Goal: Task Accomplishment & Management: Manage account settings

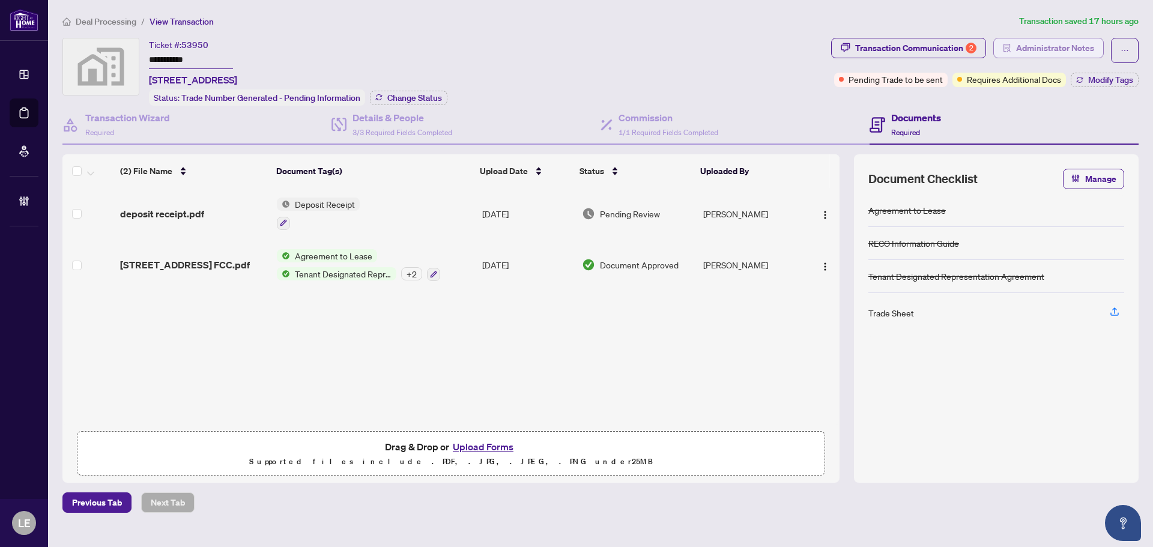
click at [1060, 46] on span "Administrator Notes" at bounding box center [1055, 47] width 78 height 19
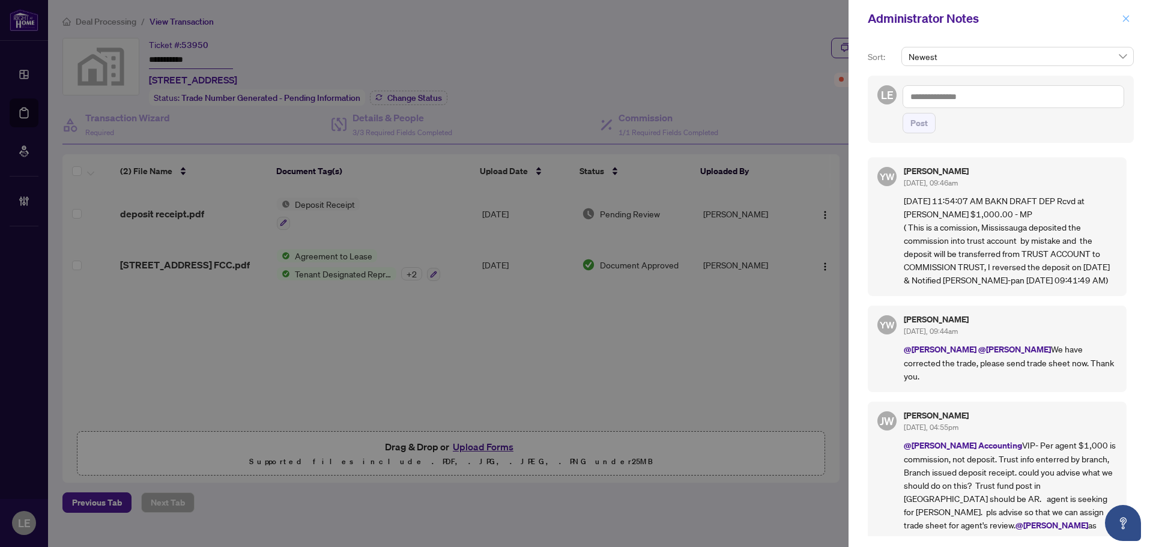
click at [1129, 17] on icon "close" at bounding box center [1126, 18] width 8 height 8
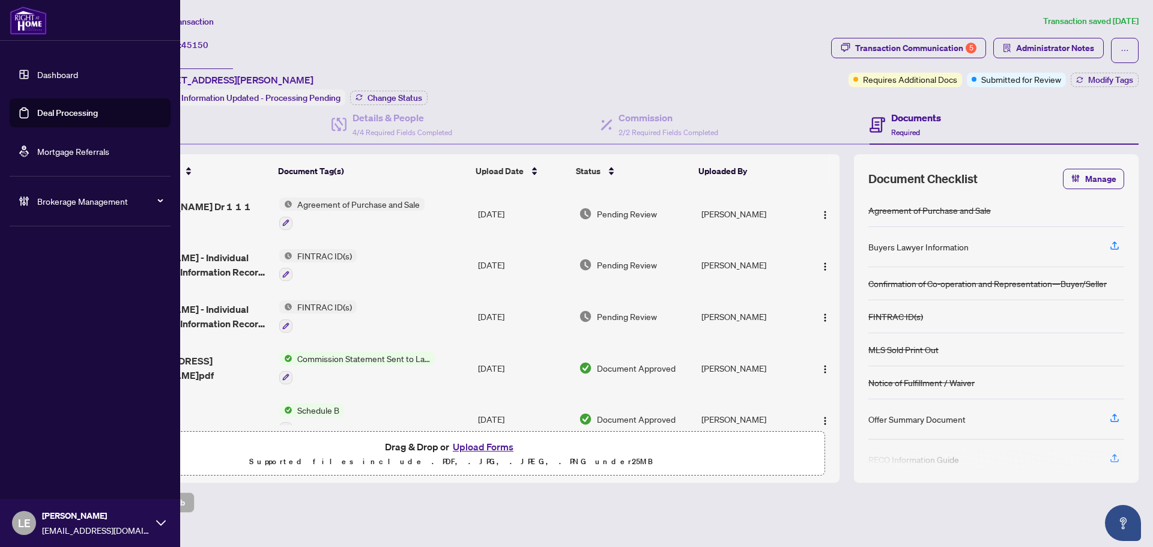
click at [61, 70] on link "Dashboard" at bounding box center [57, 74] width 41 height 11
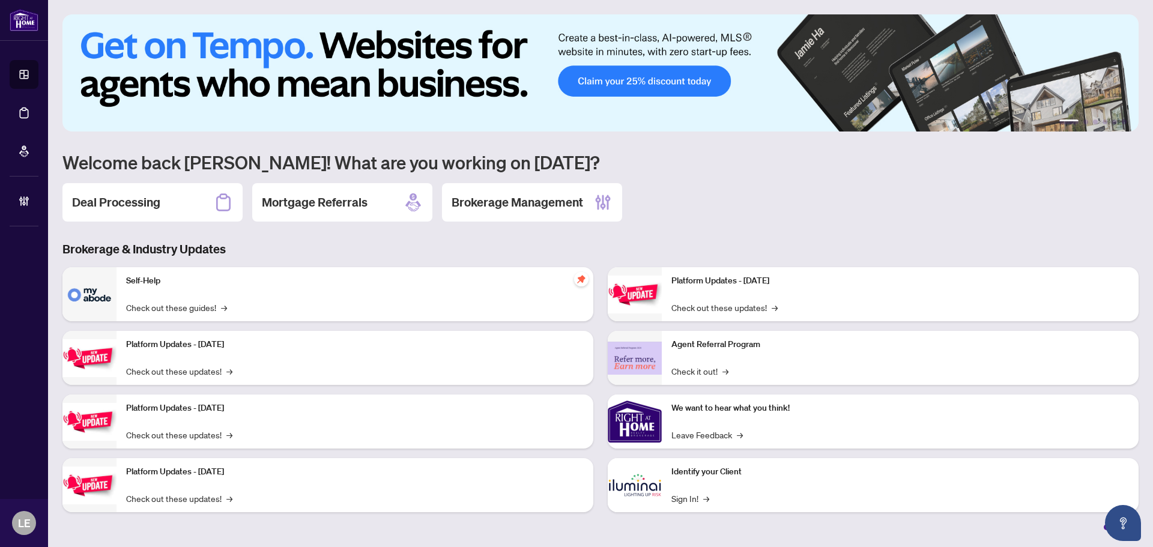
click at [174, 194] on div "Deal Processing" at bounding box center [152, 202] width 180 height 38
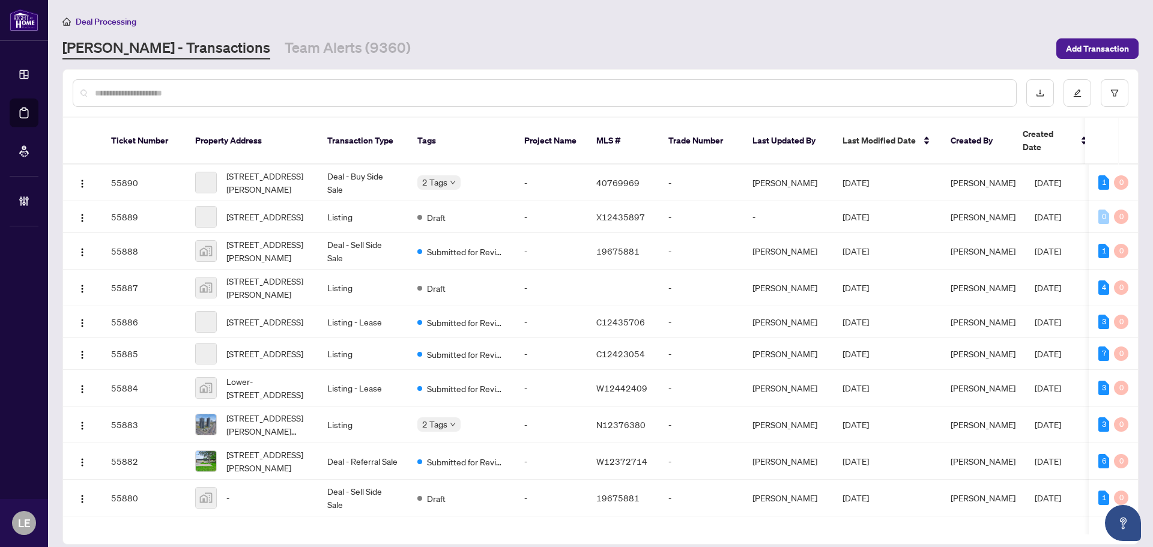
click at [168, 94] on input "text" at bounding box center [551, 92] width 912 height 13
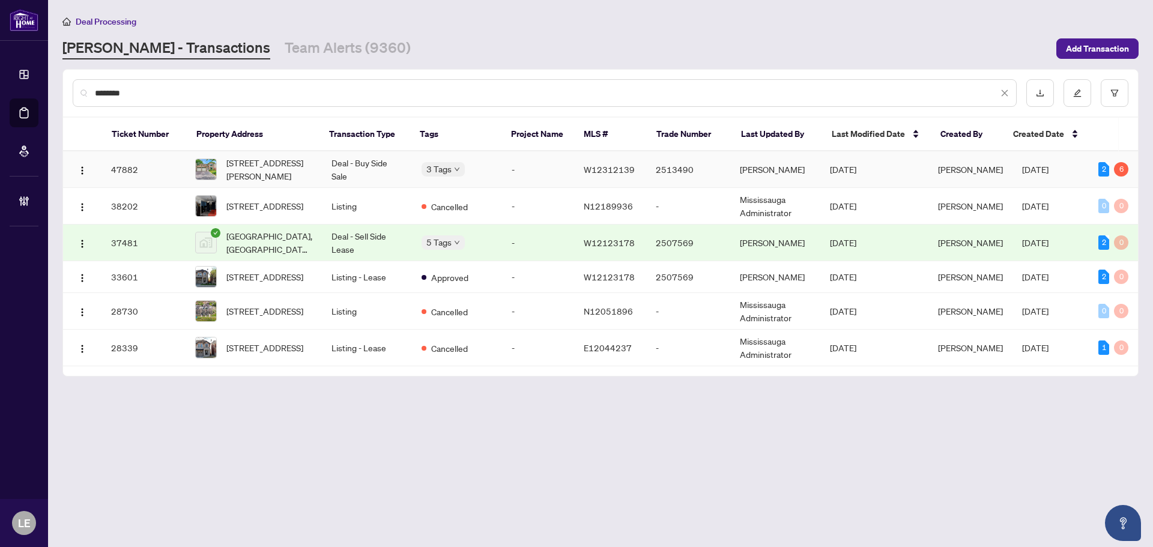
type input "********"
click at [262, 168] on span "6487 Miller's Grve, Mississauga, Ontario L5N 3E5, Canada" at bounding box center [269, 169] width 86 height 26
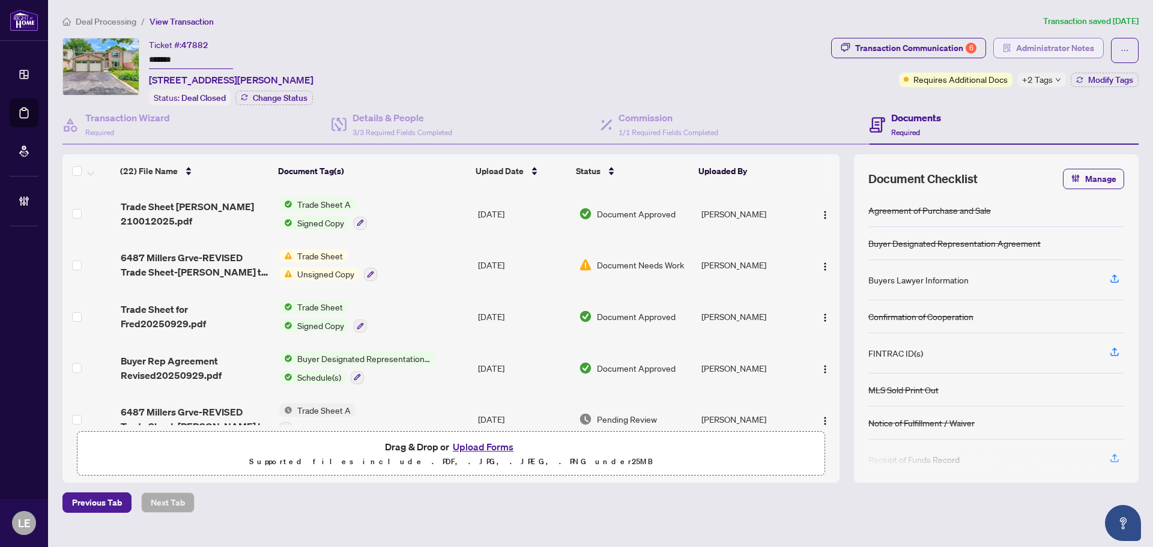
click at [1074, 46] on span "Administrator Notes" at bounding box center [1055, 47] width 78 height 19
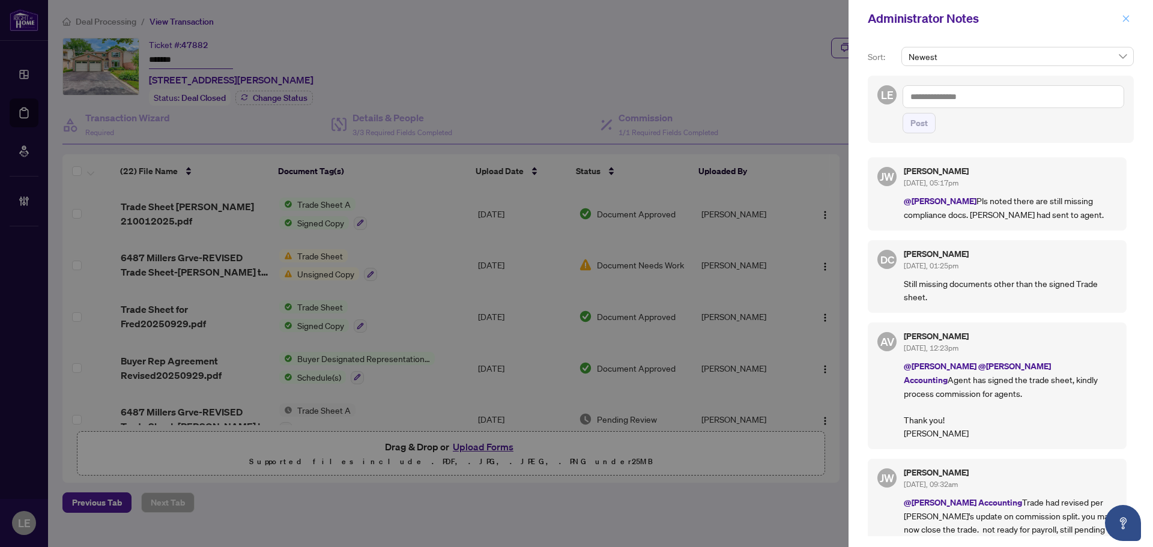
click at [1123, 20] on icon "close" at bounding box center [1126, 18] width 8 height 8
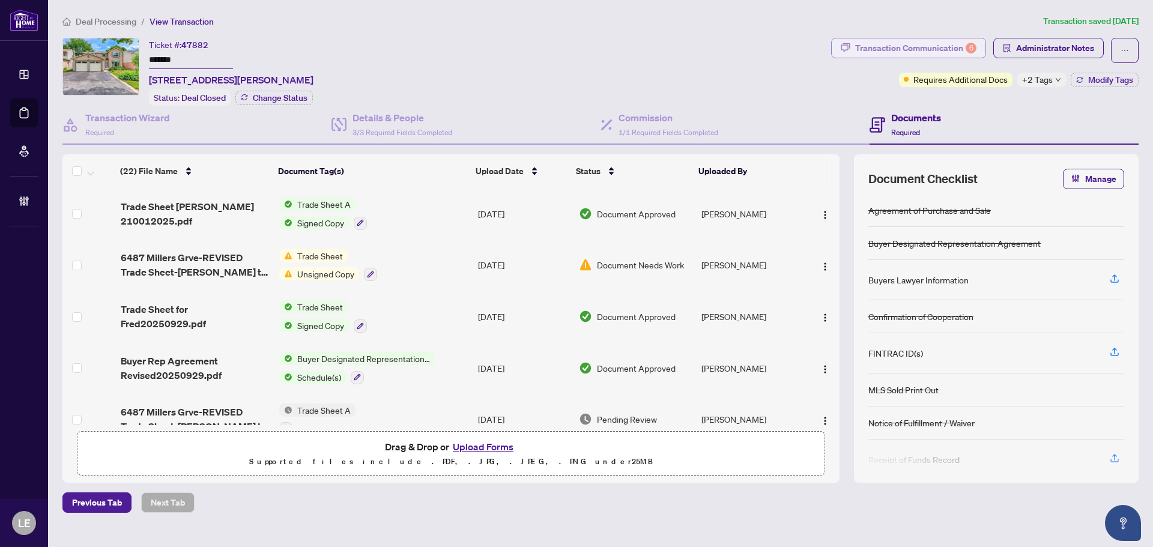
click at [928, 42] on div "Transaction Communication 6" at bounding box center [915, 47] width 121 height 19
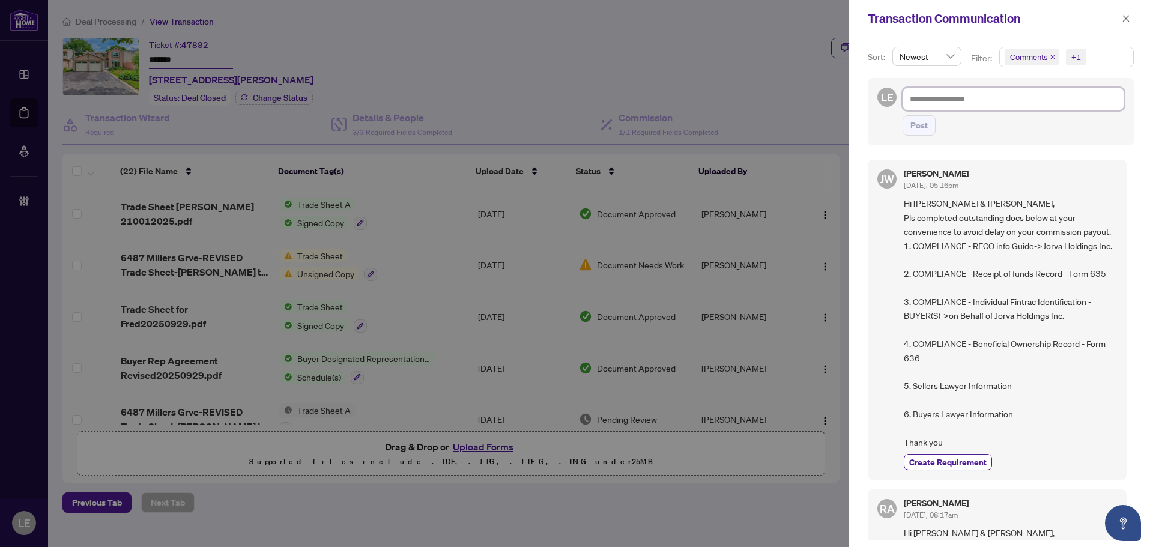
click at [1028, 103] on textarea at bounding box center [1014, 99] width 222 height 23
click at [1117, 56] on span "Comments +1" at bounding box center [1066, 56] width 133 height 19
click at [1054, 108] on span "Comments" at bounding box center [1044, 107] width 41 height 11
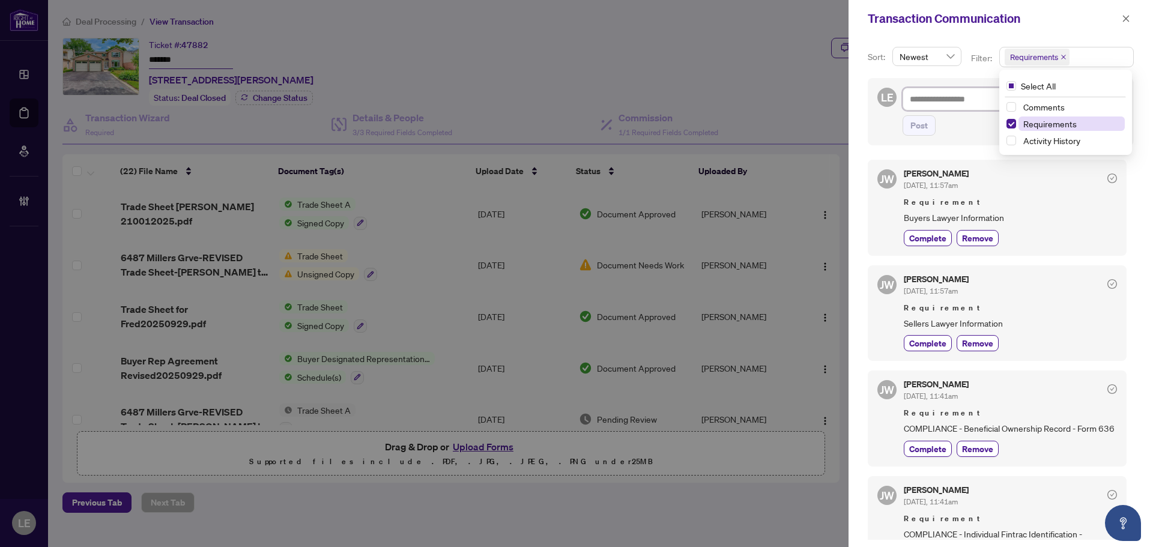
click at [1029, 120] on span "Requirements" at bounding box center [1050, 123] width 53 height 11
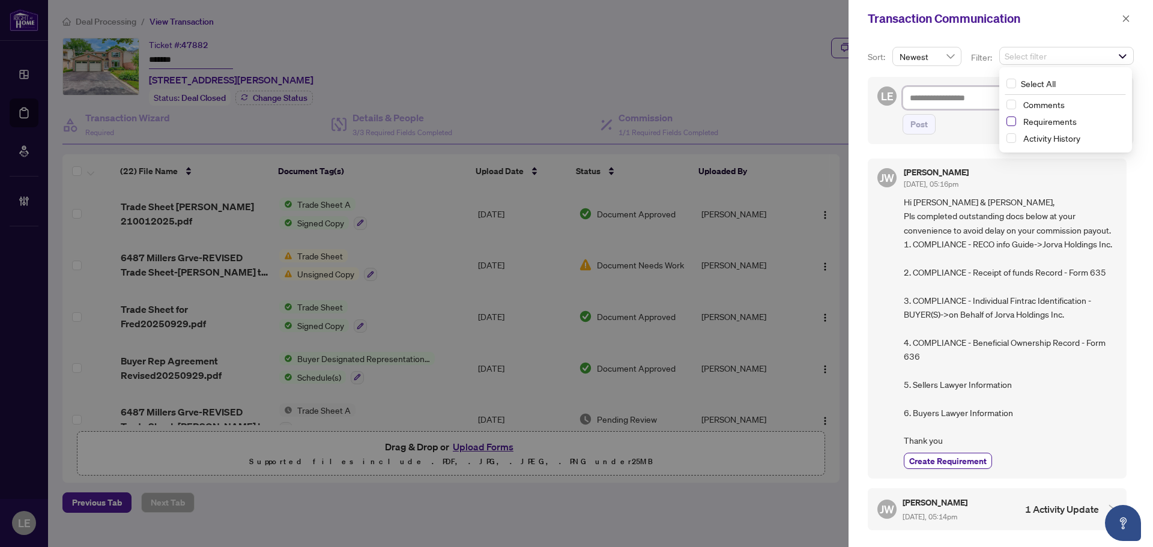
click at [1013, 121] on span "Select Requirements" at bounding box center [1012, 122] width 10 height 10
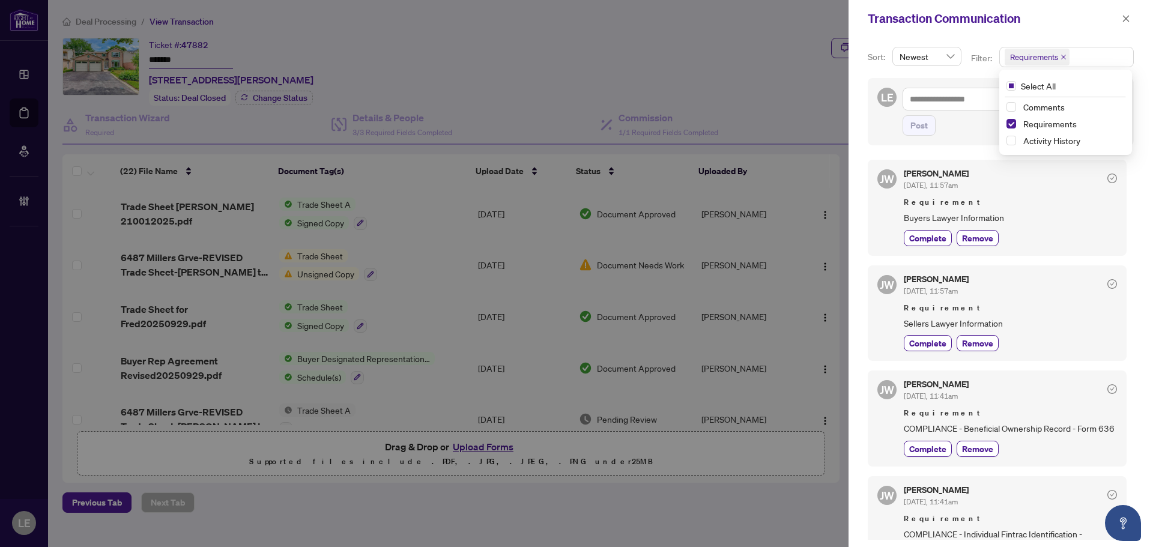
click at [875, 133] on div "LE Post" at bounding box center [1001, 111] width 266 height 67
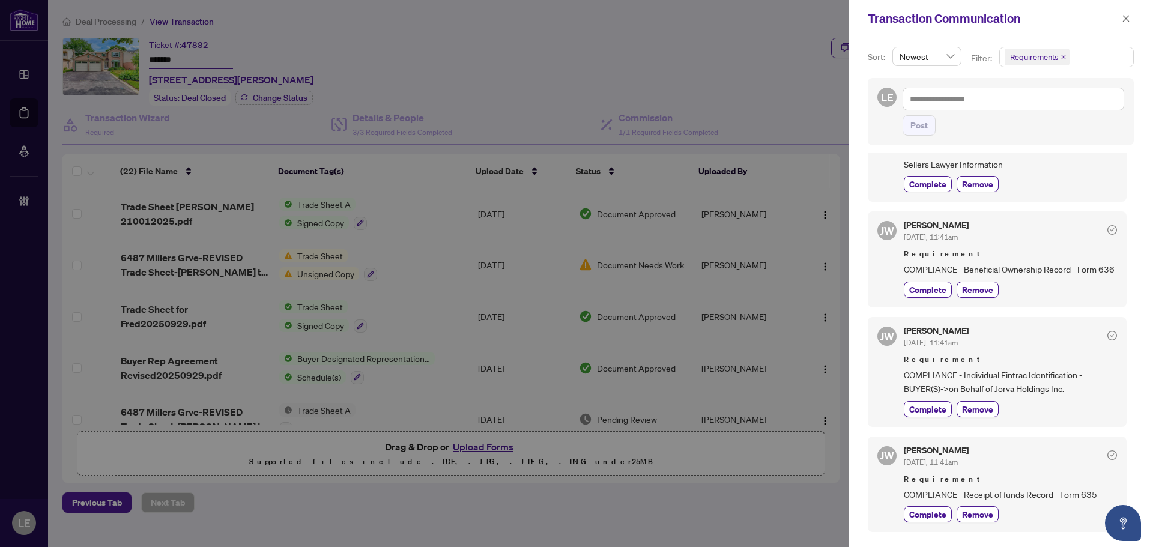
scroll to position [180, 0]
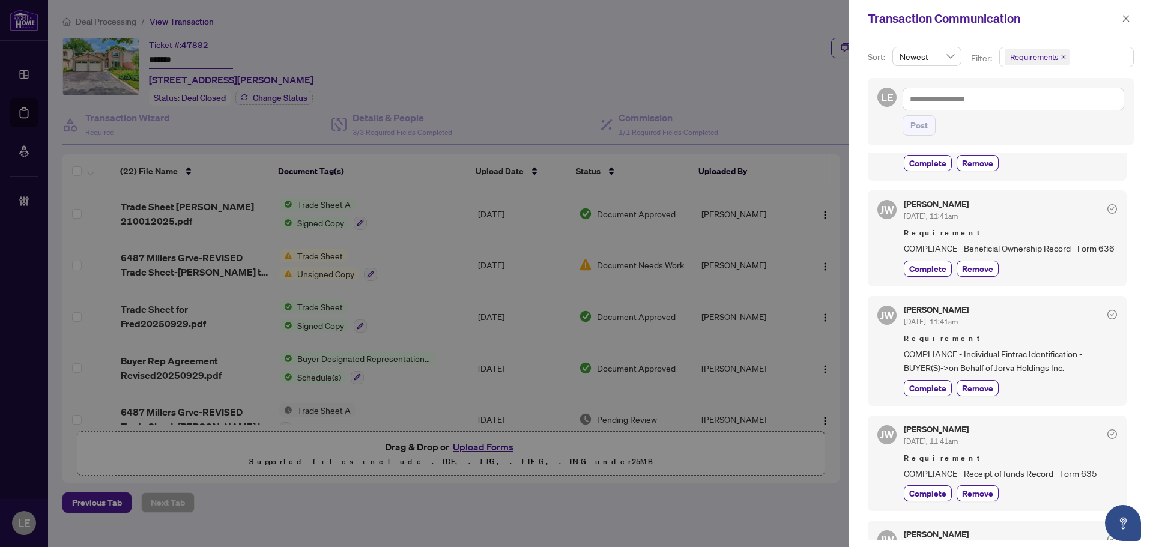
click at [762, 90] on div at bounding box center [576, 273] width 1153 height 547
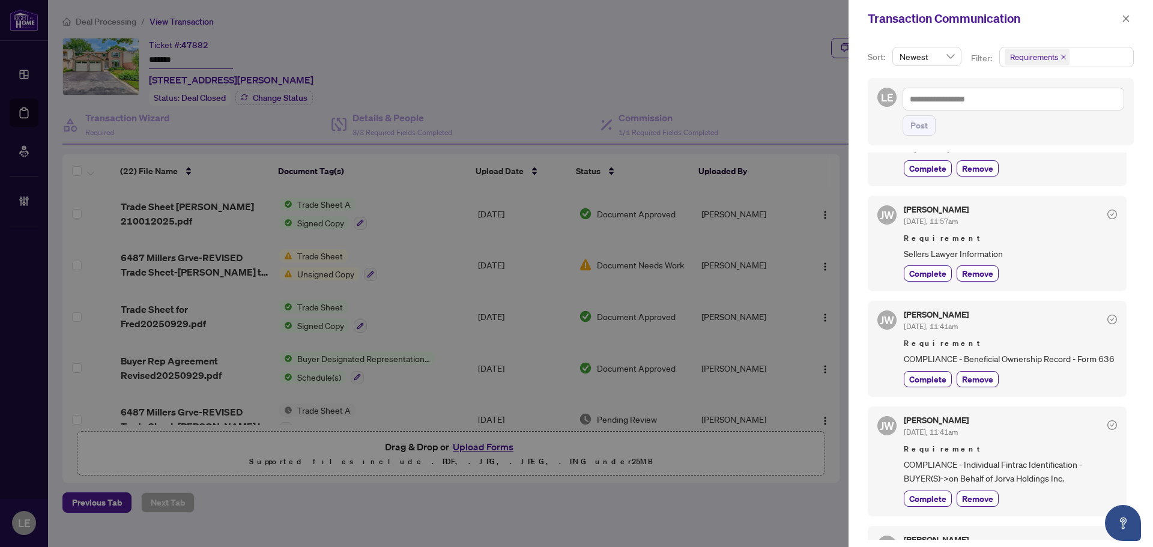
scroll to position [0, 0]
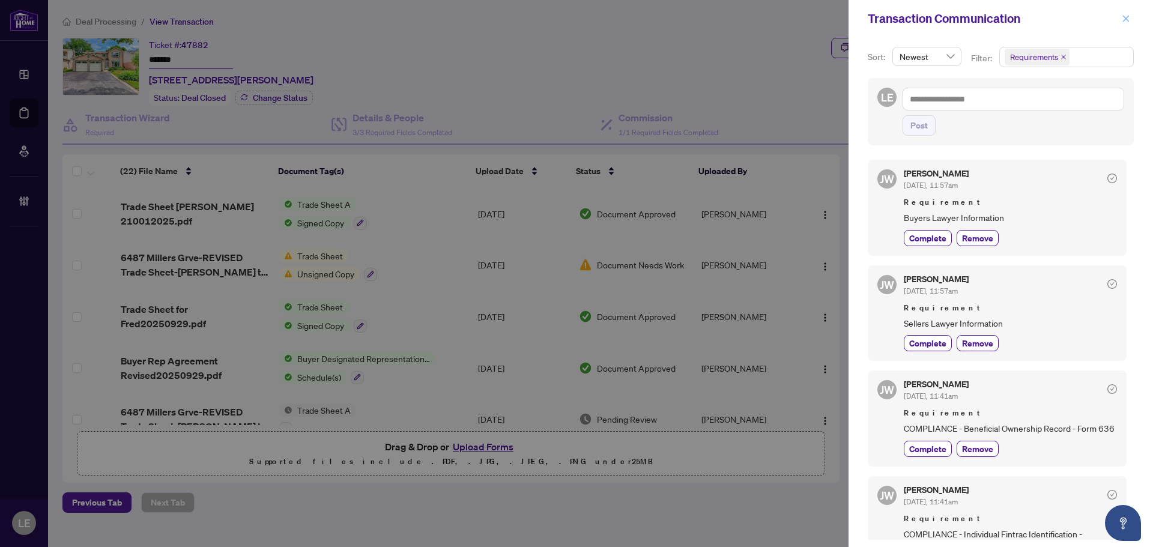
click at [1126, 20] on icon "close" at bounding box center [1126, 18] width 8 height 8
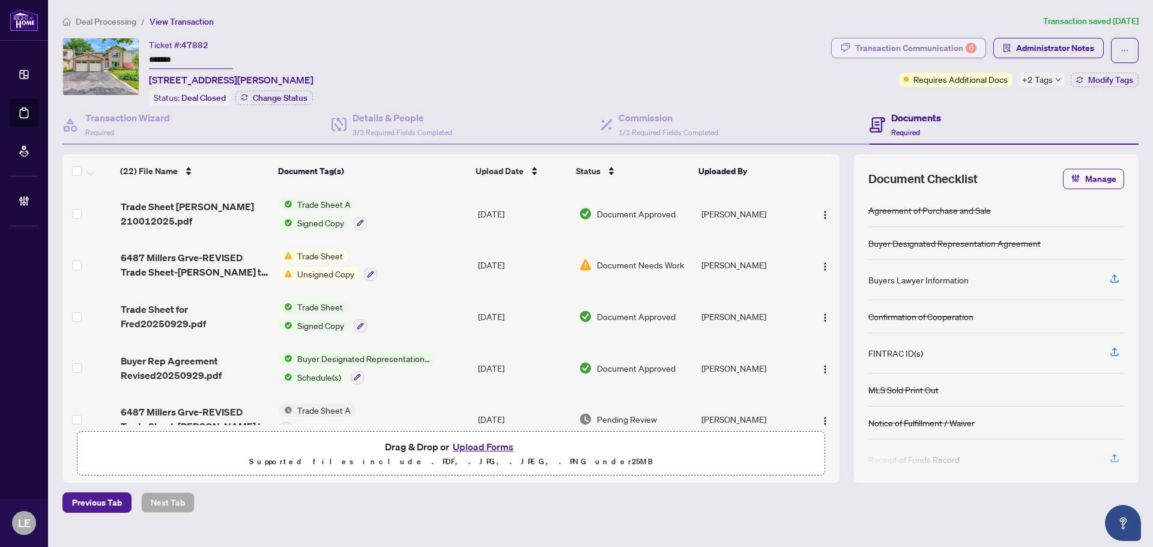
click at [895, 46] on div "Transaction Communication 6" at bounding box center [915, 47] width 121 height 19
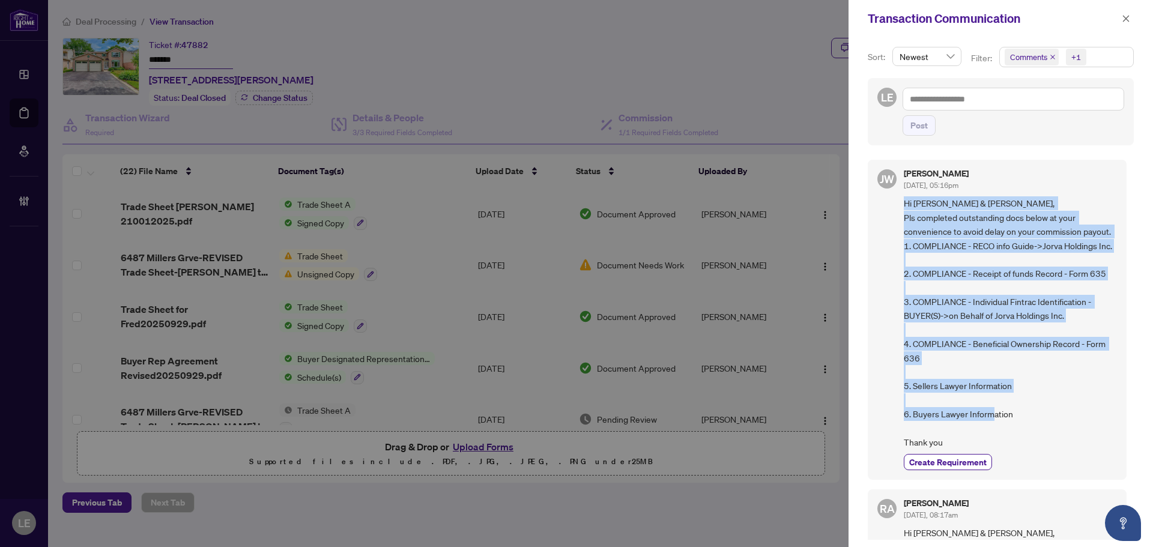
drag, startPoint x: 896, startPoint y: 201, endPoint x: 983, endPoint y: 470, distance: 282.8
click at [983, 470] on div "JW Jocelyne Wong Oct/01/2025, 05:16pm Hi Parvin & Fred, Pls completed outstandi…" at bounding box center [997, 320] width 259 height 320
copy span "Hi Parvin & Fred, Pls completed outstanding docs below at your convenience to a…"
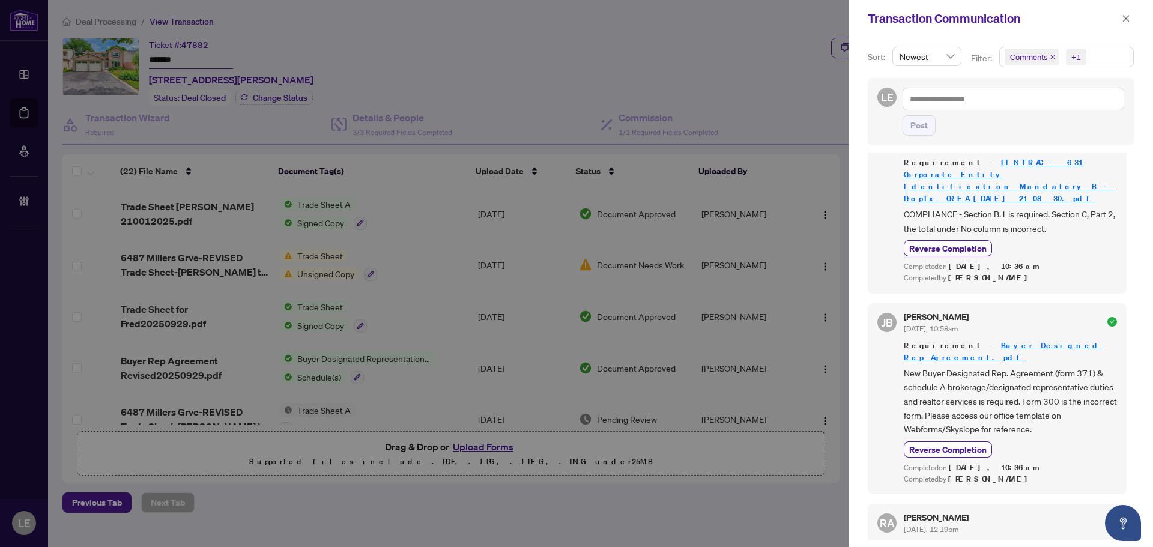
scroll to position [1682, 0]
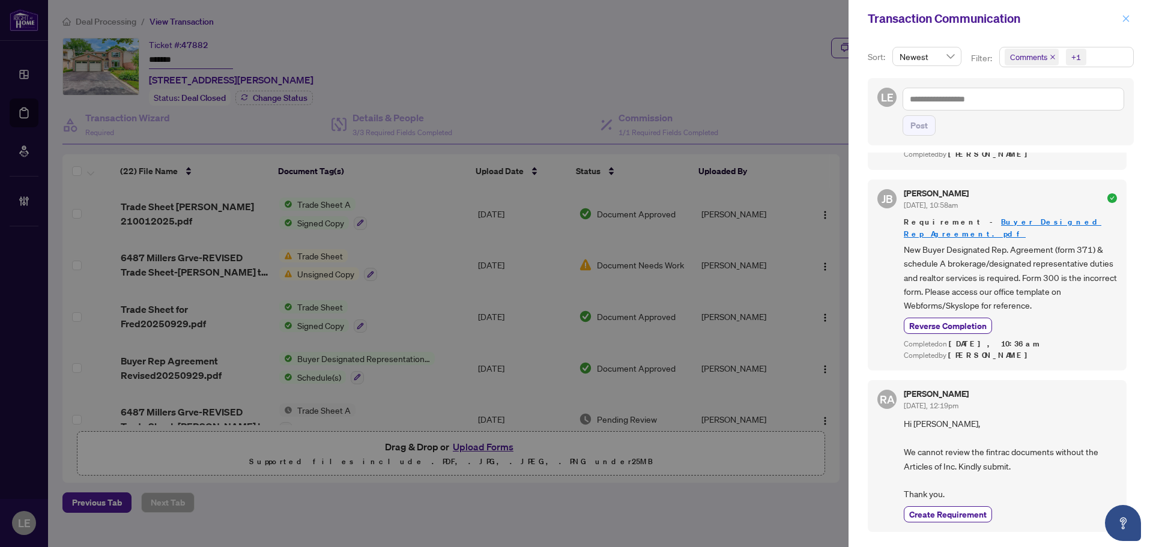
click at [1123, 21] on icon "close" at bounding box center [1126, 18] width 8 height 8
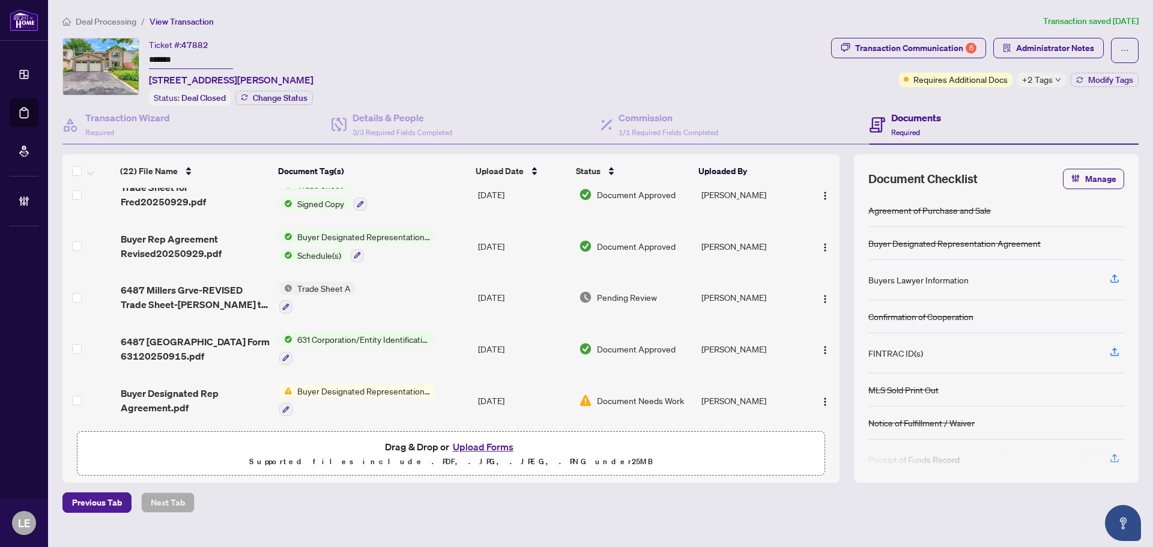
scroll to position [180, 0]
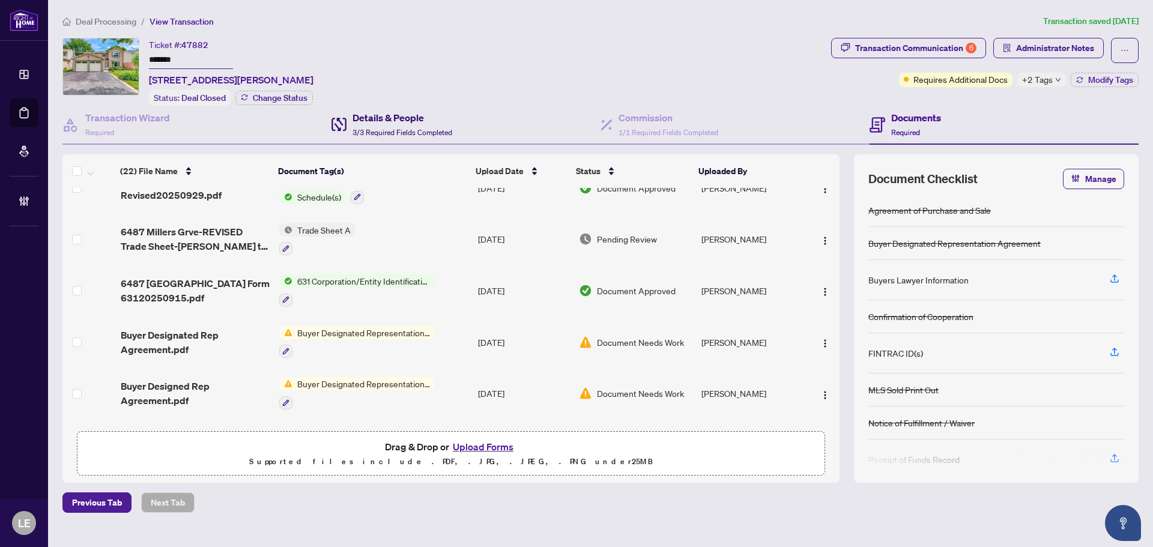
click at [391, 122] on h4 "Details & People" at bounding box center [403, 118] width 100 height 14
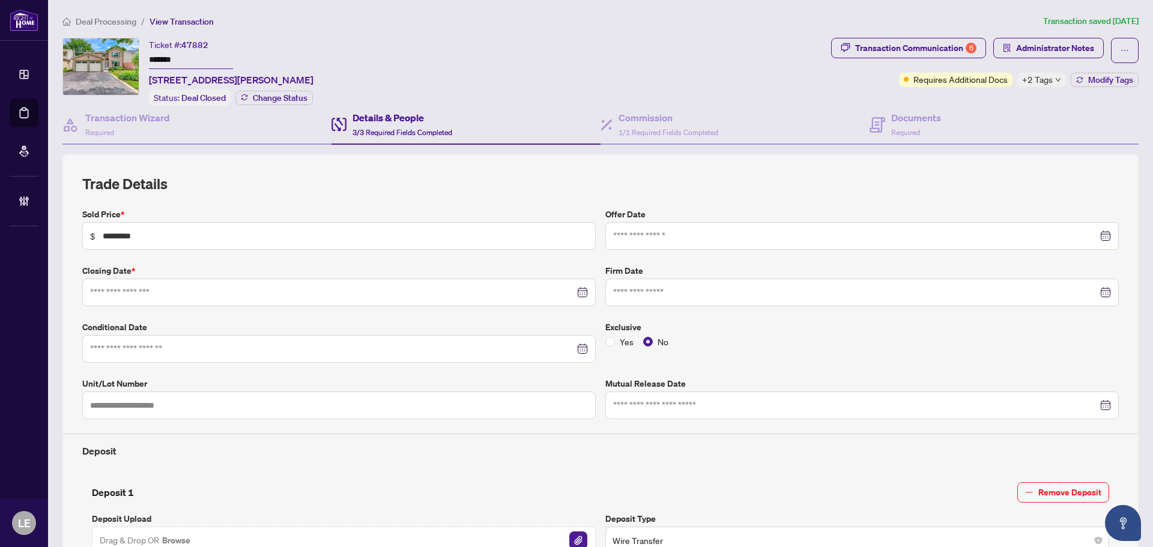
type input "**********"
click at [128, 122] on h4 "Transaction Wizard" at bounding box center [127, 118] width 85 height 14
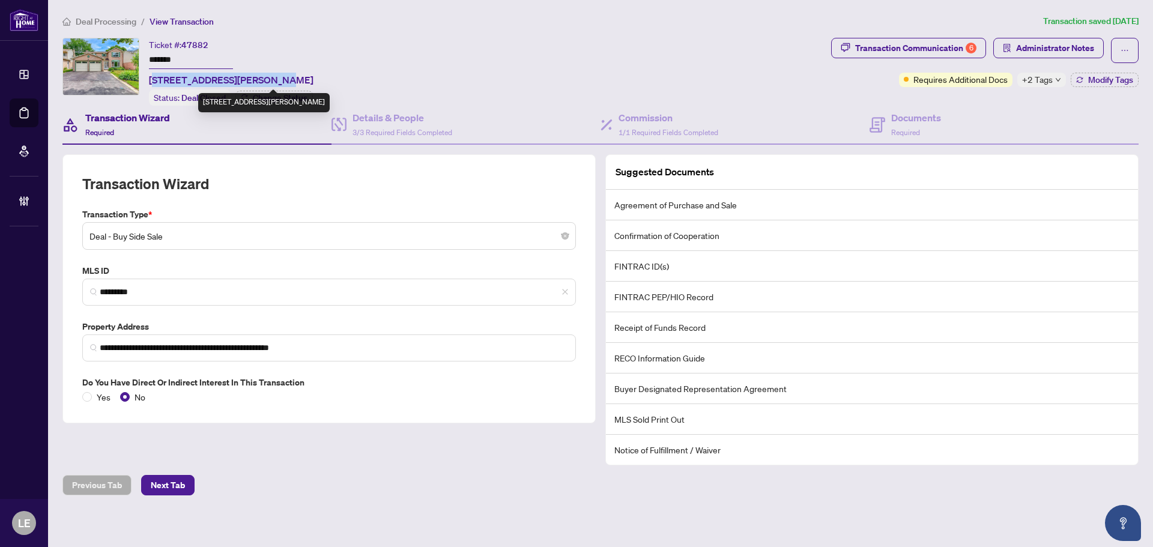
drag, startPoint x: 152, startPoint y: 78, endPoint x: 261, endPoint y: 78, distance: 109.3
click at [261, 78] on span "6487 Miller's Grve, Mississauga, Ontario L5N 3E5, Canada" at bounding box center [231, 80] width 165 height 14
click at [157, 83] on span "6487 Miller's Grve, Mississauga, Ontario L5N 3E5, Canada" at bounding box center [231, 80] width 165 height 14
drag, startPoint x: 148, startPoint y: 79, endPoint x: 284, endPoint y: 79, distance: 135.7
click at [284, 79] on div "Ticket #: 47882 ******* 6487 Miller's Grve, Mississauga, Ontario L5N 3E5, Canad…" at bounding box center [444, 72] width 764 height 68
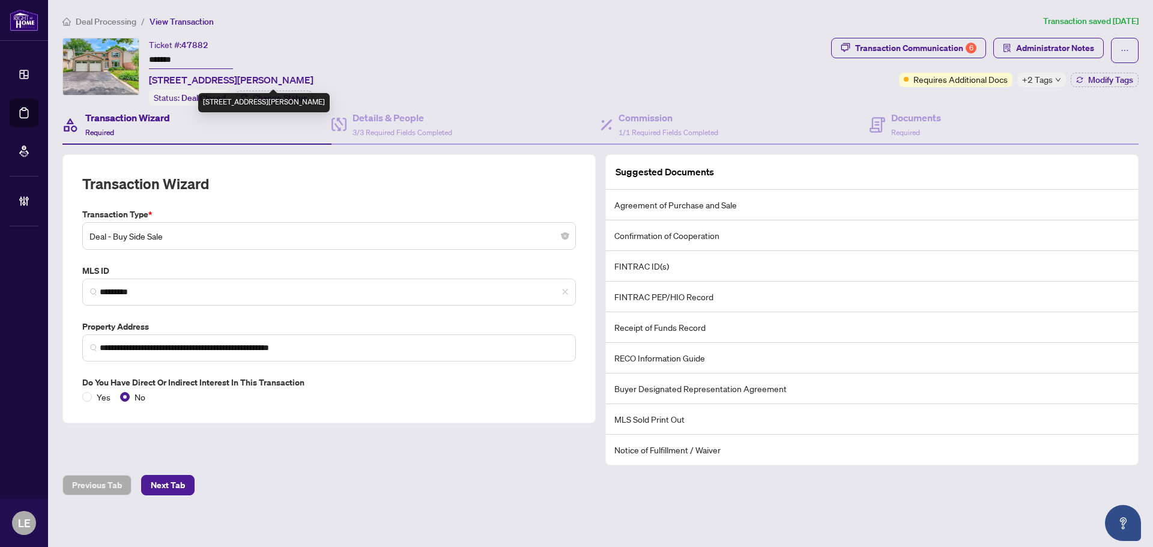
copy span "6487 Miller's Grve, Mississauga"
click at [916, 118] on h4 "Documents" at bounding box center [916, 118] width 50 height 14
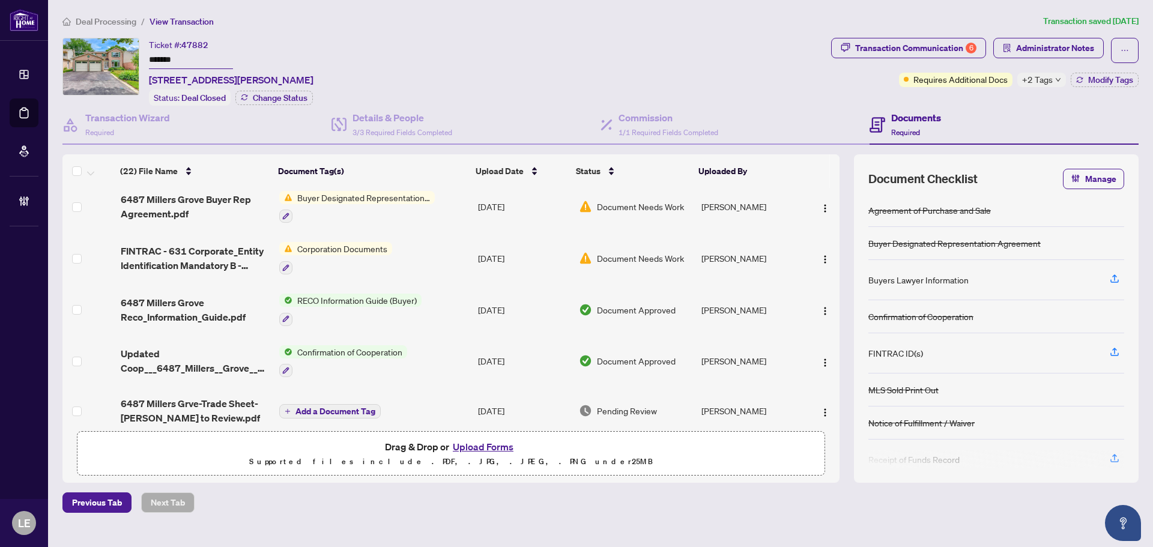
scroll to position [410, 0]
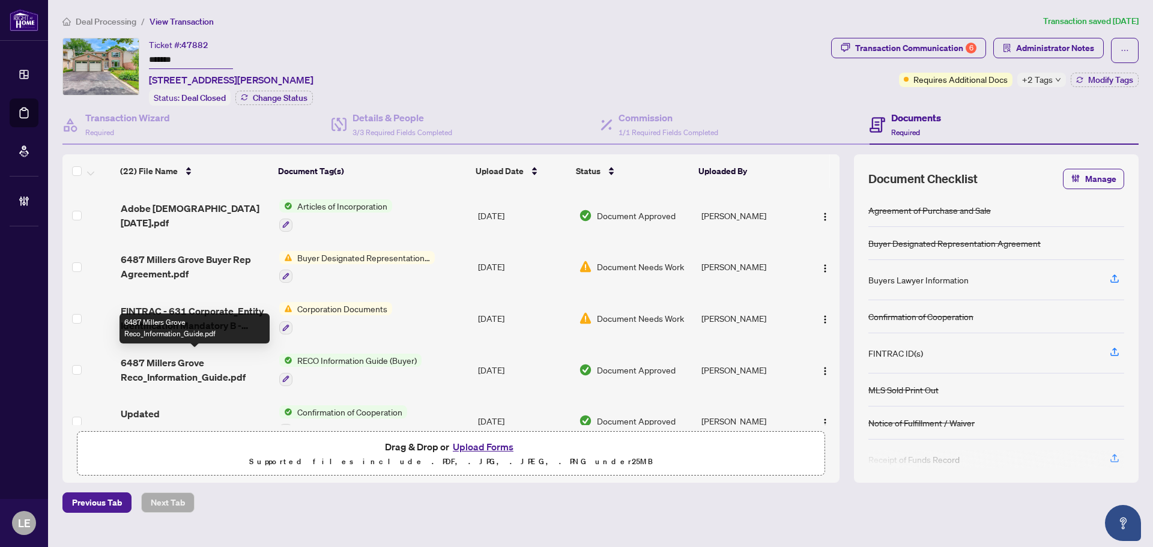
click at [205, 362] on div "(22) File Name Document Tag(s) Upload Date Status Uploaded By (22) File Name Do…" at bounding box center [450, 289] width 777 height 271
click at [173, 356] on span "6487 Millers Grove Reco_Information_Guide.pdf" at bounding box center [195, 370] width 149 height 29
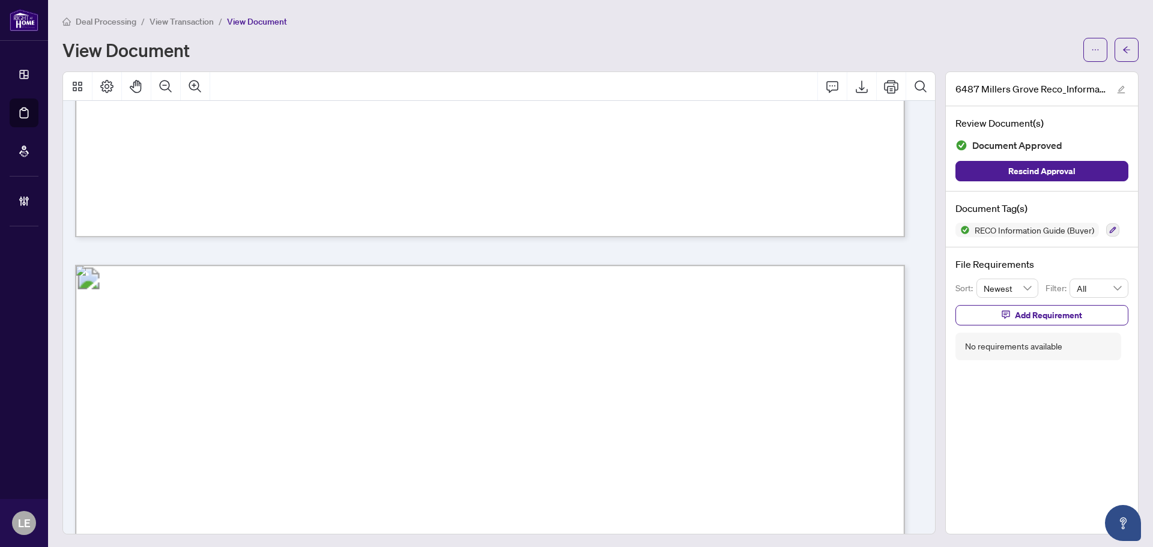
scroll to position [13058, 0]
click at [1123, 49] on icon "arrow-left" at bounding box center [1127, 50] width 8 height 8
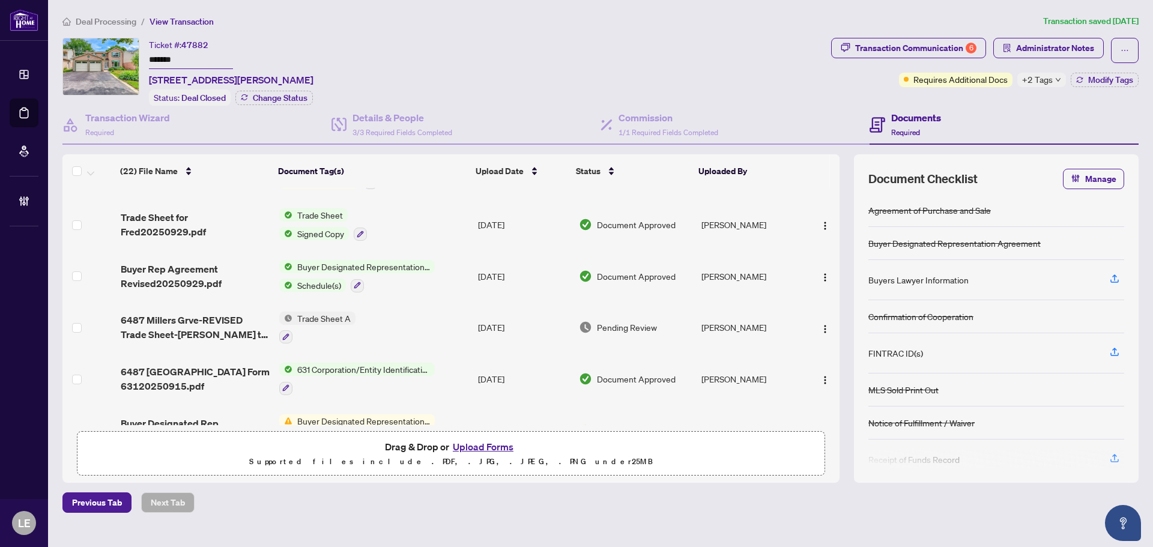
scroll to position [180, 0]
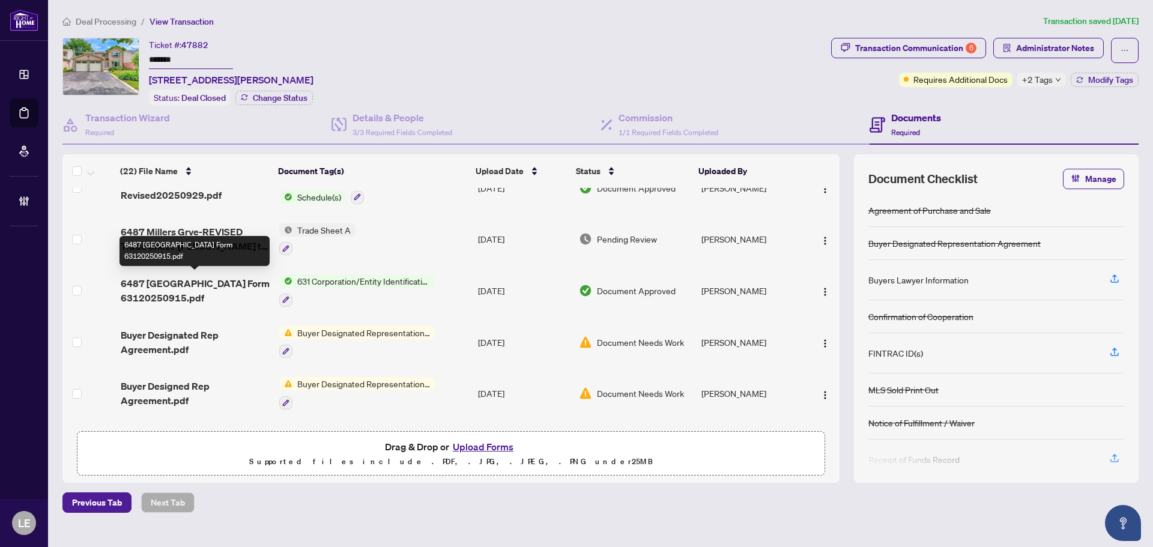
click at [166, 290] on span "6487 Millers Grove Form 63120250915.pdf" at bounding box center [195, 290] width 149 height 29
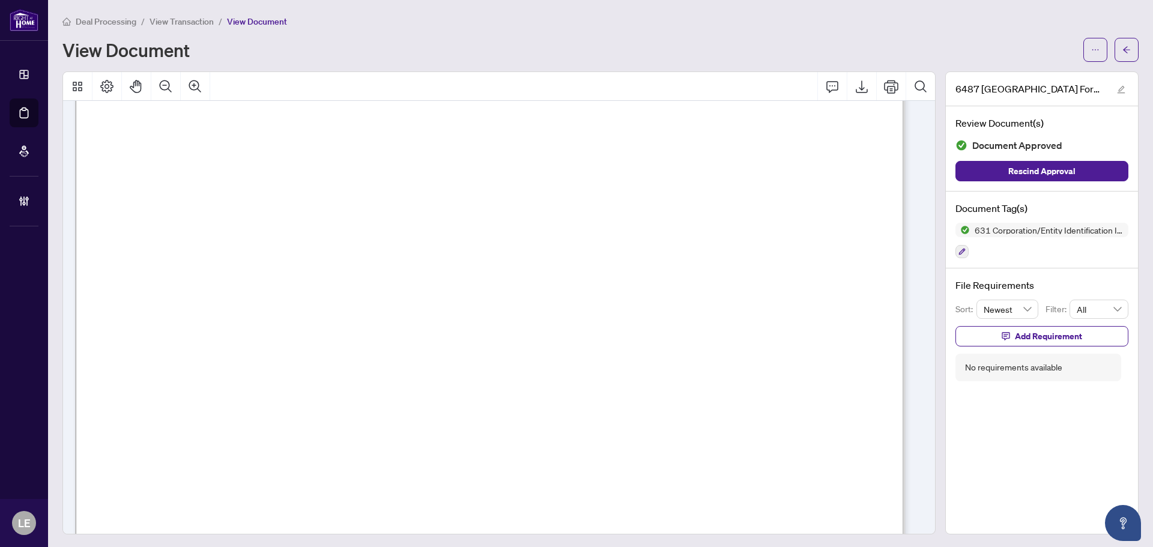
scroll to position [415, 0]
click at [1123, 49] on icon "arrow-left" at bounding box center [1127, 50] width 8 height 8
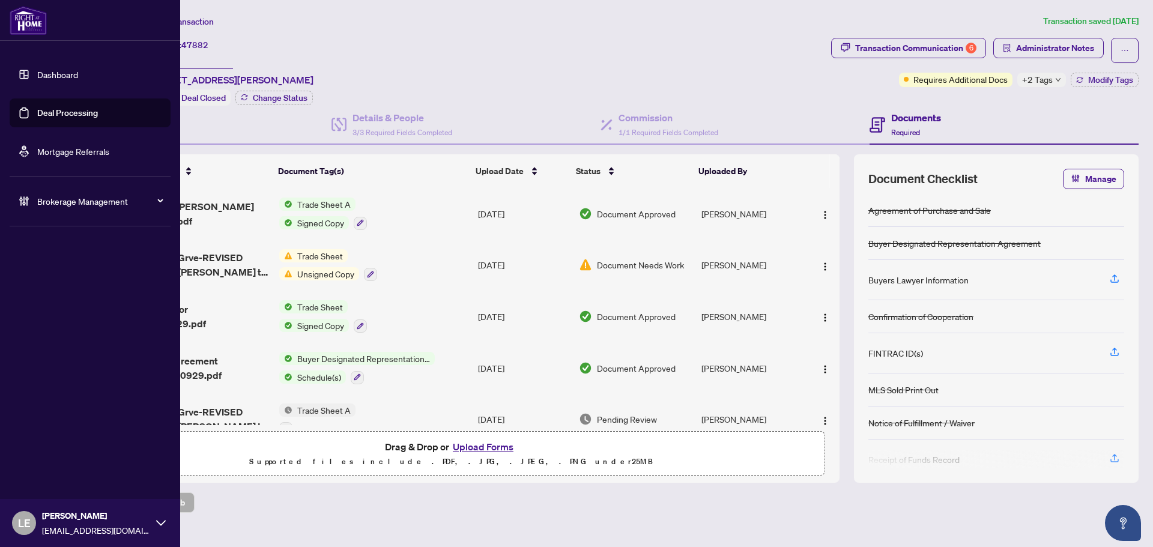
drag, startPoint x: 52, startPoint y: 68, endPoint x: 40, endPoint y: 70, distance: 12.1
click at [52, 69] on link "Dashboard" at bounding box center [57, 74] width 41 height 11
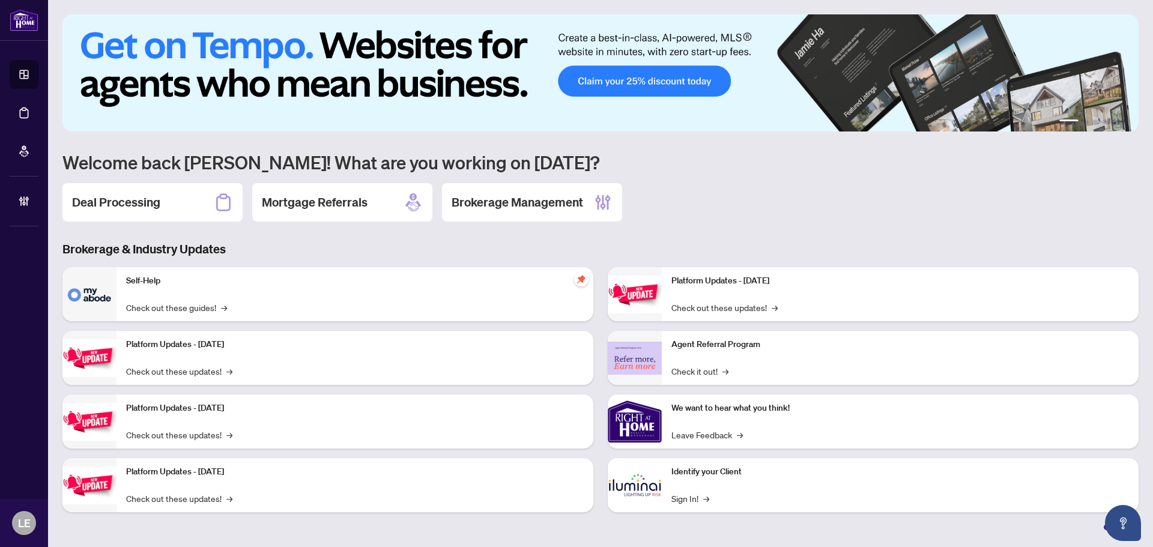
click at [141, 207] on h2 "Deal Processing" at bounding box center [116, 202] width 88 height 17
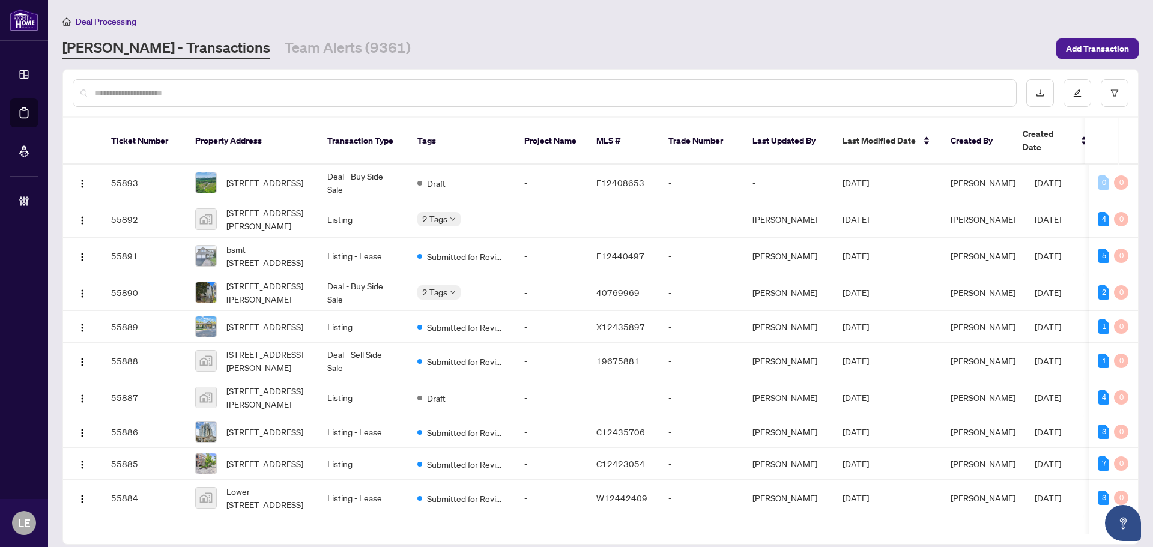
click at [105, 98] on input "text" at bounding box center [551, 92] width 912 height 13
click at [160, 89] on input "text" at bounding box center [551, 92] width 912 height 13
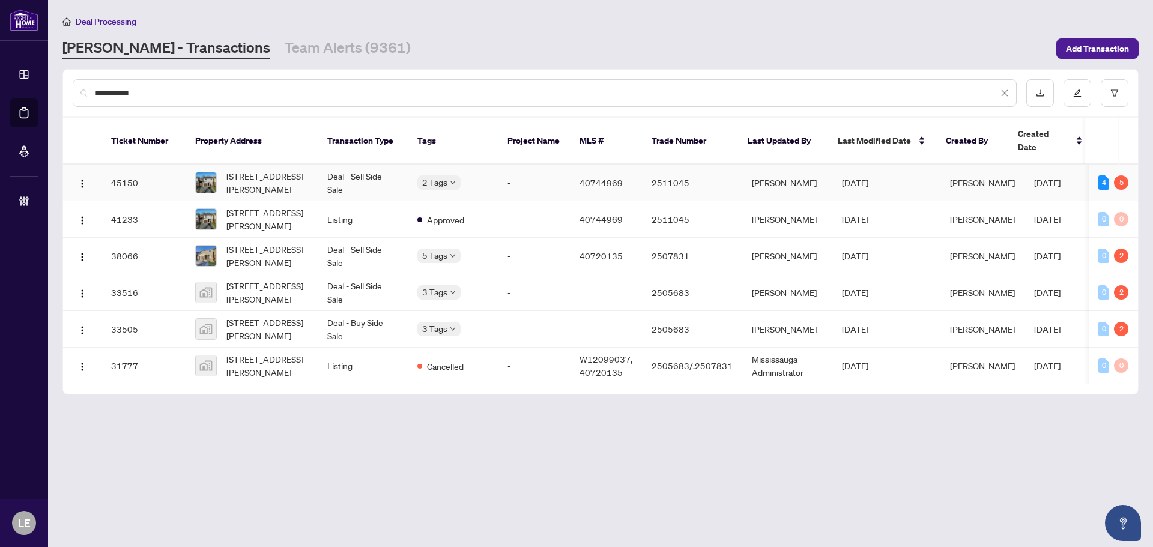
type input "**********"
click at [383, 169] on td "Deal - Sell Side Sale" at bounding box center [363, 183] width 90 height 37
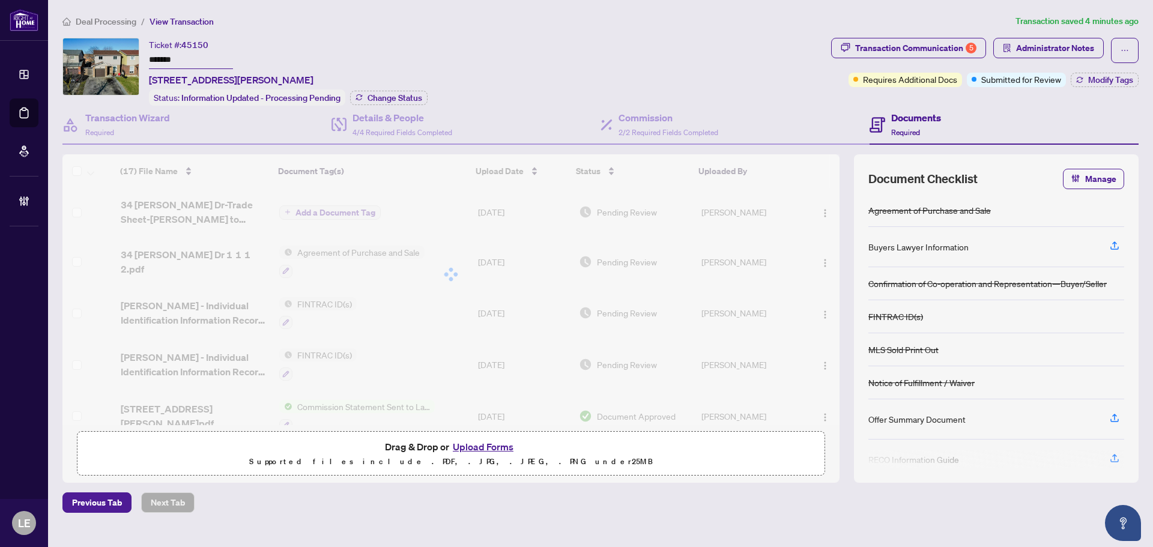
click at [685, 55] on div "Ticket #: 45150 ******* 34 Langston Drive, Brampton, ON L6V 3W7, Canada Status:…" at bounding box center [444, 72] width 764 height 68
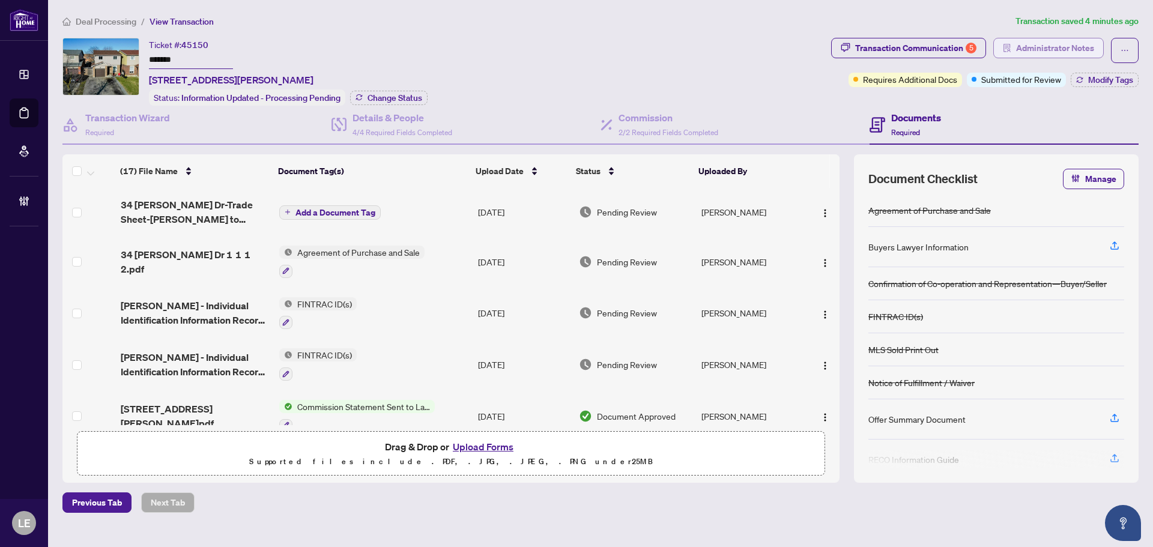
click at [1062, 49] on span "Administrator Notes" at bounding box center [1055, 47] width 78 height 19
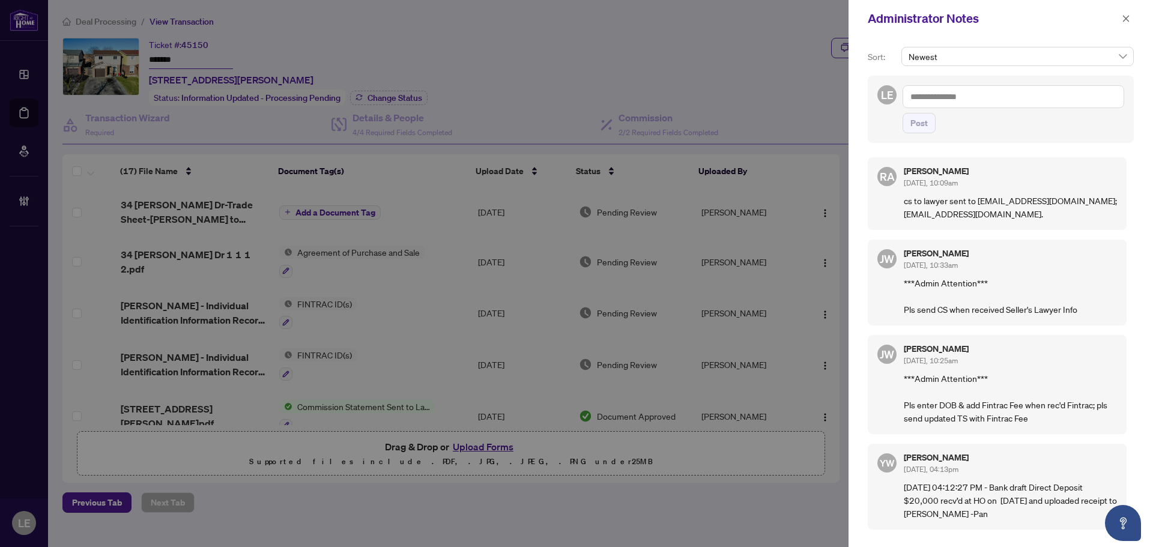
click at [975, 97] on textarea at bounding box center [1014, 96] width 222 height 23
click at [972, 99] on li "Deals West" at bounding box center [957, 105] width 59 height 20
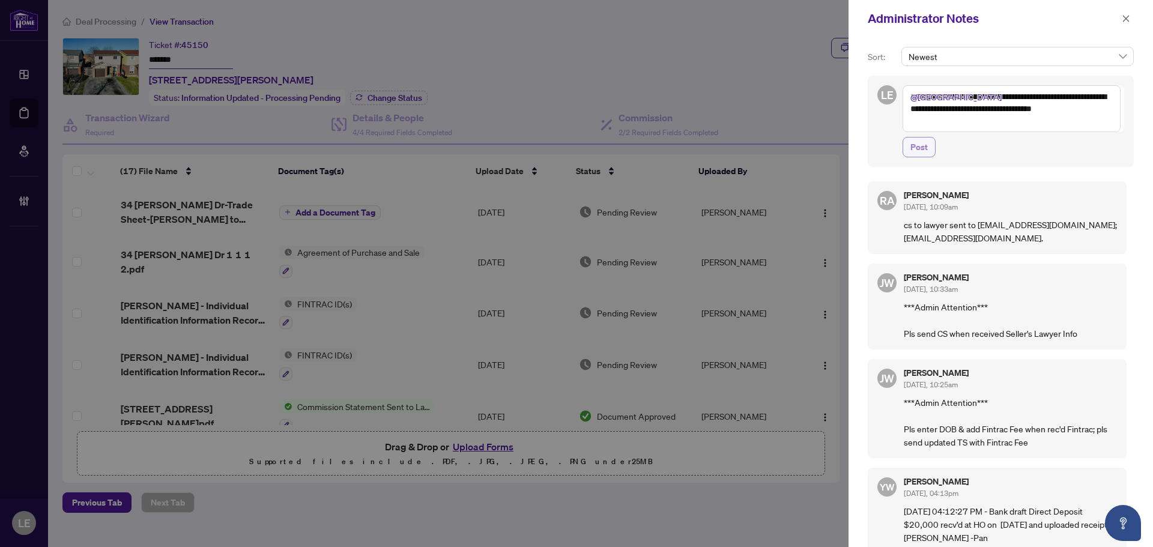
type textarea "**********"
click at [921, 146] on span "Post" at bounding box center [919, 147] width 17 height 19
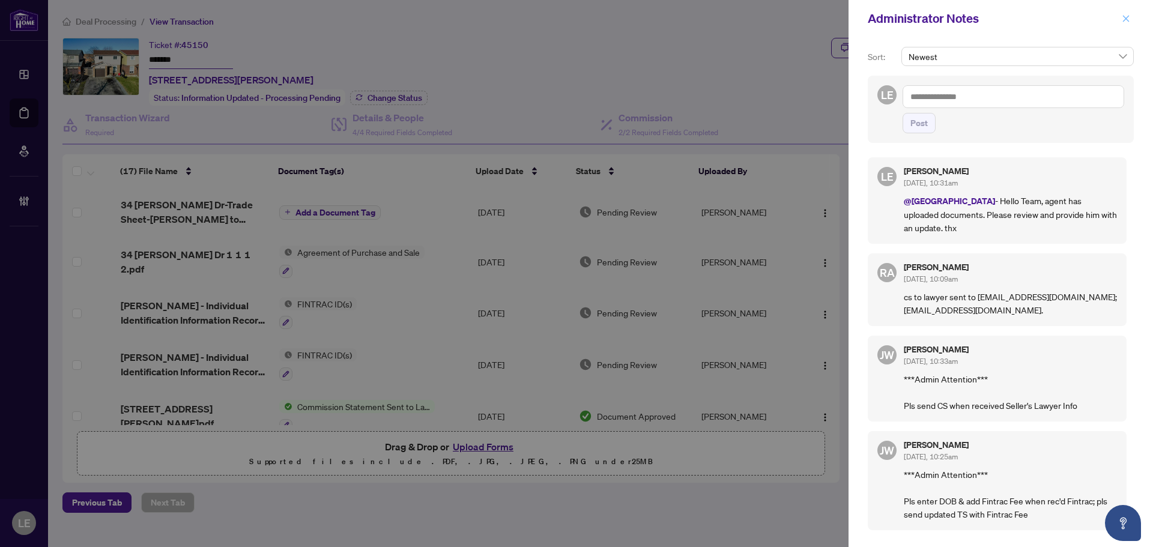
click at [1125, 20] on icon "close" at bounding box center [1126, 18] width 8 height 8
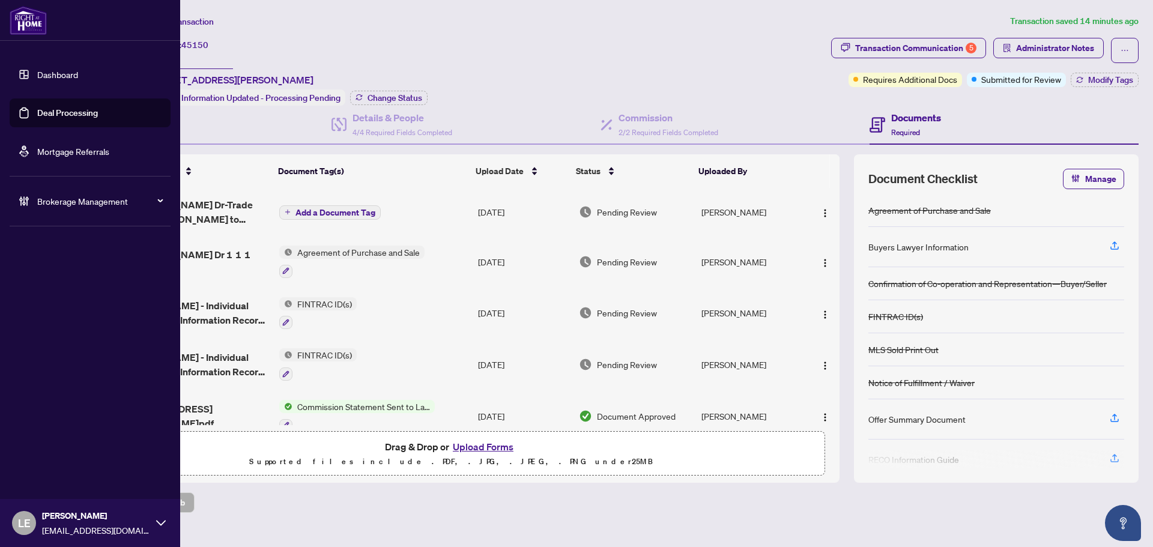
click at [27, 198] on icon at bounding box center [26, 200] width 3 height 9
click at [58, 293] on link "Manage Agents" at bounding box center [54, 287] width 59 height 11
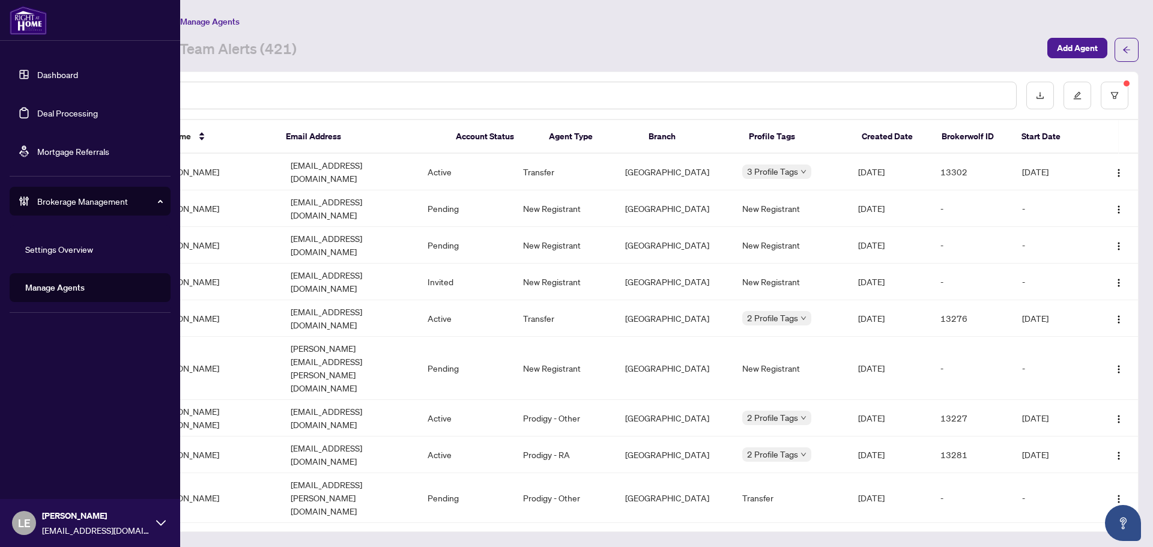
click at [50, 287] on link "Manage Agents" at bounding box center [54, 287] width 59 height 11
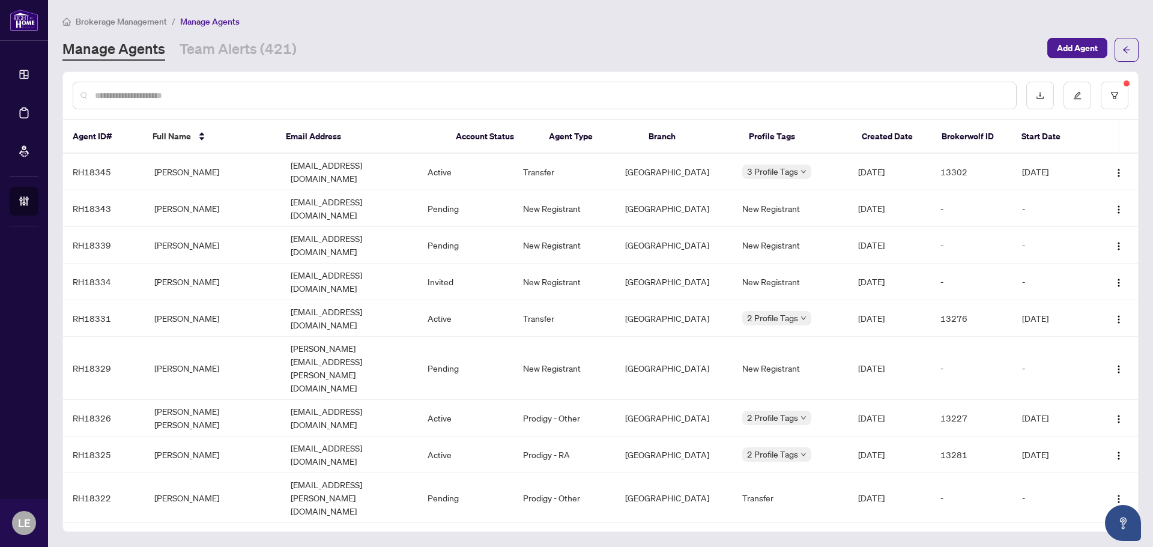
click at [271, 92] on input "text" at bounding box center [551, 95] width 912 height 13
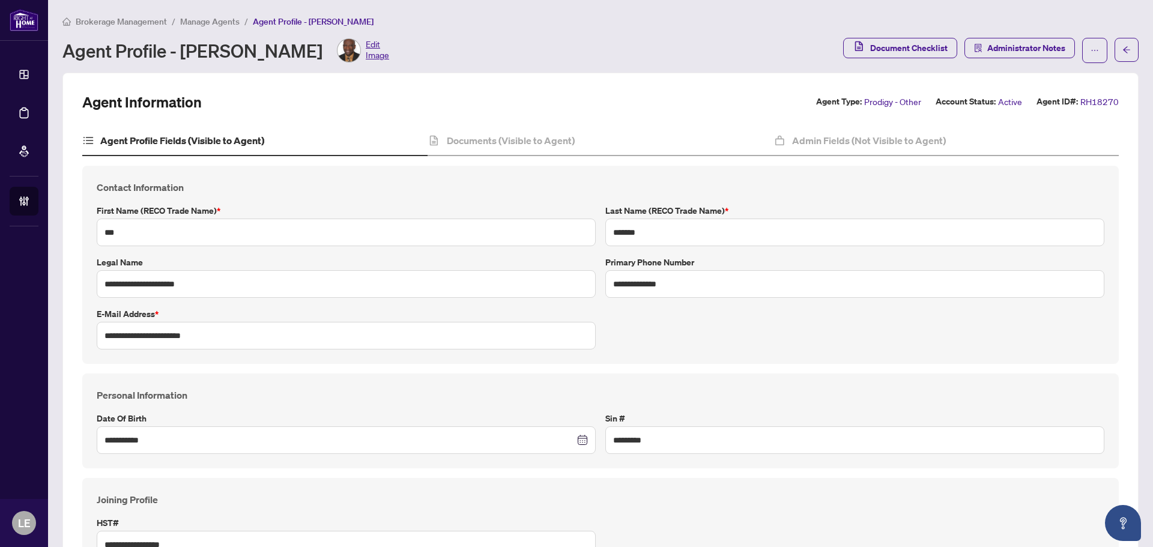
scroll to position [601, 0]
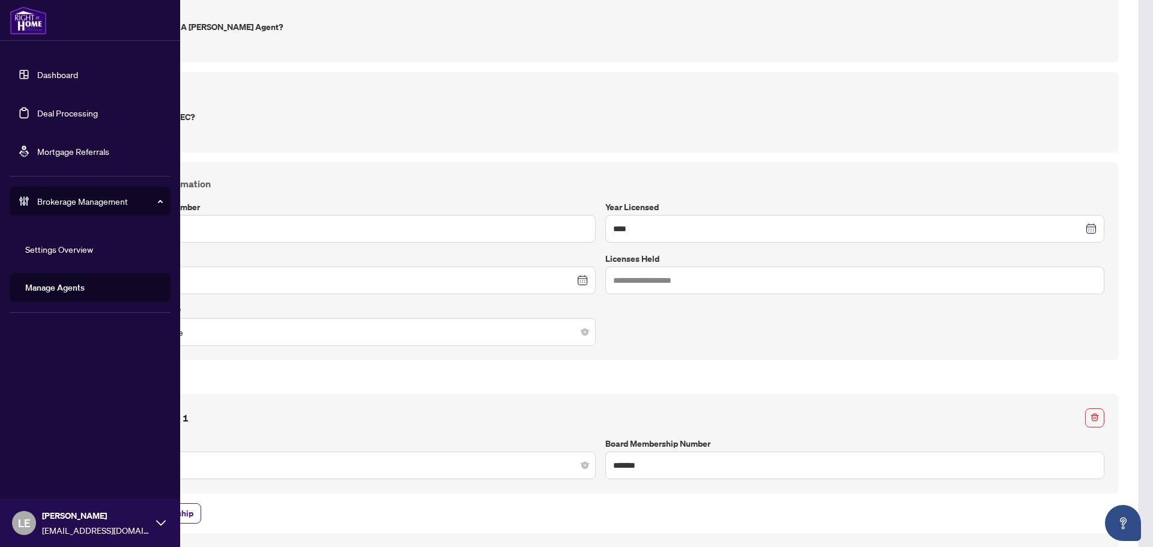
drag, startPoint x: 64, startPoint y: 73, endPoint x: 75, endPoint y: 73, distance: 11.4
click at [64, 73] on link "Dashboard" at bounding box center [57, 74] width 41 height 11
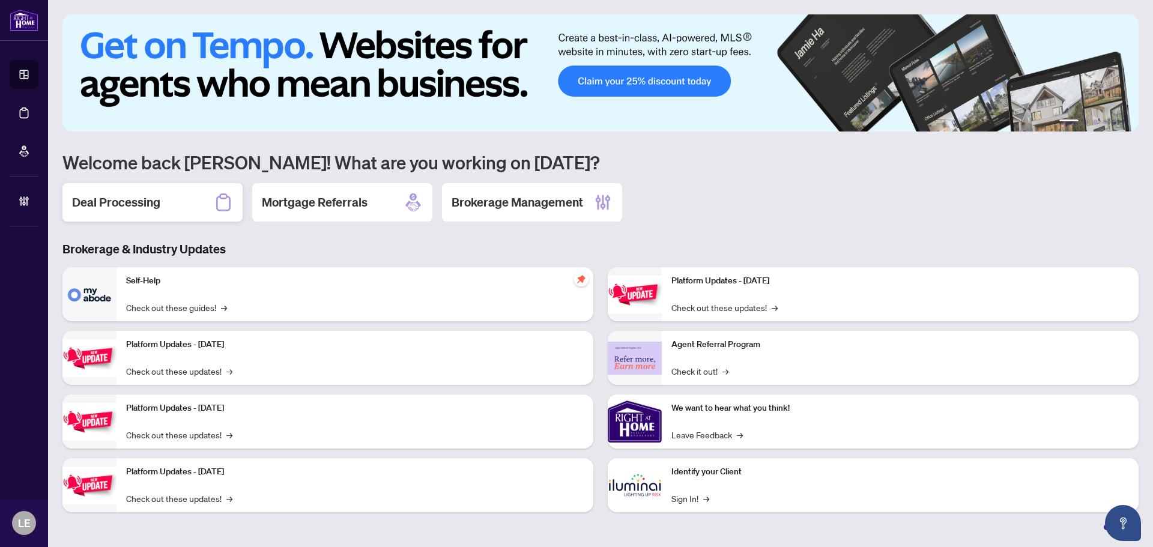
click at [117, 203] on h2 "Deal Processing" at bounding box center [116, 202] width 88 height 17
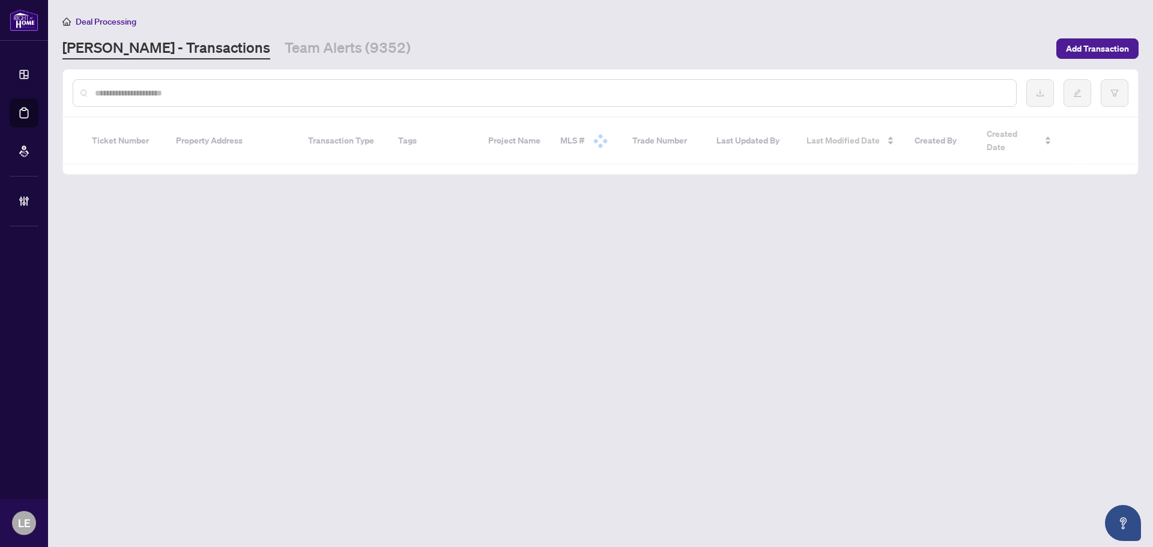
click at [141, 94] on input "text" at bounding box center [551, 92] width 912 height 13
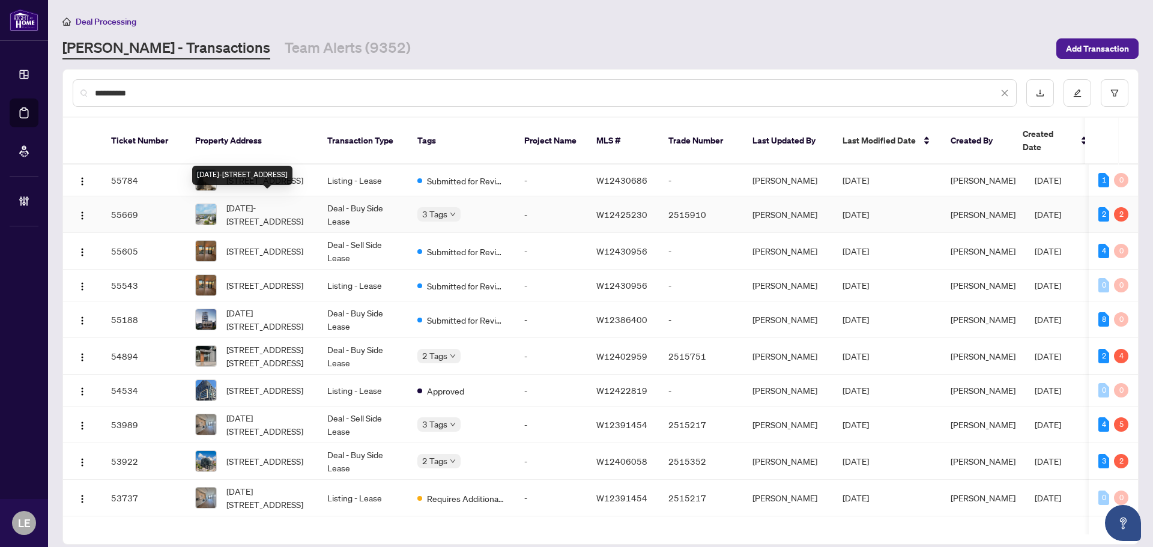
type input "**********"
click at [252, 205] on span "1804-3009 Novar Rd, Mississauga, Ontario L5B 0B9, Canada" at bounding box center [267, 214] width 82 height 26
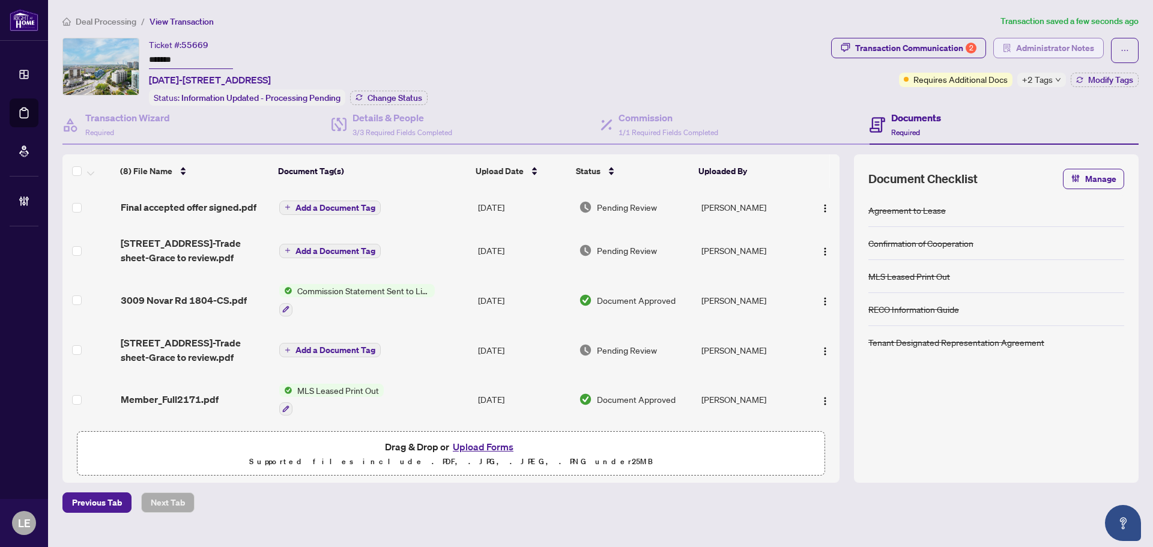
click at [1056, 46] on span "Administrator Notes" at bounding box center [1055, 47] width 78 height 19
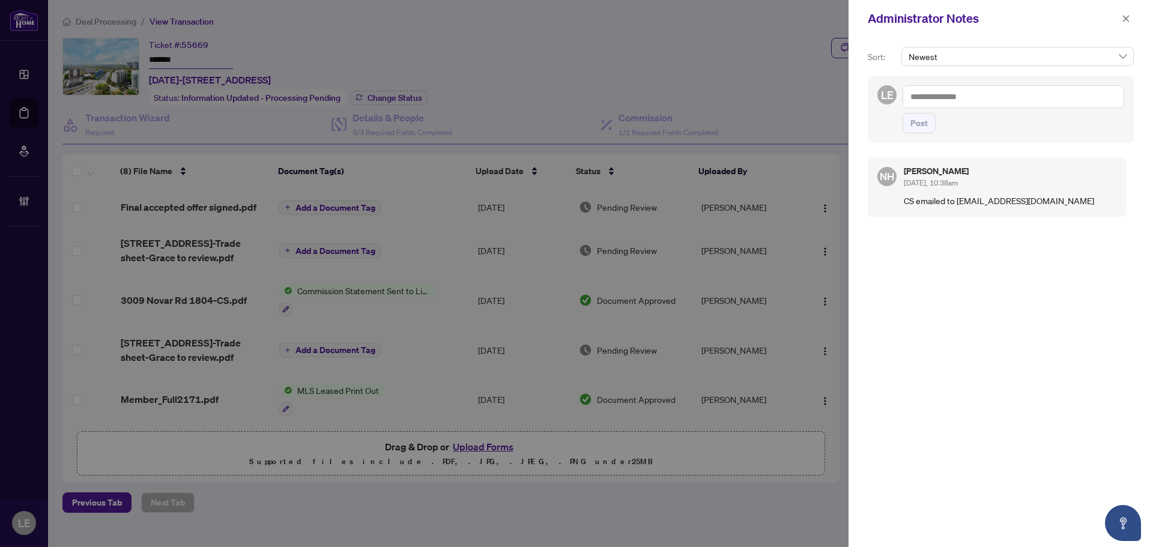
click at [949, 93] on textarea at bounding box center [1014, 96] width 222 height 23
drag, startPoint x: 957, startPoint y: 93, endPoint x: 902, endPoint y: 93, distance: 54.7
click at [902, 93] on div "LE @updat ****** Post" at bounding box center [1001, 109] width 266 height 67
click at [952, 106] on span "Deals West" at bounding box center [955, 105] width 40 height 11
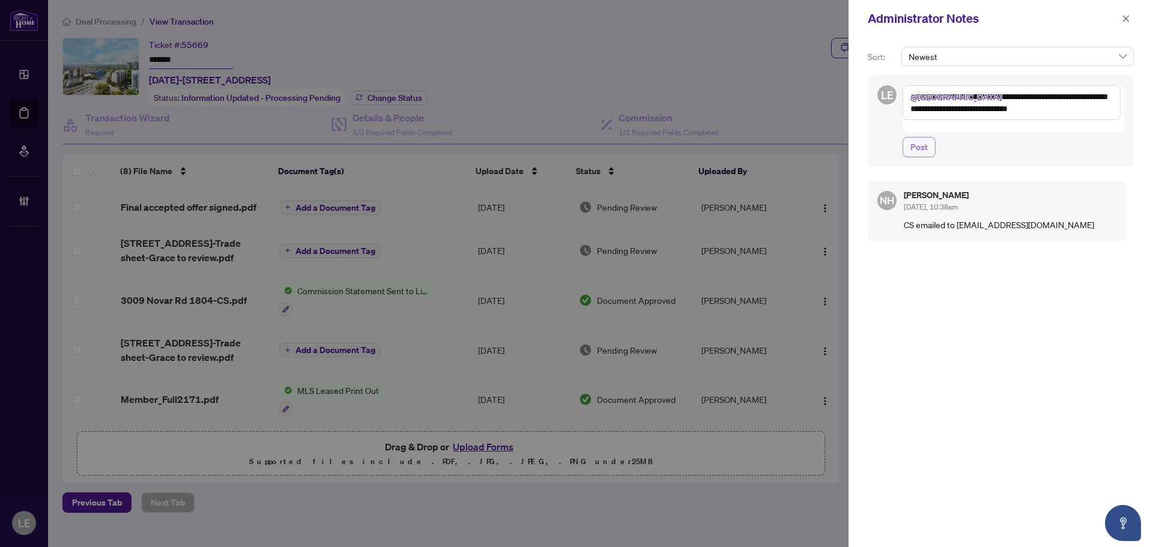
type textarea "**********"
click at [914, 137] on button "Post" at bounding box center [919, 147] width 33 height 20
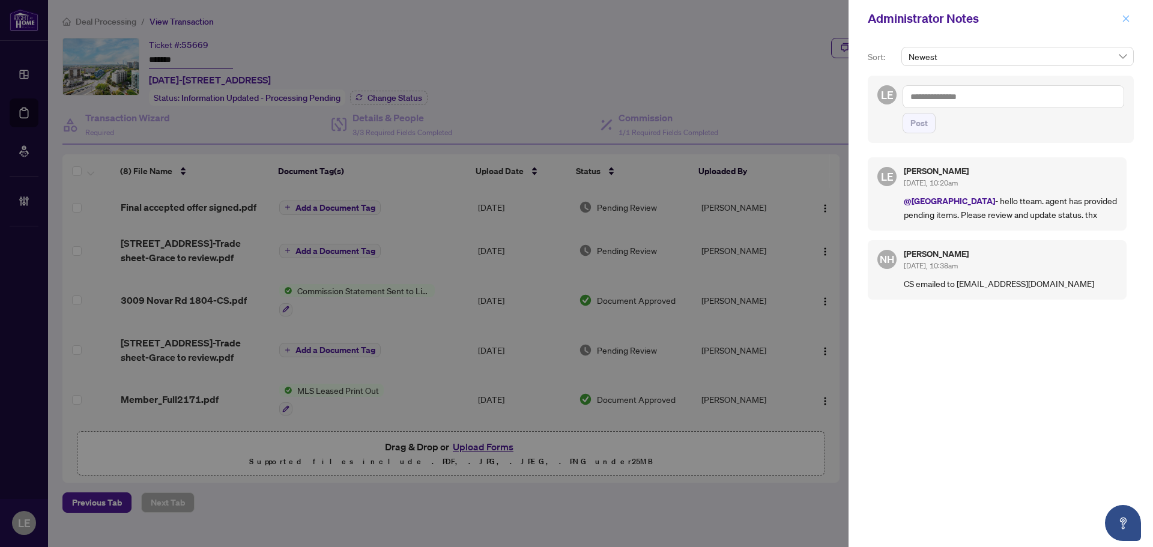
click at [1129, 22] on icon "close" at bounding box center [1126, 18] width 7 height 7
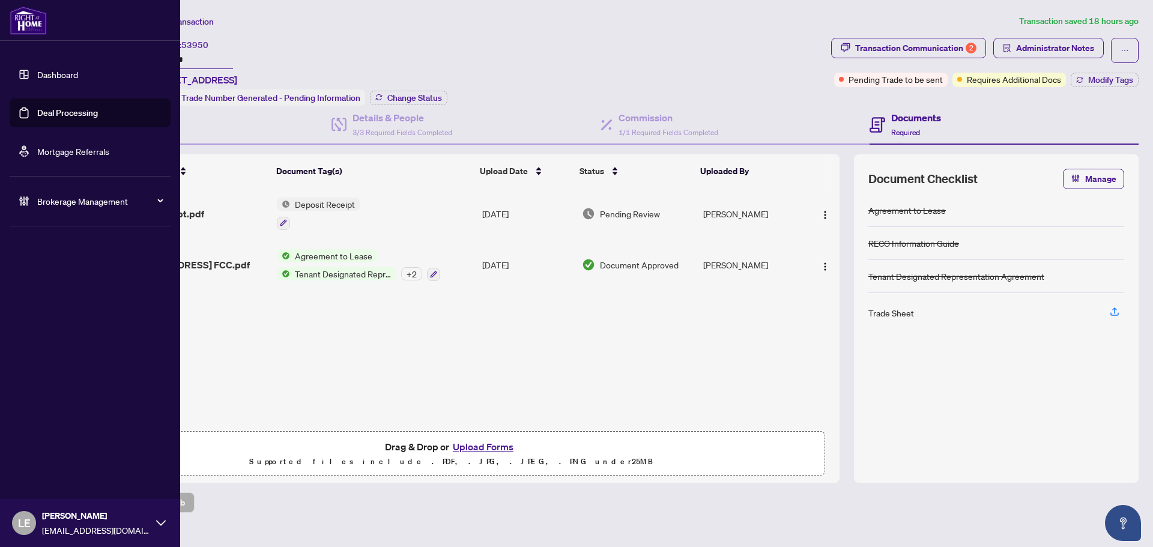
click at [61, 73] on link "Dashboard" at bounding box center [57, 74] width 41 height 11
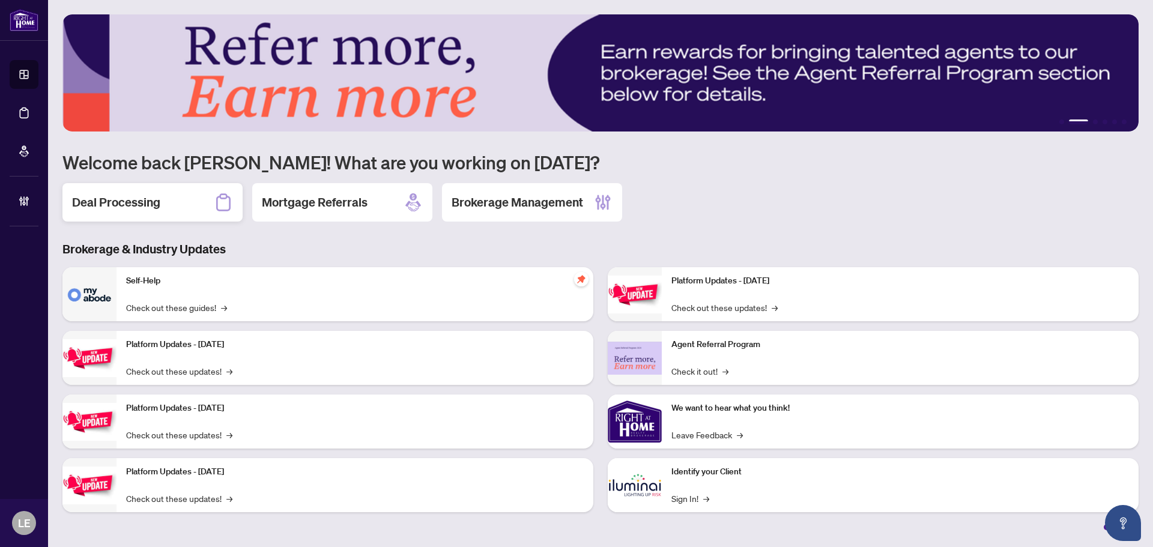
click at [130, 199] on h2 "Deal Processing" at bounding box center [116, 202] width 88 height 17
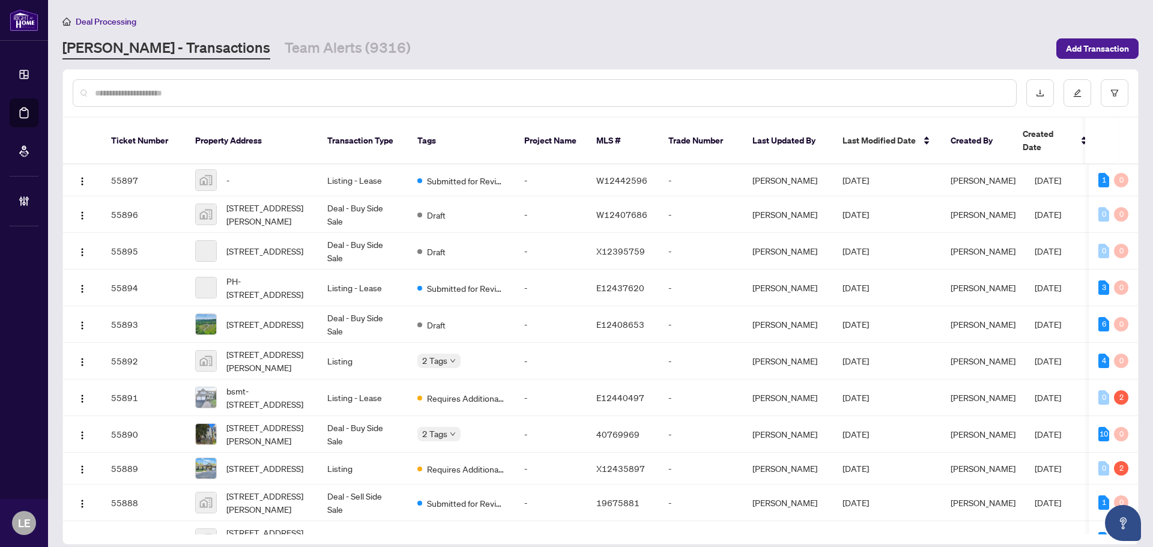
click at [169, 91] on input "text" at bounding box center [551, 92] width 912 height 13
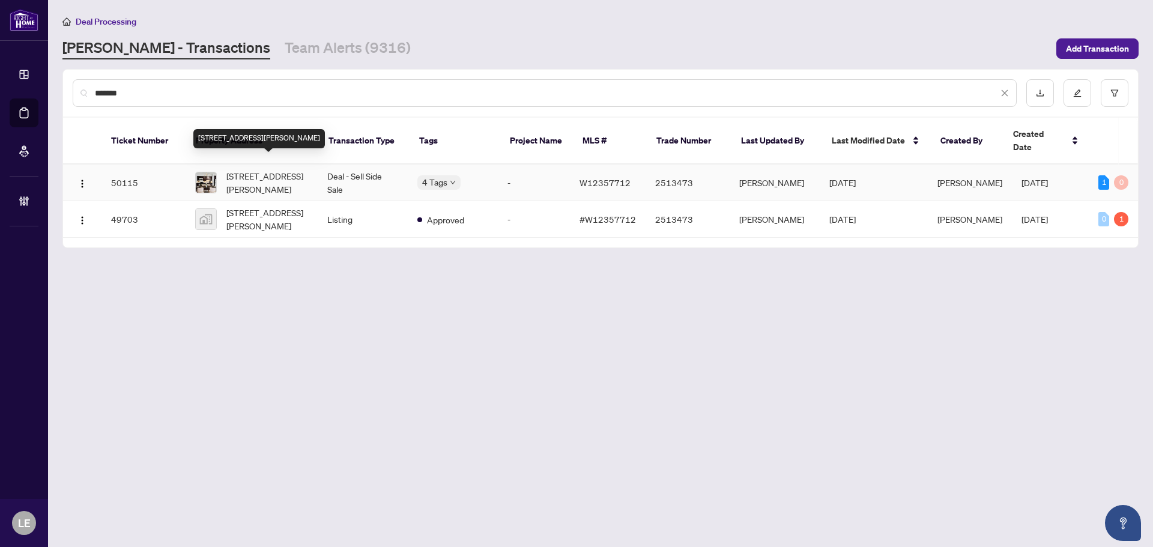
type input "*******"
click at [265, 169] on span "[STREET_ADDRESS][PERSON_NAME]" at bounding box center [267, 182] width 82 height 26
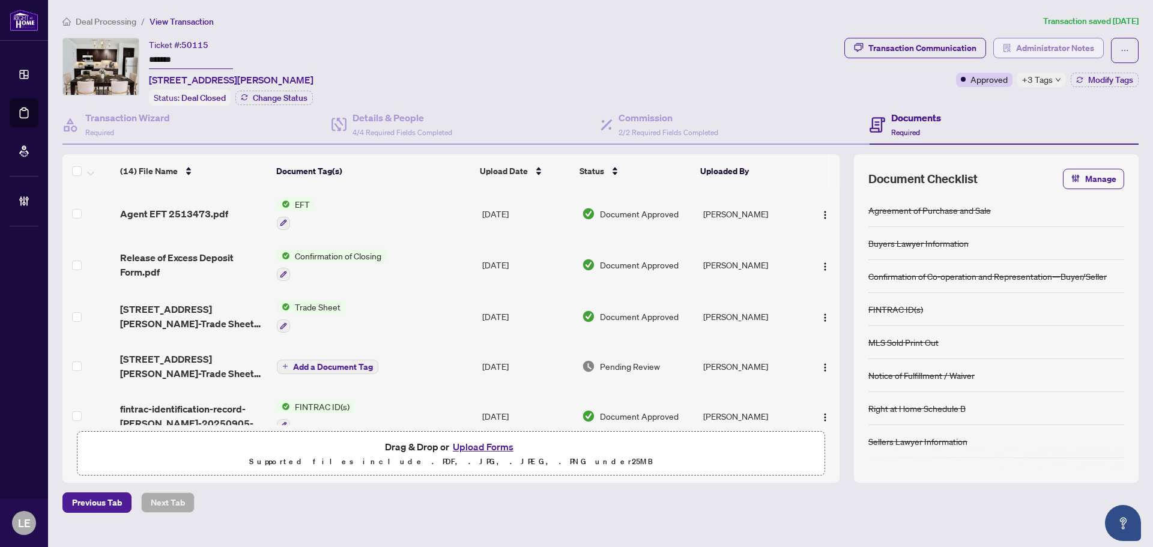
click at [1054, 46] on span "Administrator Notes" at bounding box center [1055, 47] width 78 height 19
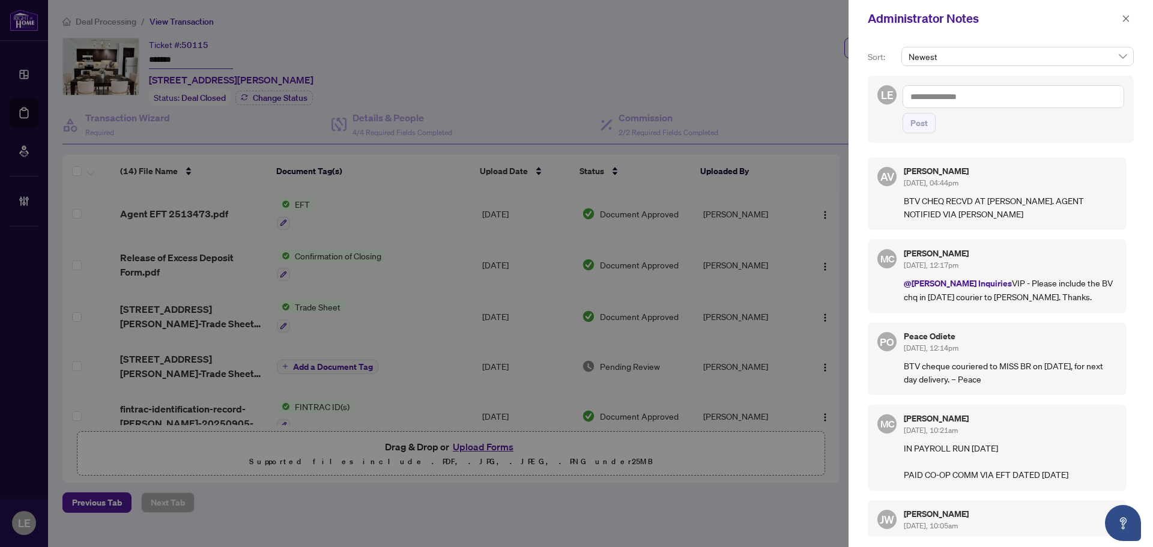
click at [924, 97] on textarea at bounding box center [1014, 96] width 222 height 23
type textarea "**********"
drag, startPoint x: 923, startPoint y: 124, endPoint x: 915, endPoint y: 112, distance: 14.3
click at [923, 124] on span "Post" at bounding box center [919, 123] width 17 height 19
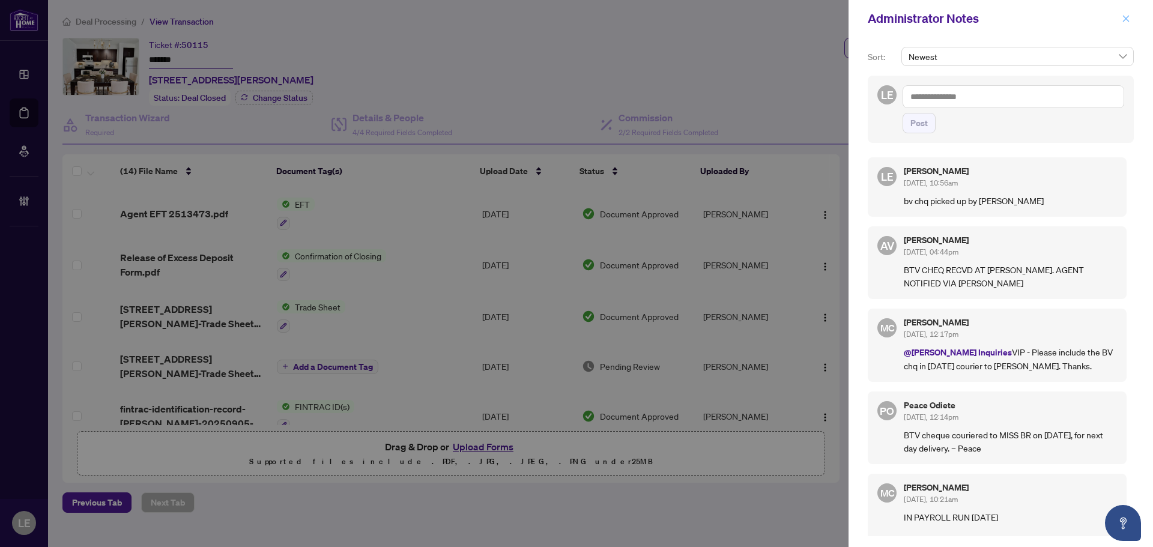
click at [1126, 19] on icon "close" at bounding box center [1126, 18] width 7 height 7
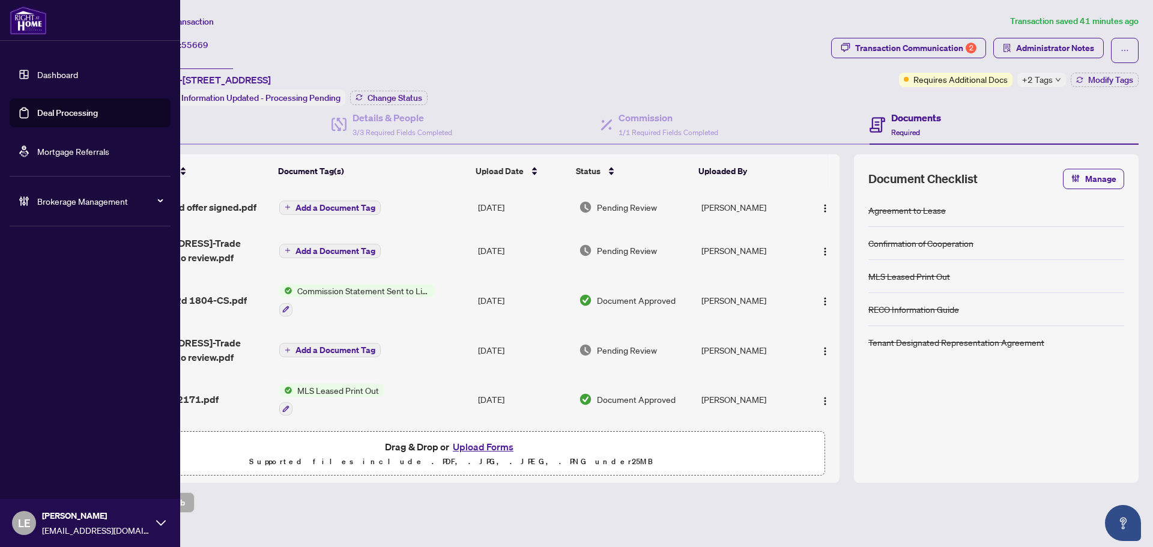
click at [78, 70] on link "Dashboard" at bounding box center [57, 74] width 41 height 11
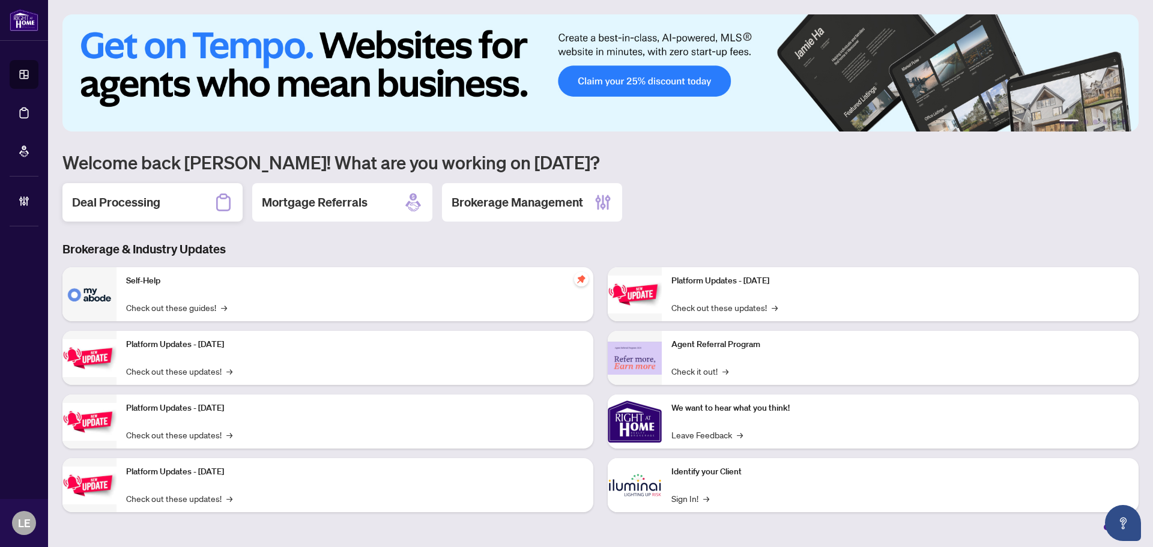
click at [141, 201] on h2 "Deal Processing" at bounding box center [116, 202] width 88 height 17
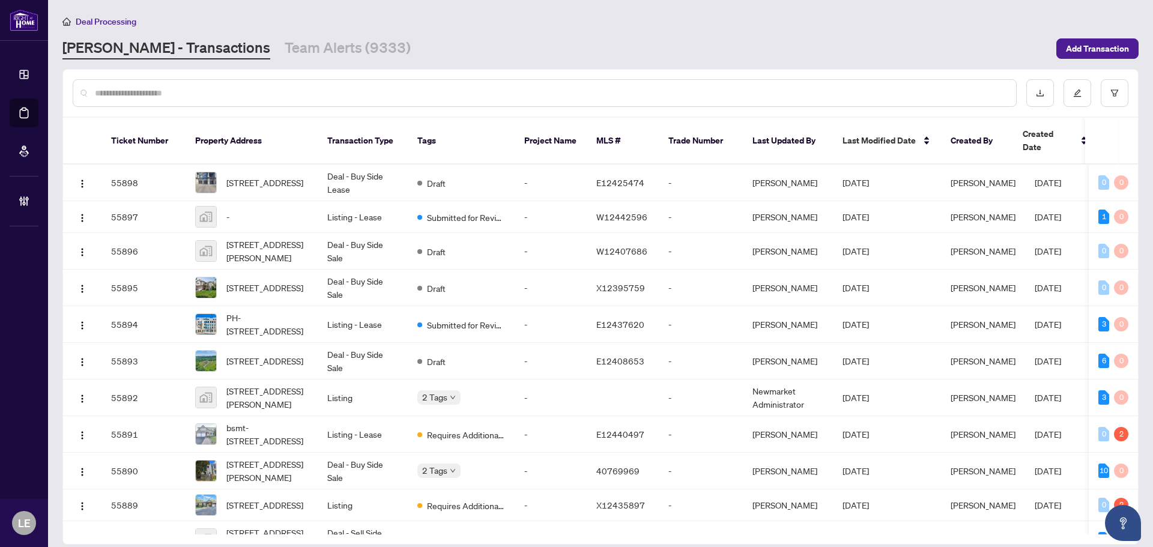
click at [136, 93] on input "text" at bounding box center [551, 92] width 912 height 13
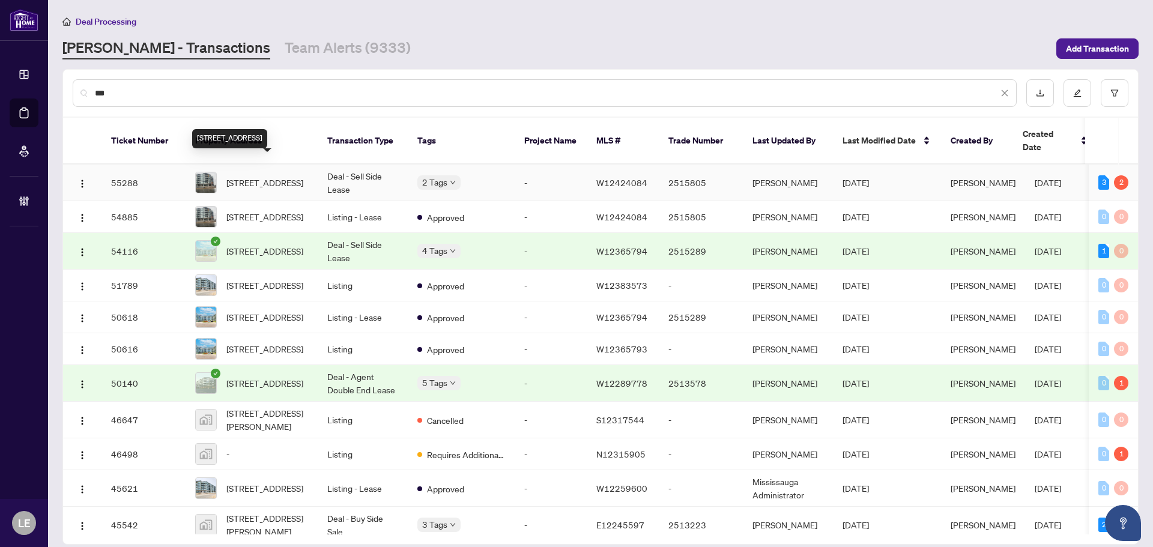
type input "***"
click at [297, 176] on span "349-2501 Saw Whet Blvd, Oakville, Ontario L6M 5N2, Canada" at bounding box center [264, 182] width 77 height 13
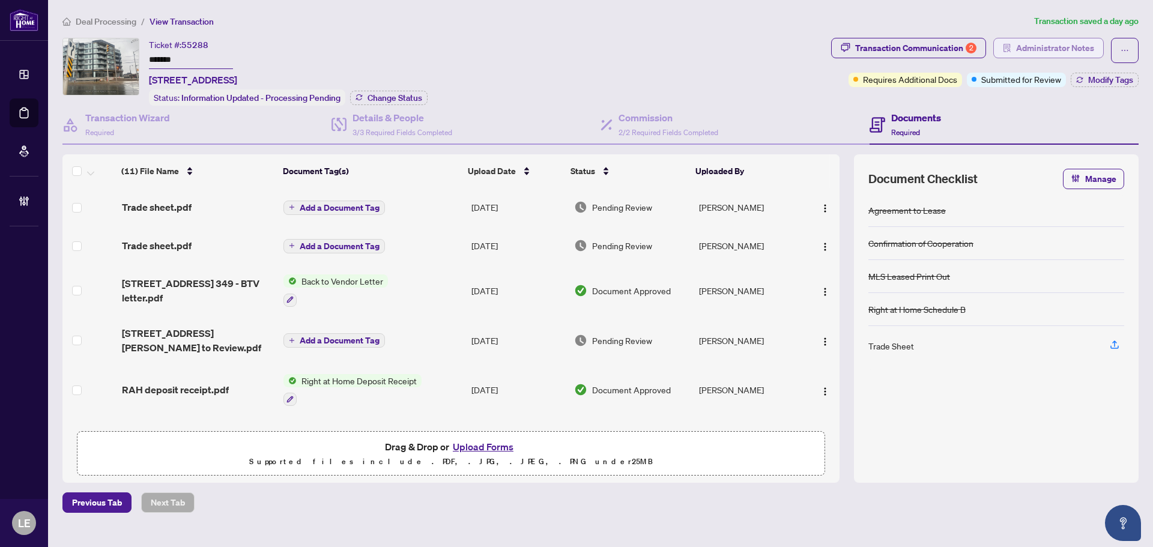
click at [1060, 49] on span "Administrator Notes" at bounding box center [1055, 47] width 78 height 19
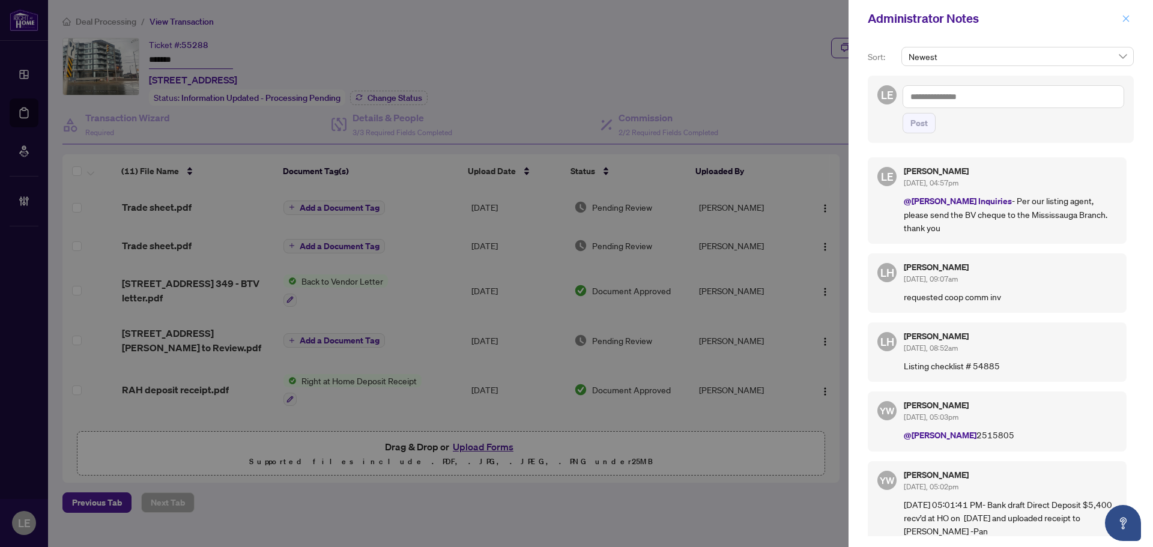
click at [1129, 17] on icon "close" at bounding box center [1126, 18] width 7 height 7
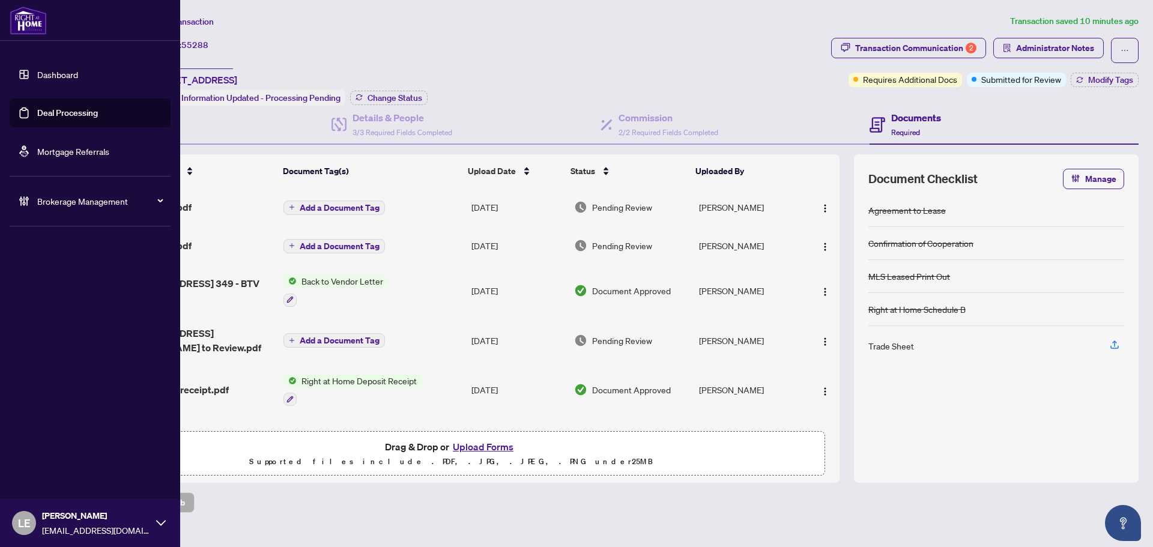
click at [70, 207] on span "Brokerage Management" at bounding box center [99, 201] width 125 height 13
click at [70, 289] on link "Manage Agents" at bounding box center [54, 287] width 59 height 11
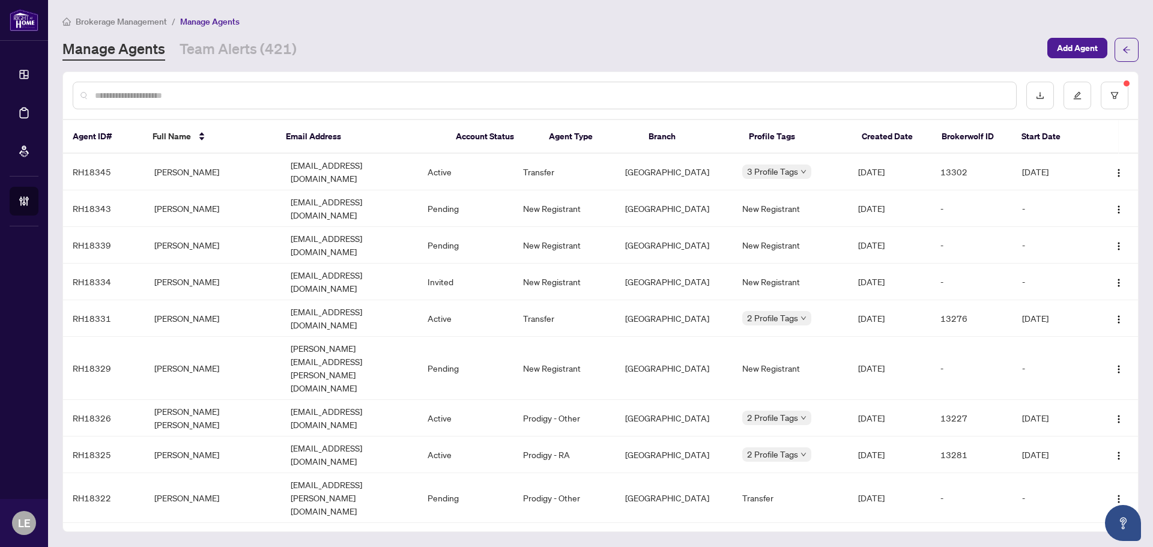
click at [165, 95] on input "text" at bounding box center [551, 95] width 912 height 13
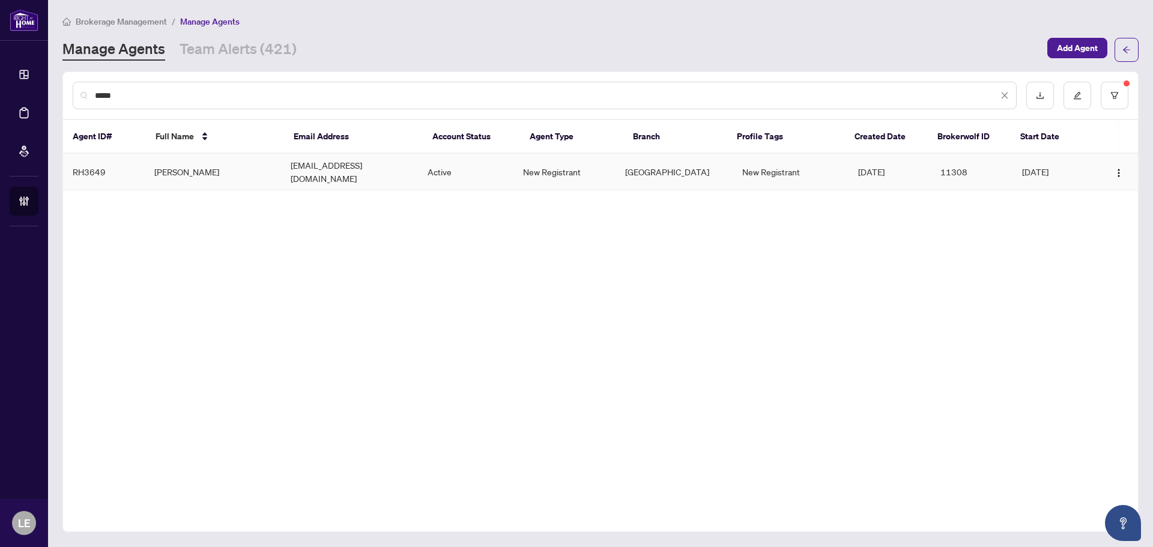
type input "*****"
click at [175, 166] on td "Ana Rodic" at bounding box center [213, 172] width 136 height 37
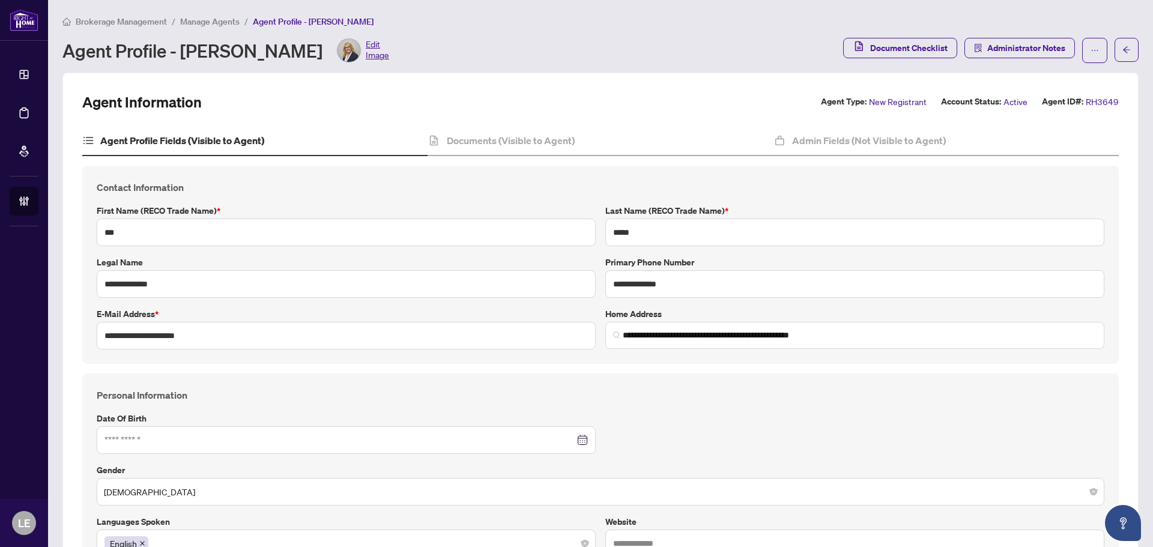
type input "**********"
type input "****"
type input "**********"
click at [1021, 43] on span "Administrator Notes" at bounding box center [1026, 47] width 78 height 19
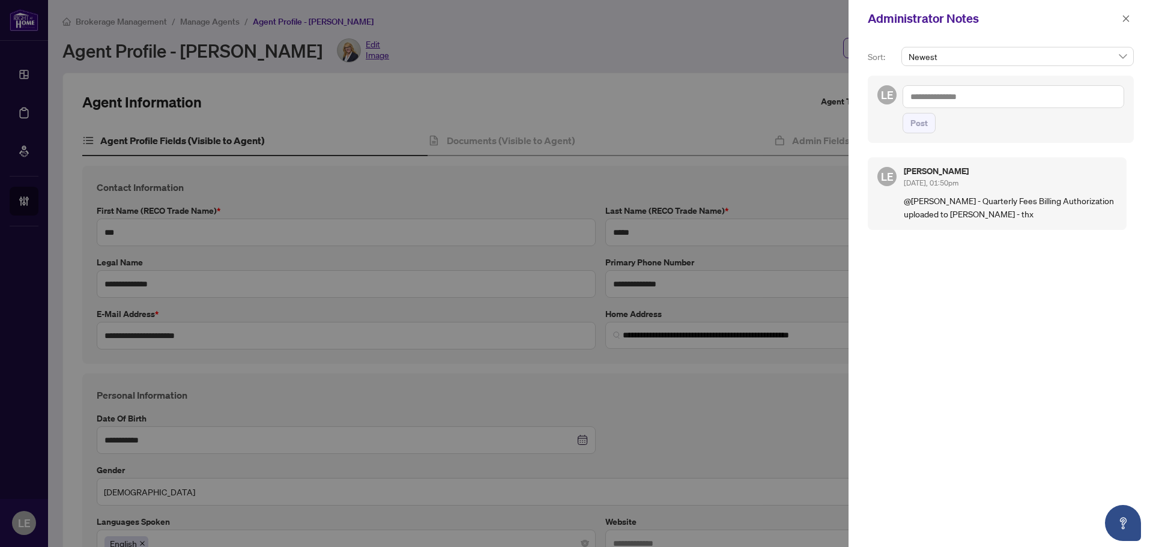
click at [455, 139] on div at bounding box center [576, 273] width 1153 height 547
click at [1127, 20] on icon "close" at bounding box center [1126, 18] width 8 height 8
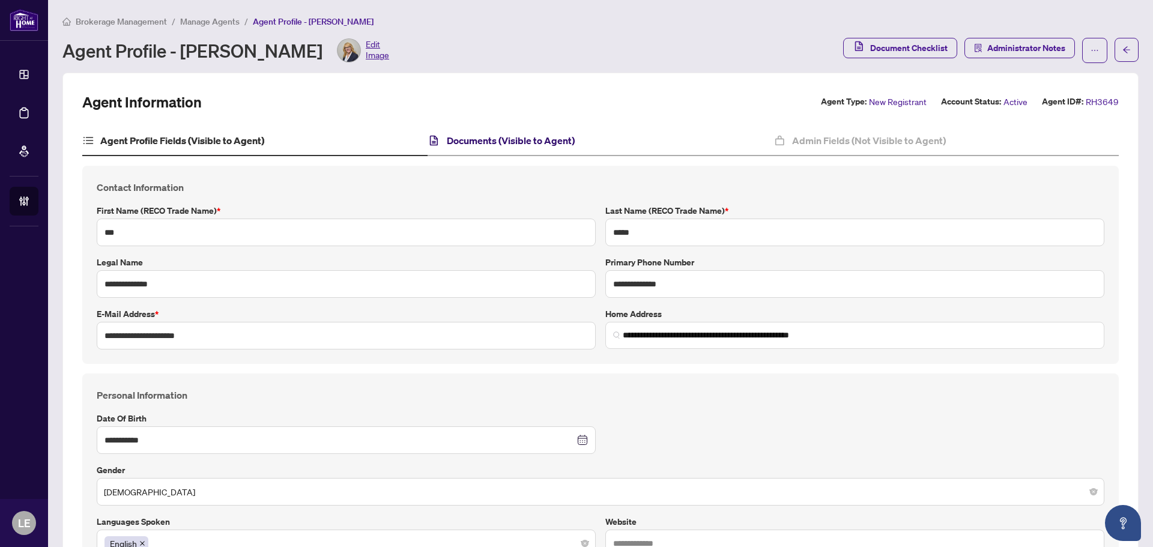
click at [503, 138] on h4 "Documents (Visible to Agent)" at bounding box center [511, 140] width 128 height 14
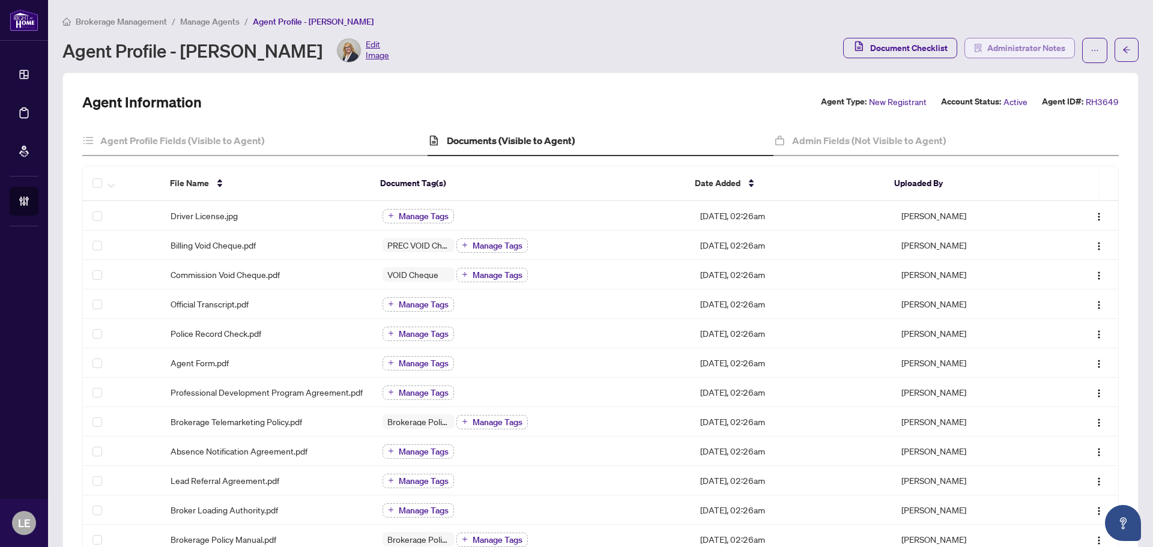
click at [1046, 47] on span "Administrator Notes" at bounding box center [1026, 47] width 78 height 19
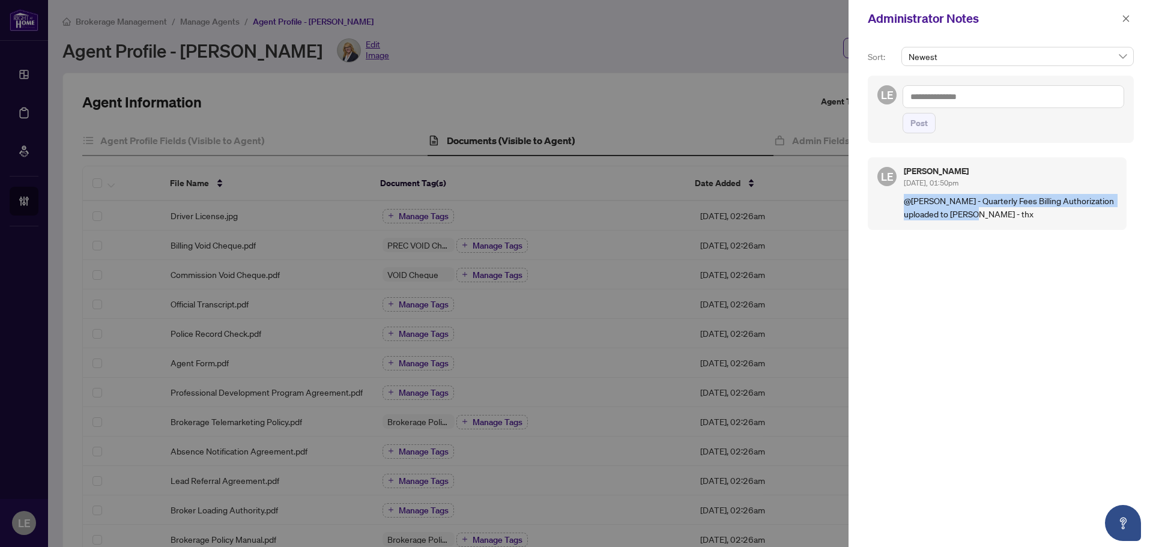
drag, startPoint x: 967, startPoint y: 214, endPoint x: 900, endPoint y: 200, distance: 68.8
click at [900, 200] on div "LE Lina Estrela Sep/22/2025, 01:50pm @billings - Quarterly Fees Billing Authori…" at bounding box center [997, 193] width 259 height 73
copy p "@billings - Quarterly Fees Billing Authorization uploaded to rHome - thx"
click at [971, 216] on p "@billings - Quarterly Fees Billing Authorization uploaded to rHome - thx" at bounding box center [1010, 207] width 213 height 26
click at [945, 200] on p "@billings - Quarterly Fees Billing Authorization uploaded to rHome - thx" at bounding box center [1010, 207] width 213 height 26
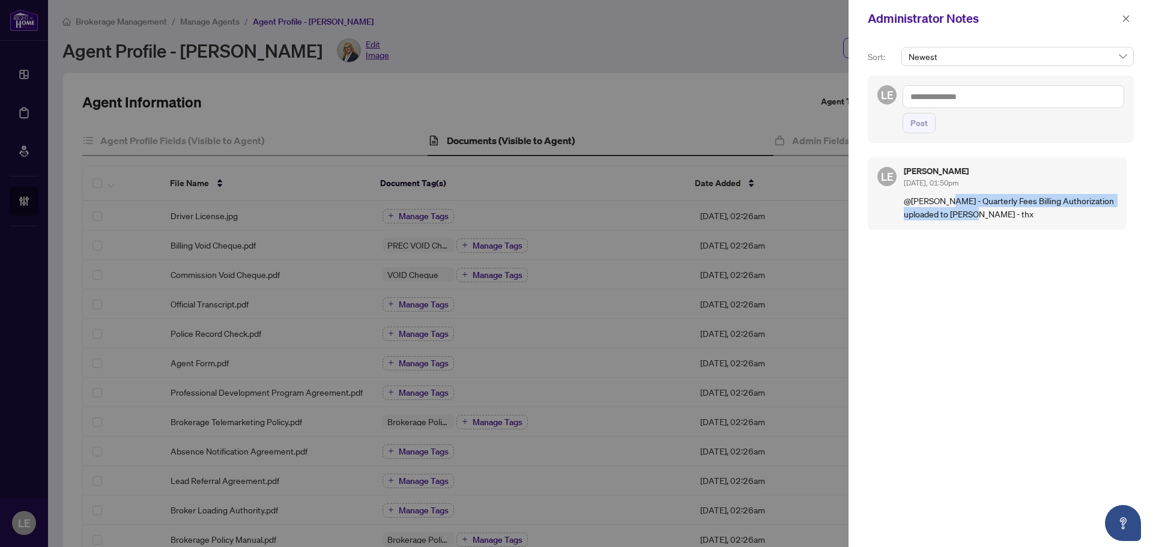
drag, startPoint x: 941, startPoint y: 199, endPoint x: 963, endPoint y: 213, distance: 26.0
click at [963, 213] on p "@billings - Quarterly Fees Billing Authorization uploaded to rHome - thx" at bounding box center [1010, 207] width 213 height 26
copy p "- Quarterly Fees Billing Authorization uploaded to rHome - thx"
click at [972, 102] on textarea at bounding box center [1014, 96] width 222 height 23
click at [954, 106] on b "Bill" at bounding box center [952, 105] width 11 height 11
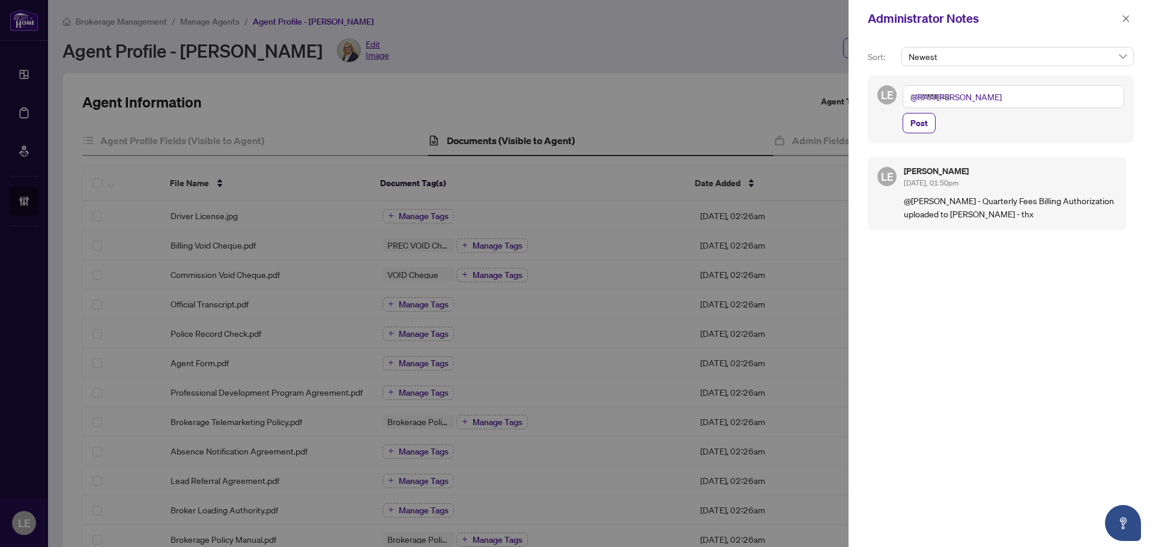
click at [995, 100] on textarea "**********" at bounding box center [1014, 96] width 222 height 23
paste textarea "**********"
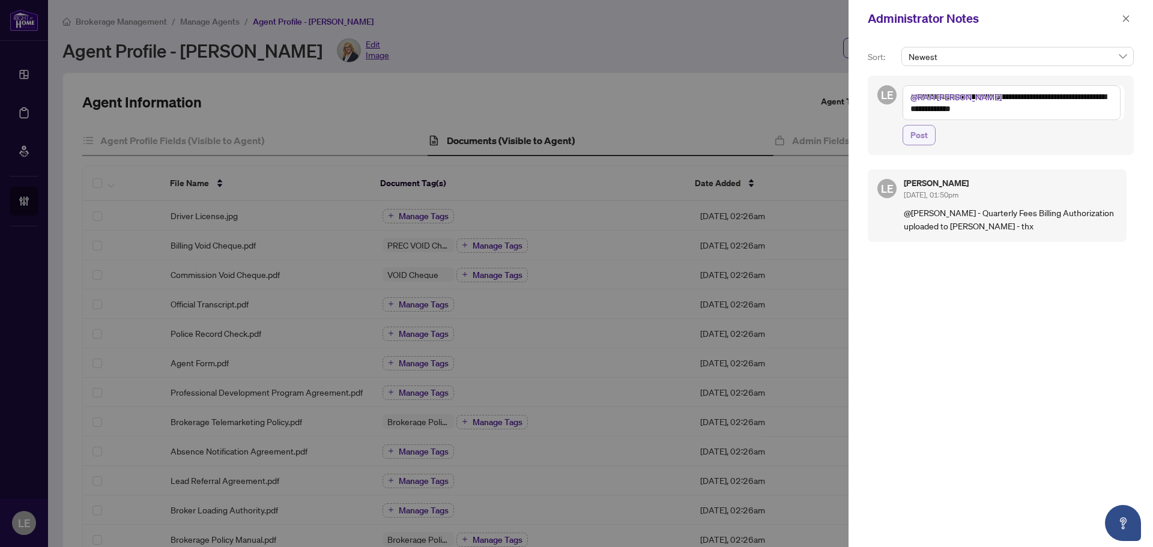
type textarea "**********"
click at [925, 138] on span "Post" at bounding box center [919, 135] width 17 height 19
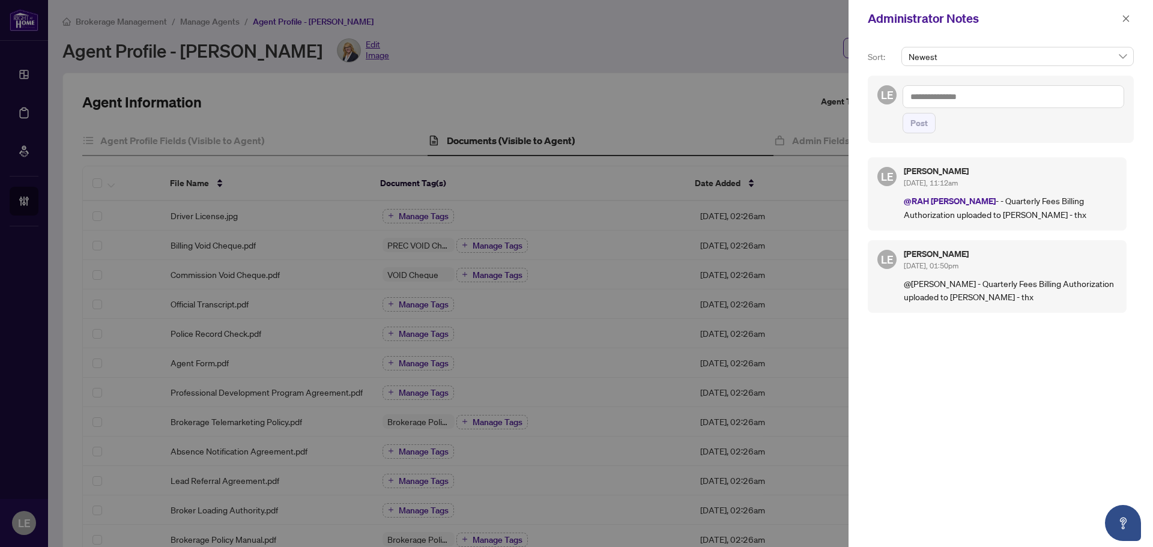
click at [1007, 404] on div "LE Lina Estrela Oct/03/2025, 11:12am @RAH Billings - - Quarterly Fees Billing A…" at bounding box center [1001, 343] width 266 height 386
click at [1129, 9] on span "button" at bounding box center [1126, 18] width 8 height 19
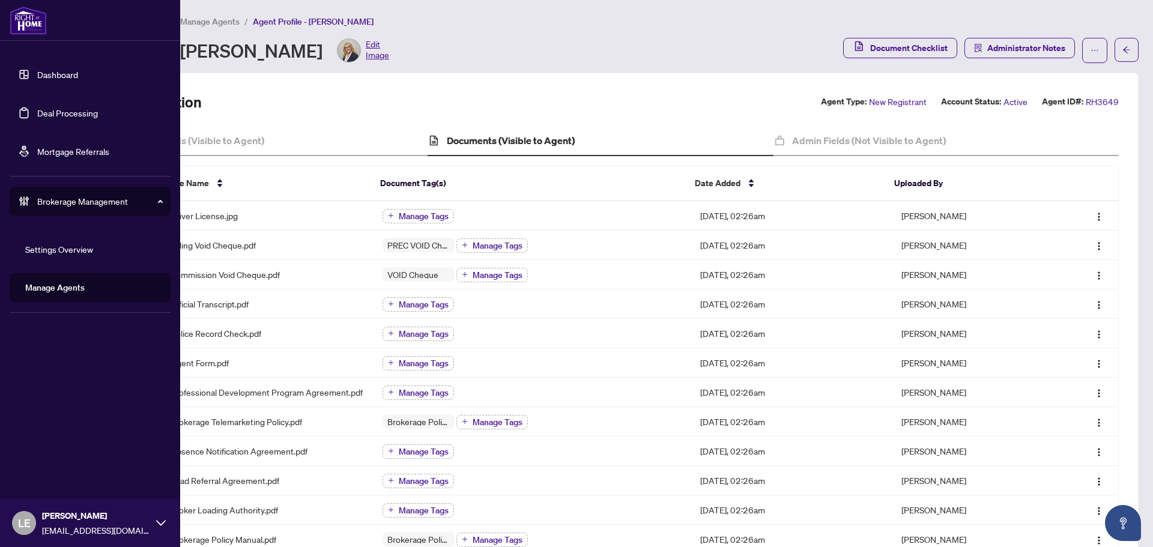
click at [65, 293] on link "Manage Agents" at bounding box center [54, 287] width 59 height 11
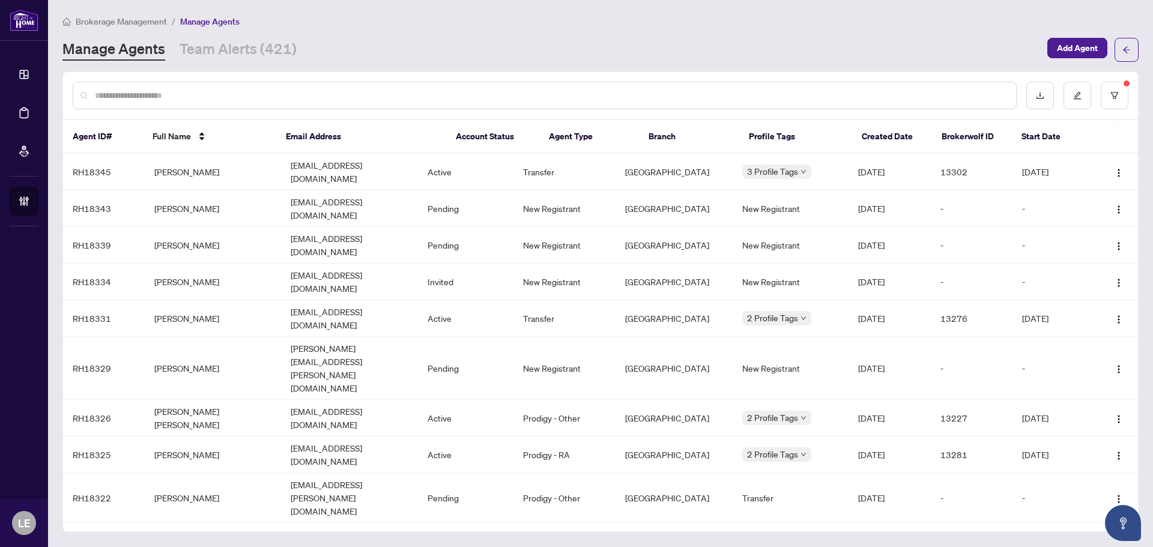
click at [132, 95] on input "text" at bounding box center [551, 95] width 912 height 13
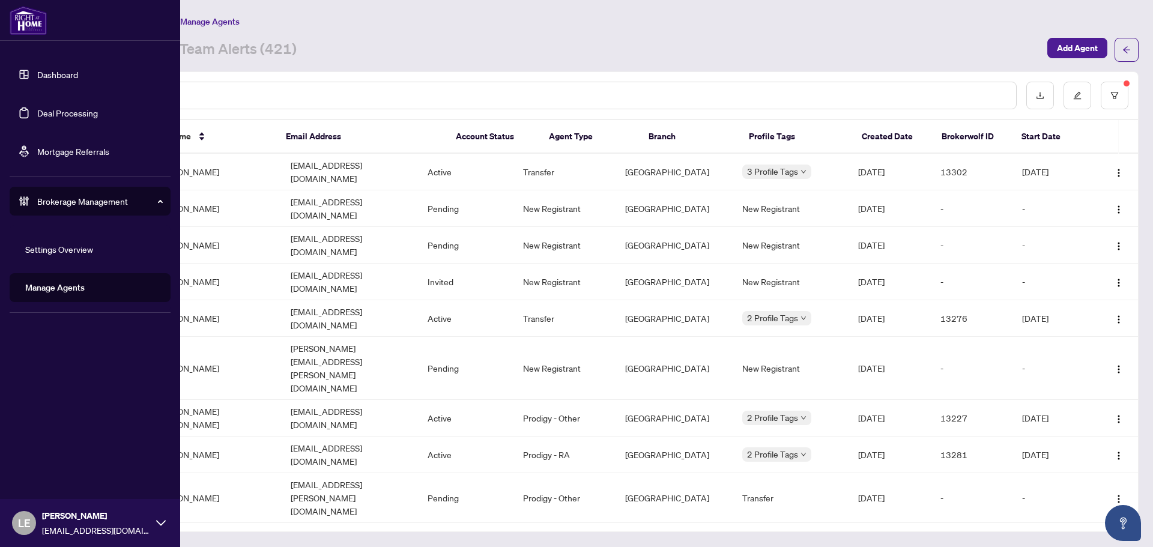
click at [52, 76] on link "Dashboard" at bounding box center [57, 74] width 41 height 11
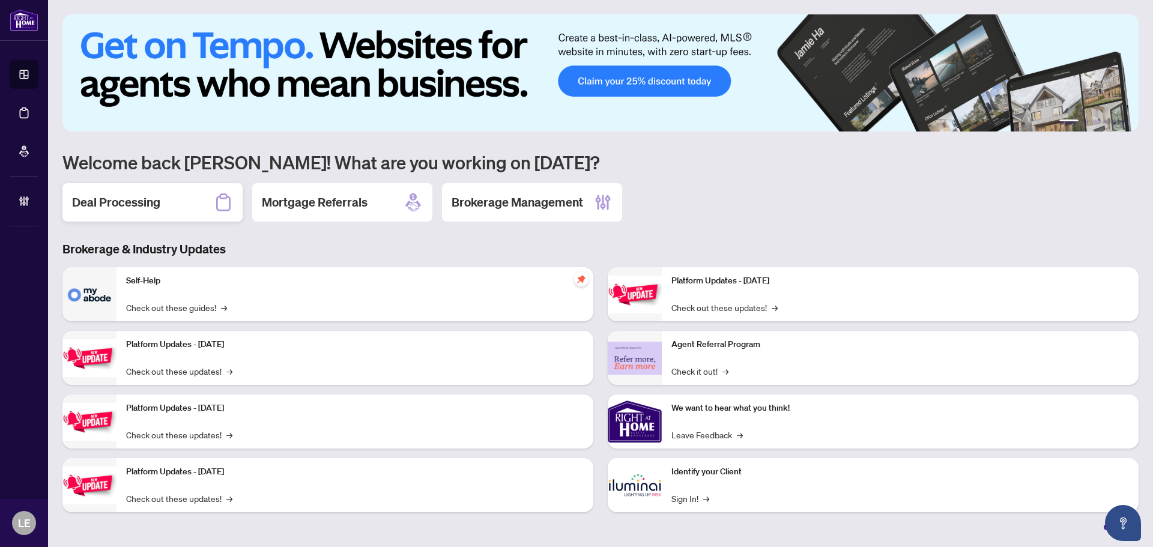
click at [154, 202] on h2 "Deal Processing" at bounding box center [116, 202] width 88 height 17
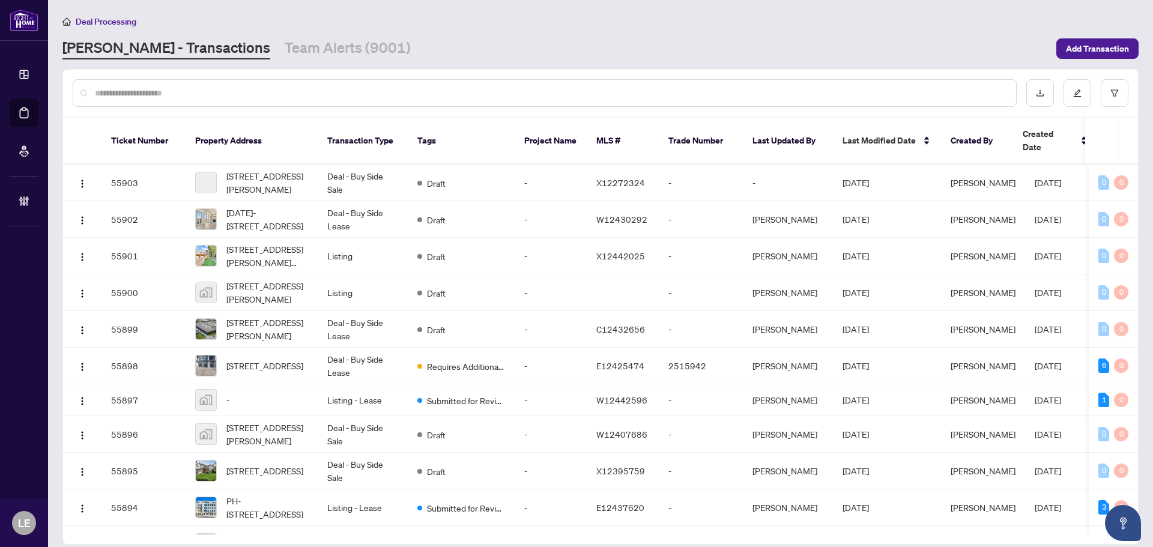
click at [138, 94] on input "text" at bounding box center [551, 92] width 912 height 13
type input "*"
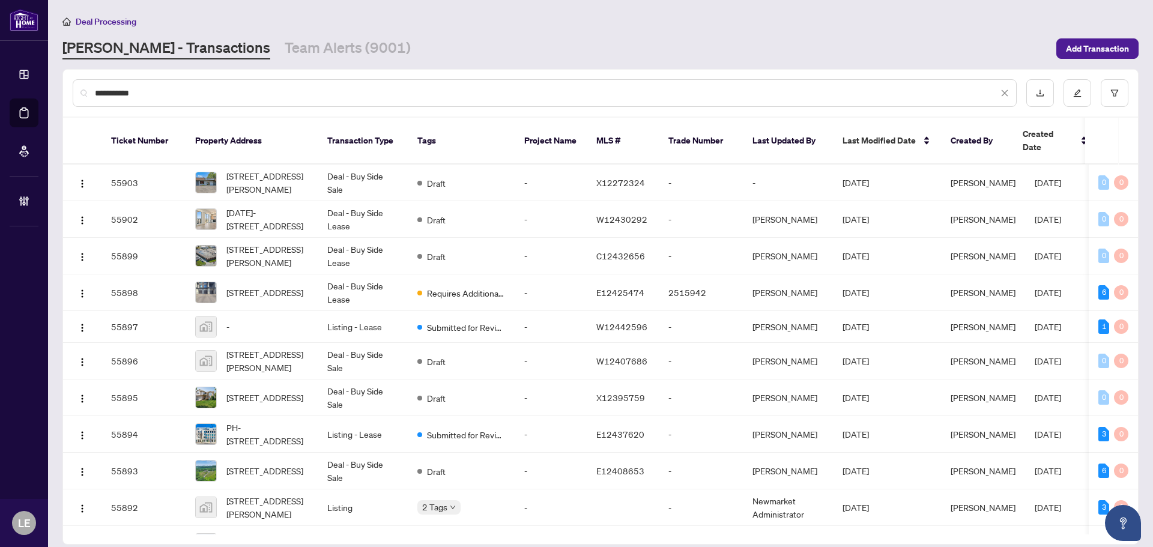
type input "**********"
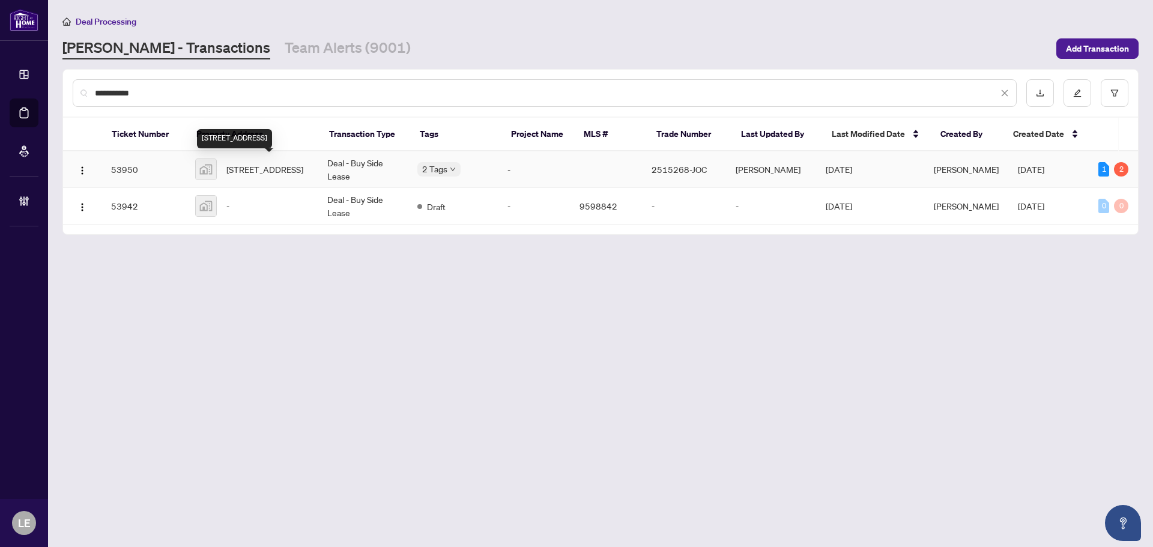
click at [280, 168] on span "147 Columbia St W, Waterloo, ON, Canada" at bounding box center [264, 169] width 77 height 13
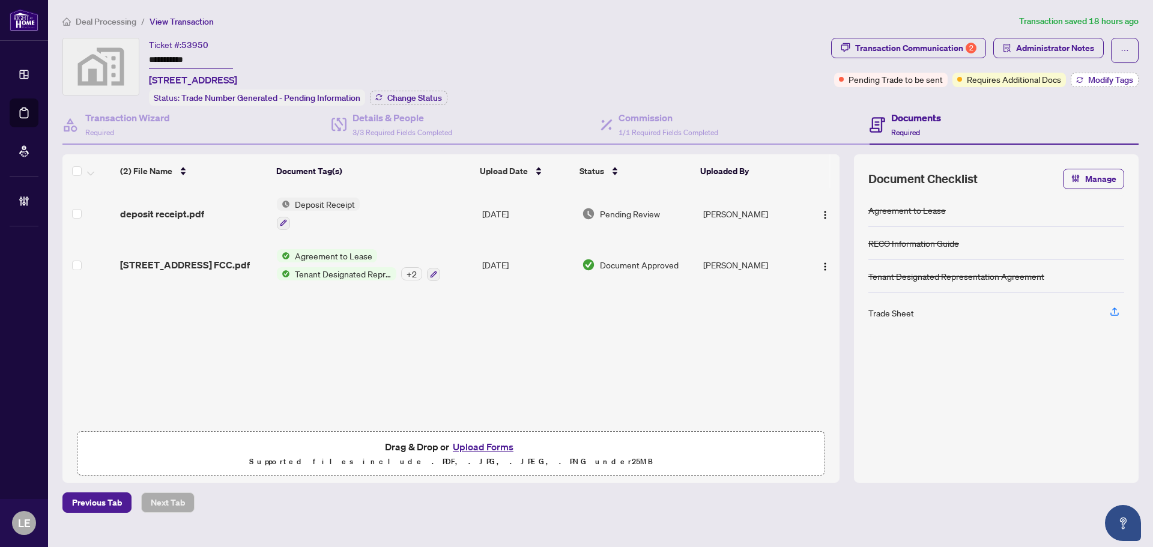
click at [1107, 78] on span "Modify Tags" at bounding box center [1110, 80] width 45 height 8
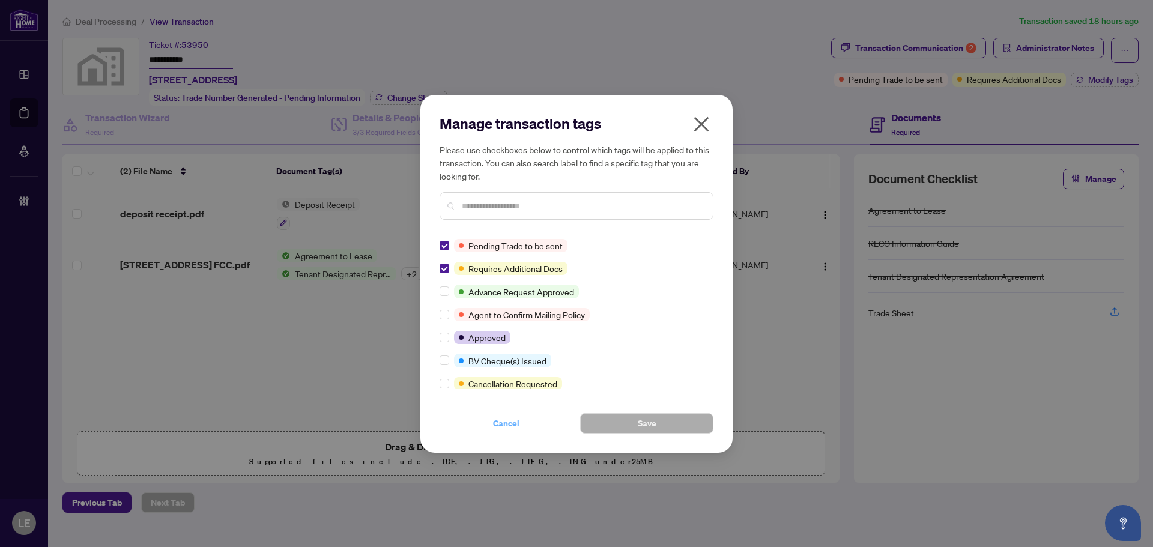
click at [516, 422] on span "Cancel" at bounding box center [506, 423] width 26 height 19
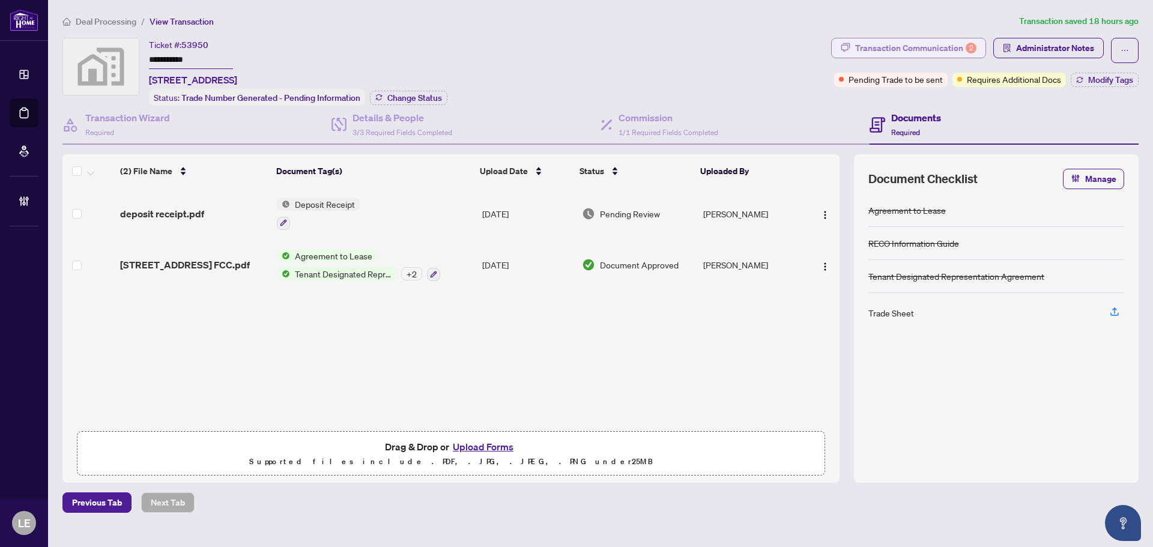
click at [932, 49] on div "Transaction Communication 2" at bounding box center [915, 47] width 121 height 19
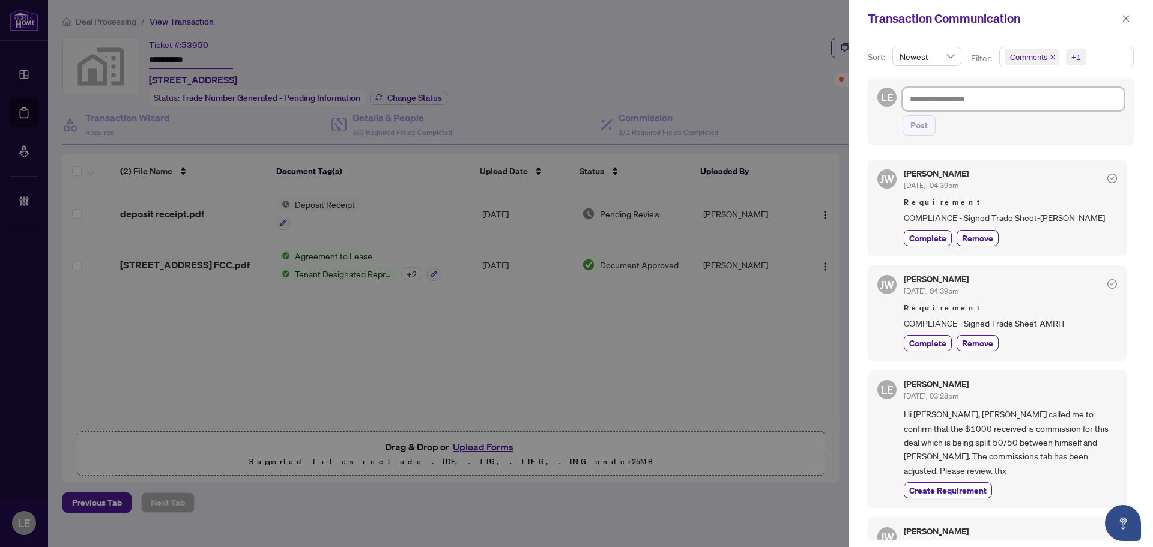
click at [953, 104] on textarea at bounding box center [1014, 99] width 222 height 23
click at [1019, 98] on textarea at bounding box center [1014, 99] width 222 height 23
type textarea "*"
type textarea "**"
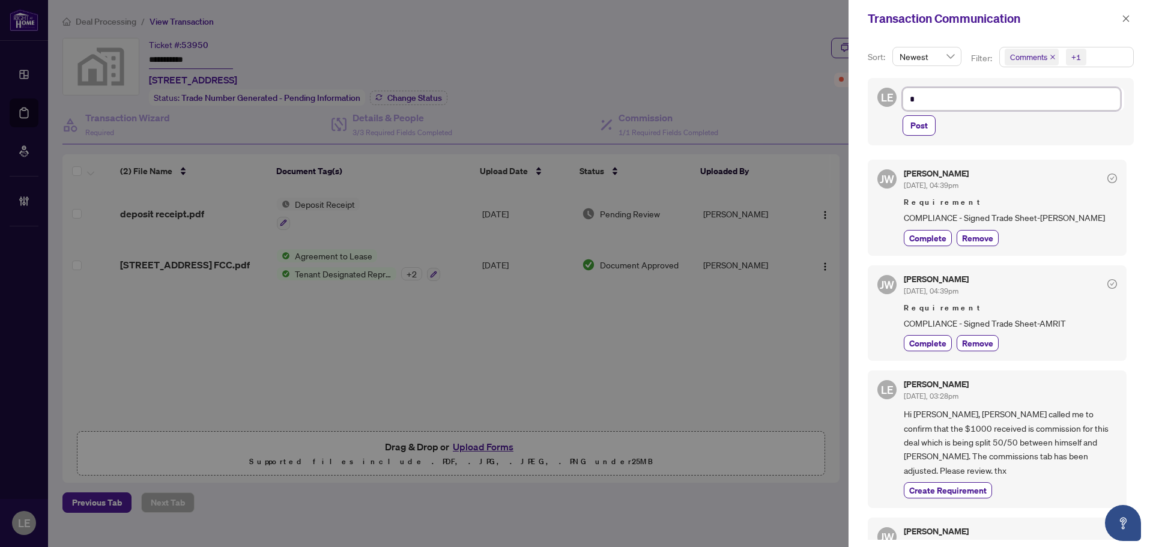
type textarea "**"
type textarea "***"
type textarea "****"
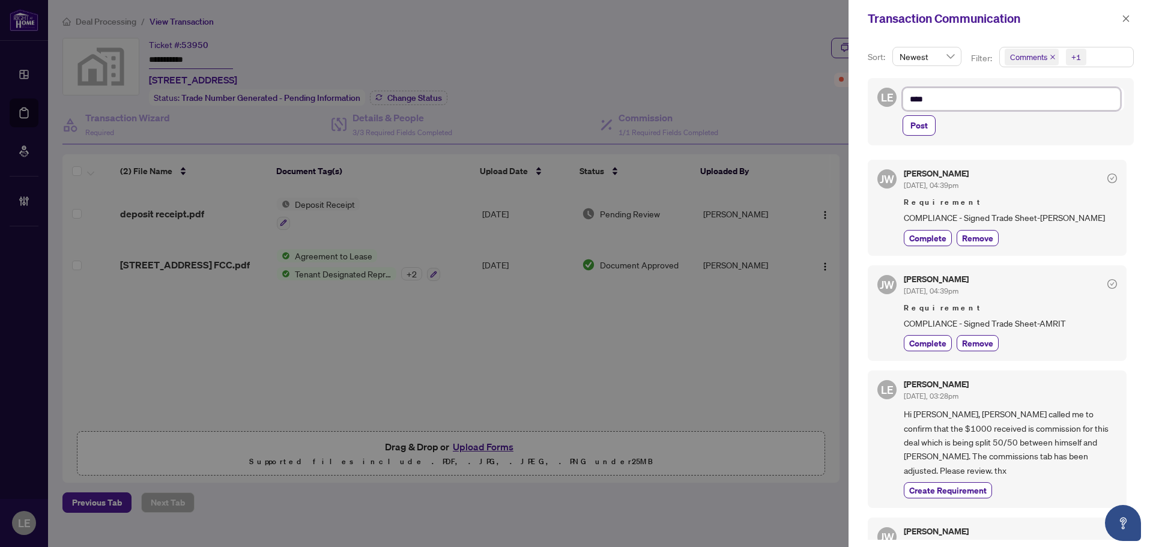
type textarea "*****"
type textarea "******"
drag, startPoint x: 946, startPoint y: 99, endPoint x: 871, endPoint y: 100, distance: 75.1
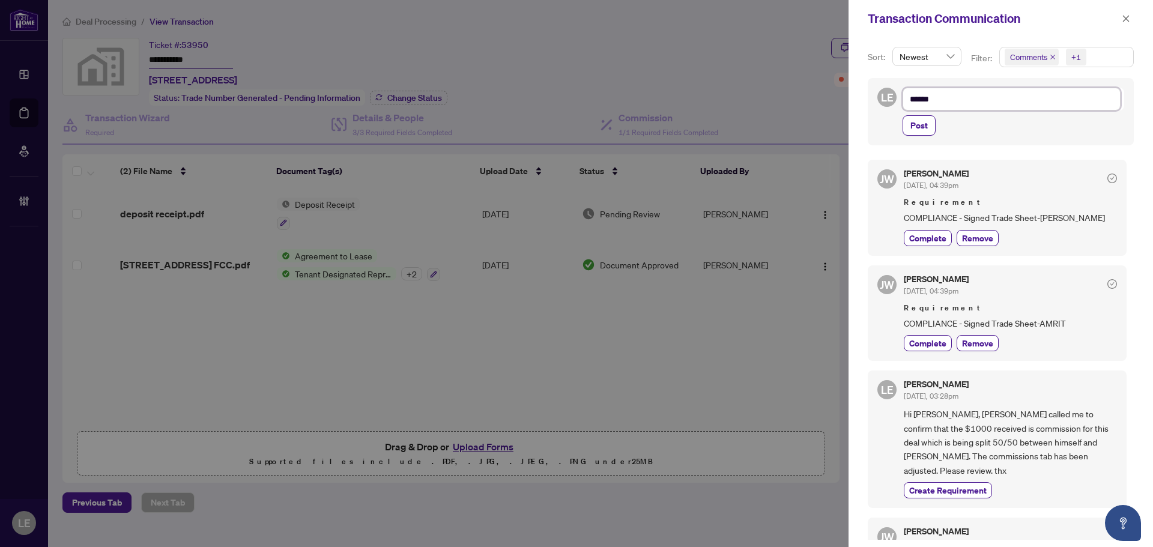
click at [871, 100] on div "LE ****** Post" at bounding box center [1001, 111] width 266 height 67
type textarea "*"
type textarea "**"
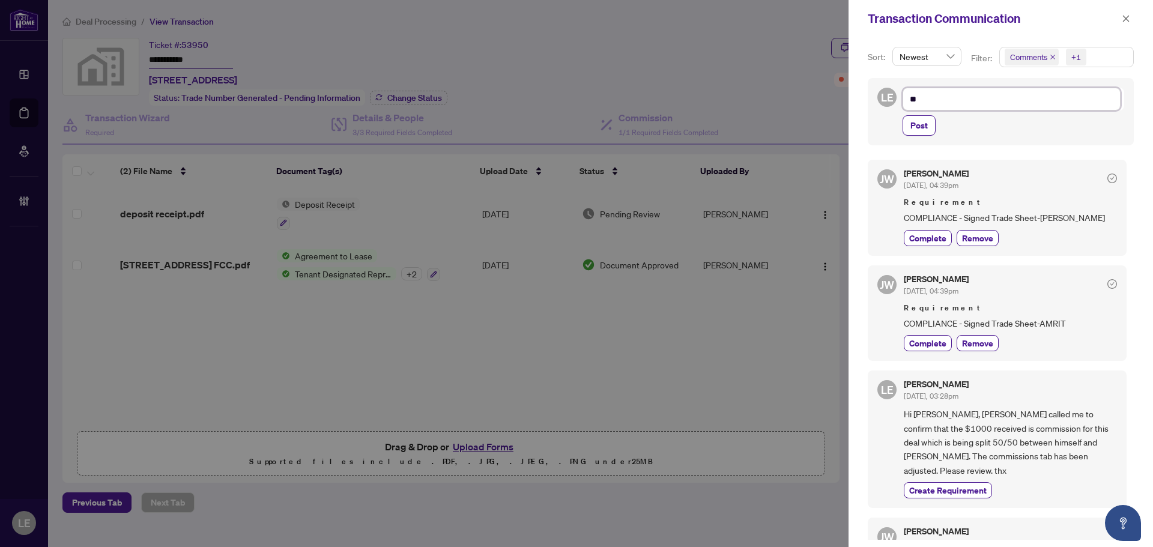
type textarea "***"
type textarea "****"
type textarea "*****"
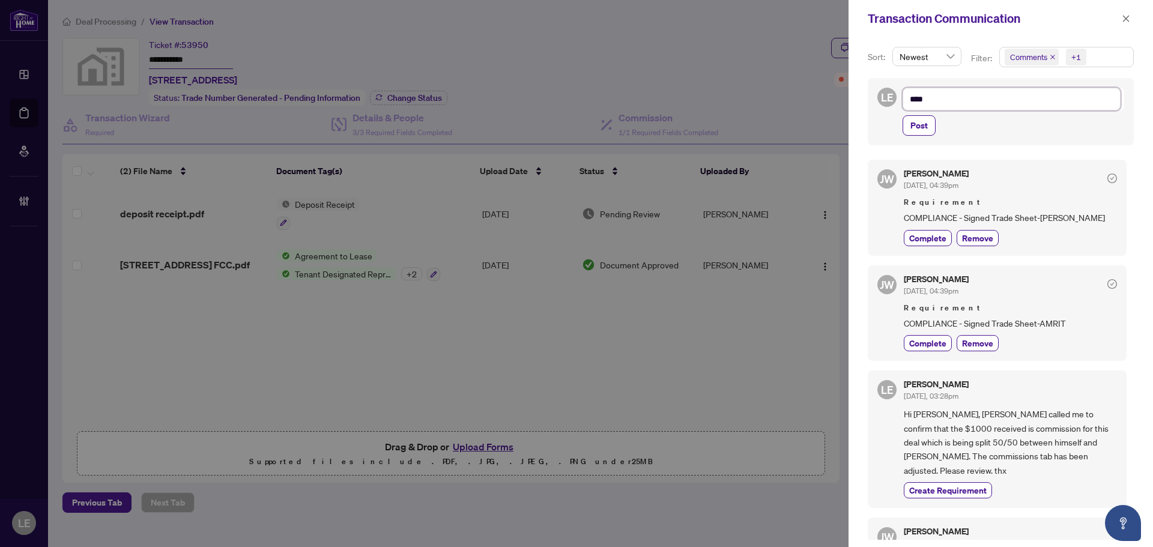
type textarea "*****"
drag, startPoint x: 959, startPoint y: 101, endPoint x: 872, endPoint y: 100, distance: 87.1
click at [872, 100] on div "LE ***** Post" at bounding box center [1001, 111] width 266 height 67
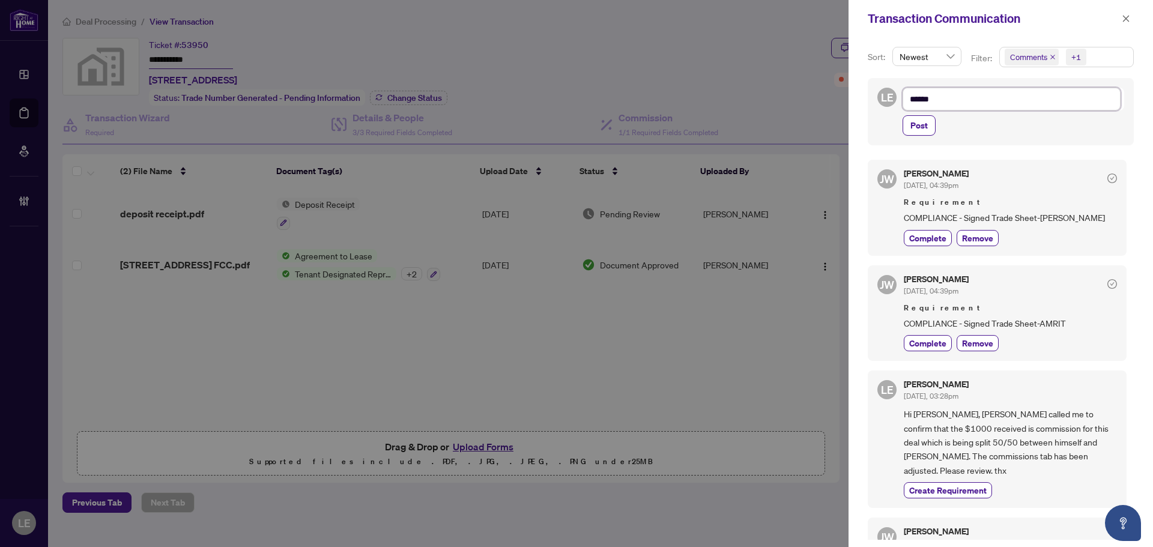
click at [971, 102] on textarea "*****" at bounding box center [1012, 99] width 218 height 23
type textarea "*****"
click at [1121, 19] on button "button" at bounding box center [1126, 18] width 16 height 14
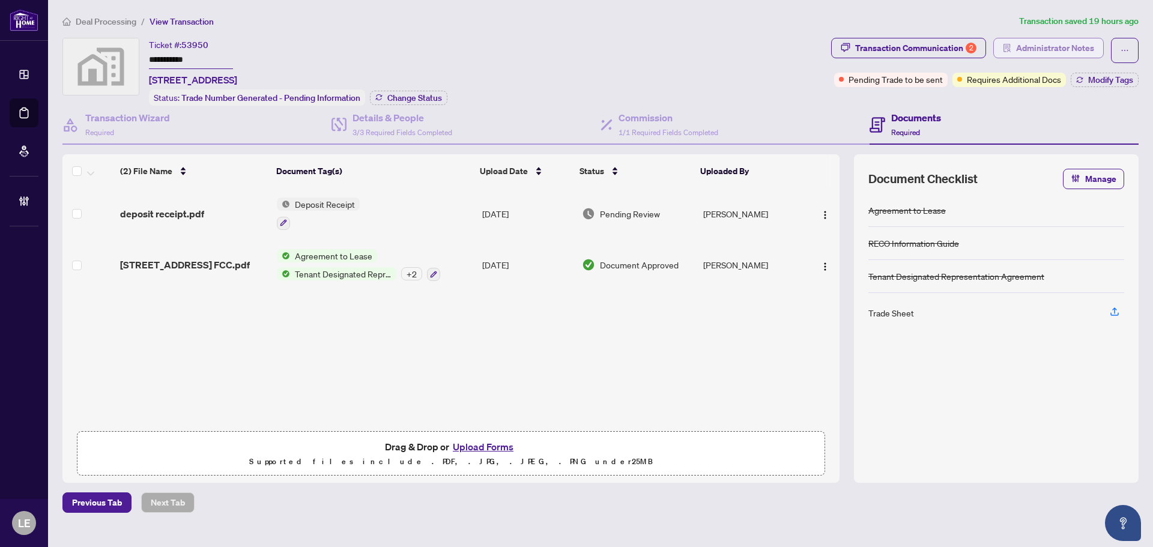
click at [1045, 42] on span "Administrator Notes" at bounding box center [1055, 47] width 78 height 19
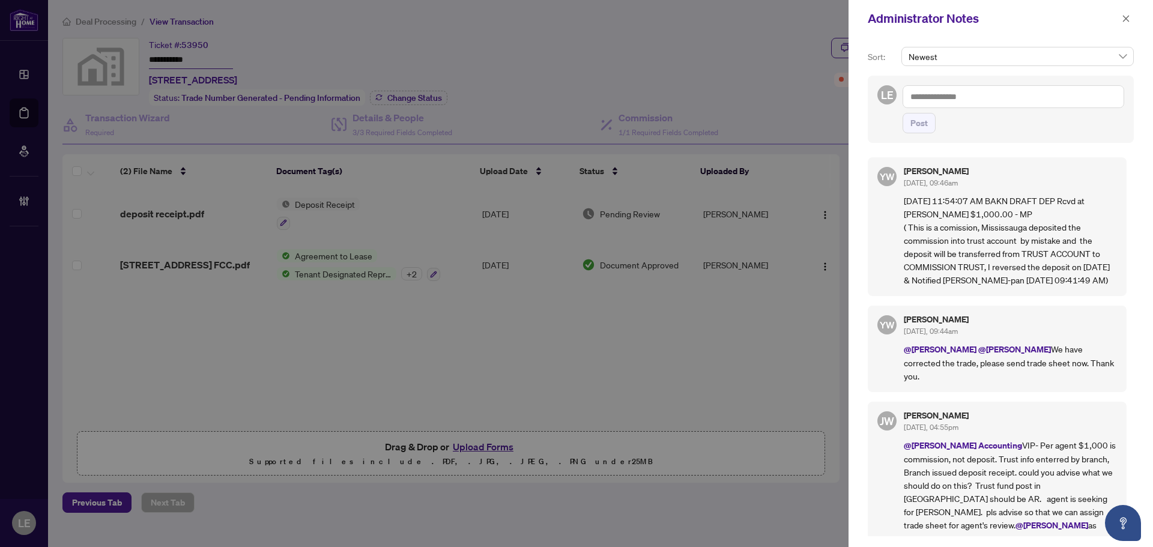
click at [936, 97] on textarea at bounding box center [1014, 96] width 222 height 23
click at [965, 161] on span "Deals West" at bounding box center [958, 166] width 40 height 11
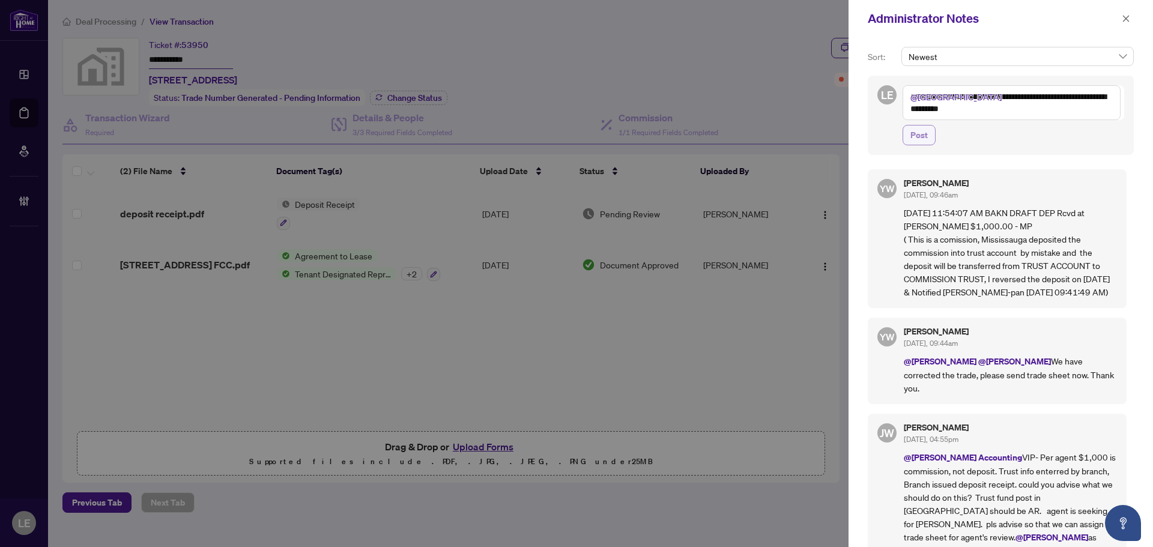
type textarea "**********"
click at [921, 139] on span "Post" at bounding box center [919, 135] width 17 height 19
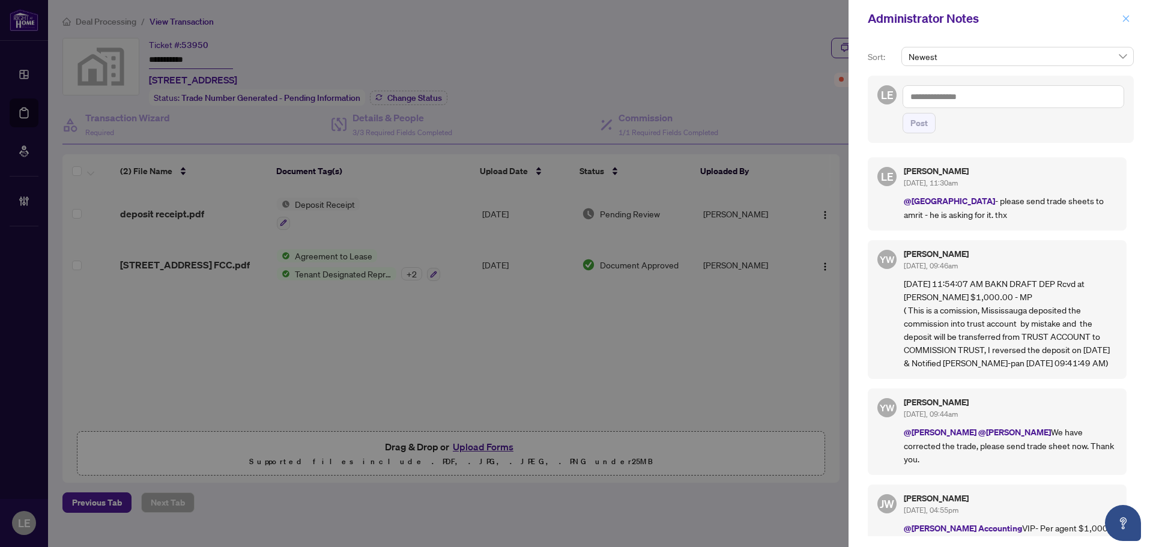
click at [1126, 17] on icon "close" at bounding box center [1126, 18] width 8 height 8
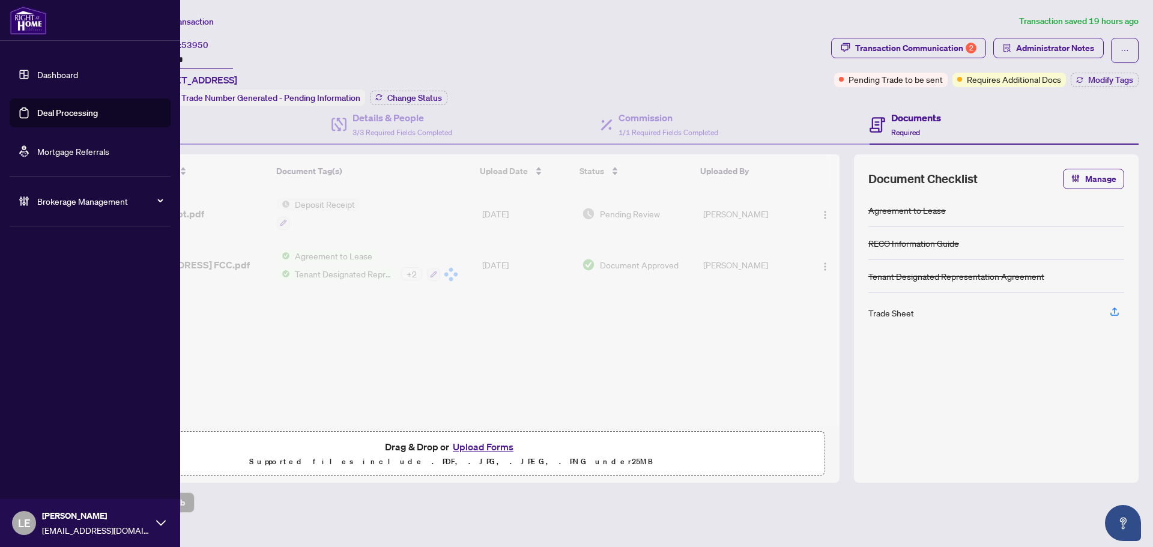
click at [79, 202] on span "Brokerage Management" at bounding box center [99, 201] width 125 height 13
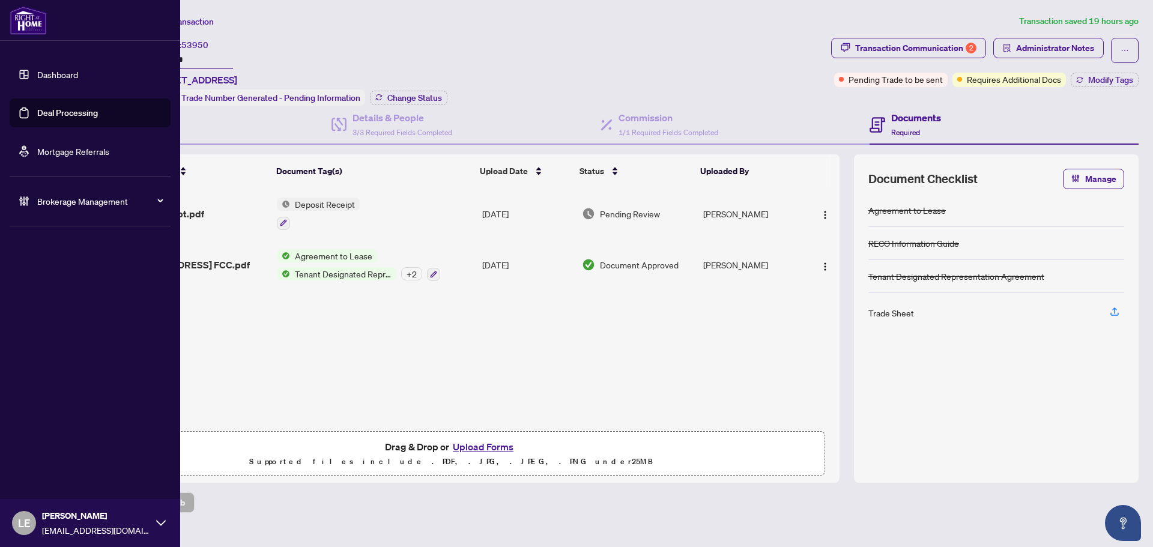
click at [65, 201] on span "Brokerage Management" at bounding box center [99, 201] width 125 height 13
click at [71, 202] on span "Brokerage Management" at bounding box center [99, 201] width 125 height 13
click at [63, 72] on link "Dashboard" at bounding box center [57, 74] width 41 height 11
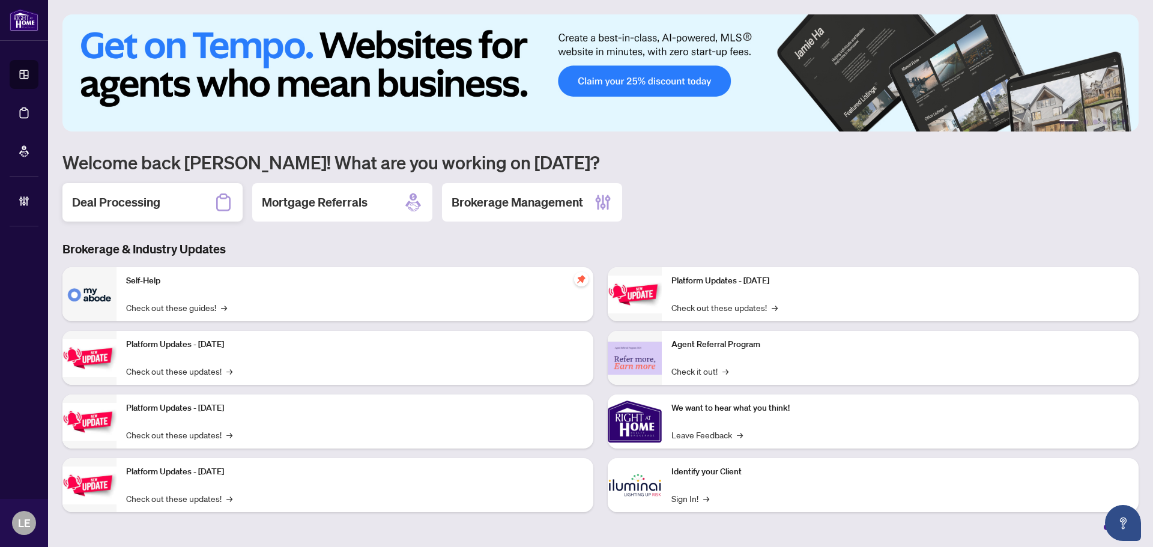
click at [151, 202] on h2 "Deal Processing" at bounding box center [116, 202] width 88 height 17
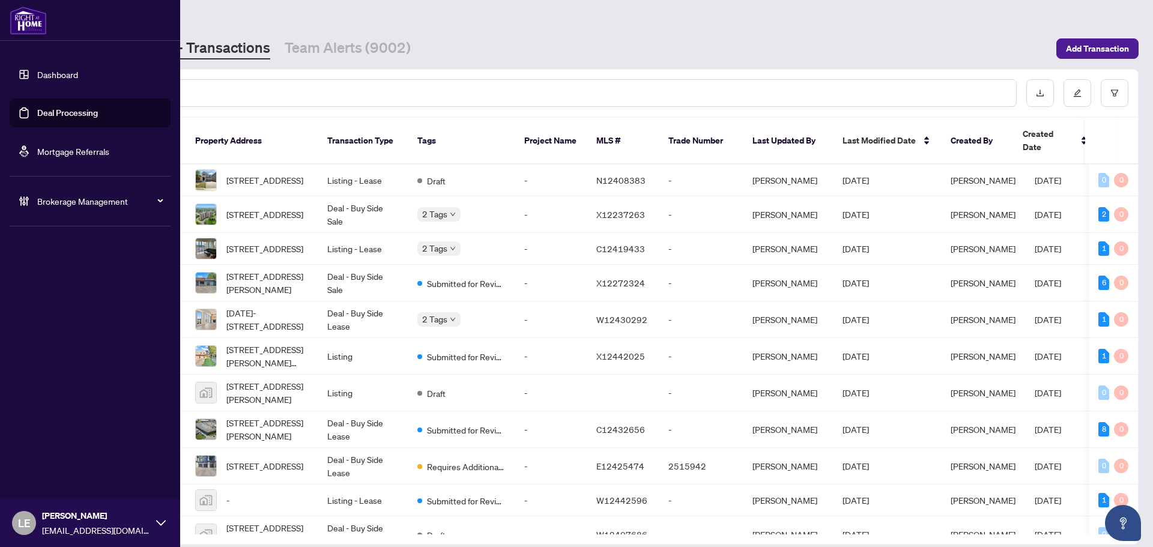
click at [71, 194] on div "Brokerage Management" at bounding box center [90, 201] width 161 height 29
click at [67, 287] on link "Manage Agents" at bounding box center [54, 287] width 59 height 11
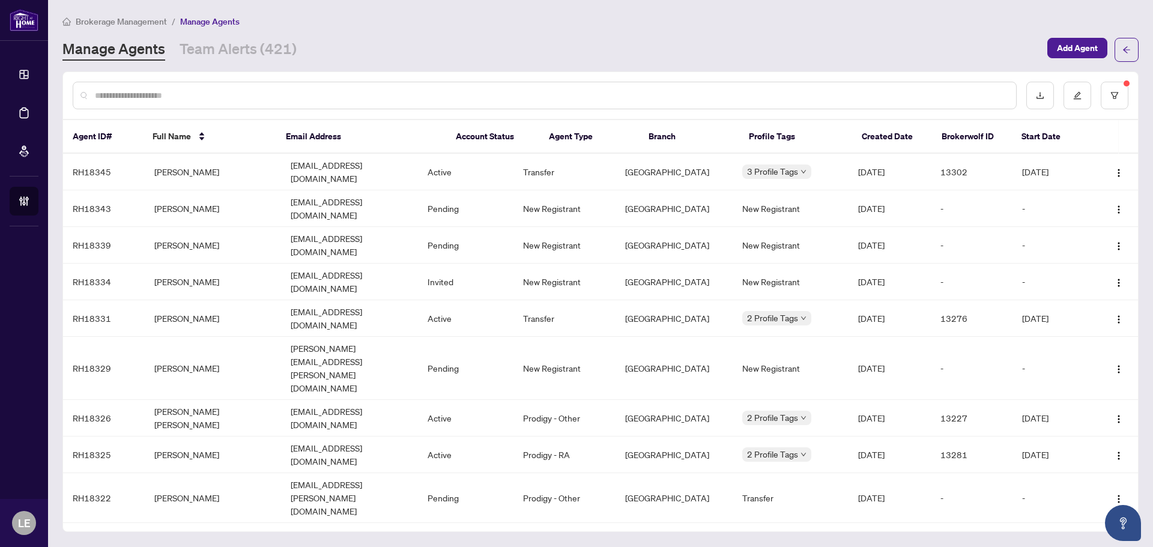
click at [187, 98] on input "text" at bounding box center [551, 95] width 912 height 13
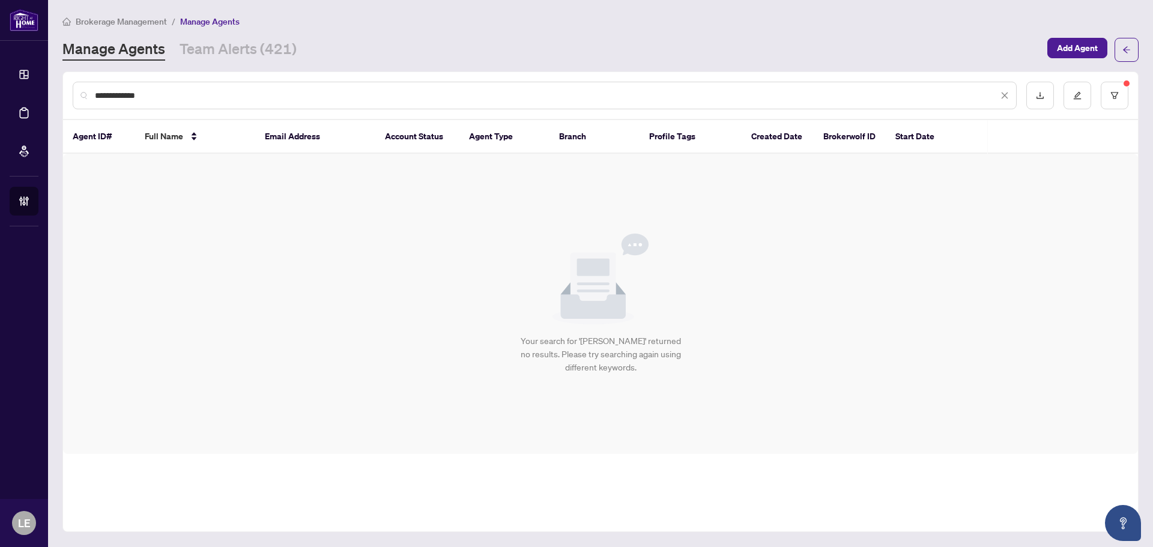
drag, startPoint x: 160, startPoint y: 96, endPoint x: 74, endPoint y: 93, distance: 85.9
click at [76, 93] on div "**********" at bounding box center [545, 96] width 944 height 28
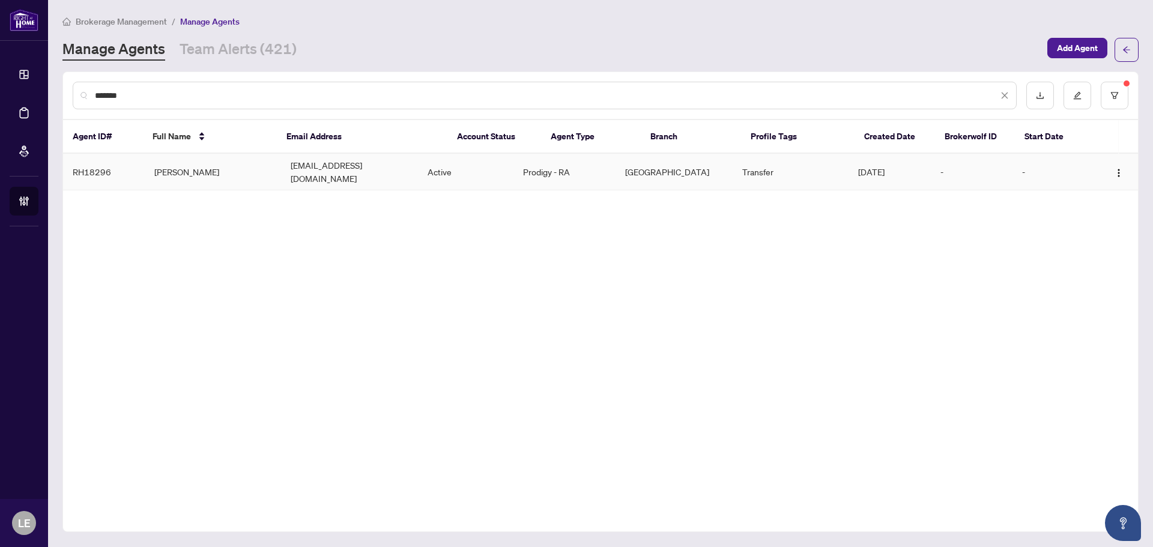
type input "*******"
click at [180, 169] on td "Ahmed Al Gailani" at bounding box center [213, 172] width 136 height 37
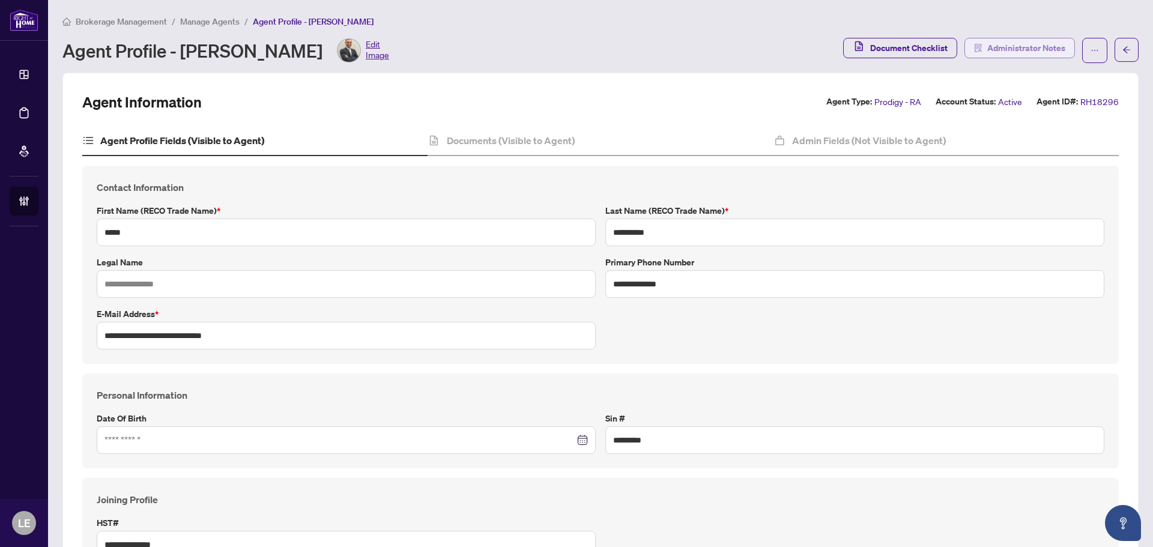
click at [1027, 50] on span "Administrator Notes" at bounding box center [1026, 47] width 78 height 19
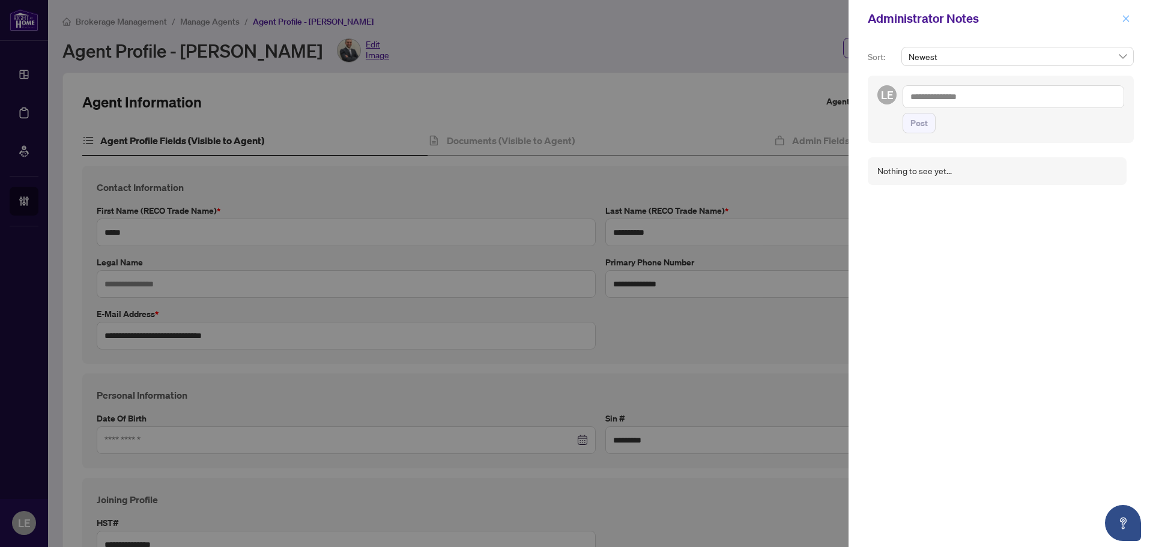
click at [1128, 18] on icon "close" at bounding box center [1126, 18] width 8 height 8
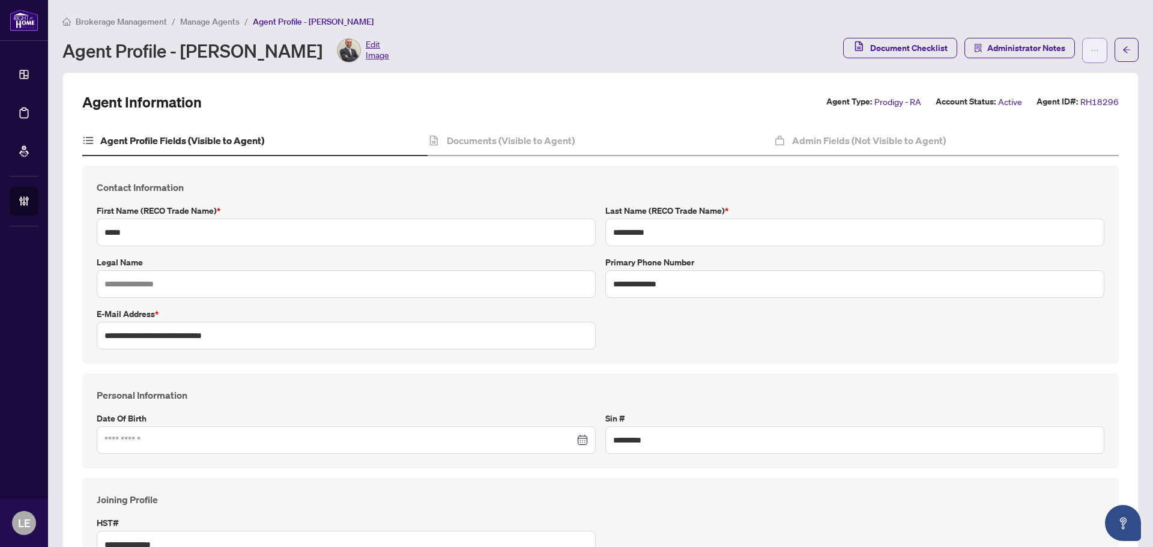
click at [1091, 51] on icon "ellipsis" at bounding box center [1095, 50] width 8 height 8
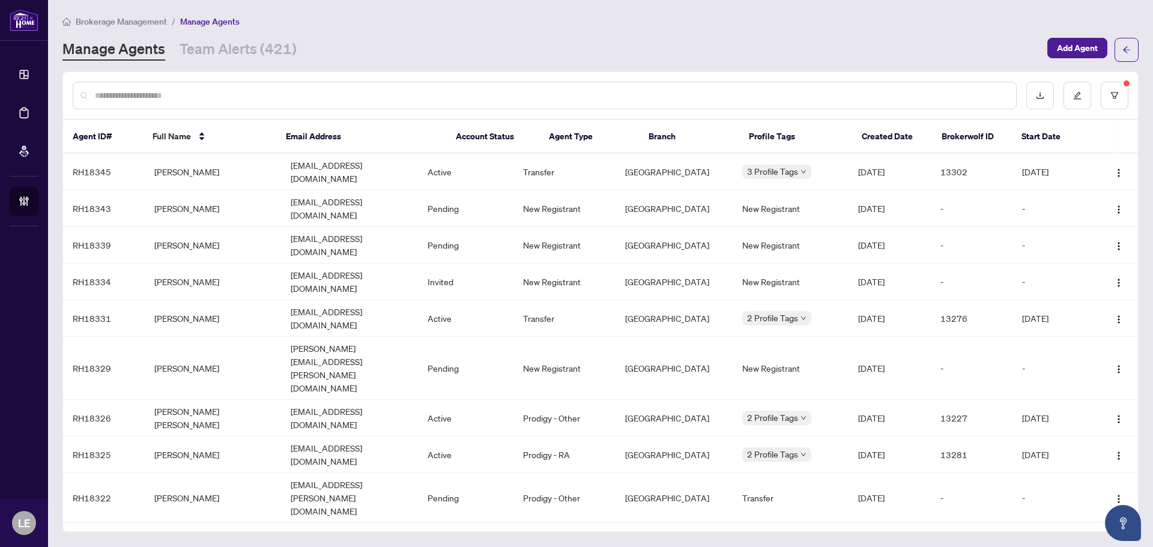
click at [166, 91] on input "text" at bounding box center [551, 95] width 912 height 13
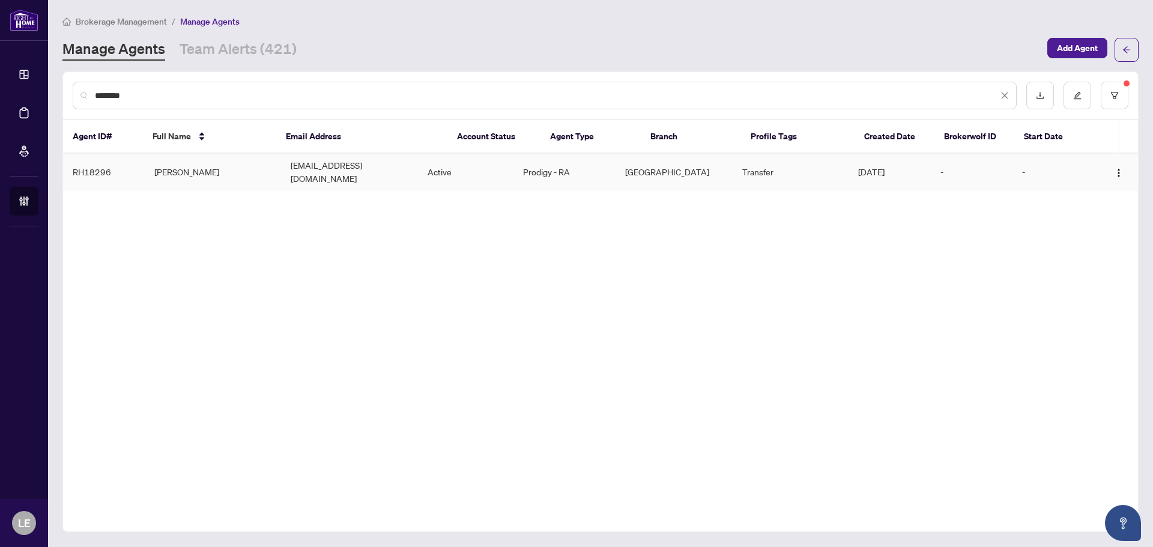
type input "********"
click at [372, 169] on td "ahmedgailanirealestate@gmail.com" at bounding box center [349, 172] width 136 height 37
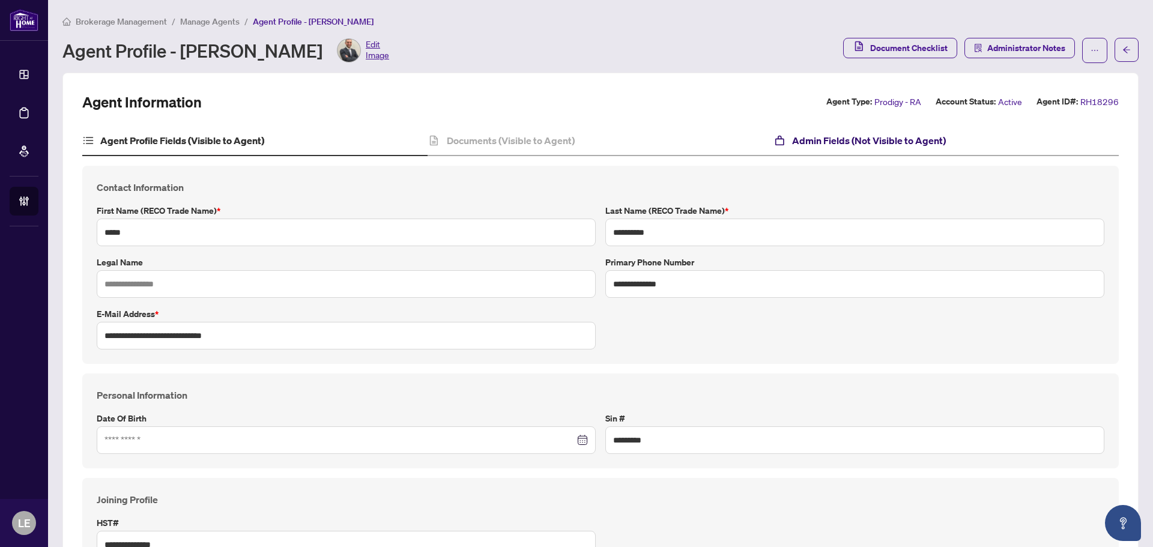
click at [880, 145] on h4 "Admin Fields (Not Visible to Agent)" at bounding box center [869, 140] width 154 height 14
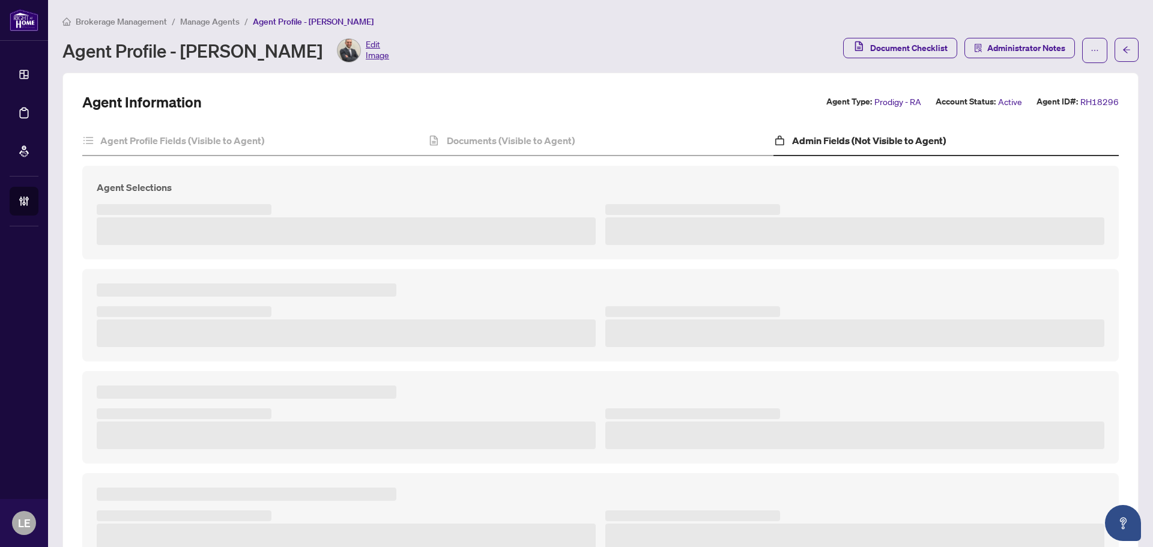
type textarea "**********"
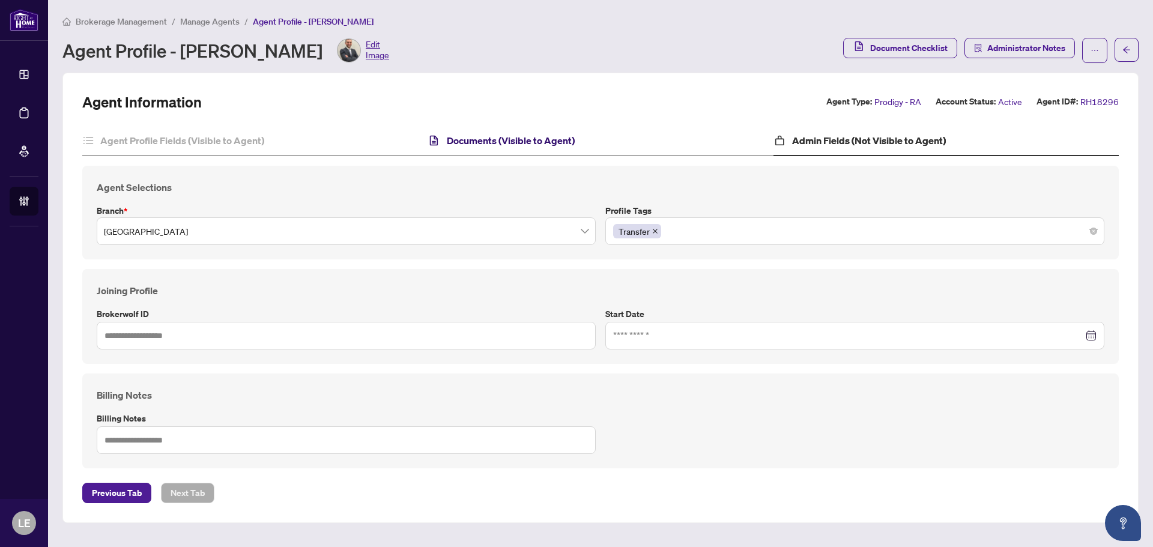
click at [546, 140] on h4 "Documents (Visible to Agent)" at bounding box center [511, 140] width 128 height 14
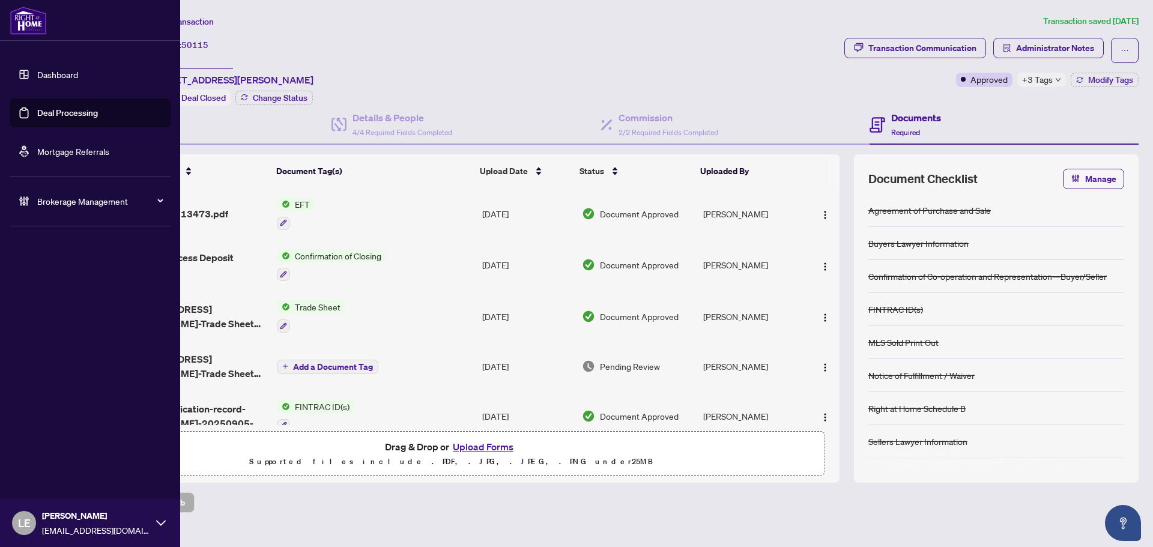
click at [37, 74] on link "Dashboard" at bounding box center [57, 74] width 41 height 11
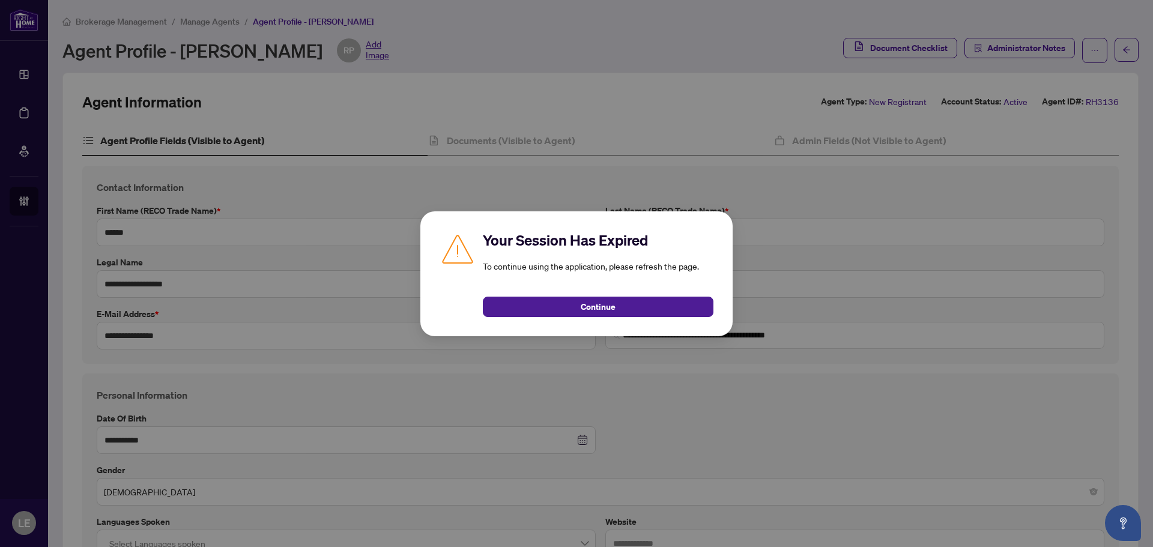
scroll to position [1021, 0]
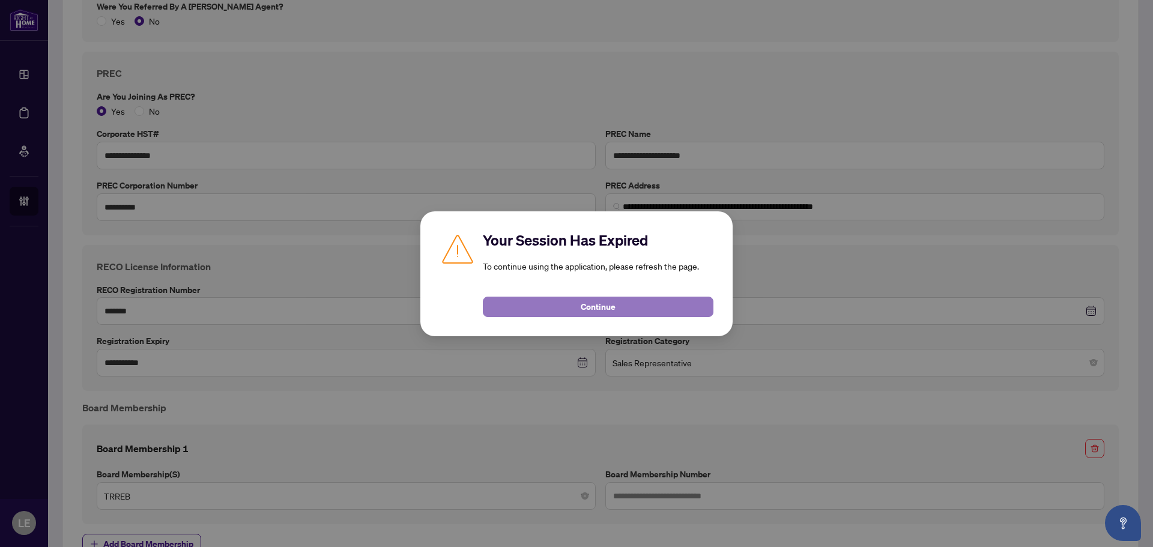
click at [622, 304] on button "Continue" at bounding box center [598, 307] width 231 height 20
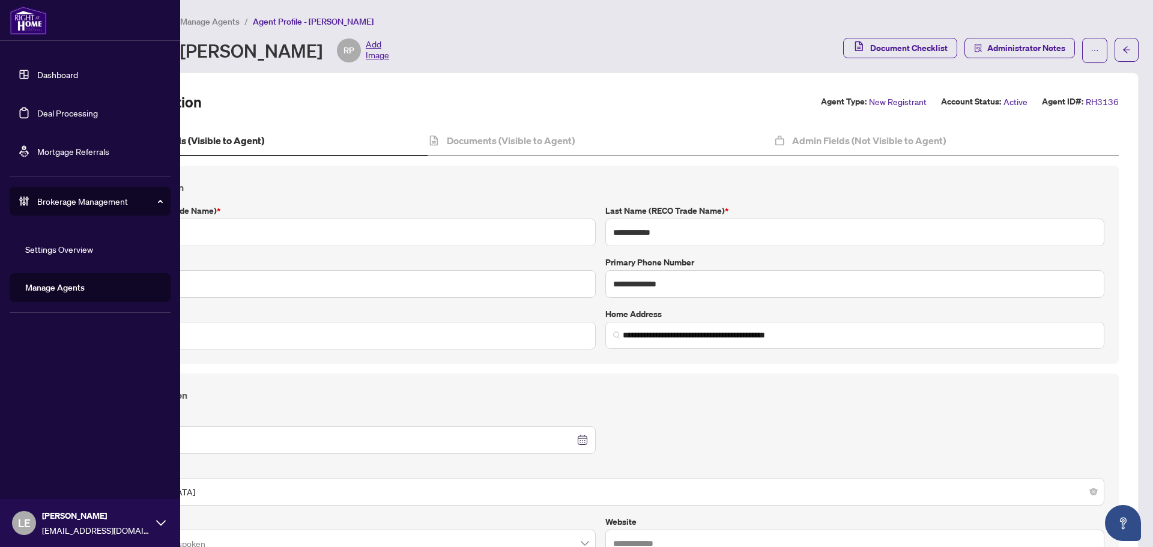
click at [62, 76] on link "Dashboard" at bounding box center [57, 74] width 41 height 11
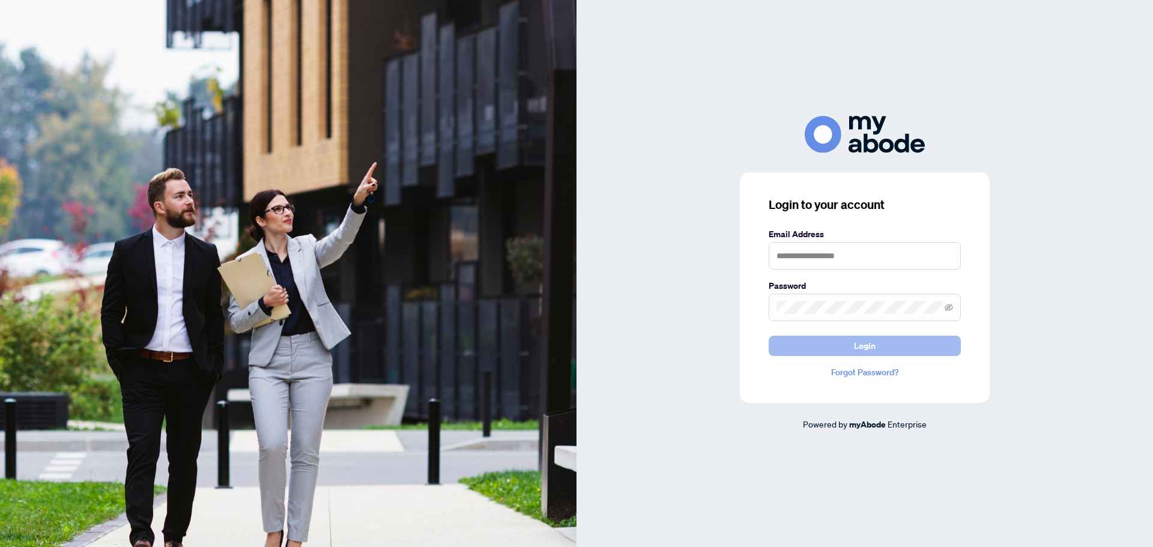
click at [909, 342] on button "Login" at bounding box center [865, 346] width 192 height 20
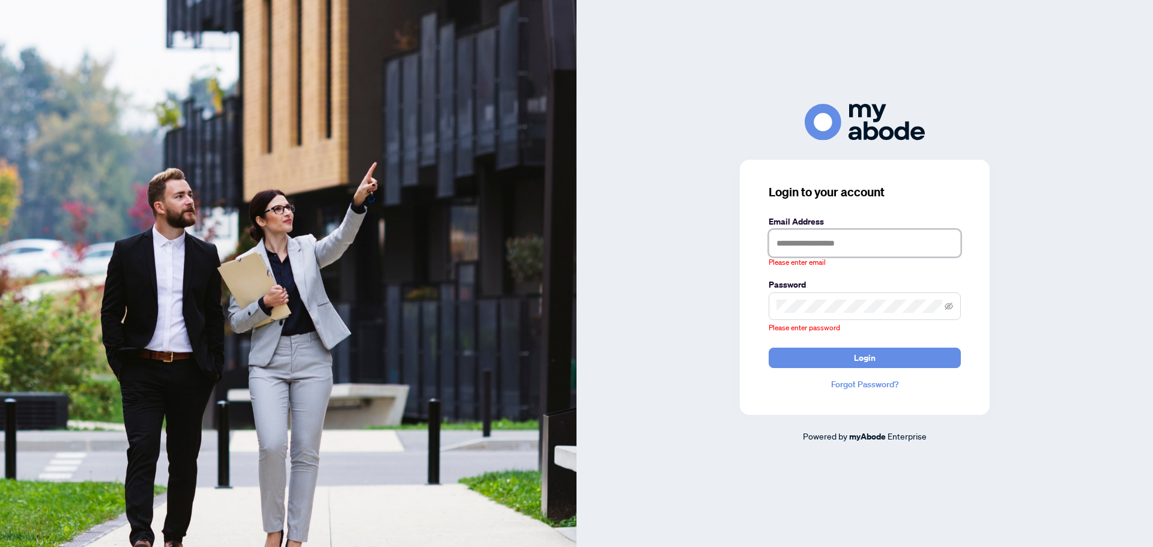
type input "**********"
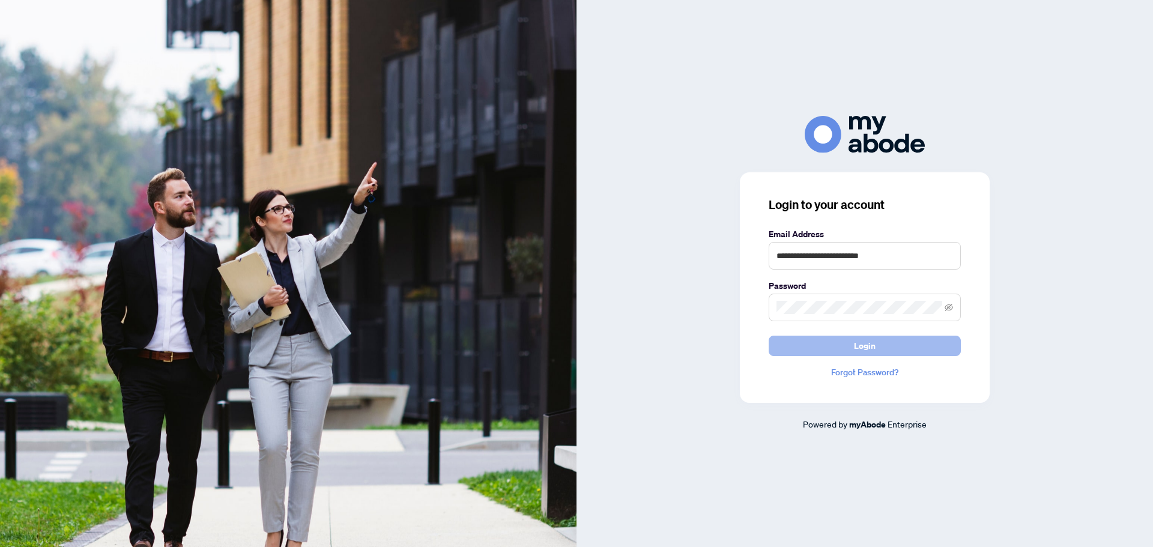
click at [867, 341] on span "Login" at bounding box center [865, 345] width 22 height 19
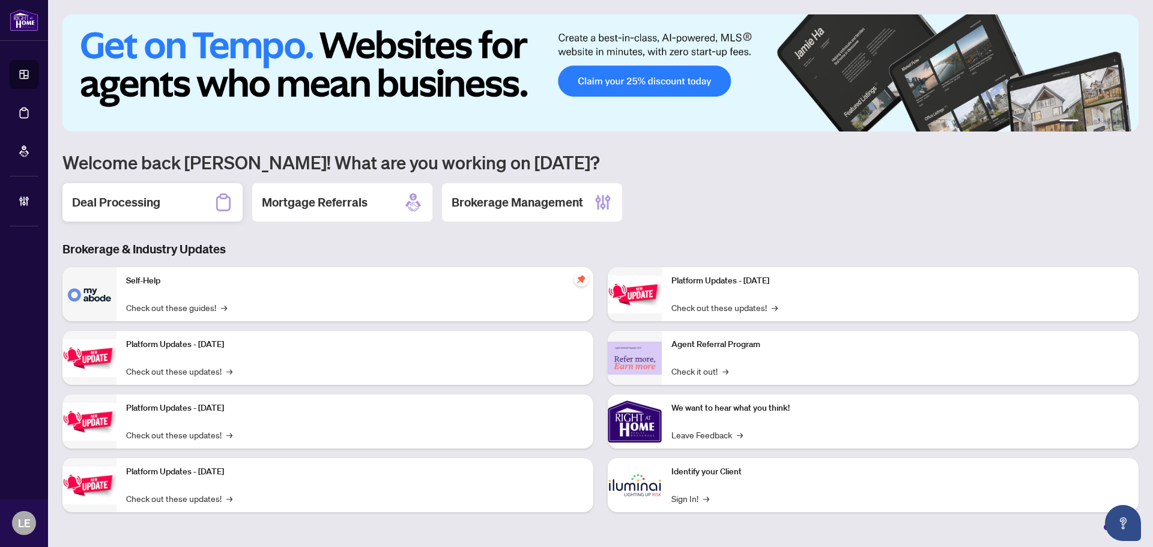
click at [132, 204] on h2 "Deal Processing" at bounding box center [116, 202] width 88 height 17
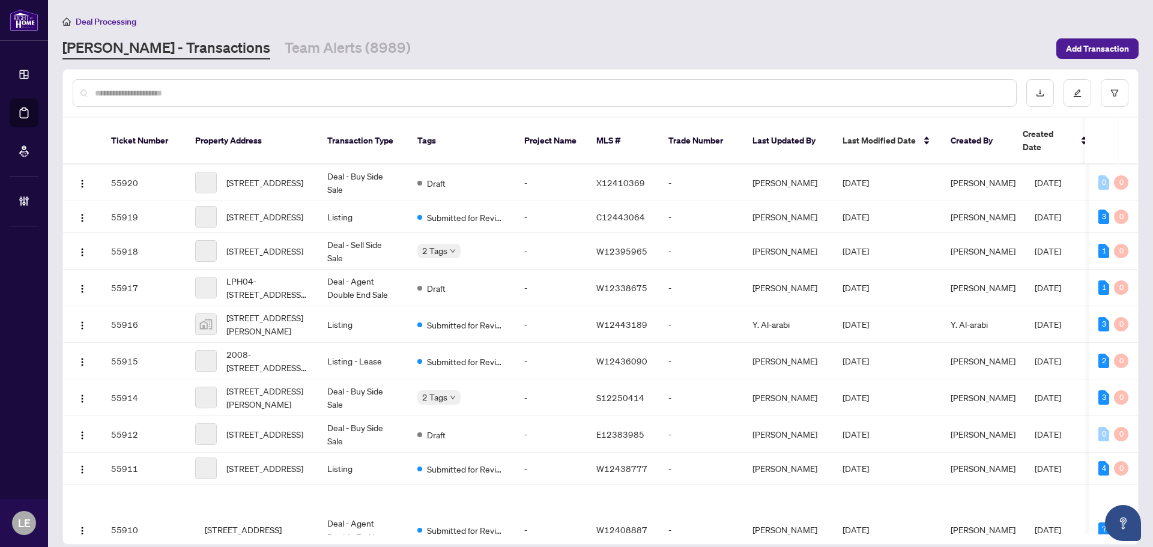
click at [142, 97] on input "text" at bounding box center [551, 92] width 912 height 13
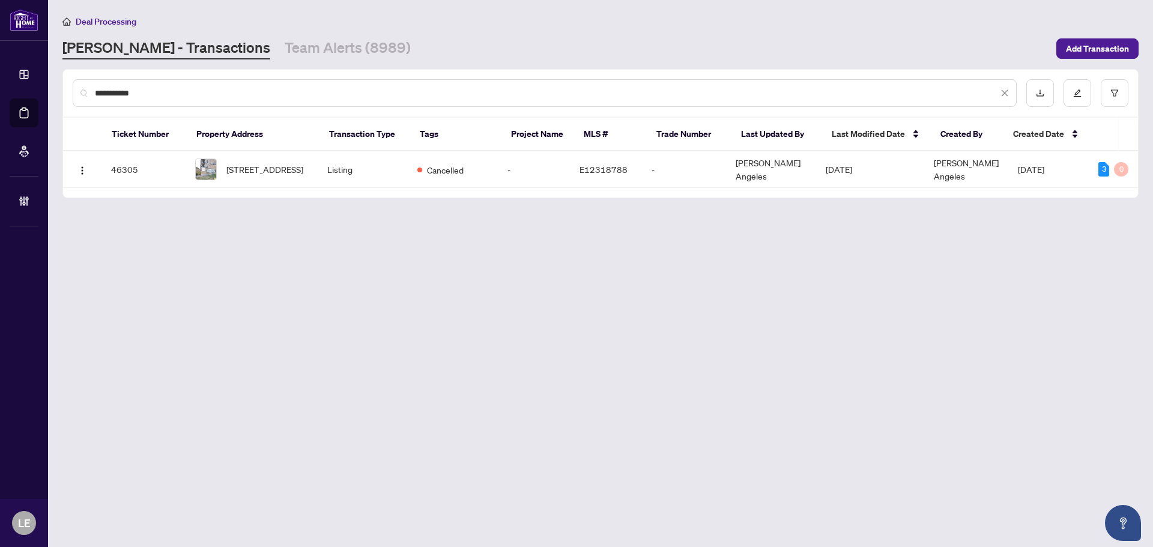
drag, startPoint x: 165, startPoint y: 92, endPoint x: 80, endPoint y: 91, distance: 84.7
click at [80, 91] on div "**********" at bounding box center [545, 93] width 944 height 28
click at [174, 91] on input "**********" at bounding box center [546, 92] width 903 height 13
drag, startPoint x: 181, startPoint y: 95, endPoint x: 76, endPoint y: 89, distance: 105.9
click at [72, 89] on div "**********" at bounding box center [600, 93] width 1075 height 47
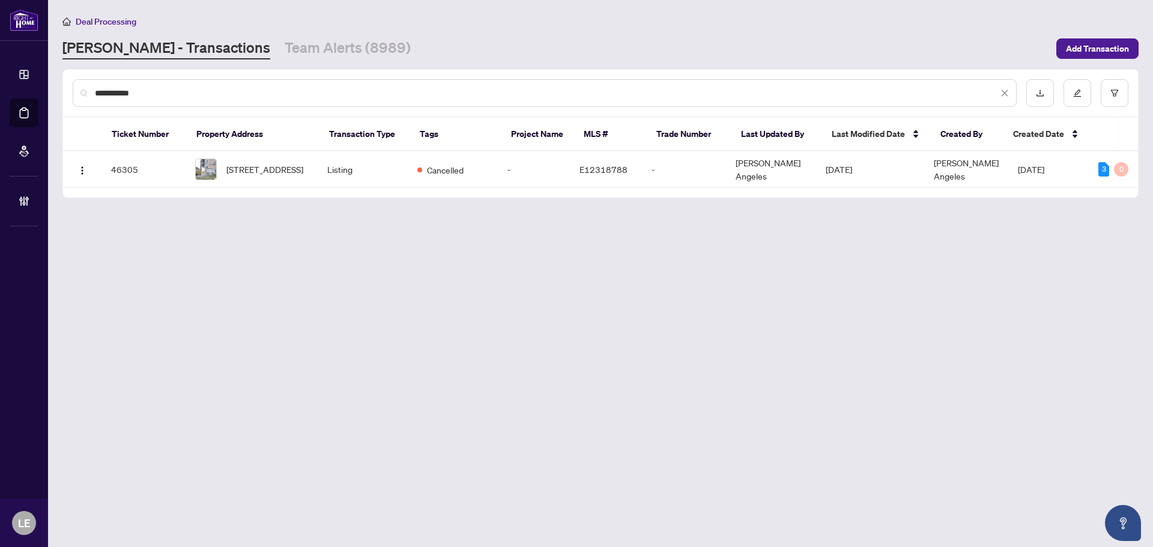
click at [199, 91] on input "**********" at bounding box center [546, 92] width 903 height 13
drag, startPoint x: 186, startPoint y: 88, endPoint x: 64, endPoint y: 88, distance: 121.9
click at [65, 88] on div "**********" at bounding box center [600, 93] width 1075 height 47
type input "*******"
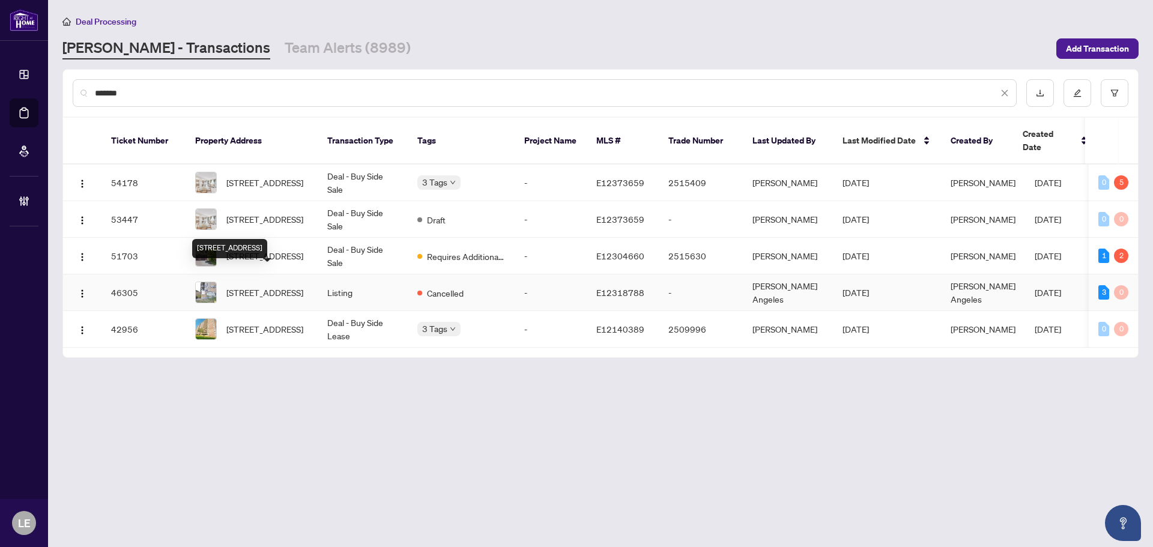
click at [294, 286] on span "216-100 Dundalk Dr, Toronto, Ontario M1P 4V2, Canada" at bounding box center [264, 292] width 77 height 13
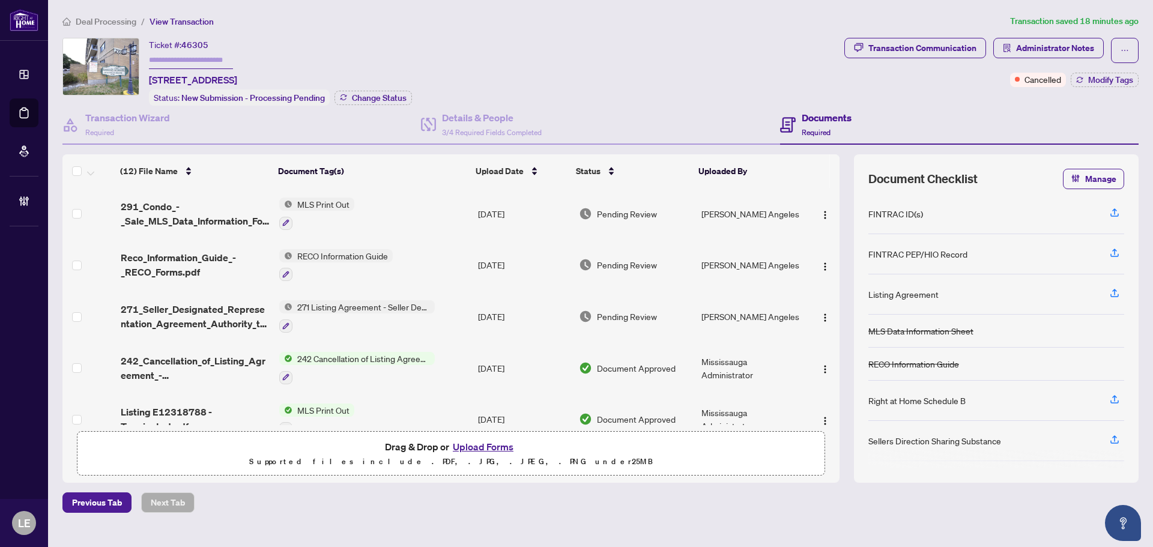
click at [103, 100] on div "Ticket #: 46305 216-100 Dundalk Dr, Toronto, Ontario M1P 4V2, Canada Status: Ne…" at bounding box center [450, 72] width 777 height 68
click at [114, 111] on h4 "Transaction Wizard" at bounding box center [127, 118] width 85 height 14
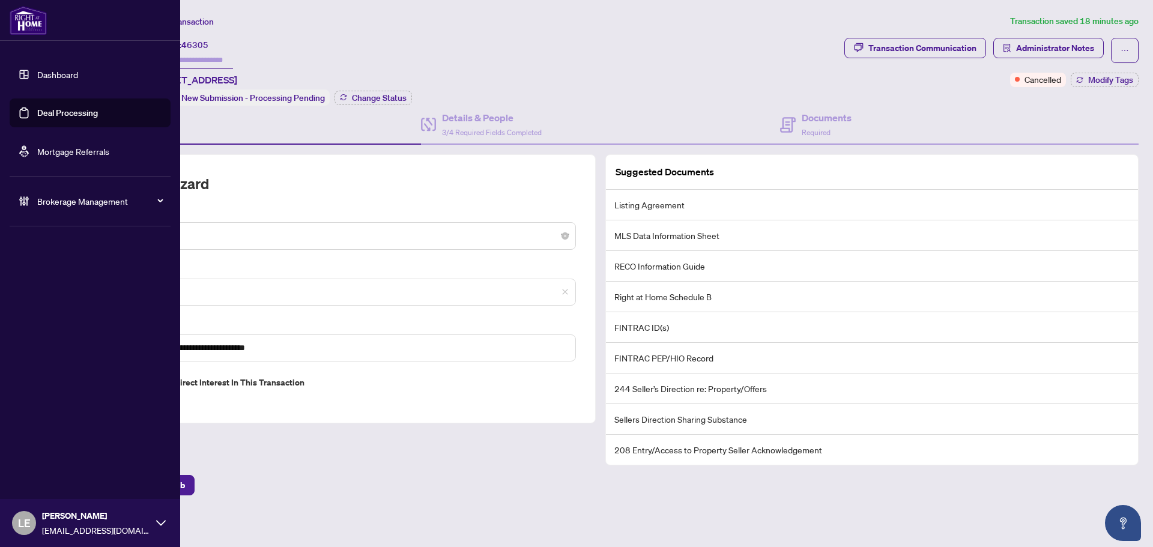
click at [74, 73] on link "Dashboard" at bounding box center [57, 74] width 41 height 11
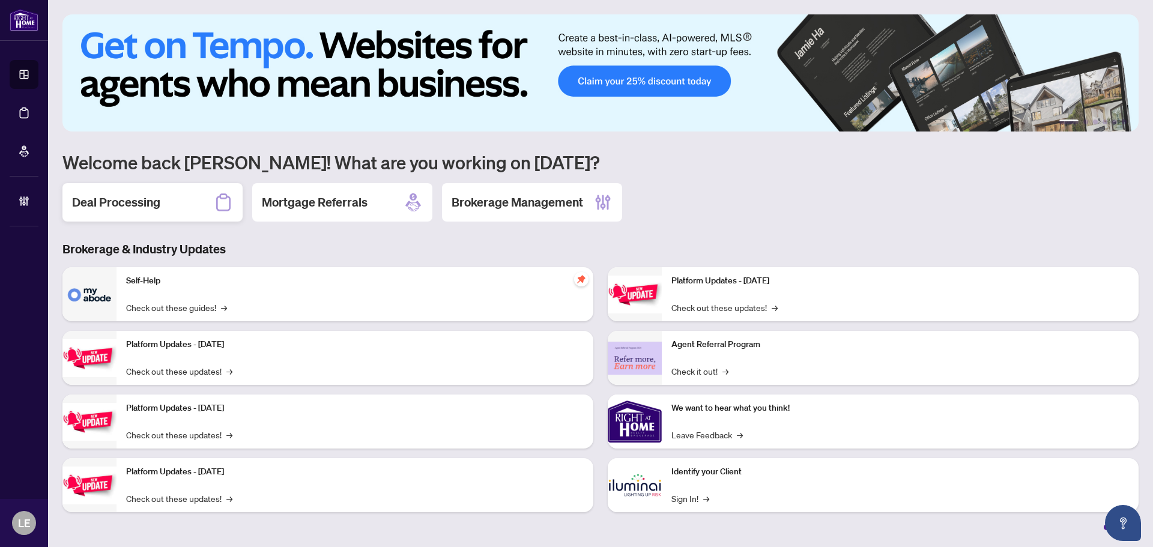
click at [161, 208] on div "Deal Processing" at bounding box center [152, 202] width 180 height 38
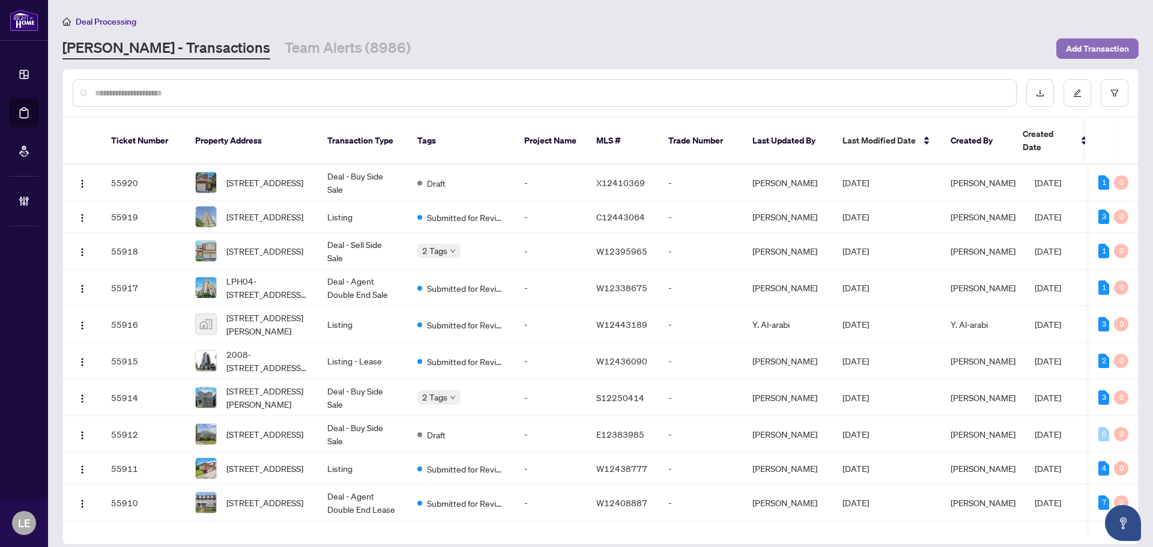
click at [1092, 47] on span "Add Transaction" at bounding box center [1097, 48] width 63 height 19
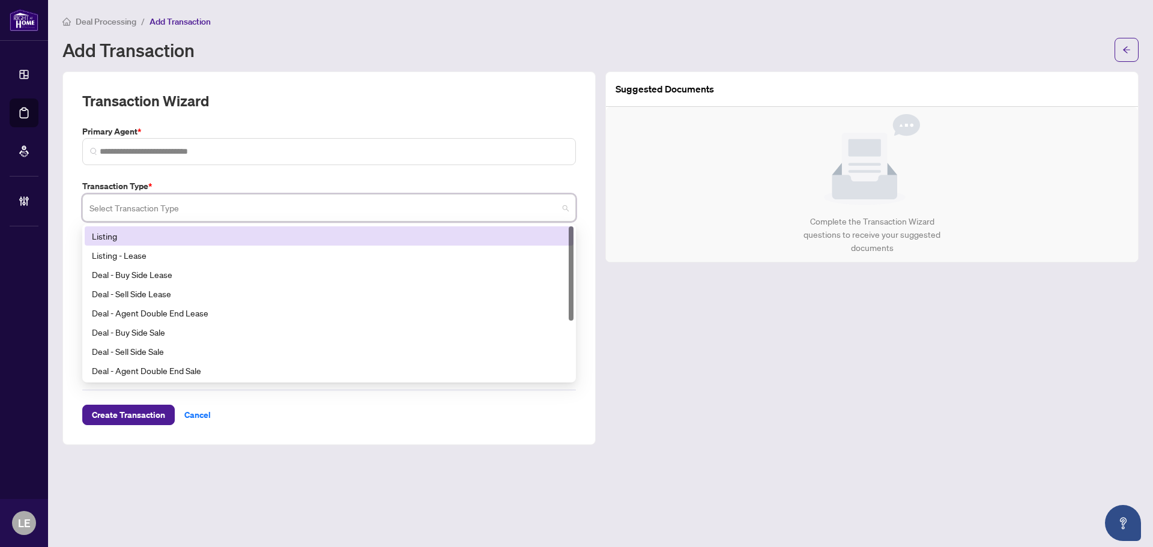
click at [271, 207] on input "search" at bounding box center [323, 209] width 469 height 26
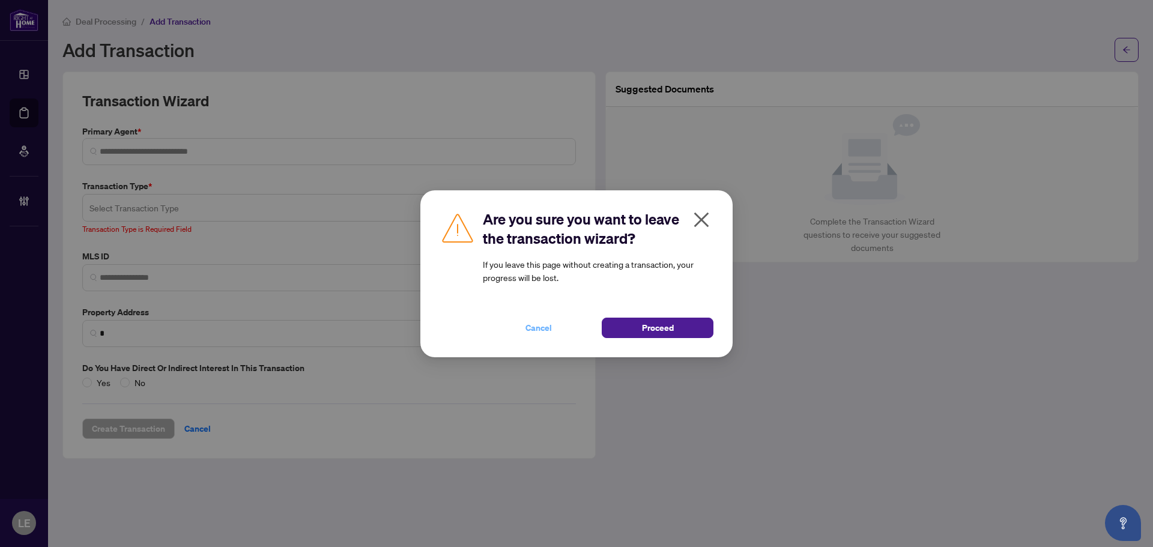
click at [536, 336] on span "Cancel" at bounding box center [539, 327] width 26 height 19
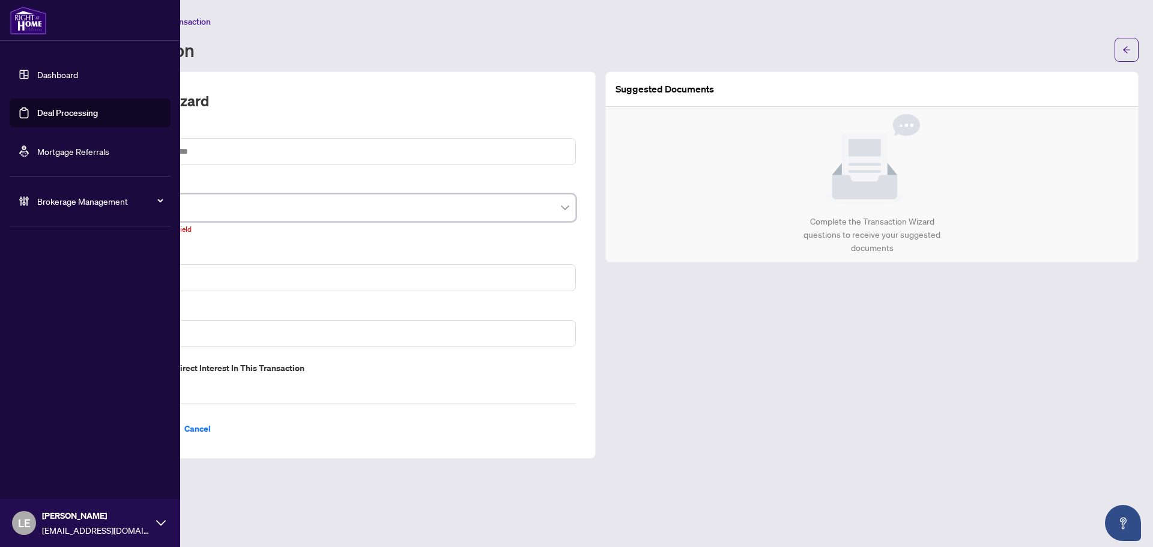
click at [68, 78] on link "Dashboard" at bounding box center [57, 74] width 41 height 11
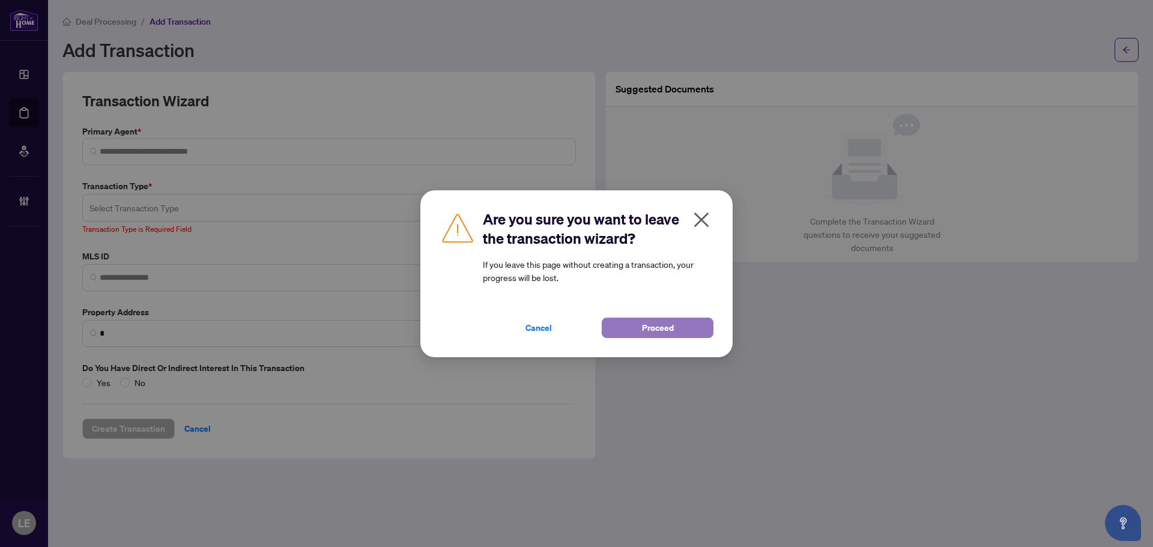
click at [647, 326] on span "Proceed" at bounding box center [658, 327] width 32 height 19
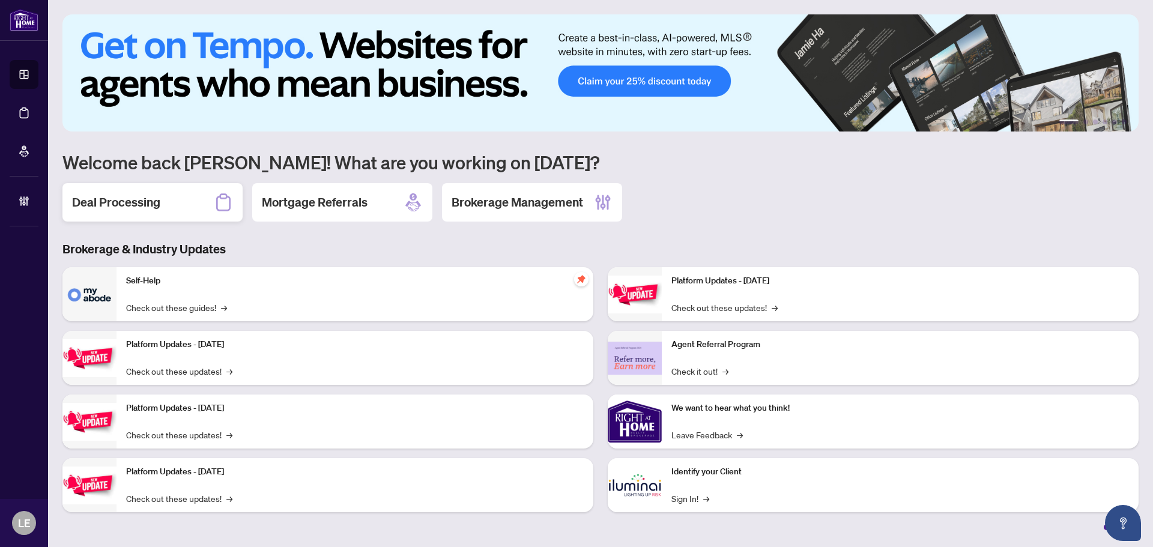
click at [147, 206] on h2 "Deal Processing" at bounding box center [116, 202] width 88 height 17
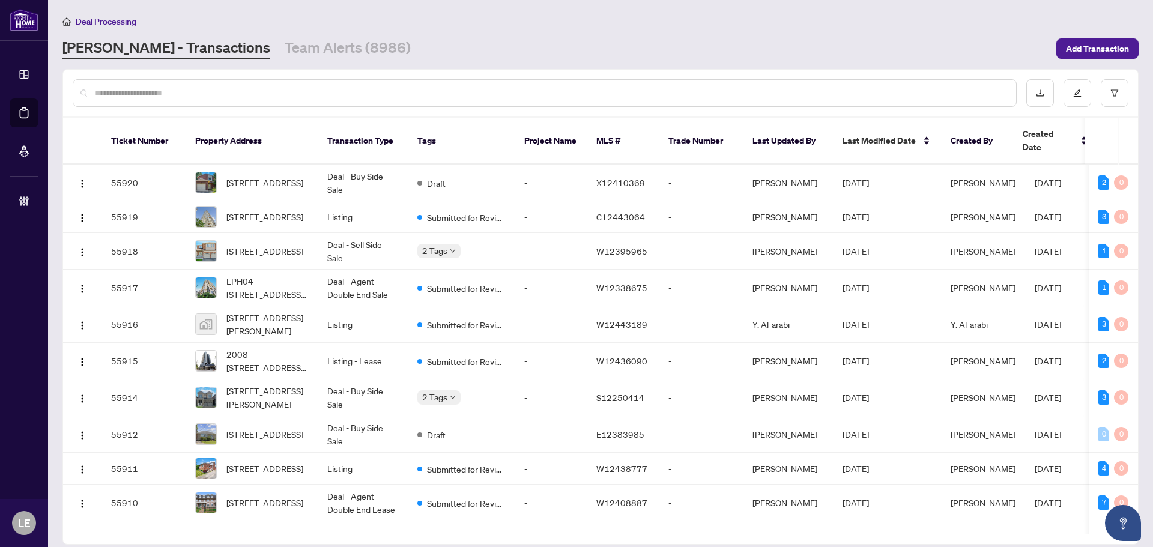
click at [151, 94] on input "text" at bounding box center [551, 92] width 912 height 13
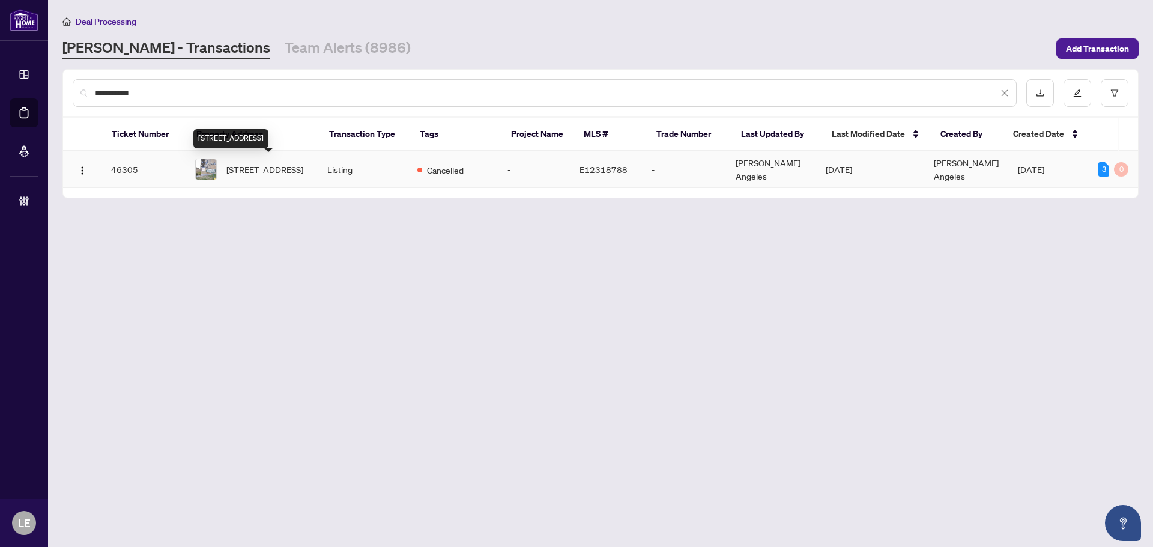
type input "**********"
click at [256, 169] on span "216-100 Dundalk Dr, Toronto, Ontario M1P 4V2, Canada" at bounding box center [264, 169] width 77 height 13
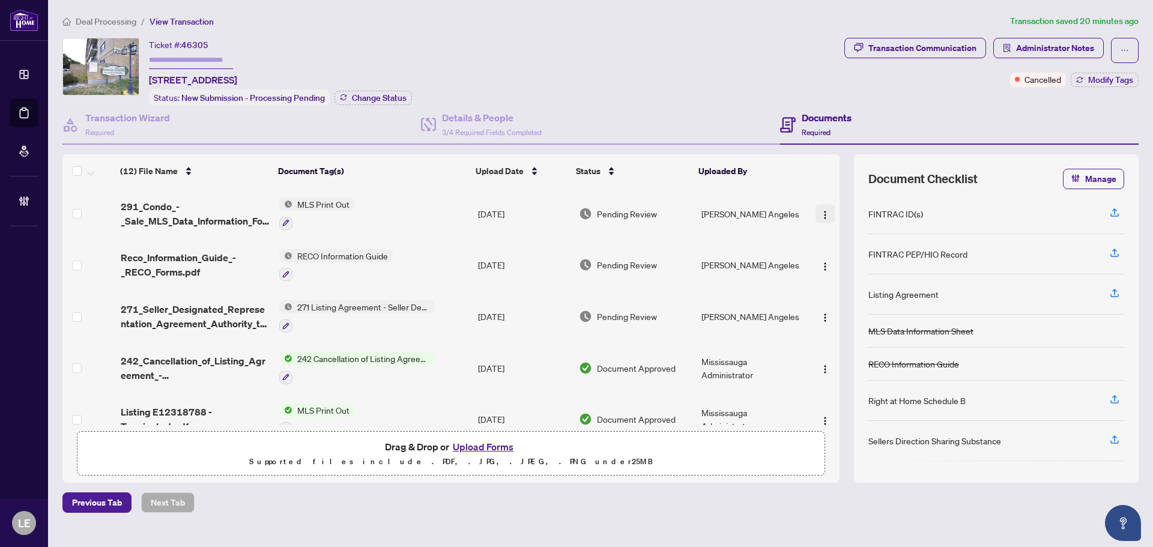
click at [822, 211] on img "button" at bounding box center [825, 215] width 10 height 10
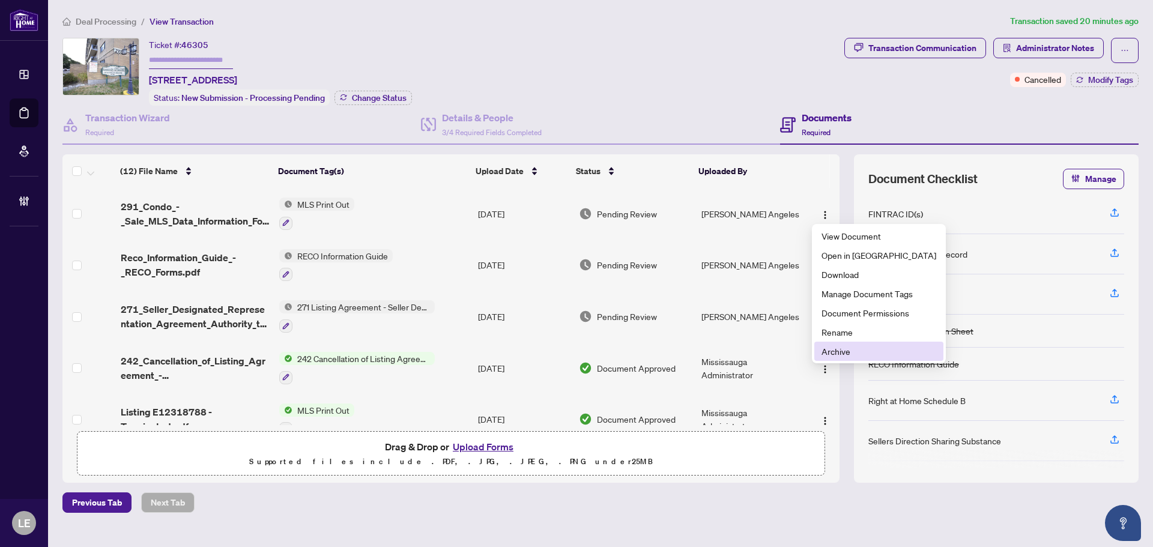
click at [840, 350] on span "Archive" at bounding box center [879, 351] width 115 height 13
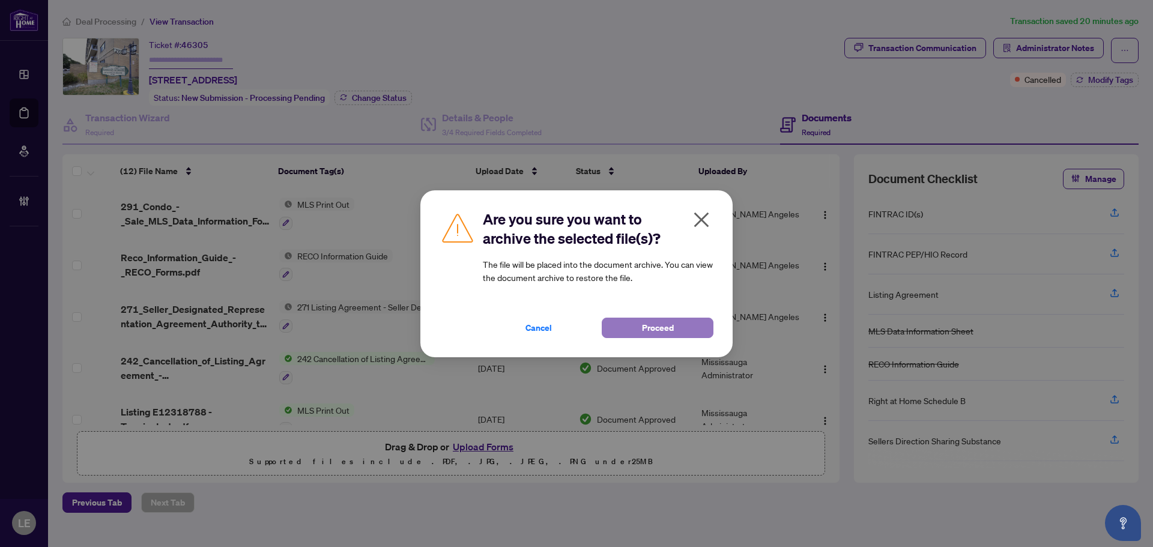
click at [696, 324] on button "Proceed" at bounding box center [658, 328] width 112 height 20
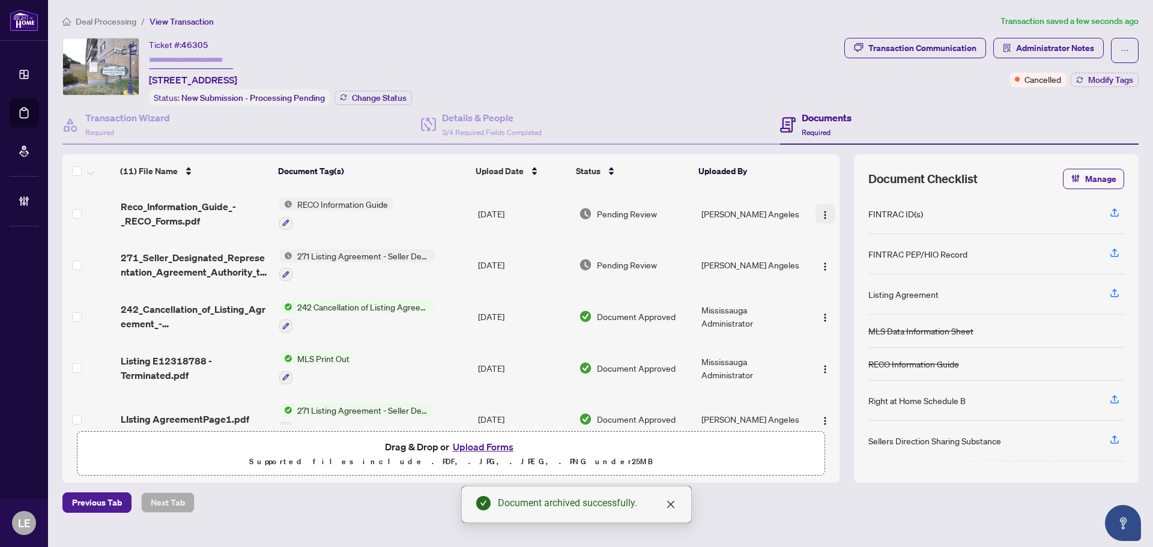
click at [826, 211] on img "button" at bounding box center [825, 215] width 10 height 10
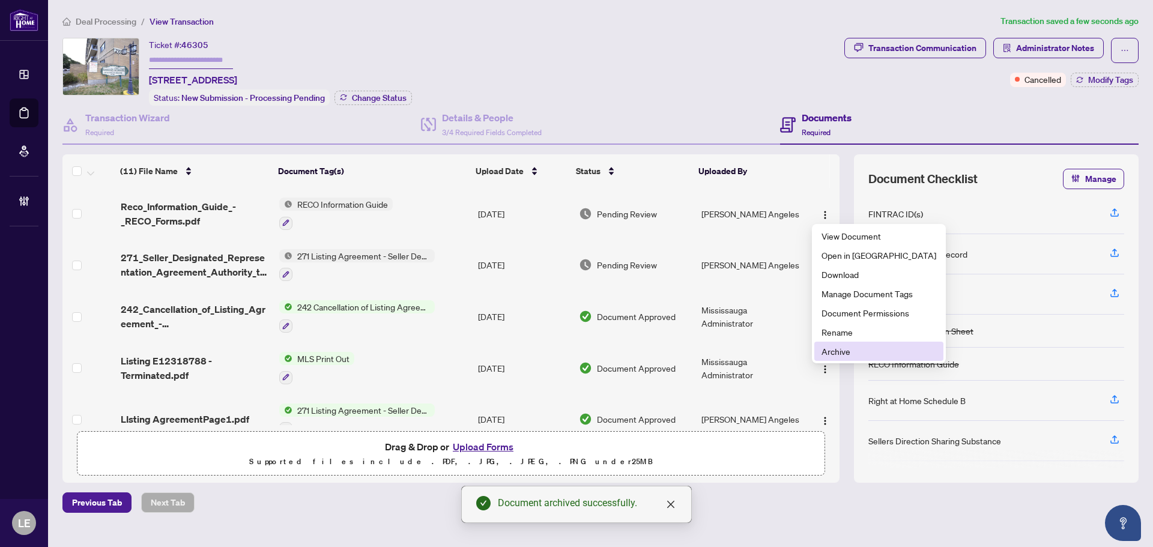
click at [826, 350] on span "Archive" at bounding box center [879, 351] width 115 height 13
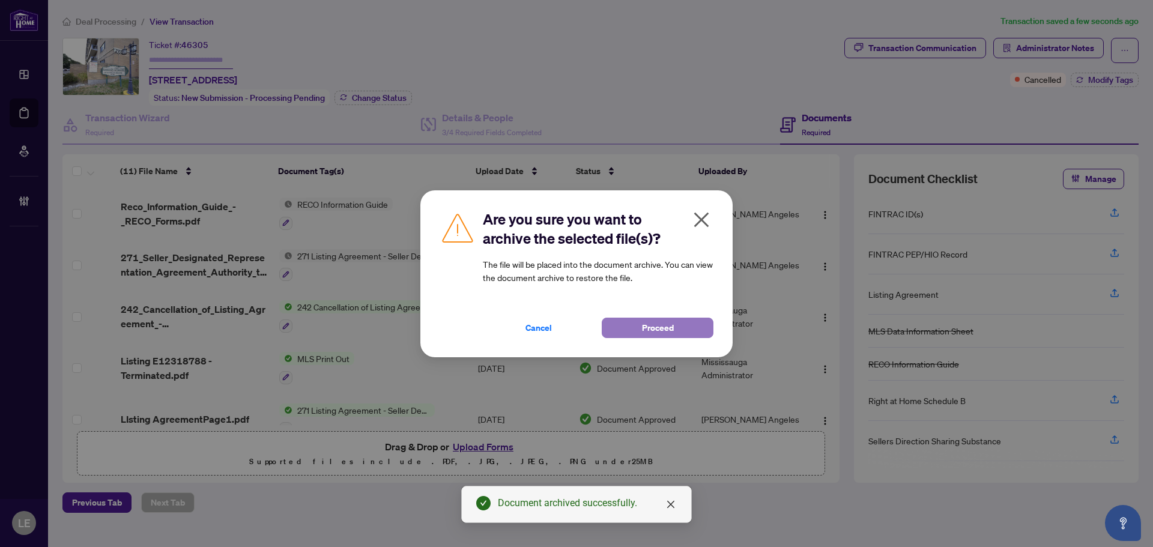
click at [664, 329] on span "Proceed" at bounding box center [658, 327] width 32 height 19
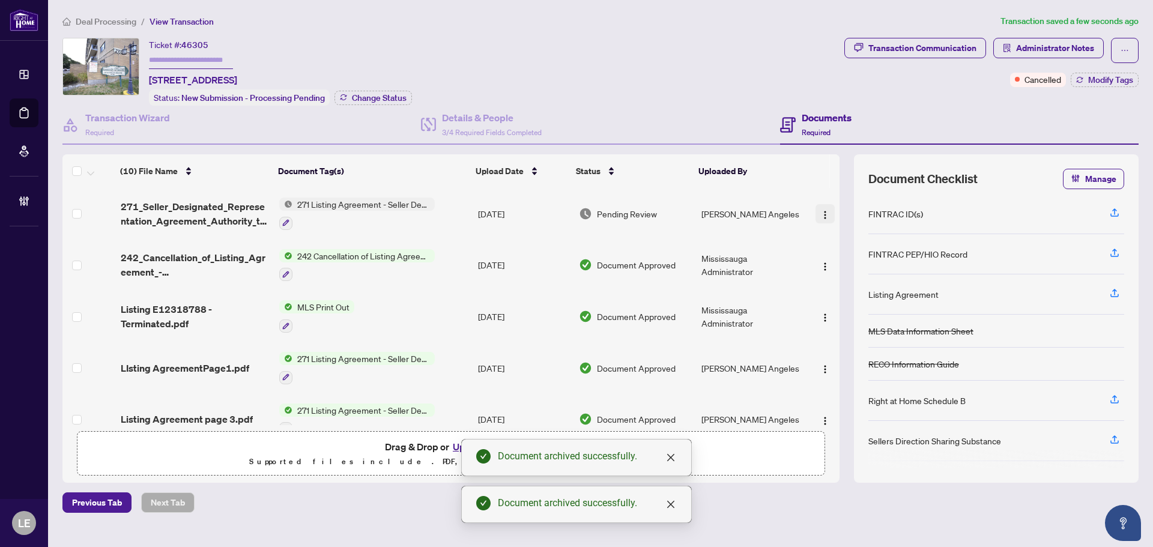
click at [823, 215] on img "button" at bounding box center [825, 215] width 10 height 10
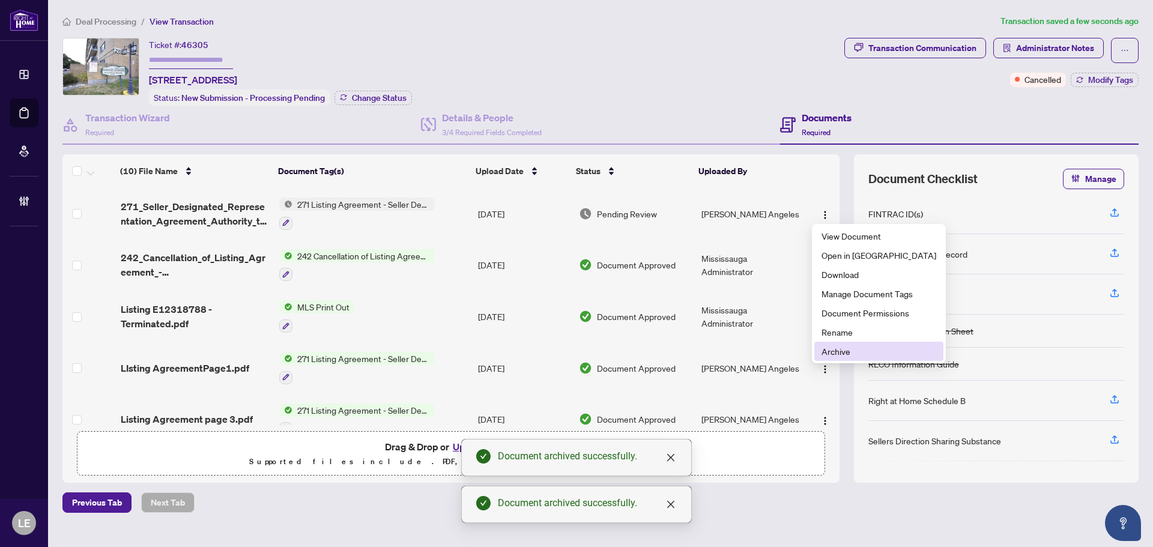
click at [828, 350] on span "Archive" at bounding box center [879, 351] width 115 height 13
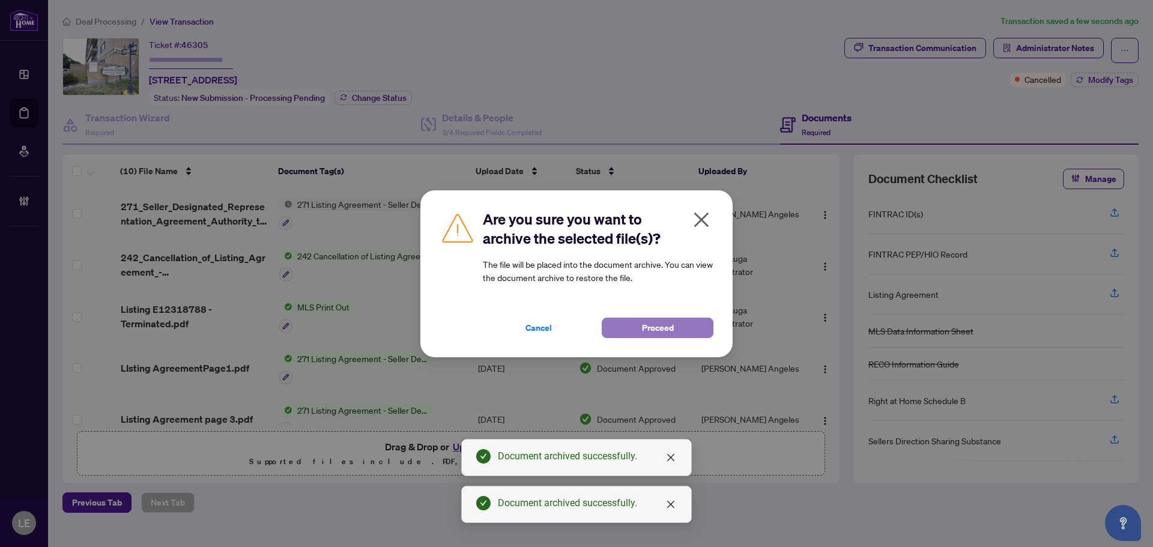
click at [654, 330] on span "Proceed" at bounding box center [658, 327] width 32 height 19
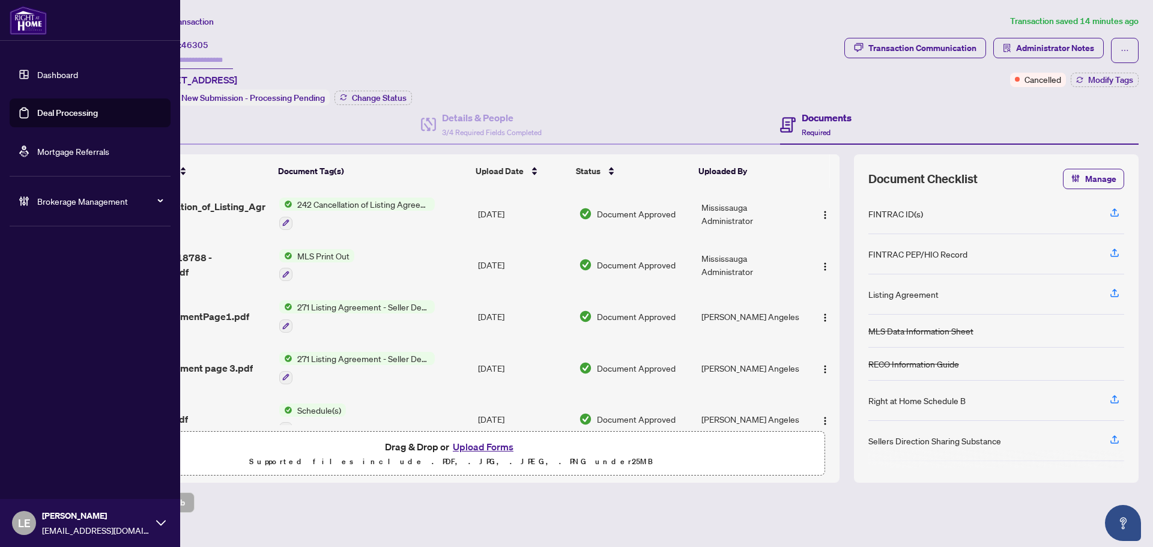
click at [61, 72] on link "Dashboard" at bounding box center [57, 74] width 41 height 11
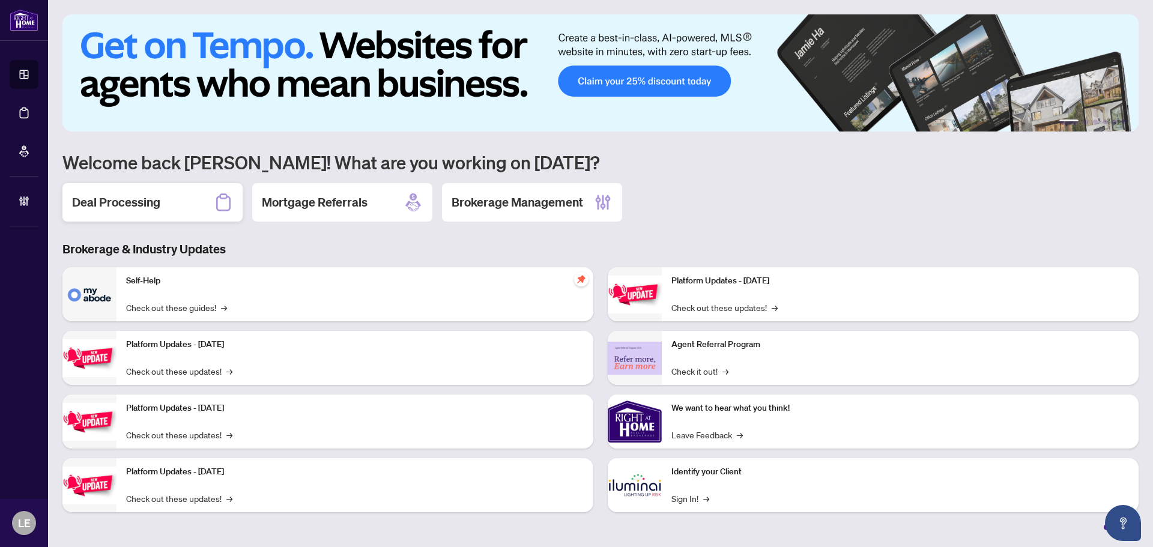
click at [169, 200] on div "Deal Processing" at bounding box center [152, 202] width 180 height 38
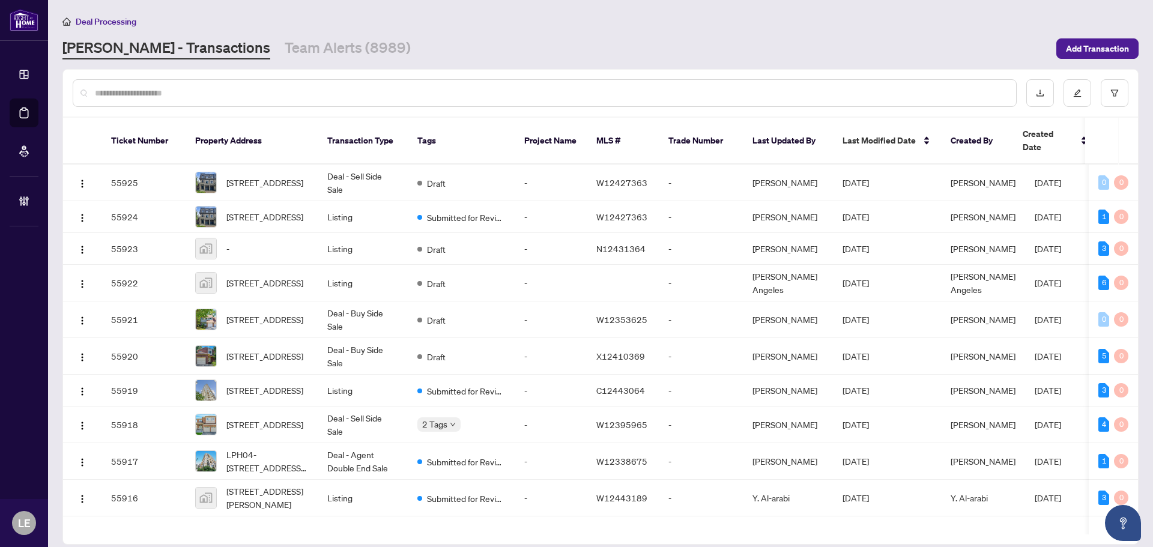
drag, startPoint x: 123, startPoint y: 96, endPoint x: 192, endPoint y: 102, distance: 69.9
click at [123, 96] on input "text" at bounding box center [551, 92] width 912 height 13
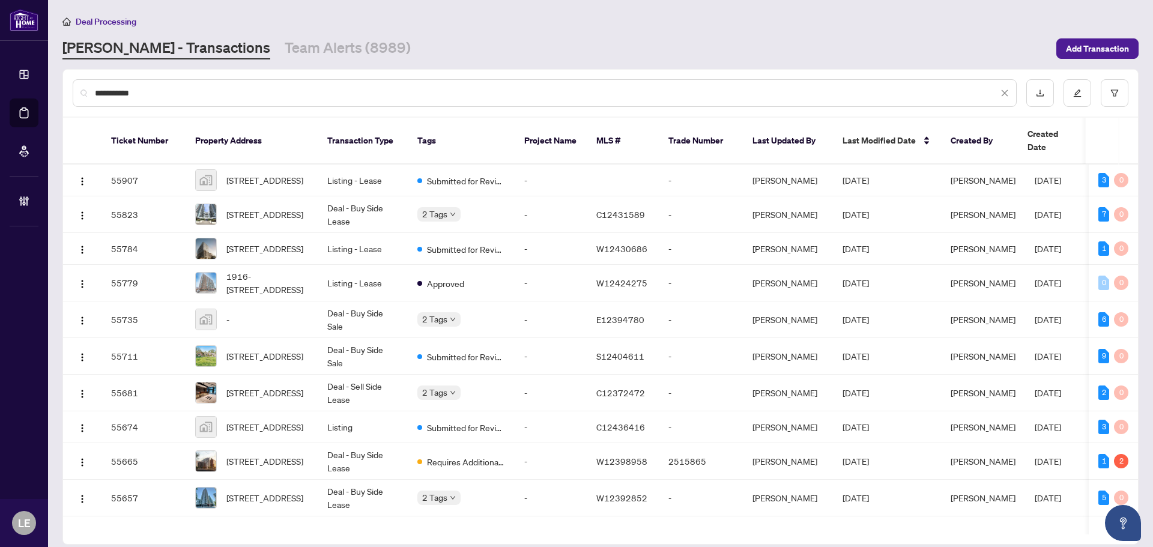
type input "**********"
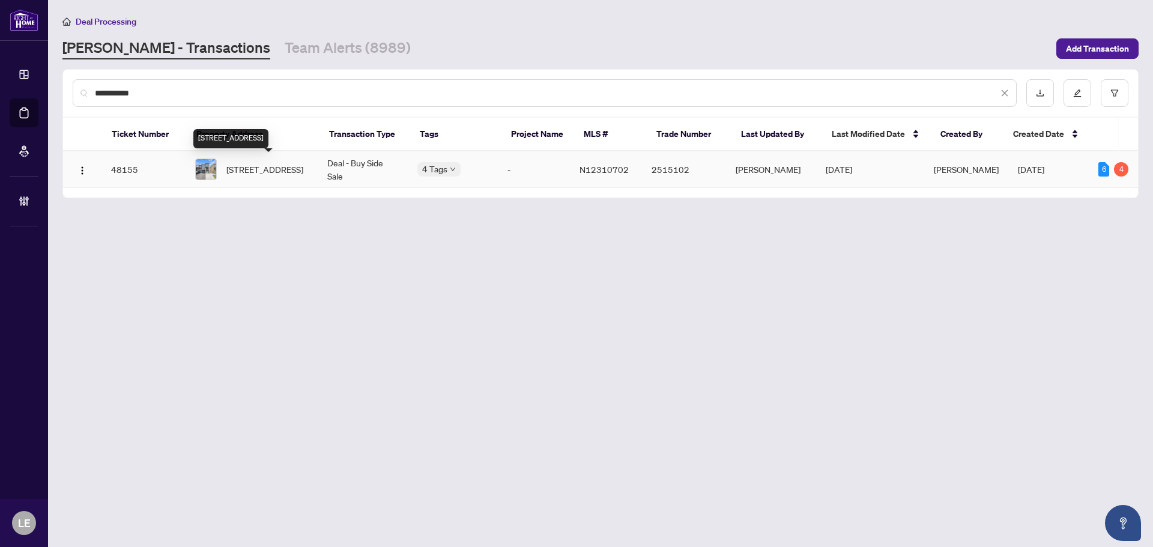
click at [289, 172] on span "23 Markview Rd, Whitchurch-Stouffville, Ontario L4A 4W1, Canada" at bounding box center [264, 169] width 77 height 13
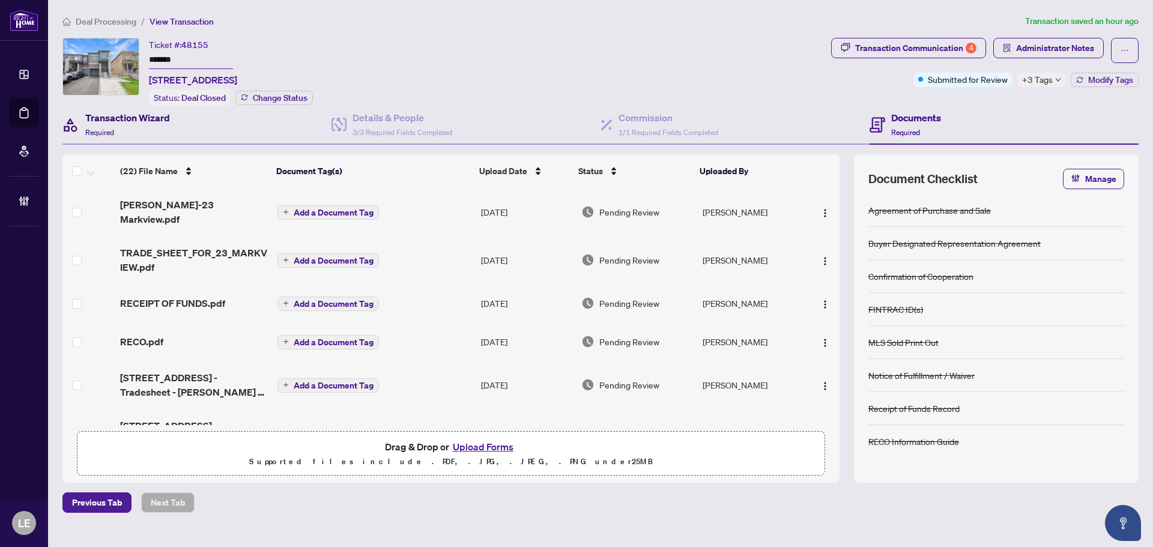
click at [125, 123] on h4 "Transaction Wizard" at bounding box center [127, 118] width 85 height 14
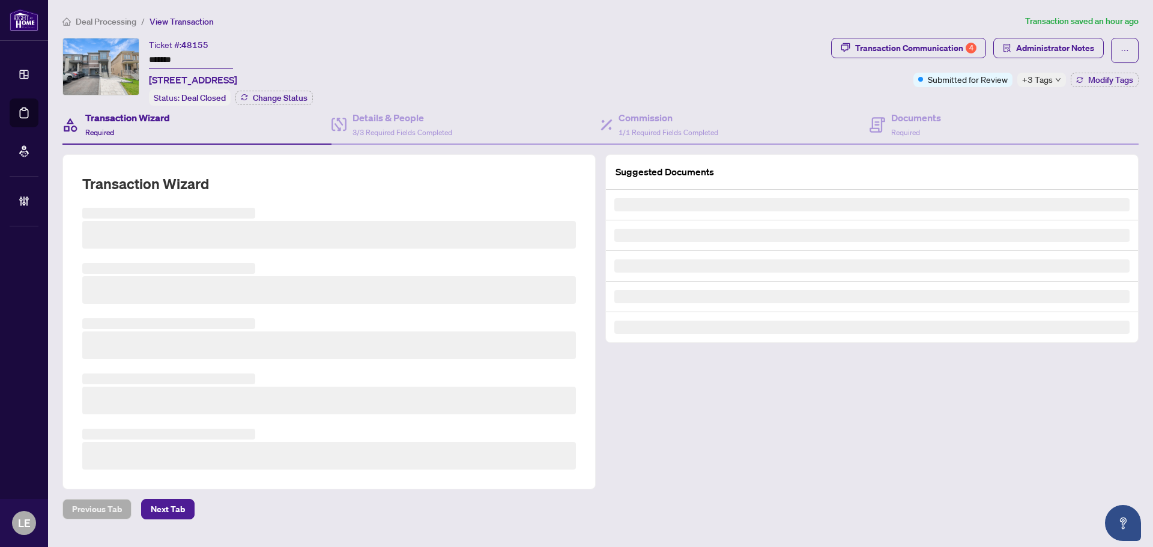
click at [331, 106] on div "Transaction Wizard Required" at bounding box center [196, 125] width 269 height 39
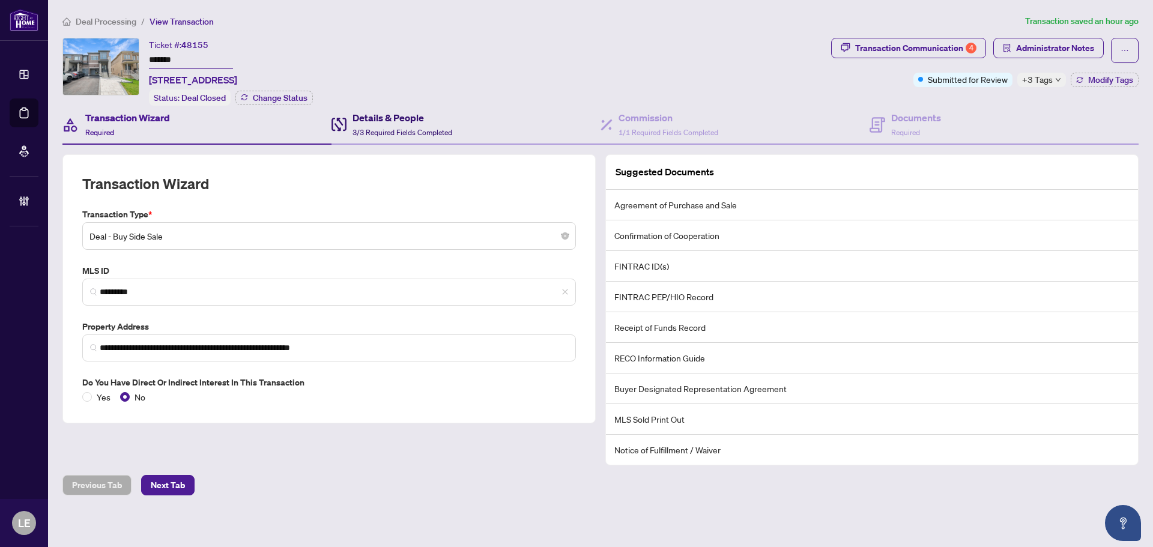
click at [374, 117] on h4 "Details & People" at bounding box center [403, 118] width 100 height 14
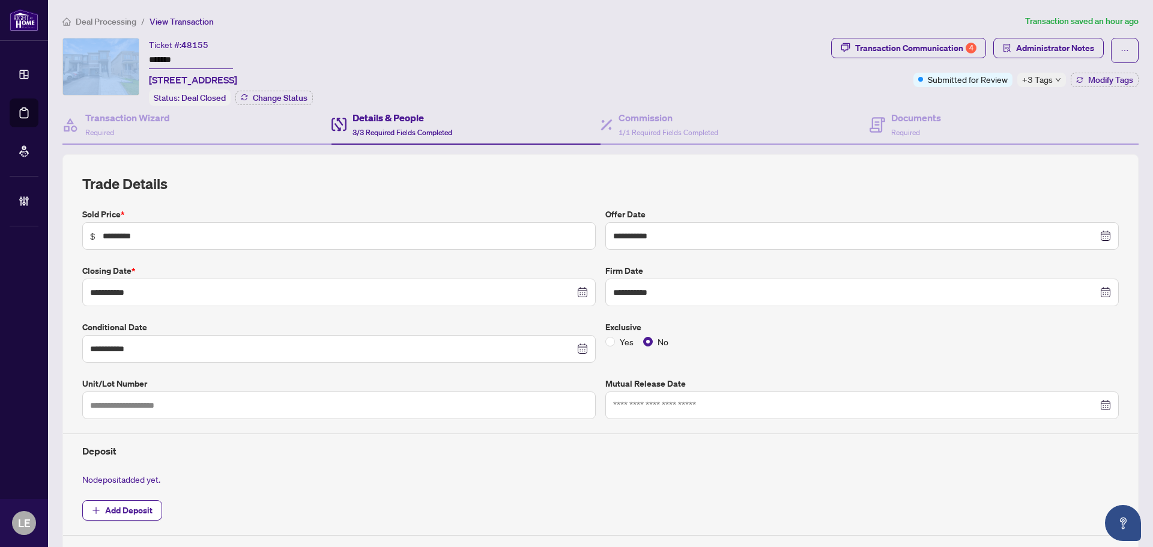
click at [1134, 20] on div "Deal Processing / View Transaction Transaction saved an hour ago" at bounding box center [601, 21] width 1086 height 14
click at [920, 118] on h4 "Documents" at bounding box center [916, 118] width 50 height 14
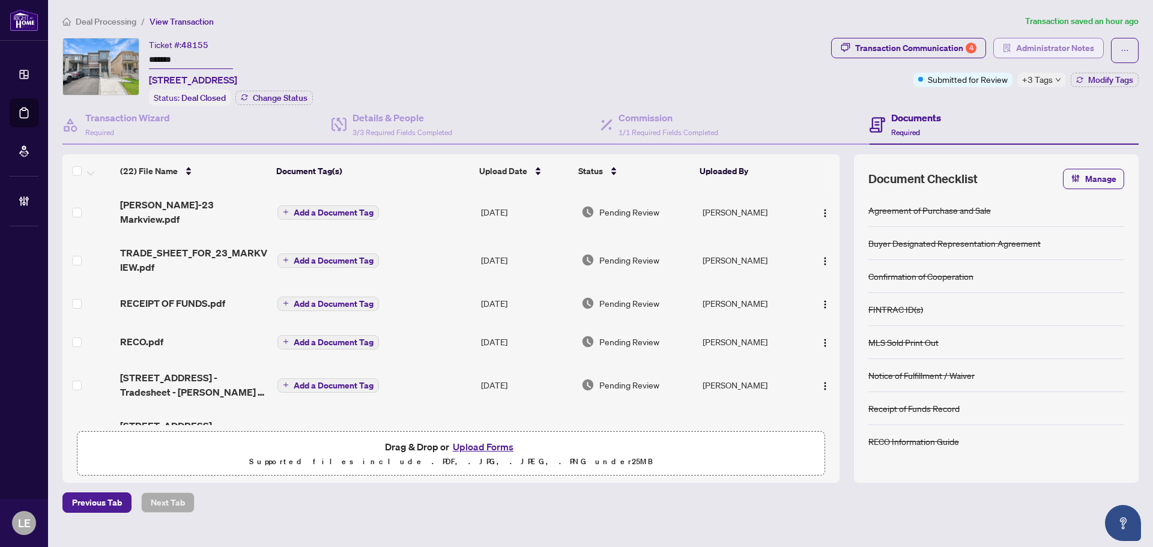
click at [1050, 49] on span "Administrator Notes" at bounding box center [1055, 47] width 78 height 19
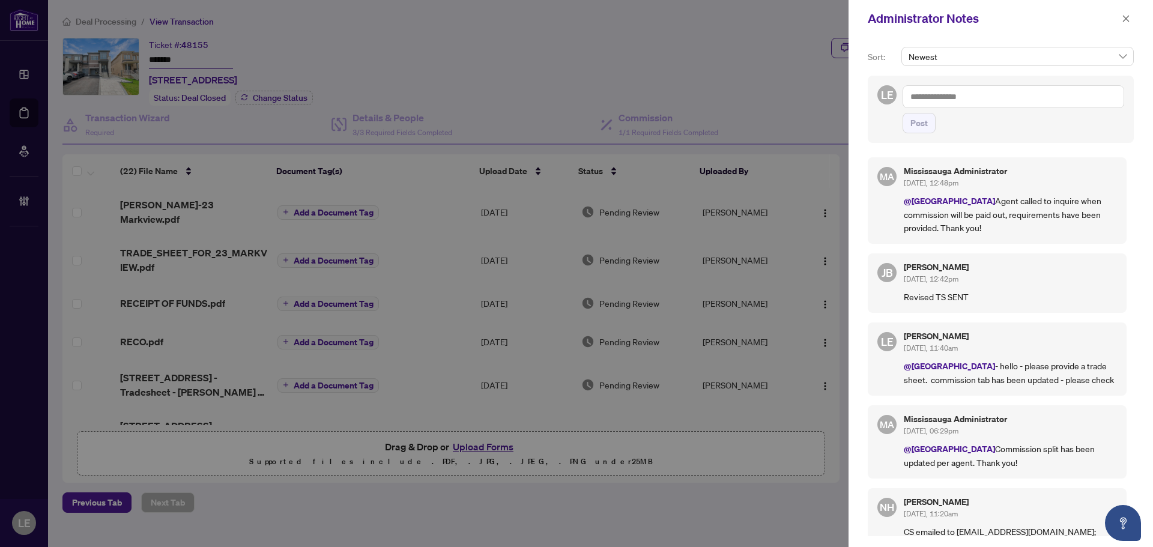
drag, startPoint x: 951, startPoint y: 229, endPoint x: 904, endPoint y: 205, distance: 52.9
click at [904, 205] on p "@Deals West Agent called to inquire when commission will be paid out, requireme…" at bounding box center [1010, 214] width 213 height 40
click at [941, 99] on textarea at bounding box center [1014, 96] width 222 height 23
click at [976, 162] on span "Deals West" at bounding box center [958, 166] width 40 height 11
click at [973, 99] on textarea "**********" at bounding box center [1014, 96] width 222 height 23
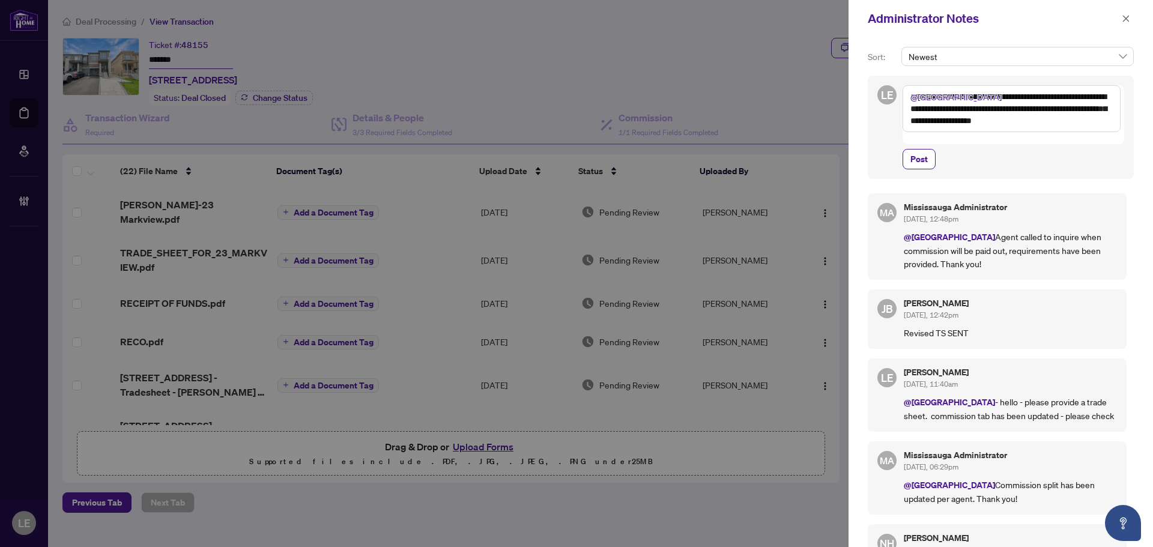
click at [965, 96] on textarea "**********" at bounding box center [1012, 108] width 218 height 47
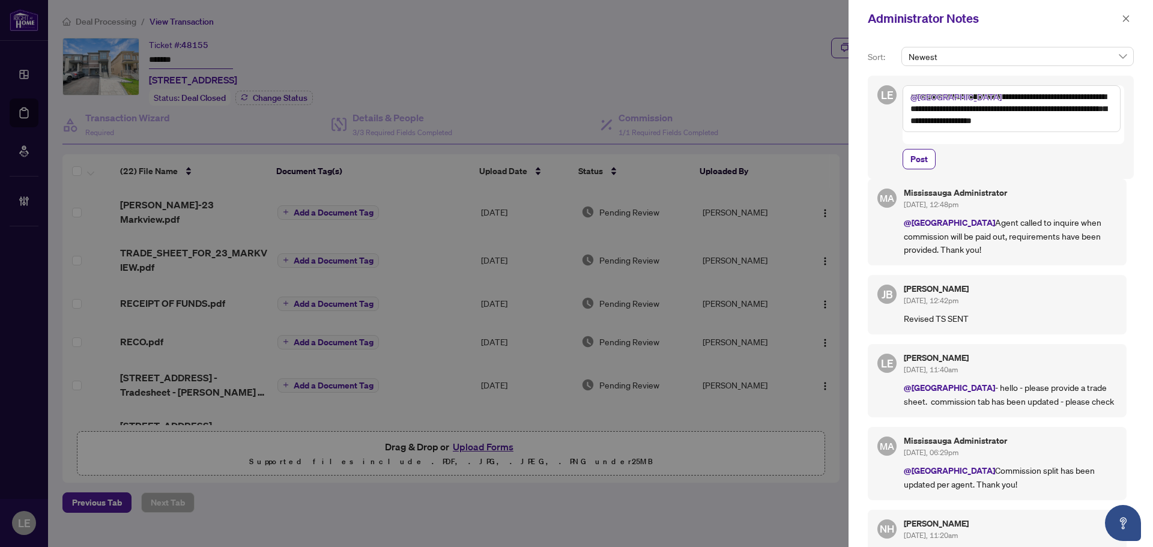
scroll to position [23, 0]
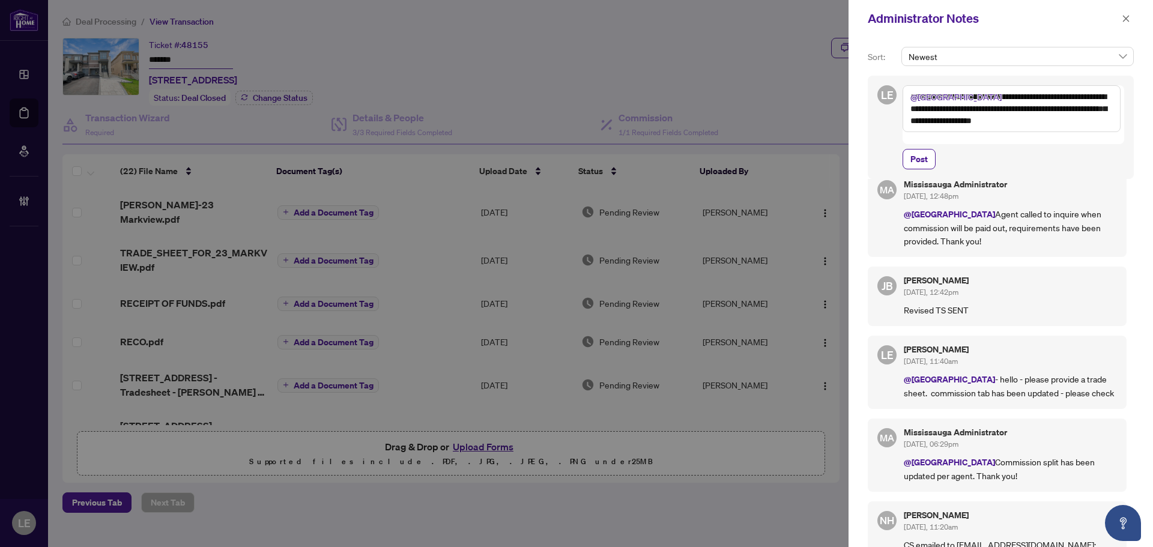
click at [975, 108] on textarea "**********" at bounding box center [1012, 108] width 218 height 47
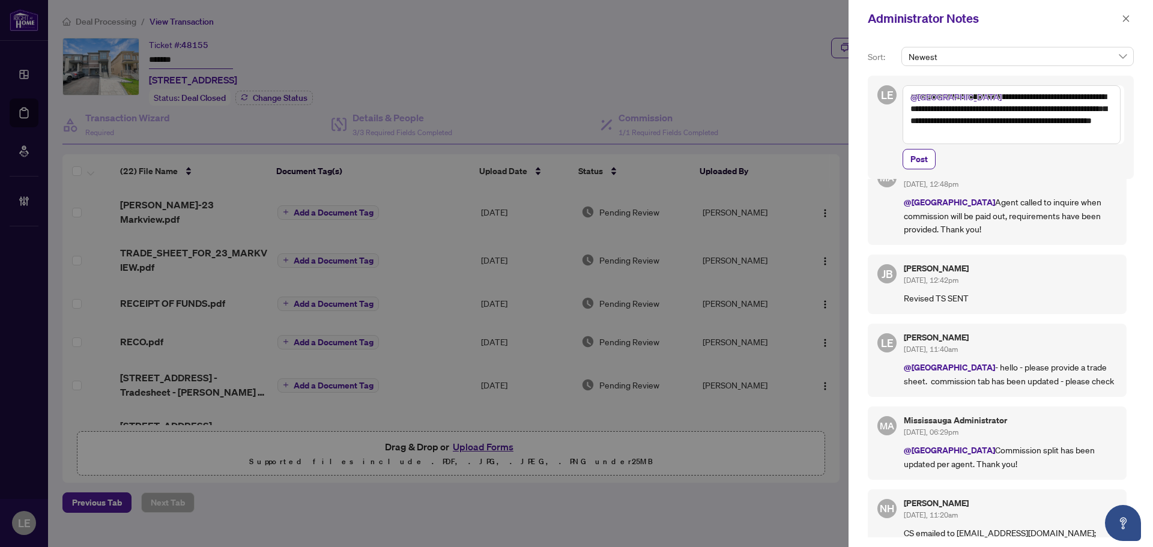
click at [1046, 133] on textarea "**********" at bounding box center [1012, 114] width 218 height 59
type textarea "**********"
click at [914, 163] on span "Post" at bounding box center [919, 159] width 17 height 19
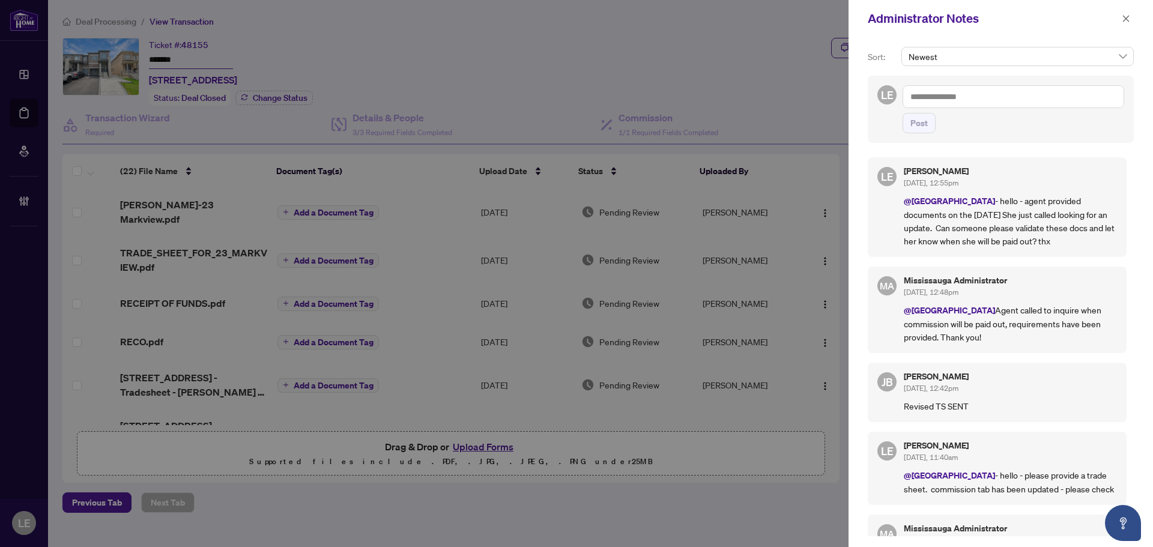
scroll to position [0, 0]
drag, startPoint x: 1004, startPoint y: 242, endPoint x: 897, endPoint y: 196, distance: 116.8
click at [897, 196] on div "LE Lina Estrela Oct/03/2025, 12:55pm @Deals West - hello - agent provided docum…" at bounding box center [997, 207] width 259 height 100
copy p "@Deals West - hello - agent provided documents on the 24th of Sept. She just ca…"
click at [1124, 20] on icon "close" at bounding box center [1126, 18] width 8 height 8
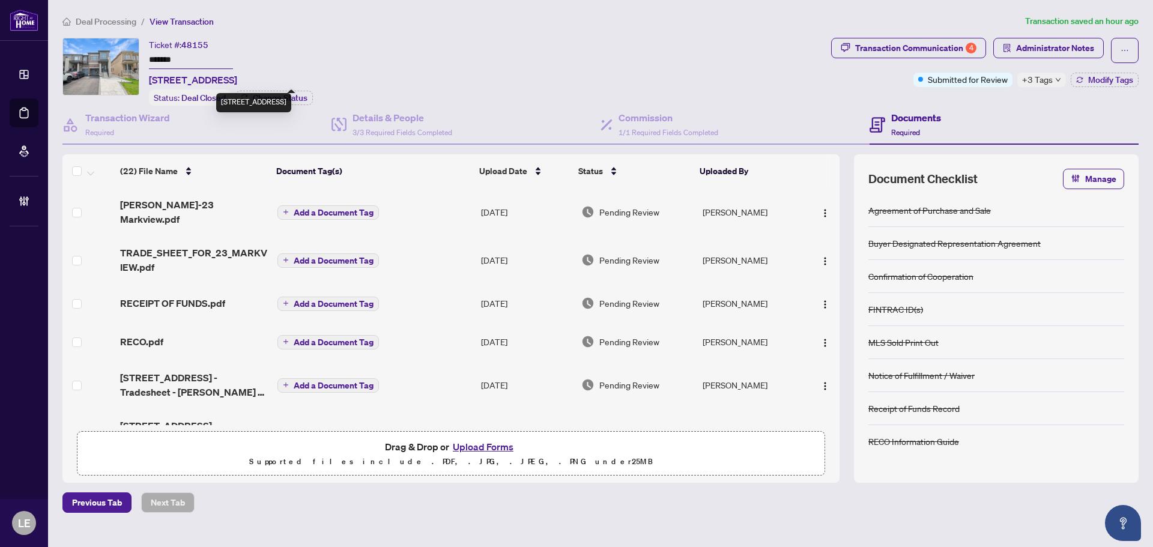
drag, startPoint x: 150, startPoint y: 77, endPoint x: 318, endPoint y: 77, distance: 167.6
click at [237, 77] on span "23 Markview Rd, Whitchurch-Stouffville, Ontario L4A 4W1, Canada" at bounding box center [193, 80] width 88 height 14
copy span "23 Markview Rd, Whitchurch-Stouffville"
drag, startPoint x: 205, startPoint y: 44, endPoint x: 186, endPoint y: 44, distance: 19.2
click at [186, 44] on div "Ticket #: 48155 ******* 23 Markview Rd, Whitchurch-Stouffville, Ontario L4A 4W1…" at bounding box center [193, 62] width 88 height 49
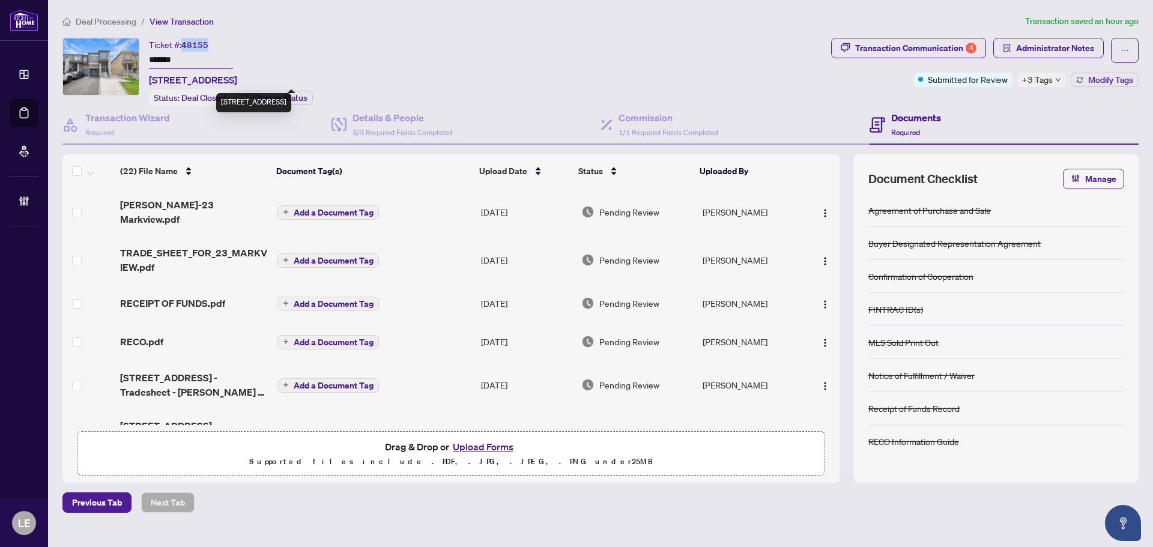
copy span "48155"
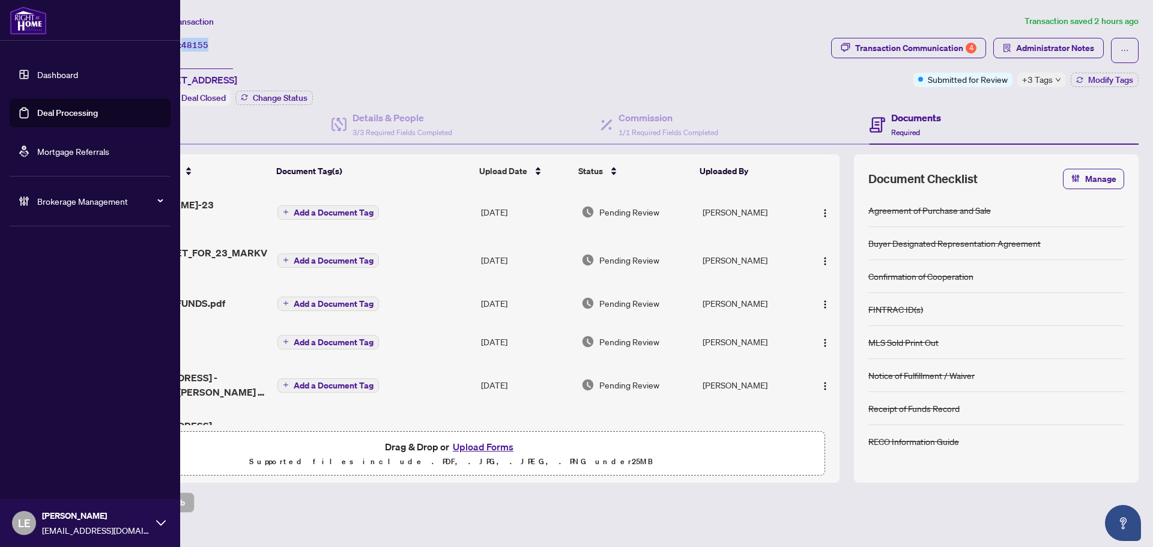
click at [56, 71] on link "Dashboard" at bounding box center [57, 74] width 41 height 11
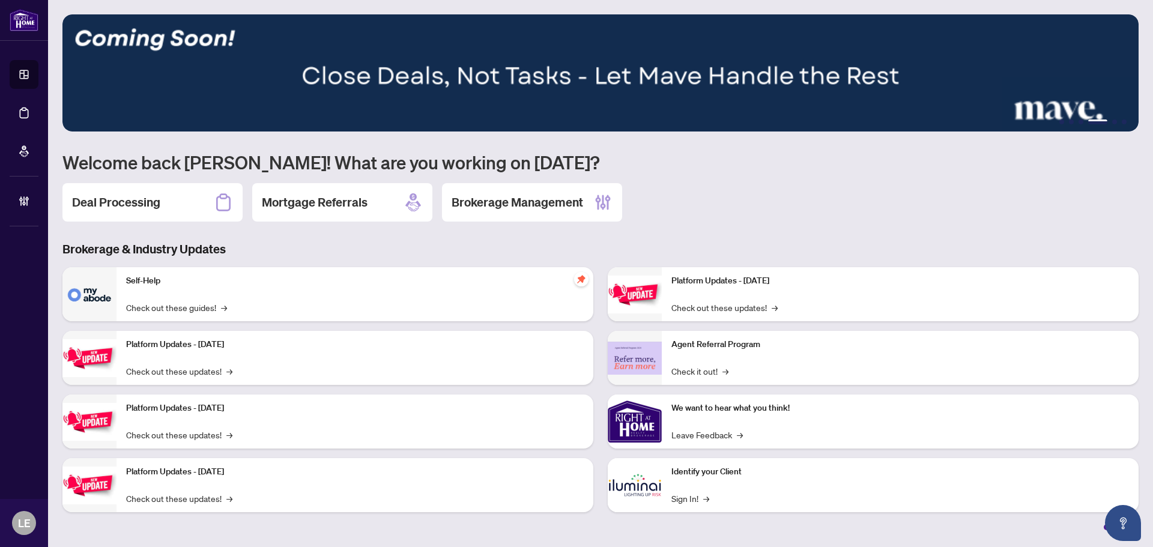
drag, startPoint x: 115, startPoint y: 207, endPoint x: 121, endPoint y: 208, distance: 6.1
click at [115, 207] on h2 "Deal Processing" at bounding box center [116, 202] width 88 height 17
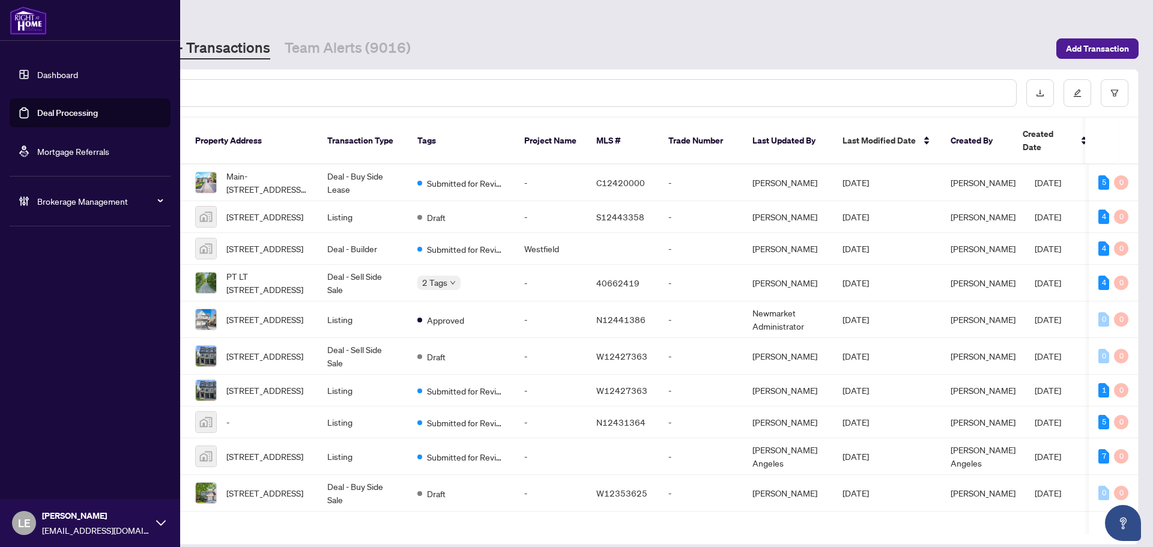
click at [68, 199] on span "Brokerage Management" at bounding box center [99, 201] width 125 height 13
click at [62, 290] on link "Manage Agents" at bounding box center [54, 287] width 59 height 11
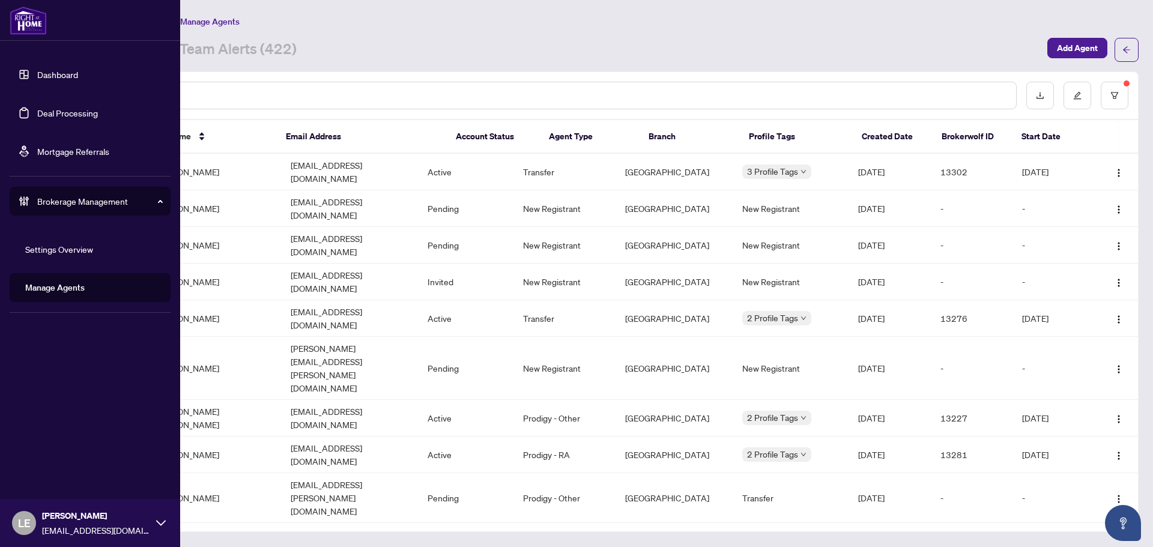
click at [47, 288] on link "Manage Agents" at bounding box center [54, 287] width 59 height 11
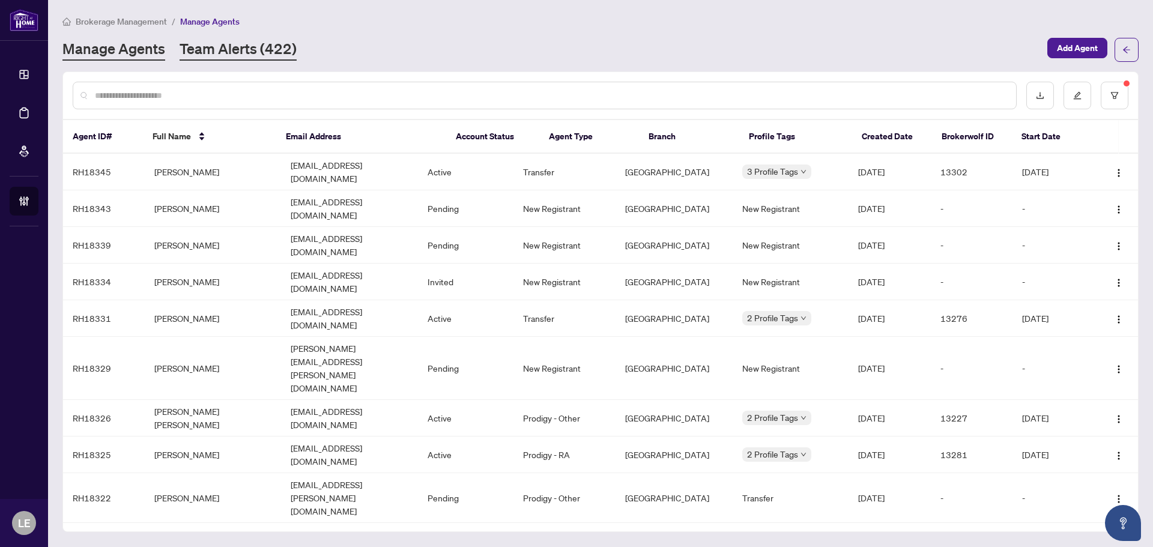
click at [234, 52] on link "Team Alerts (422)" at bounding box center [238, 50] width 117 height 22
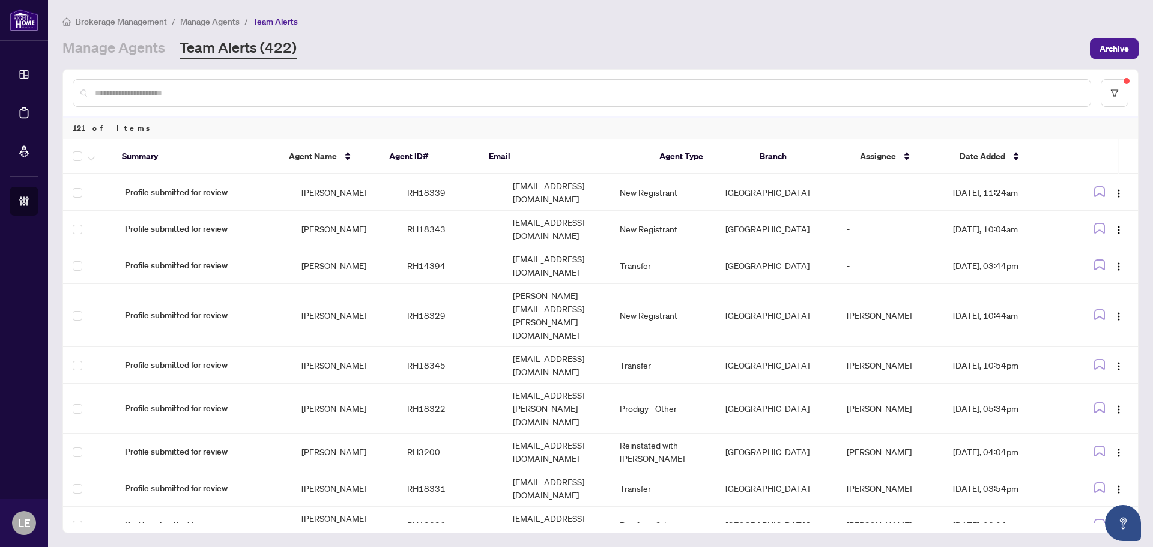
click at [170, 88] on input "text" at bounding box center [588, 92] width 986 height 13
type input "**********"
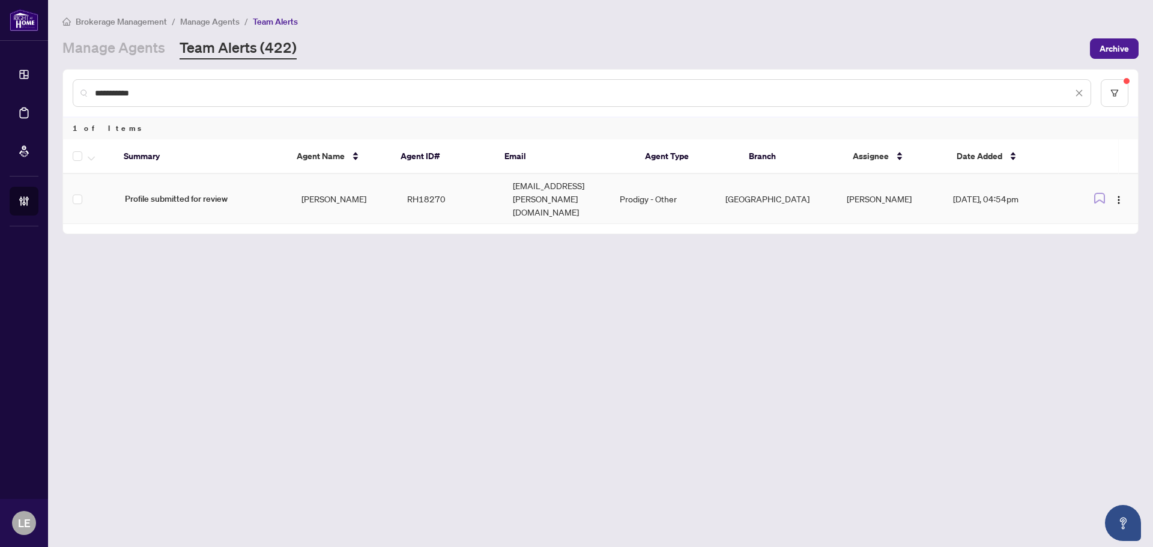
click at [151, 192] on span "Profile submitted for review" at bounding box center [203, 198] width 157 height 13
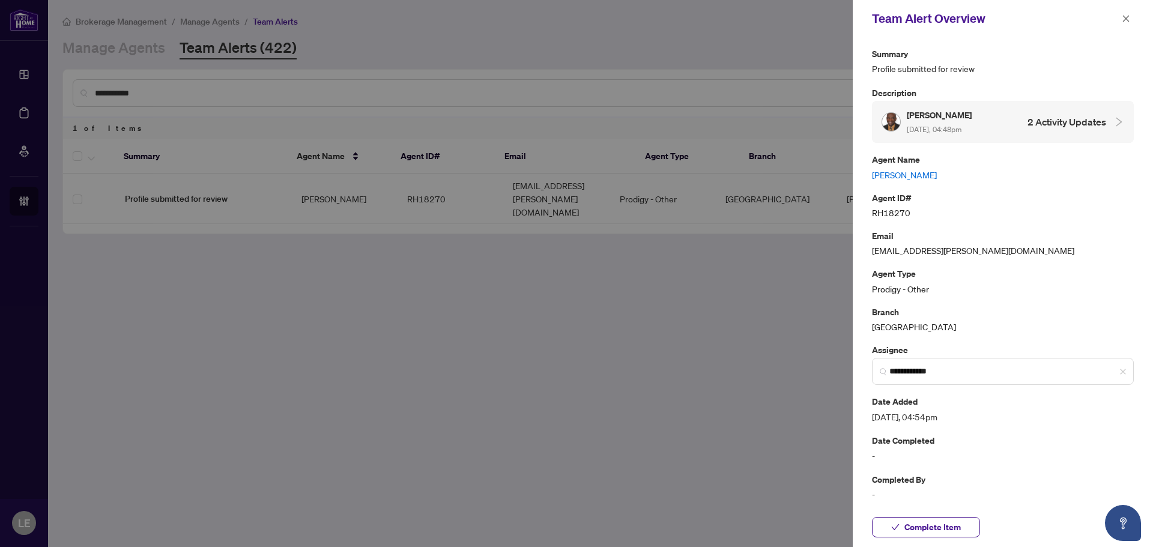
click at [121, 97] on div at bounding box center [576, 273] width 1153 height 547
click at [109, 50] on div at bounding box center [576, 273] width 1153 height 547
click at [1127, 21] on icon "close" at bounding box center [1126, 18] width 8 height 8
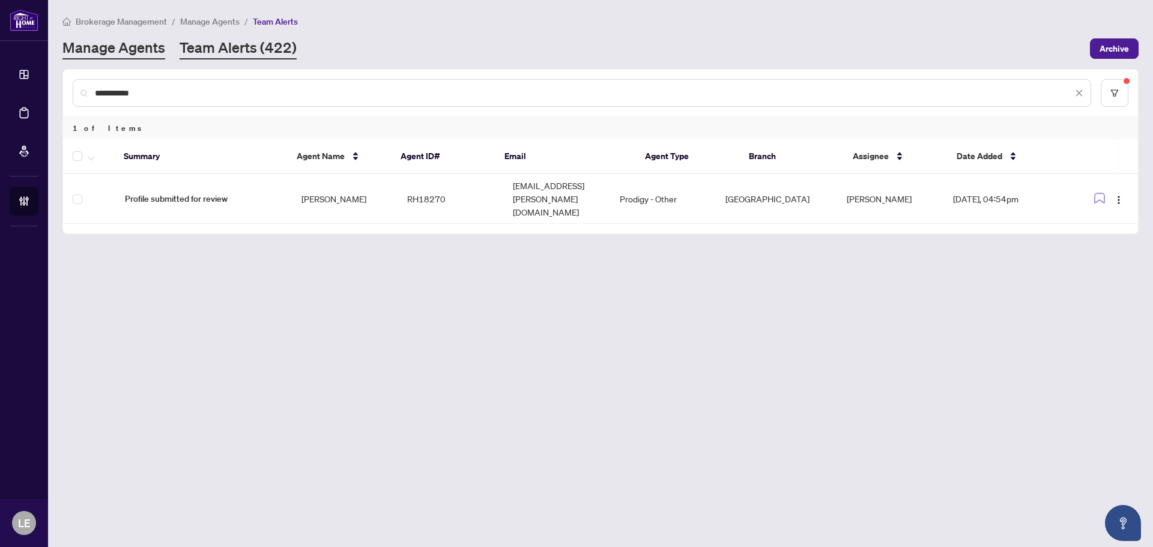
click at [110, 48] on link "Manage Agents" at bounding box center [113, 49] width 103 height 22
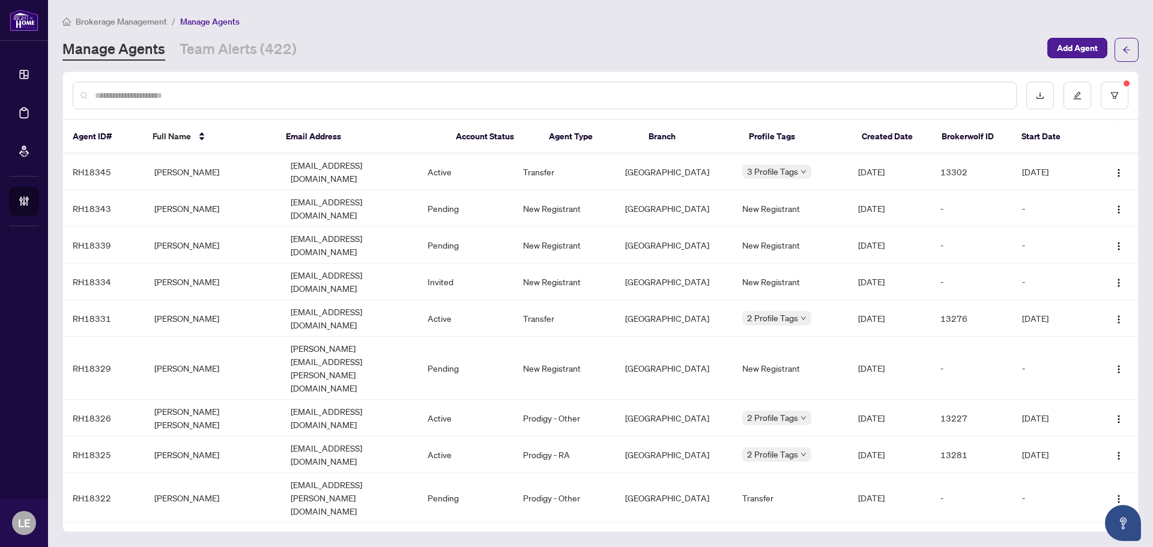
click at [139, 92] on input "text" at bounding box center [551, 95] width 912 height 13
type input "**********"
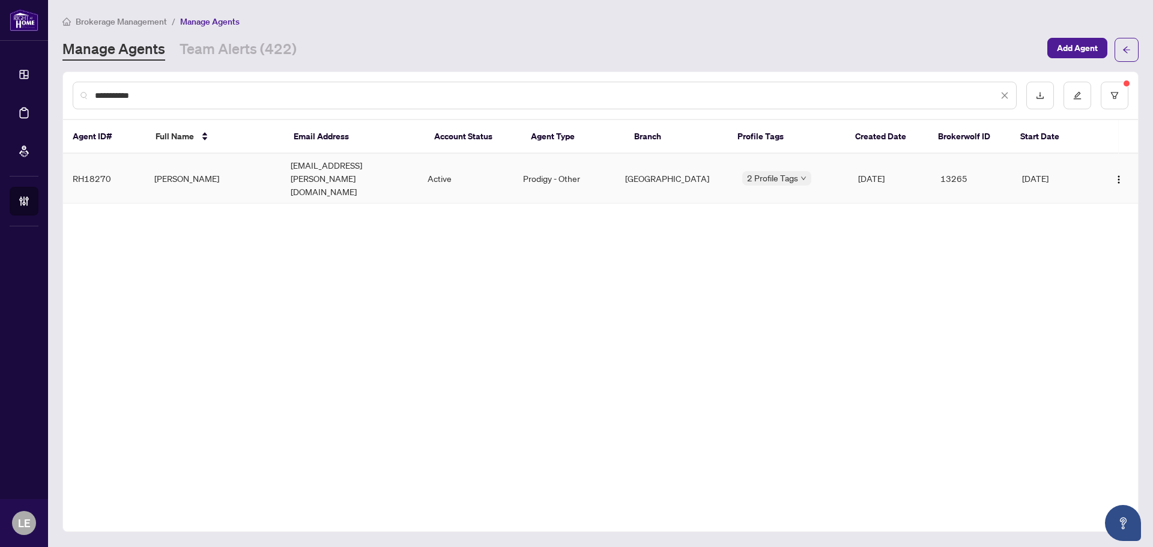
click at [195, 166] on td "Roy Johnson" at bounding box center [213, 179] width 136 height 50
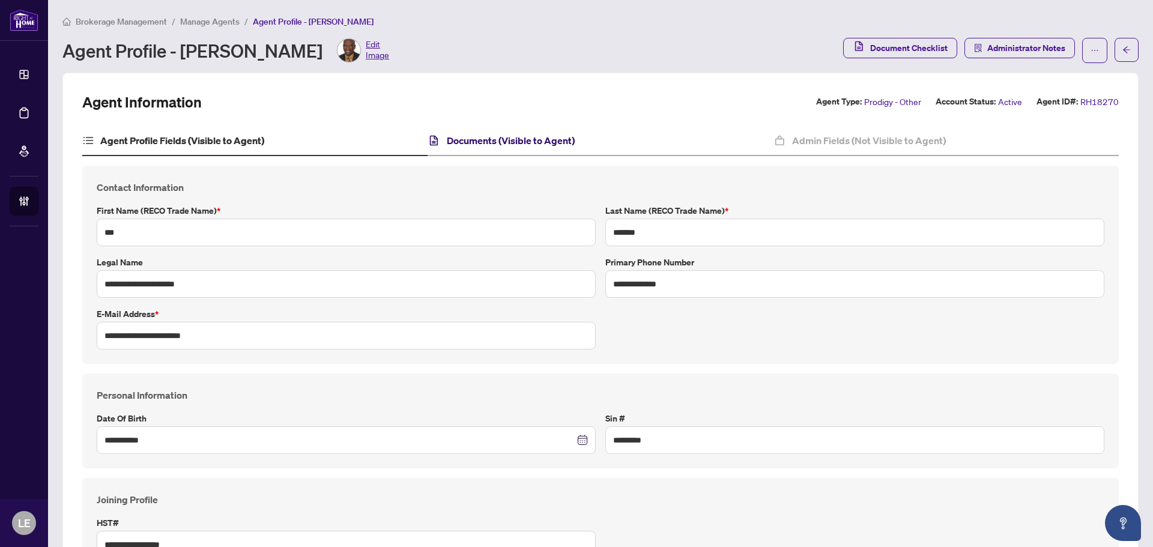
click at [458, 138] on h4 "Documents (Visible to Agent)" at bounding box center [511, 140] width 128 height 14
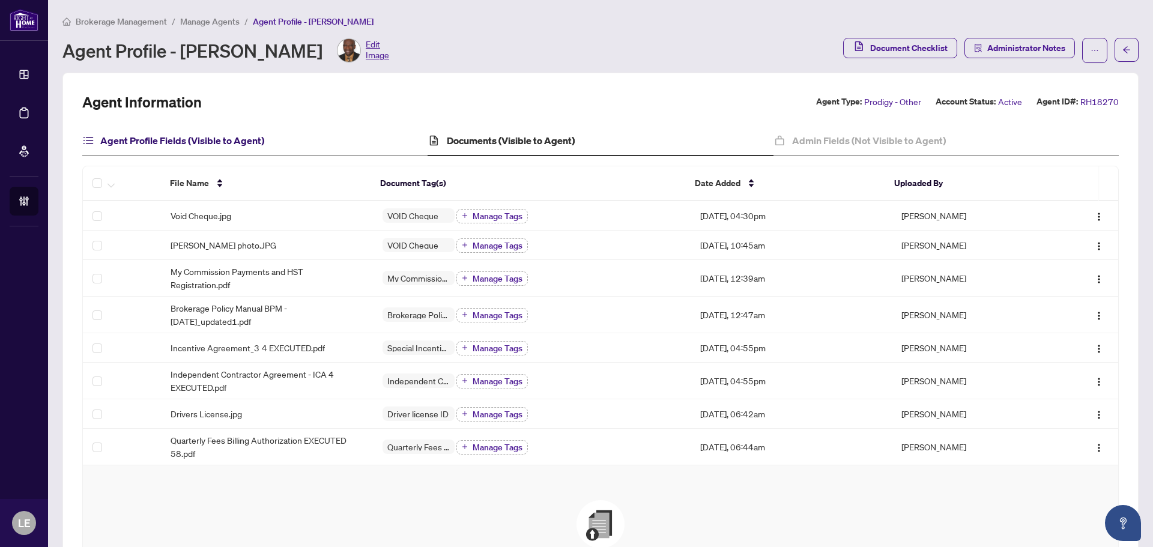
click at [135, 139] on h4 "Agent Profile Fields (Visible to Agent)" at bounding box center [182, 140] width 164 height 14
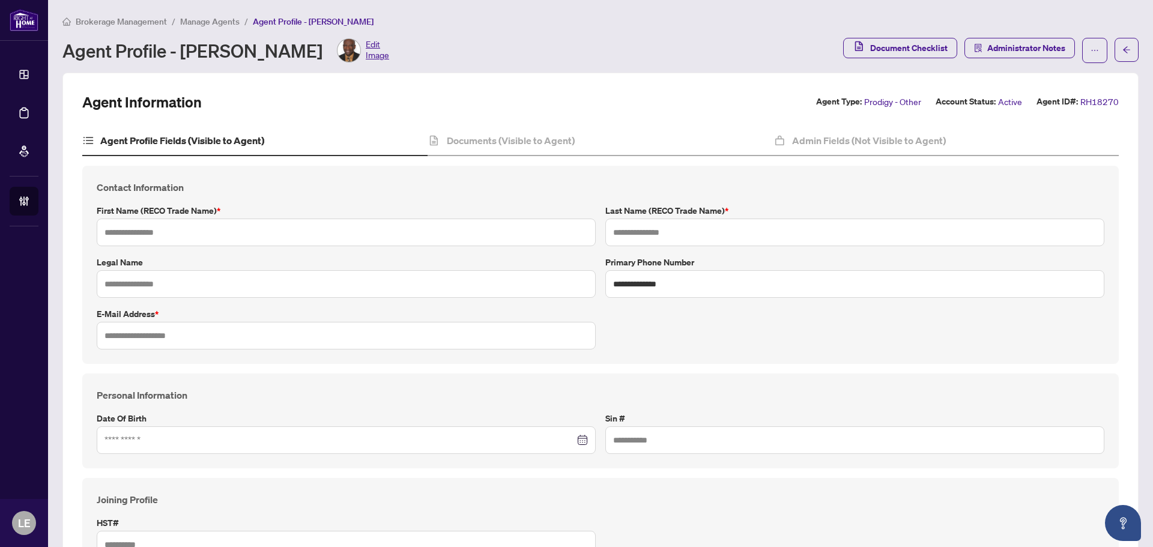
type input "***"
type input "*******"
type input "**********"
type input "*********"
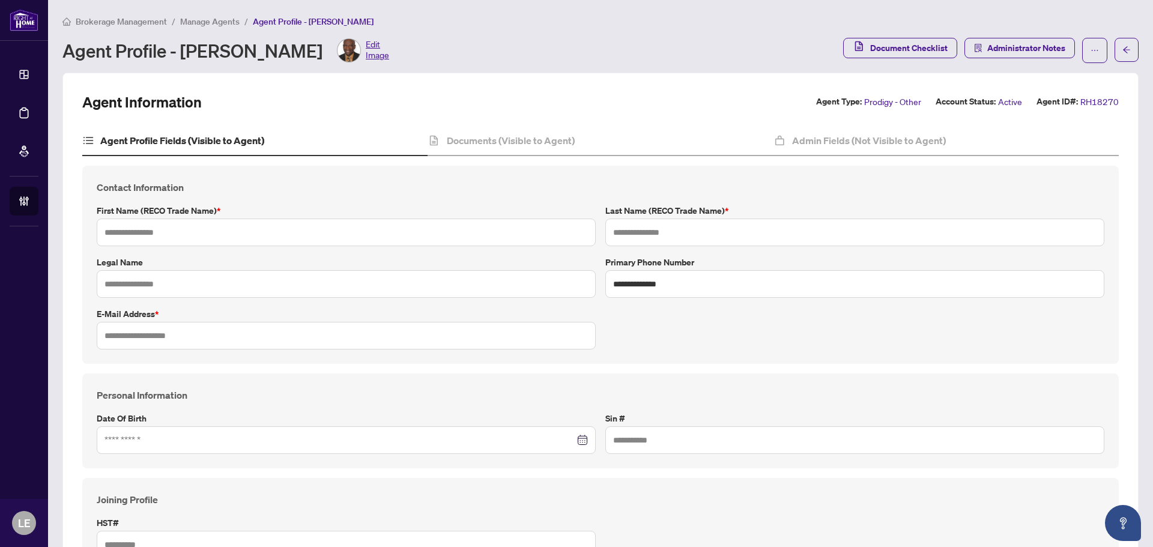
type input "**********"
type input "*******"
type input "**********"
type input "****"
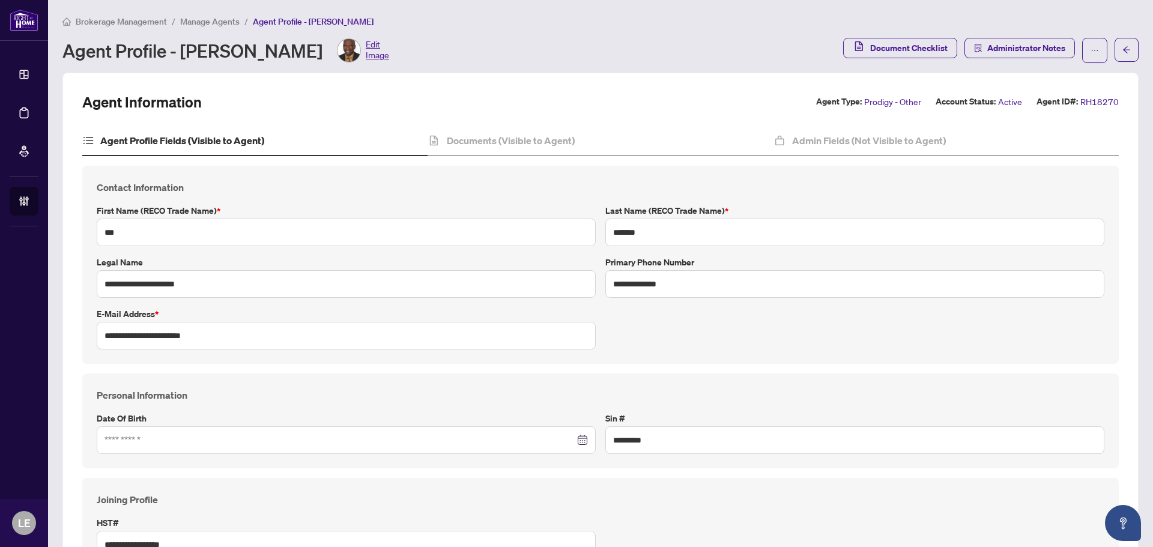
type input "**********"
click at [848, 148] on div "Admin Fields (Not Visible to Agent)" at bounding box center [946, 141] width 345 height 30
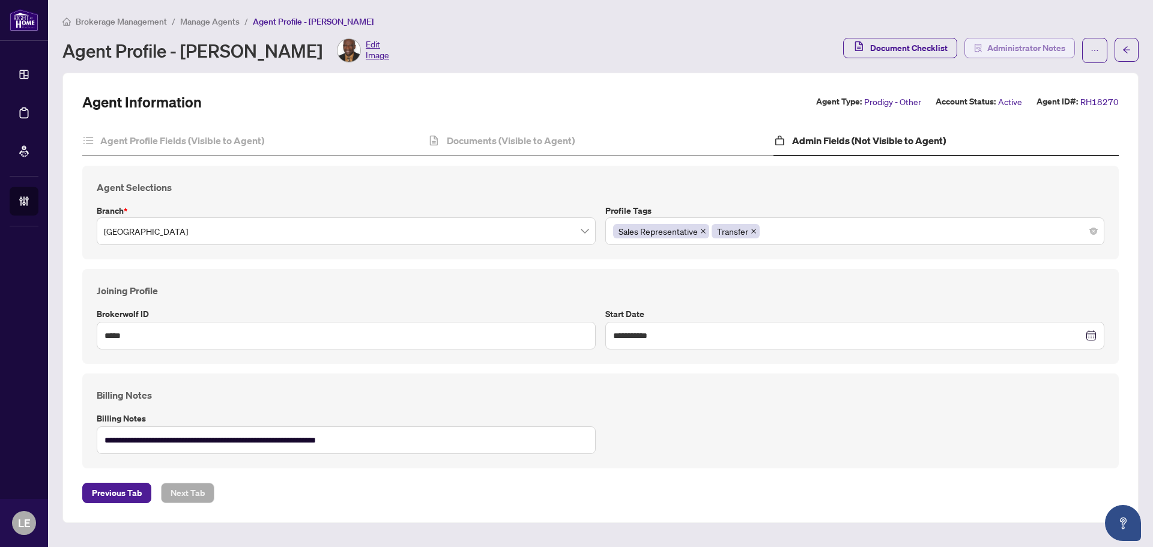
click at [1035, 45] on span "Administrator Notes" at bounding box center [1026, 47] width 78 height 19
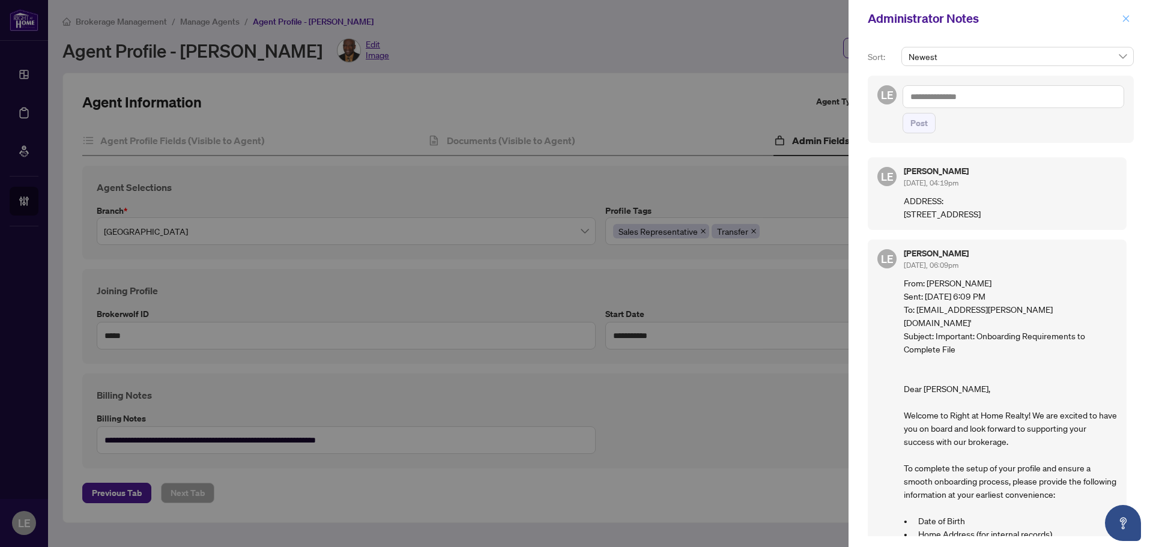
click at [1124, 16] on icon "close" at bounding box center [1126, 18] width 8 height 8
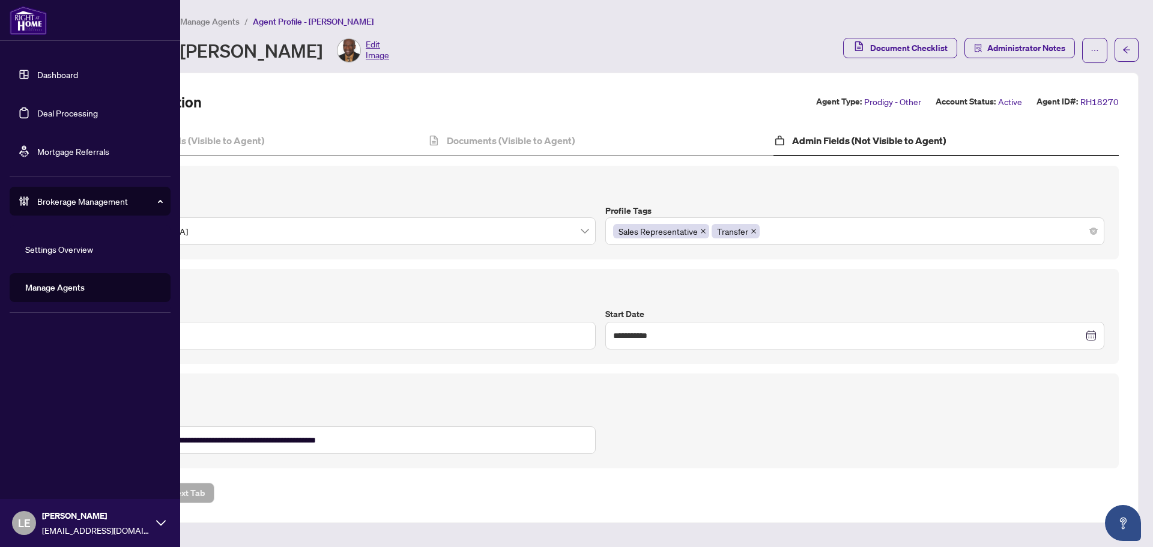
click at [52, 77] on link "Dashboard" at bounding box center [57, 74] width 41 height 11
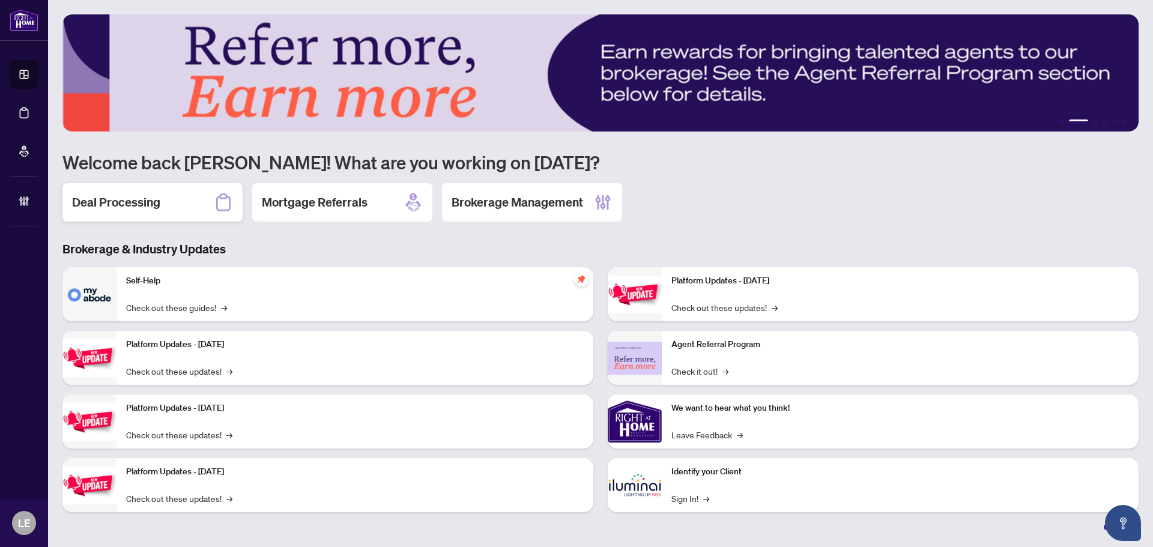
click at [160, 209] on h2 "Deal Processing" at bounding box center [116, 202] width 88 height 17
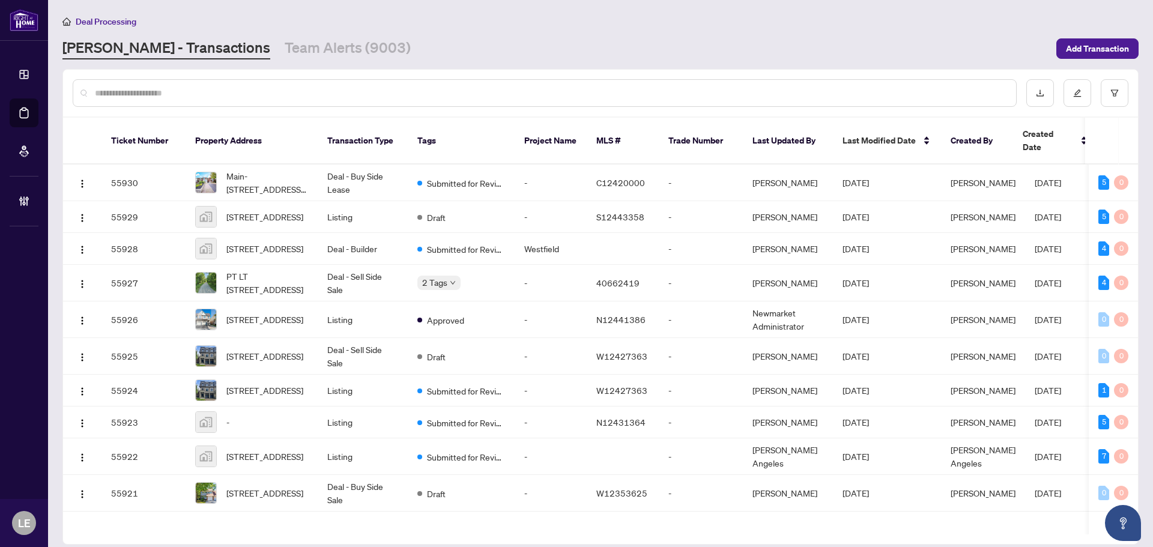
click at [122, 93] on input "text" at bounding box center [551, 92] width 912 height 13
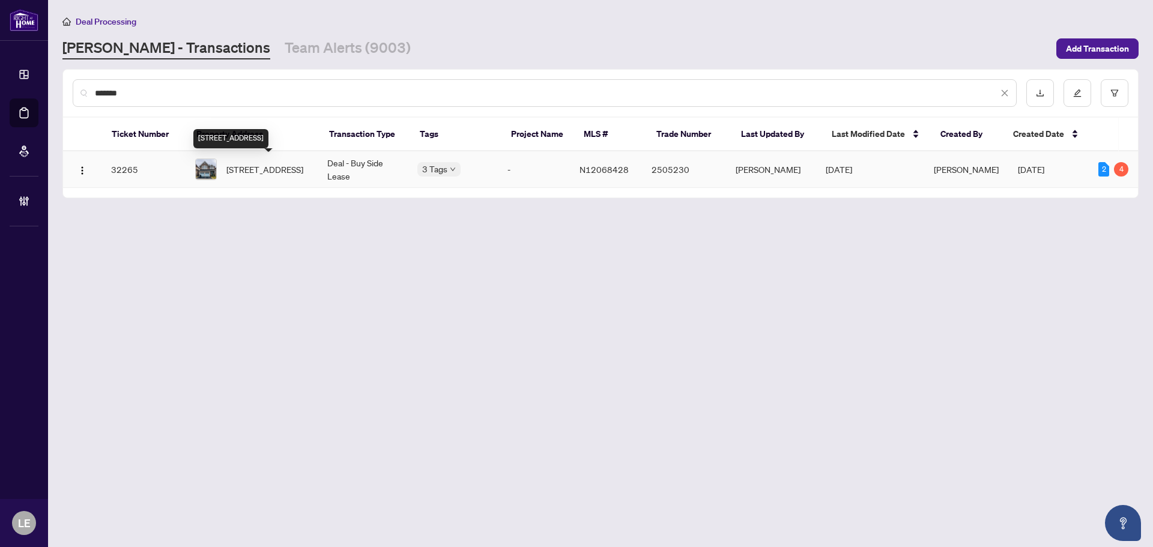
type input "*******"
click at [278, 168] on span "645 West Park Ave, Bradford West Gwillimbury, Ontario L3Z 0N2, Canada" at bounding box center [264, 169] width 77 height 13
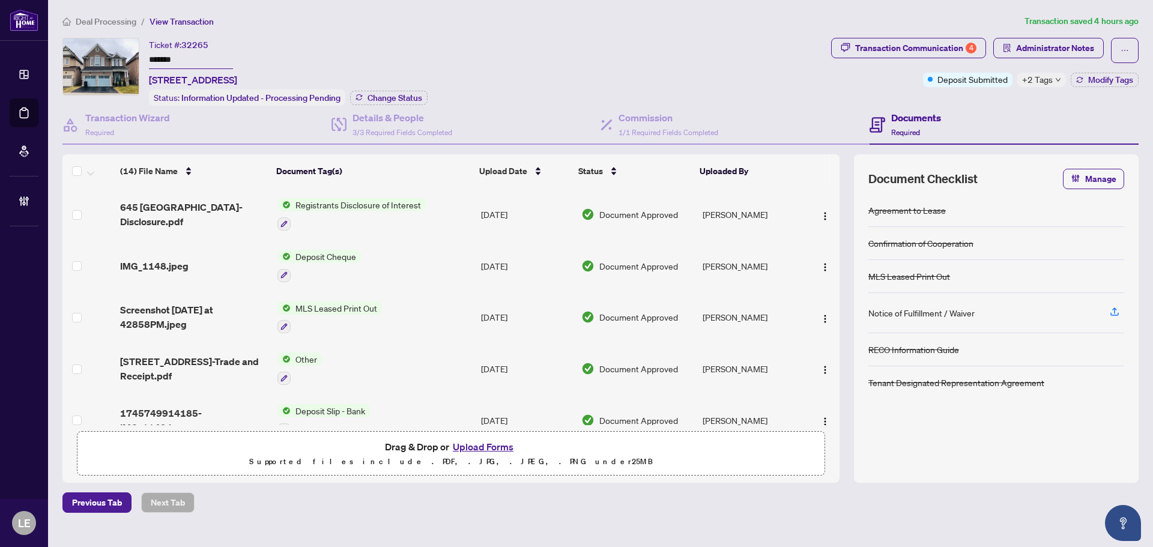
scroll to position [484, 0]
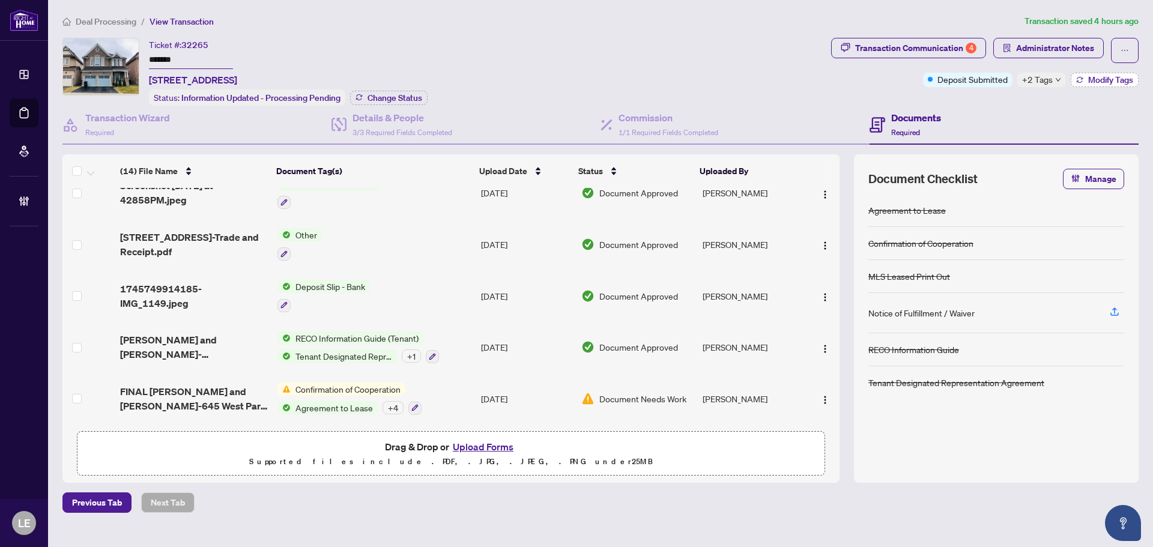
click at [1104, 80] on span "Modify Tags" at bounding box center [1110, 80] width 45 height 8
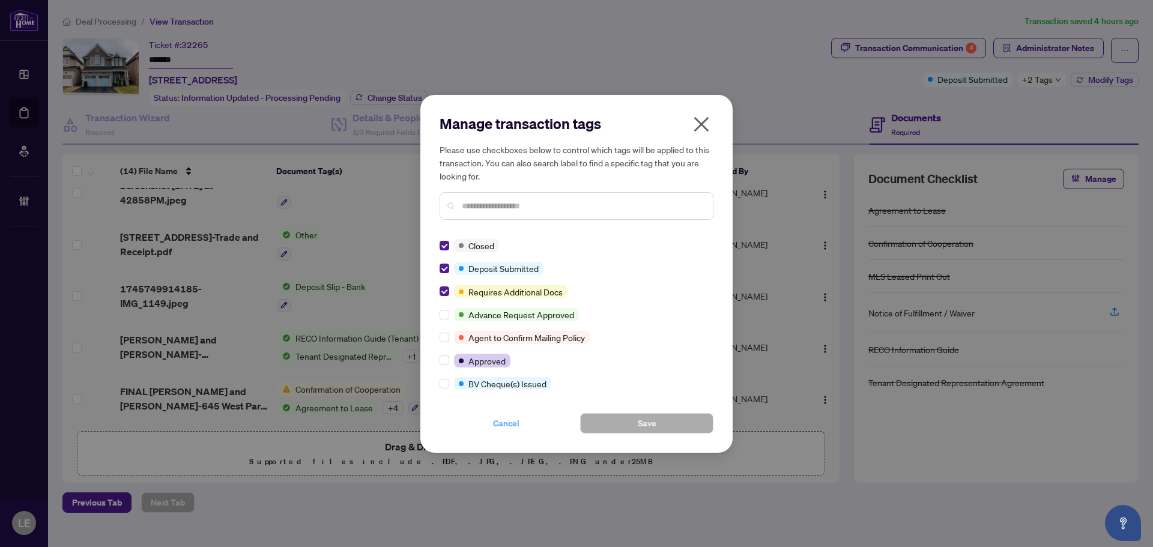
click at [518, 426] on span "Cancel" at bounding box center [506, 423] width 26 height 19
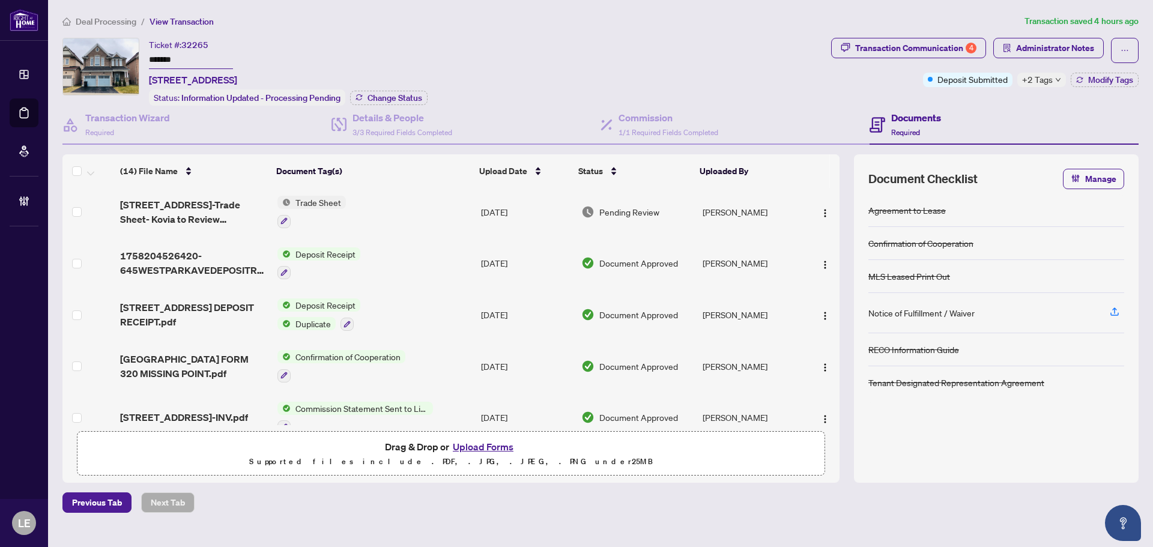
scroll to position [0, 0]
click at [955, 53] on div "Deposit Submitted" at bounding box center [967, 55] width 69 height 19
click at [912, 52] on div "Transaction Communication 4" at bounding box center [915, 47] width 121 height 19
type textarea "**********"
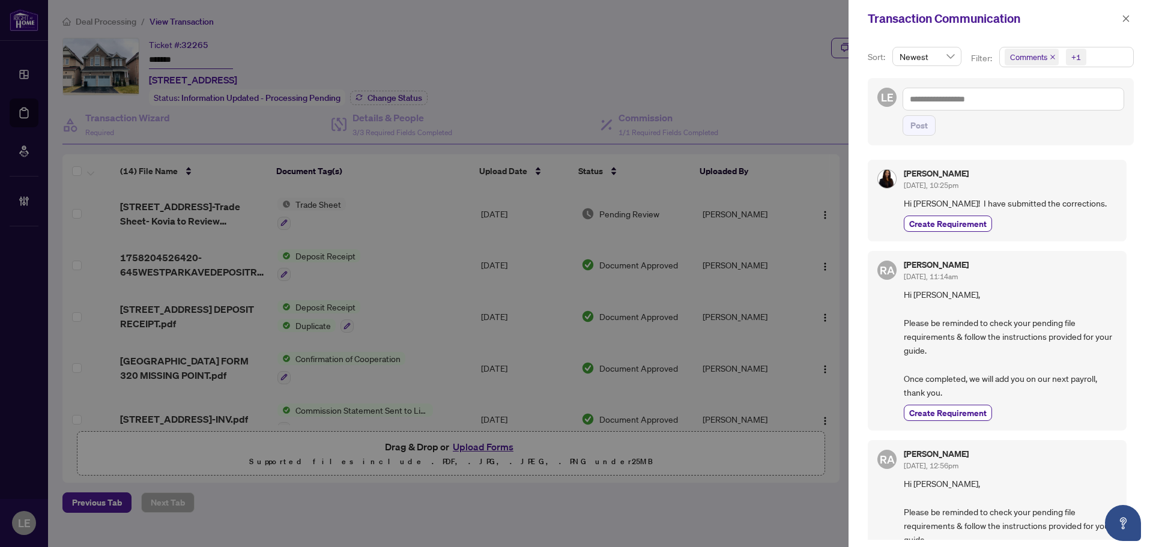
click at [1108, 53] on span "Comments +1" at bounding box center [1066, 56] width 133 height 19
click at [1021, 108] on span "Comments" at bounding box center [1072, 107] width 106 height 14
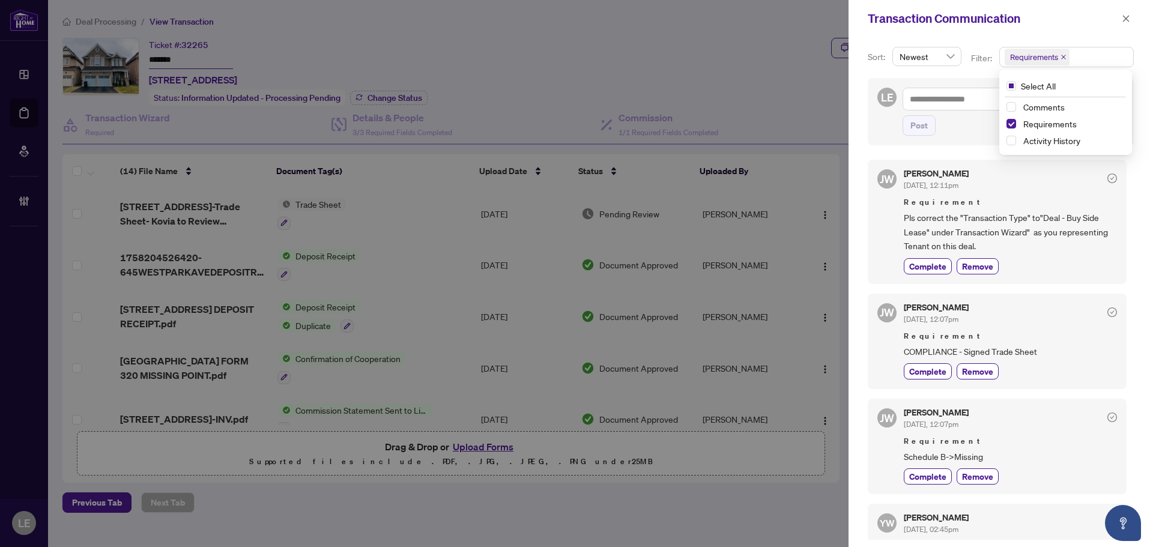
click at [106, 118] on div at bounding box center [576, 273] width 1153 height 547
click at [1122, 22] on icon "close" at bounding box center [1126, 18] width 8 height 8
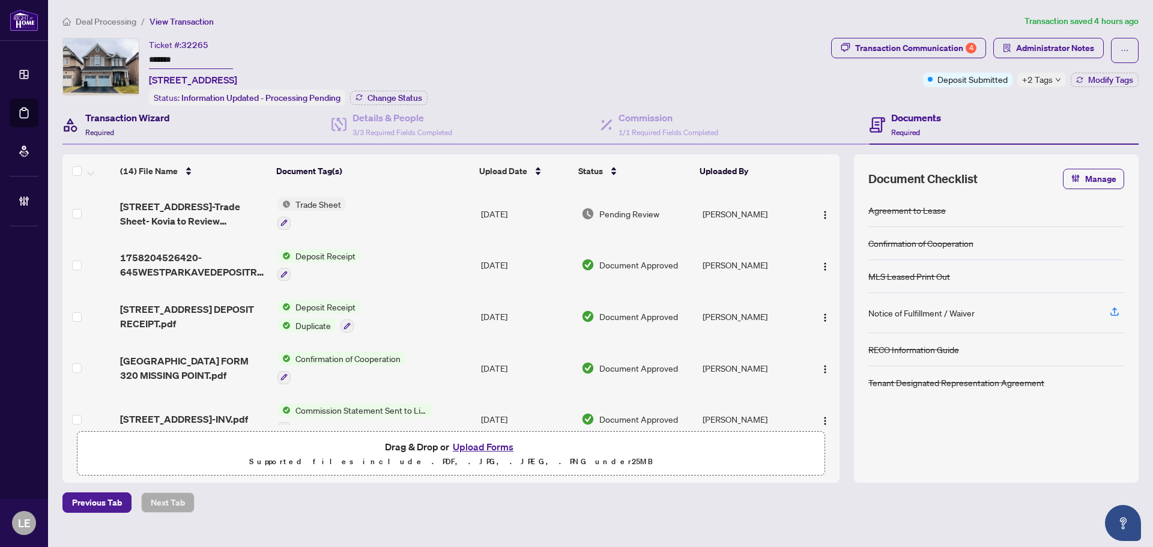
click at [127, 111] on h4 "Transaction Wizard" at bounding box center [127, 118] width 85 height 14
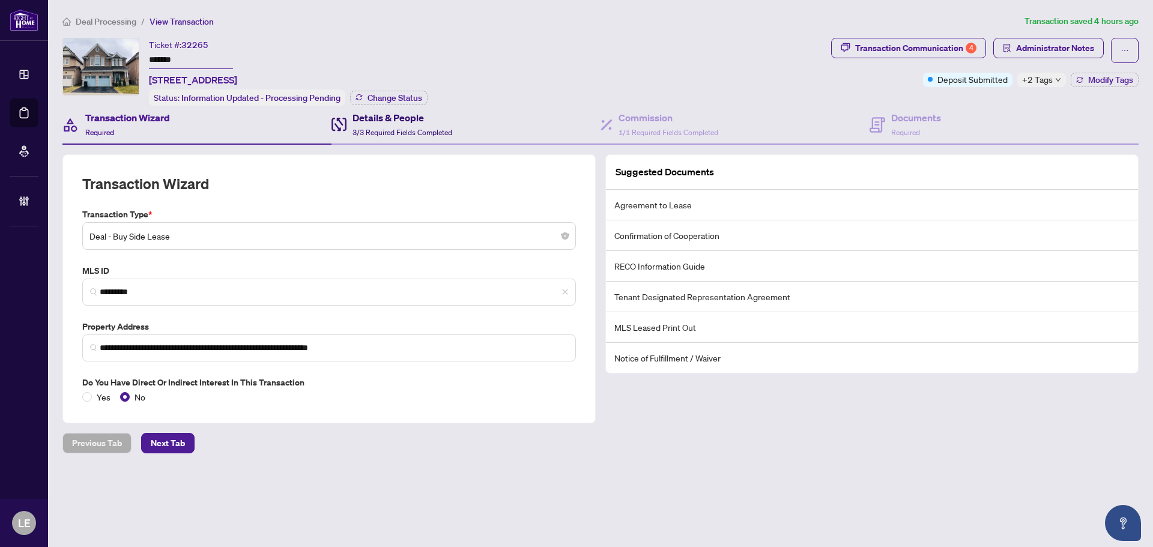
click at [364, 114] on h4 "Details & People" at bounding box center [403, 118] width 100 height 14
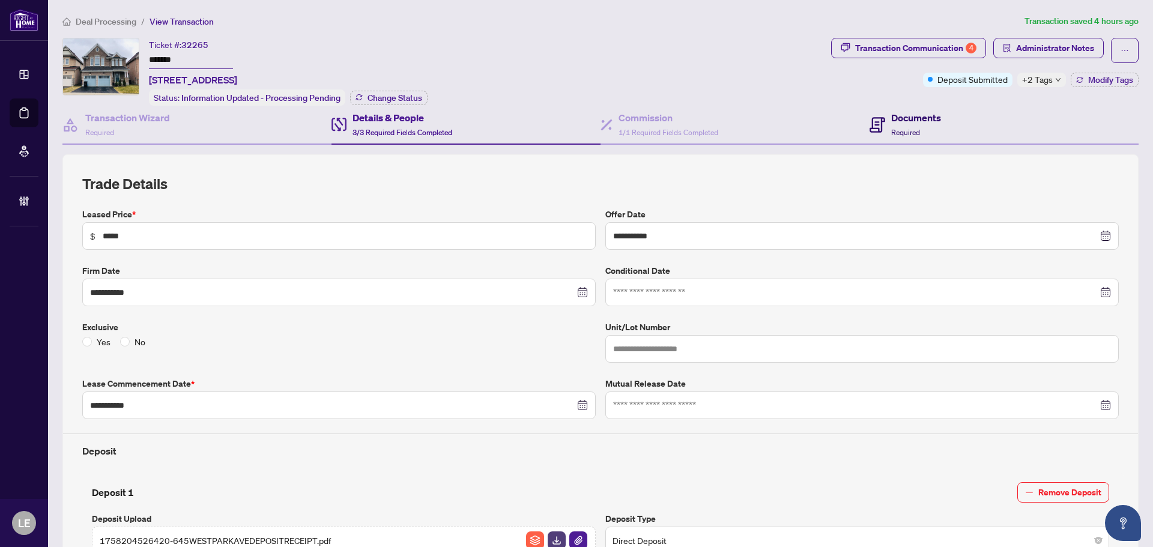
click at [897, 121] on h4 "Documents" at bounding box center [916, 118] width 50 height 14
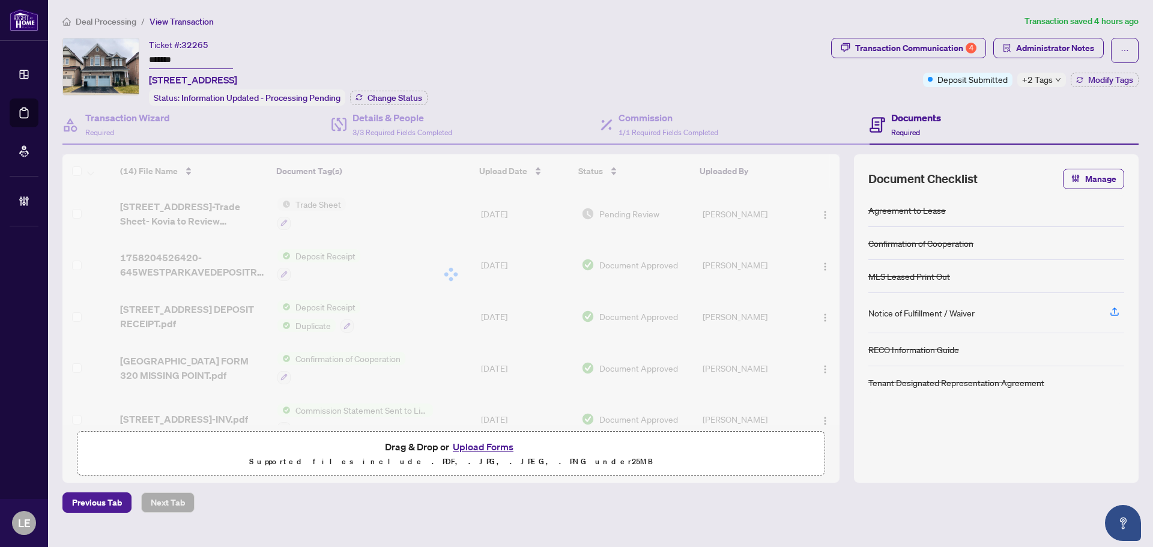
click at [914, 37] on div "Deal Processing / View Transaction Transaction saved 4 hours ago Ticket #: 3226…" at bounding box center [601, 263] width 1086 height 499
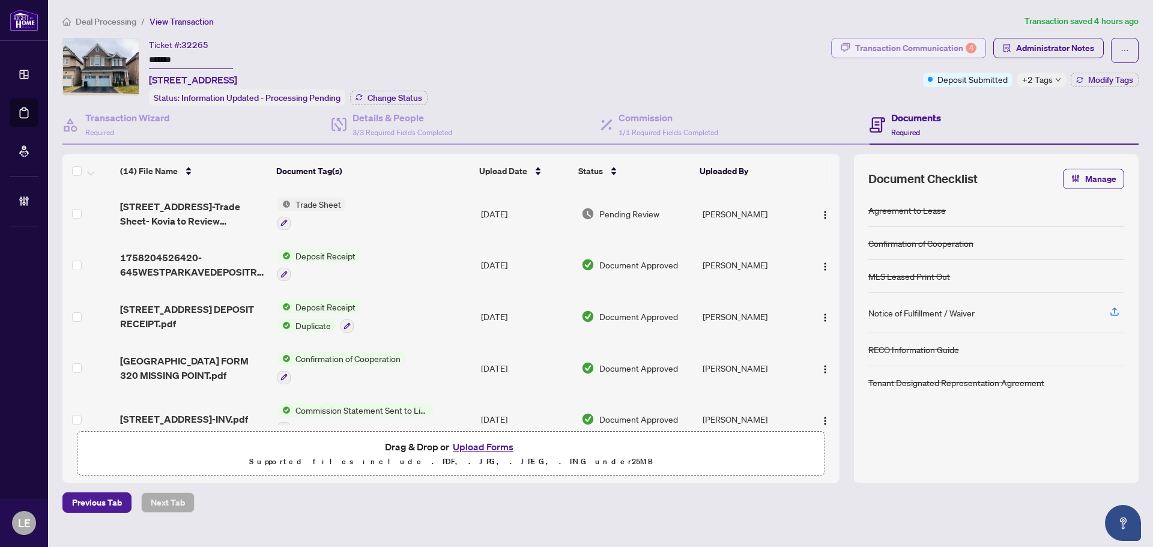
click at [914, 44] on div "Transaction Communication 4" at bounding box center [915, 47] width 121 height 19
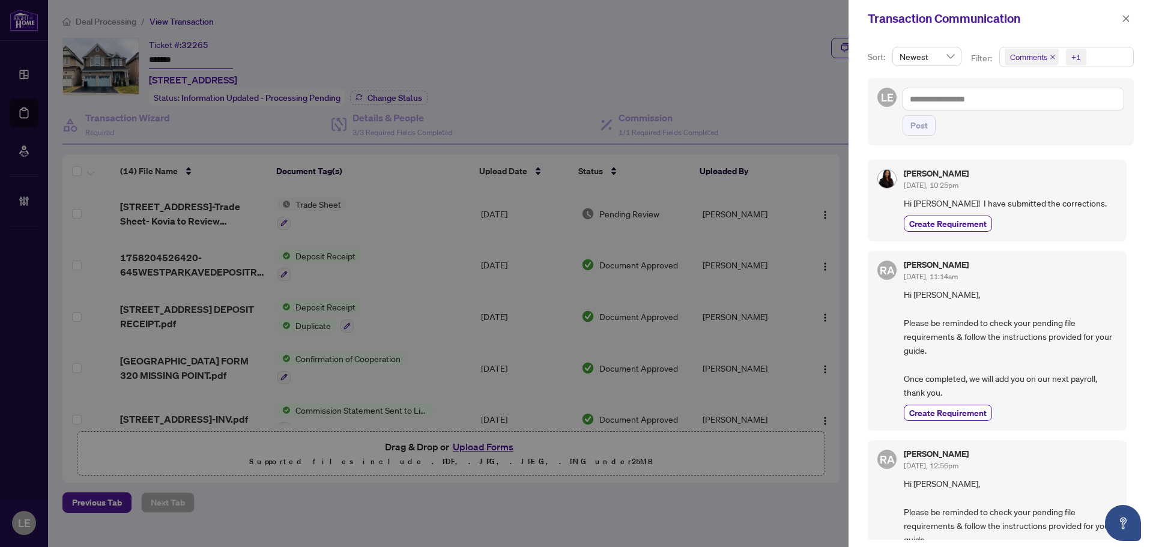
click at [1093, 58] on span "Comments +1" at bounding box center [1066, 56] width 133 height 19
click at [1011, 108] on span "Select Comments" at bounding box center [1012, 107] width 10 height 10
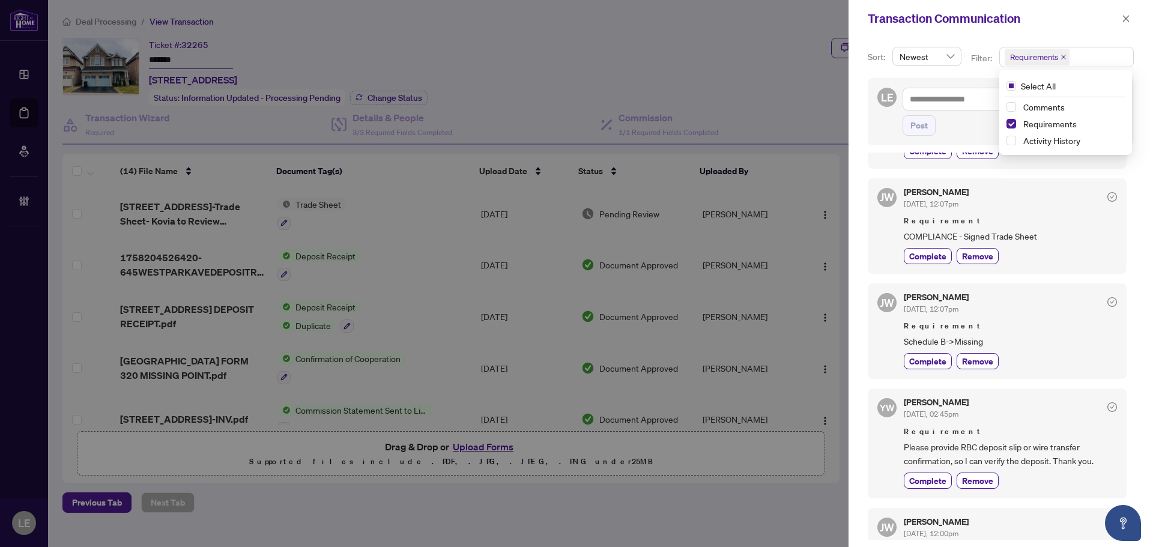
scroll to position [120, 0]
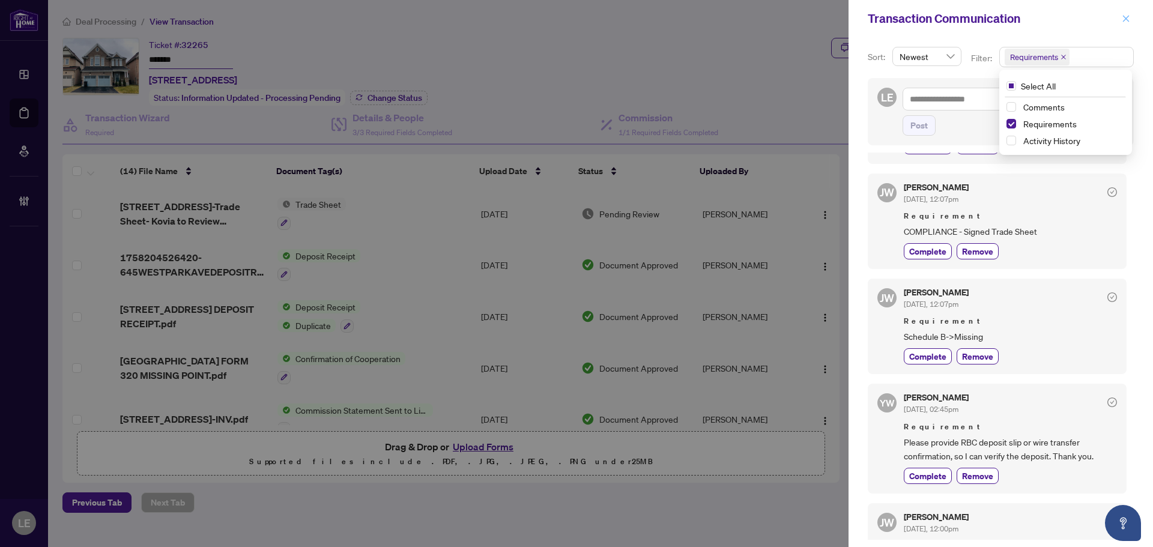
click at [1123, 20] on icon "close" at bounding box center [1126, 18] width 8 height 8
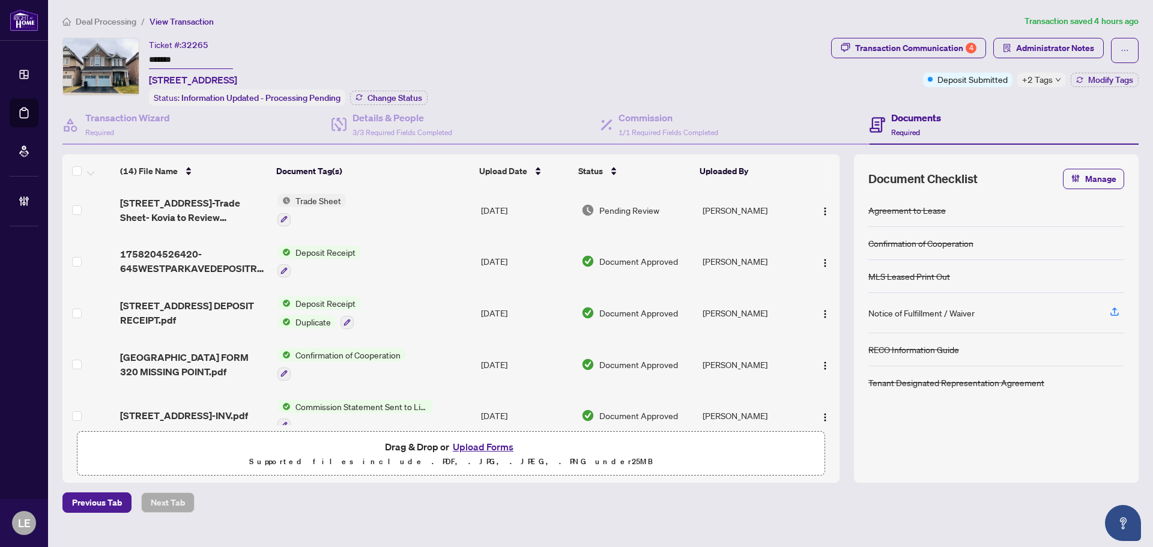
scroll to position [0, 0]
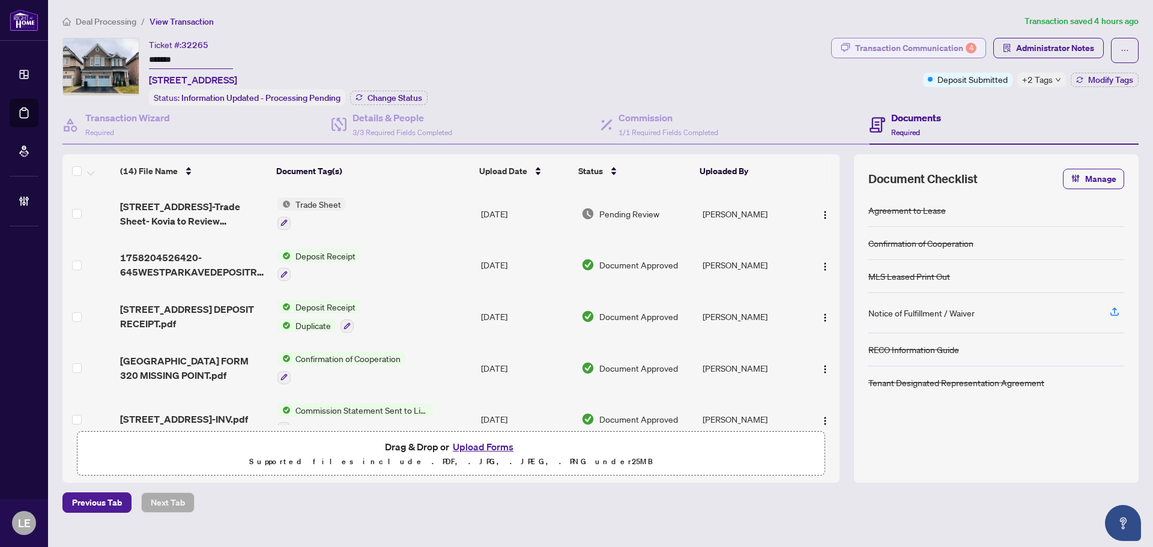
click at [902, 47] on div "Transaction Communication 4" at bounding box center [915, 47] width 121 height 19
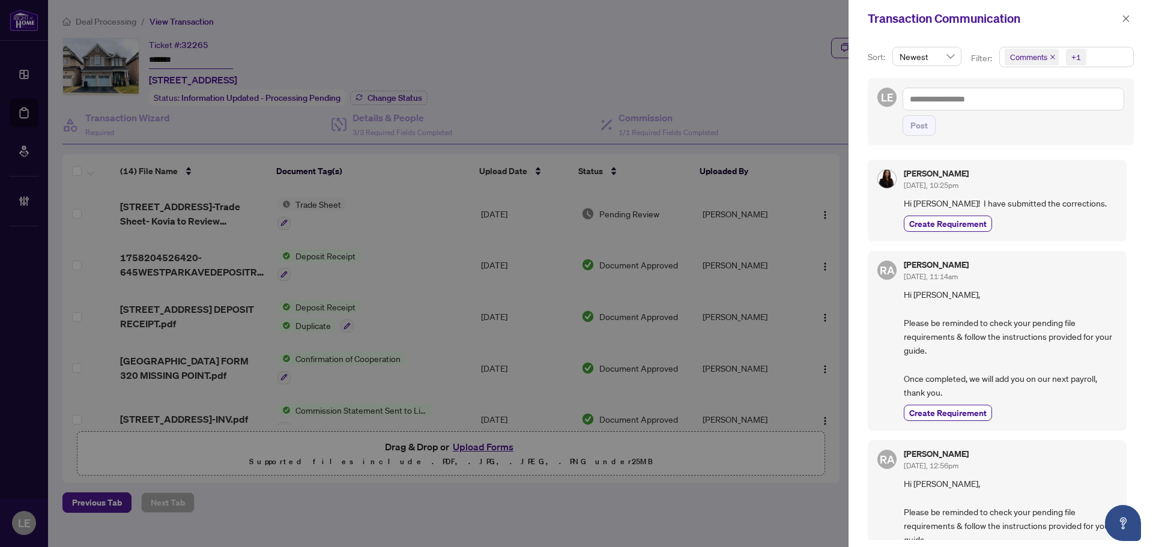
click at [1108, 58] on span "Comments +1" at bounding box center [1066, 56] width 133 height 19
click at [1008, 108] on span "Select Comments" at bounding box center [1012, 107] width 10 height 10
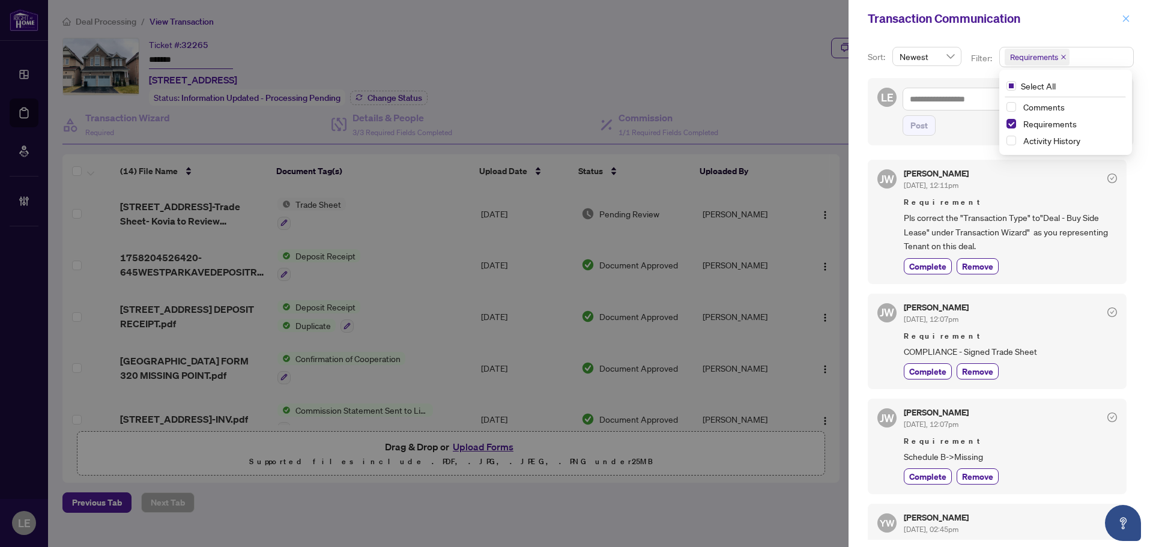
click at [1129, 22] on icon "close" at bounding box center [1126, 18] width 8 height 8
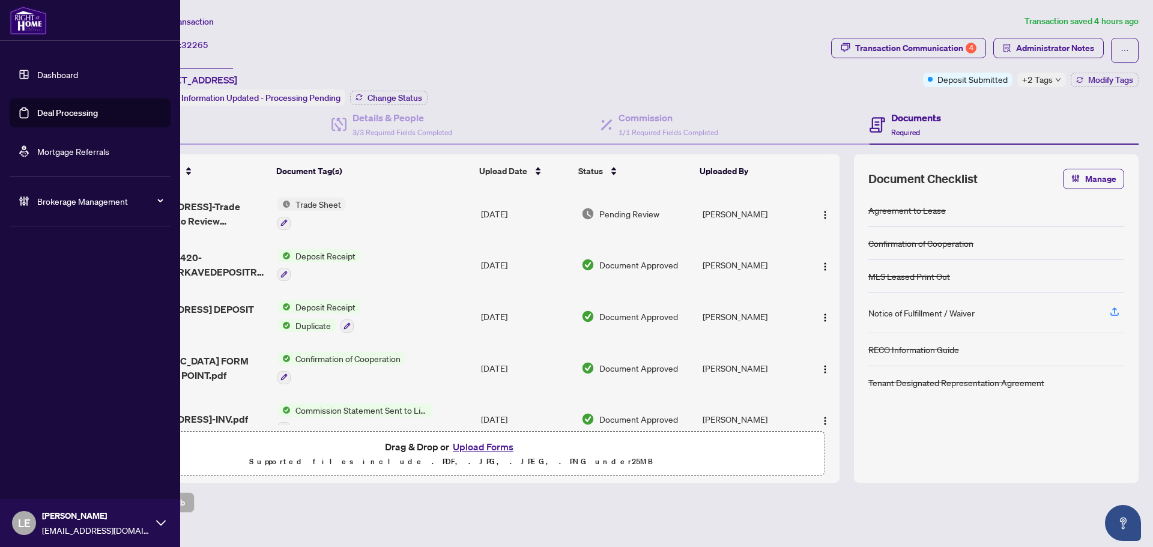
drag, startPoint x: 47, startPoint y: 79, endPoint x: 112, endPoint y: 80, distance: 65.5
click at [47, 79] on link "Dashboard" at bounding box center [57, 74] width 41 height 11
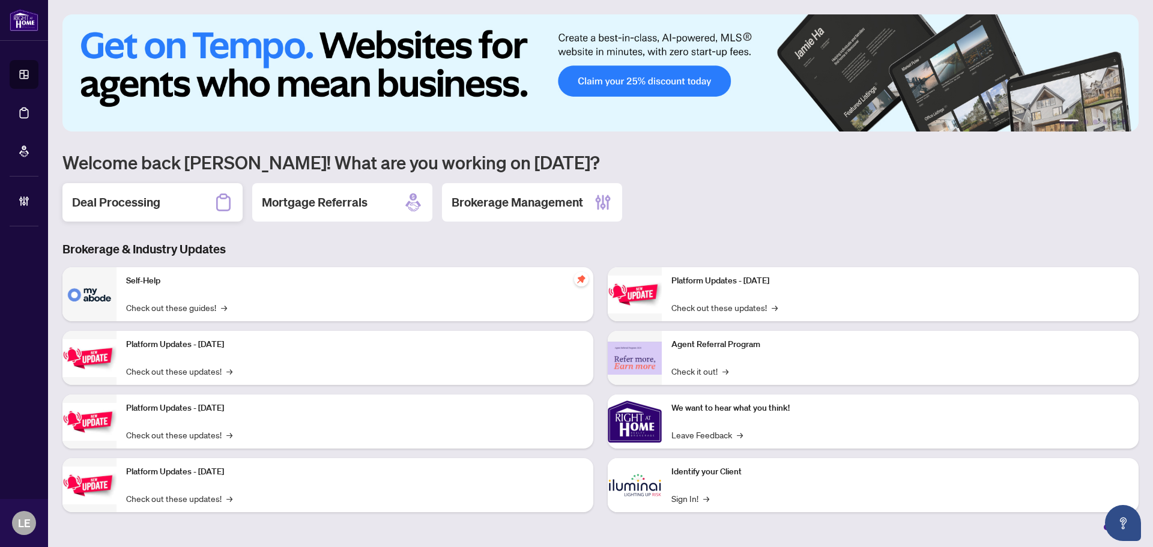
click at [120, 205] on h2 "Deal Processing" at bounding box center [116, 202] width 88 height 17
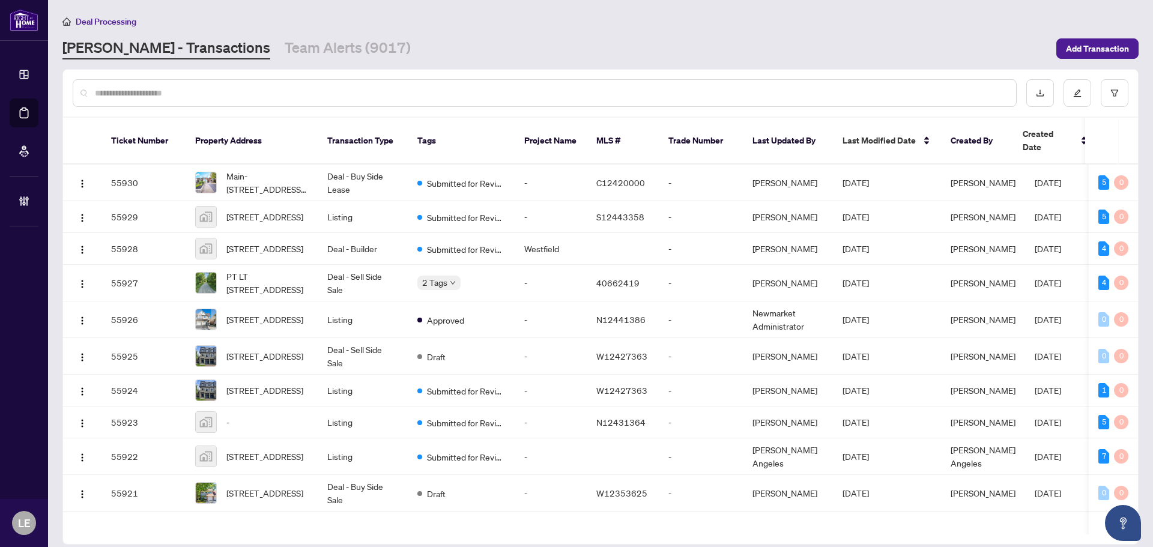
click at [115, 88] on input "text" at bounding box center [551, 92] width 912 height 13
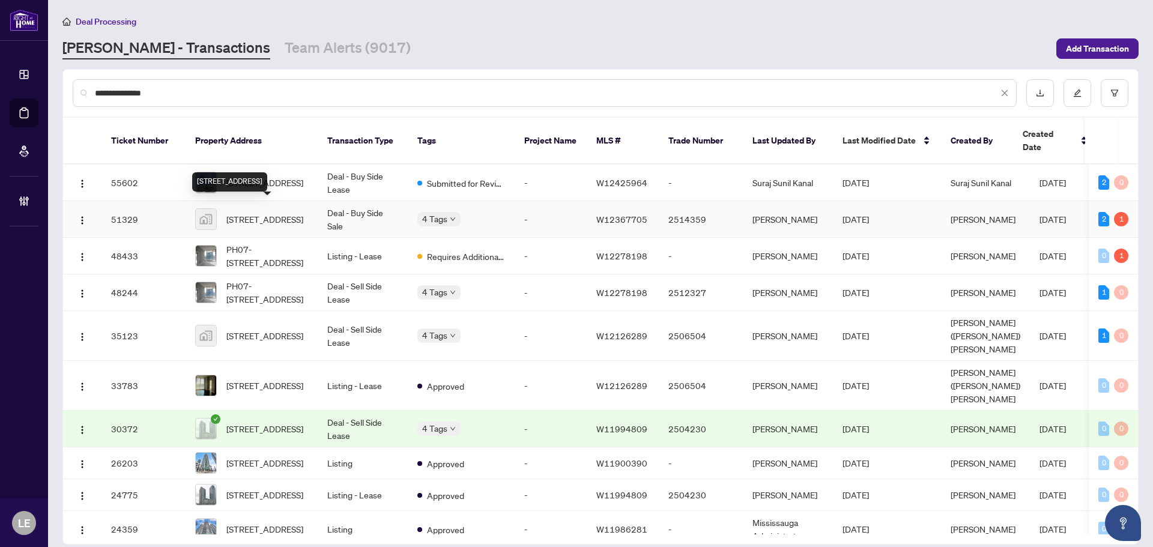
type input "**********"
click at [301, 213] on span "4065 Brickstone Mews #2203, Mississauga, Ontario L5B 0G3, Canada" at bounding box center [264, 219] width 77 height 13
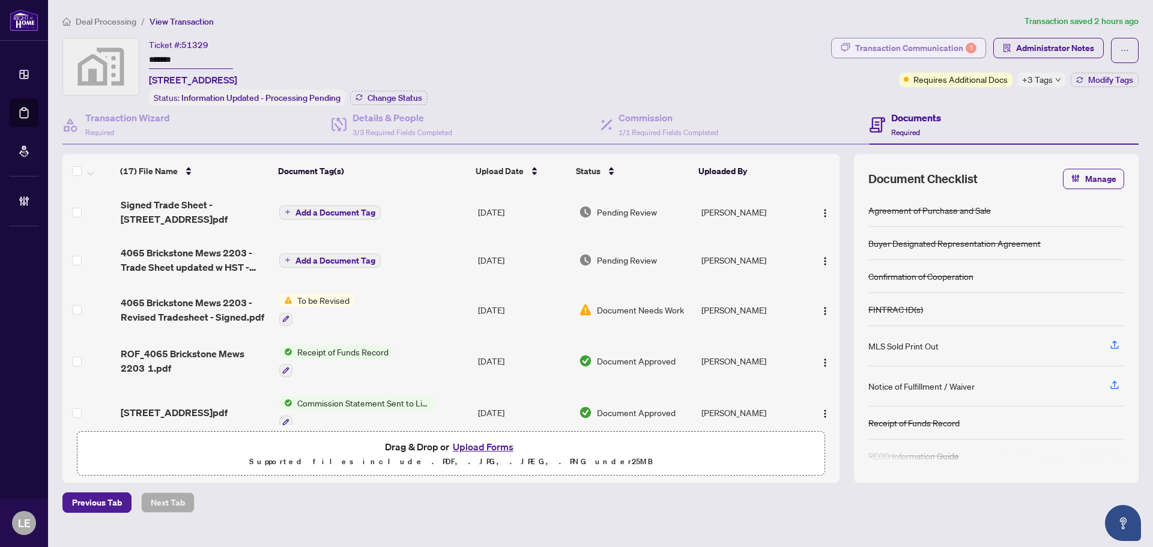
click at [900, 45] on div "Transaction Communication 1" at bounding box center [915, 47] width 121 height 19
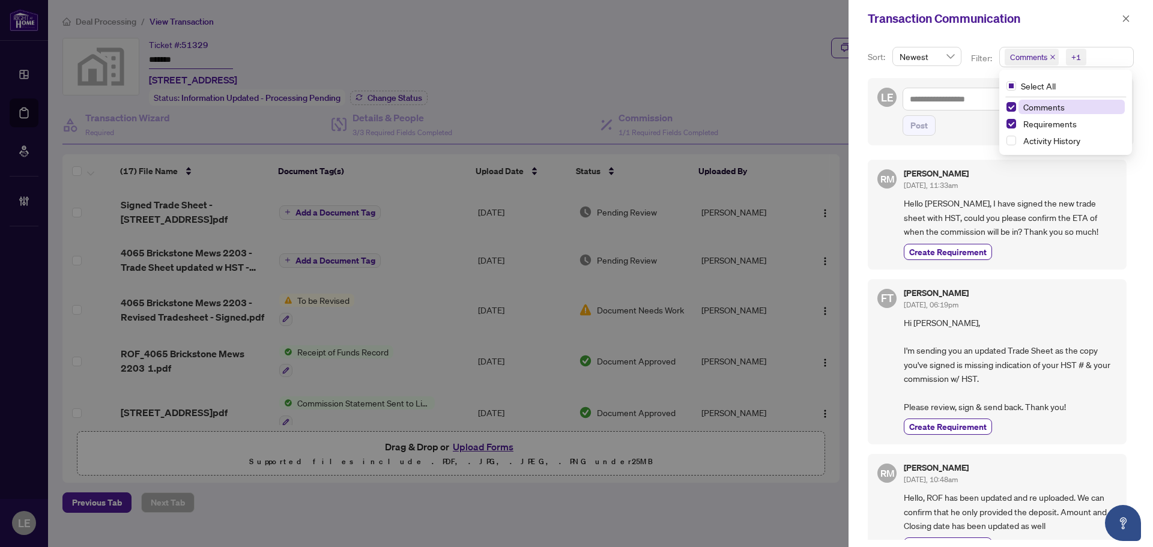
click at [1103, 55] on span "Comments +1" at bounding box center [1066, 56] width 133 height 19
click at [1054, 110] on span "Comments" at bounding box center [1044, 107] width 41 height 11
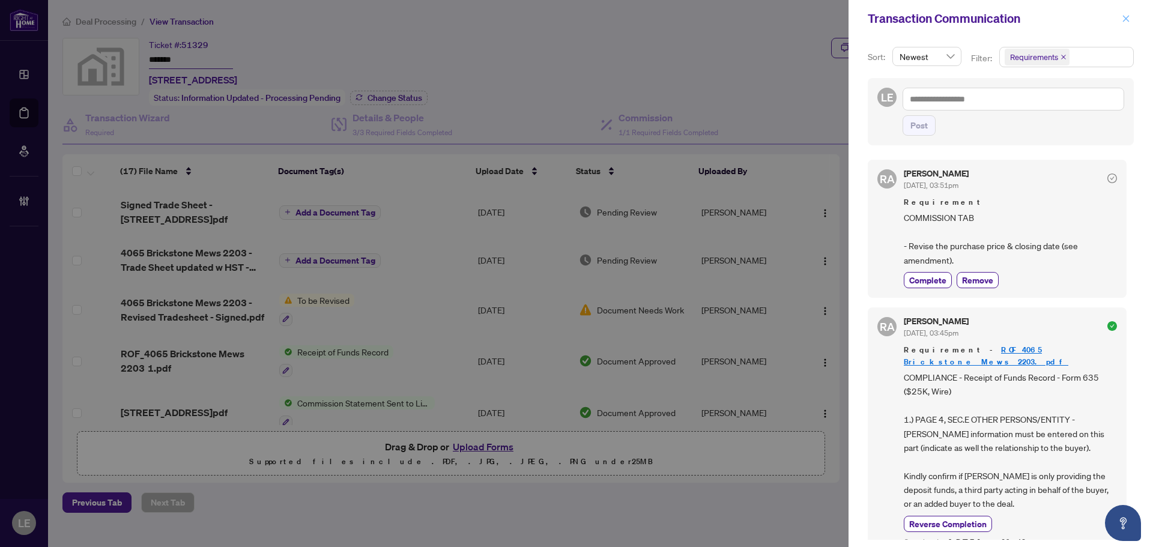
click at [1127, 17] on icon "close" at bounding box center [1126, 18] width 8 height 8
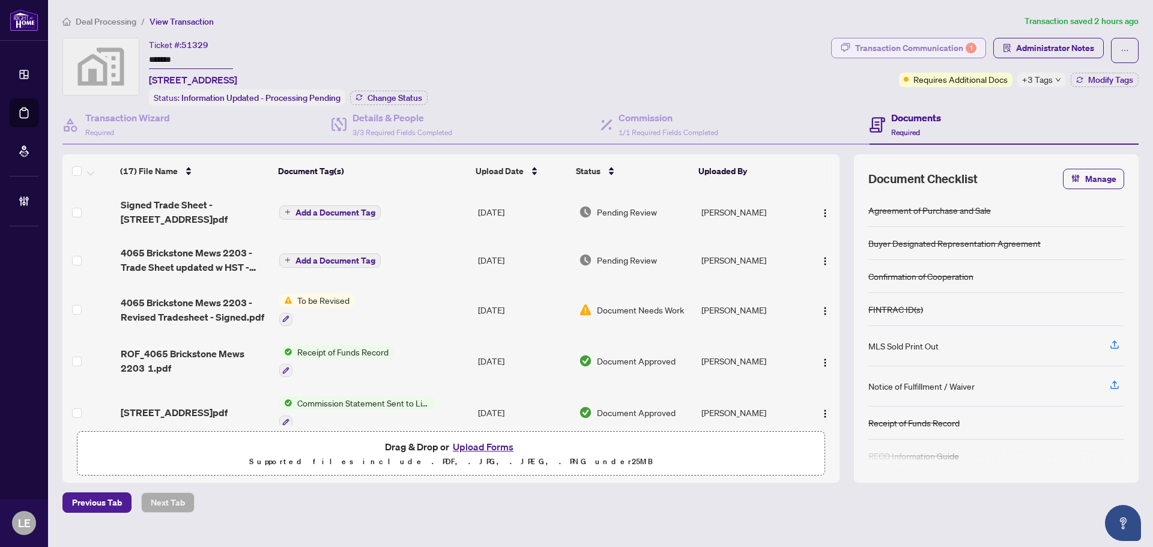
click at [921, 44] on div "Transaction Communication 1" at bounding box center [915, 47] width 121 height 19
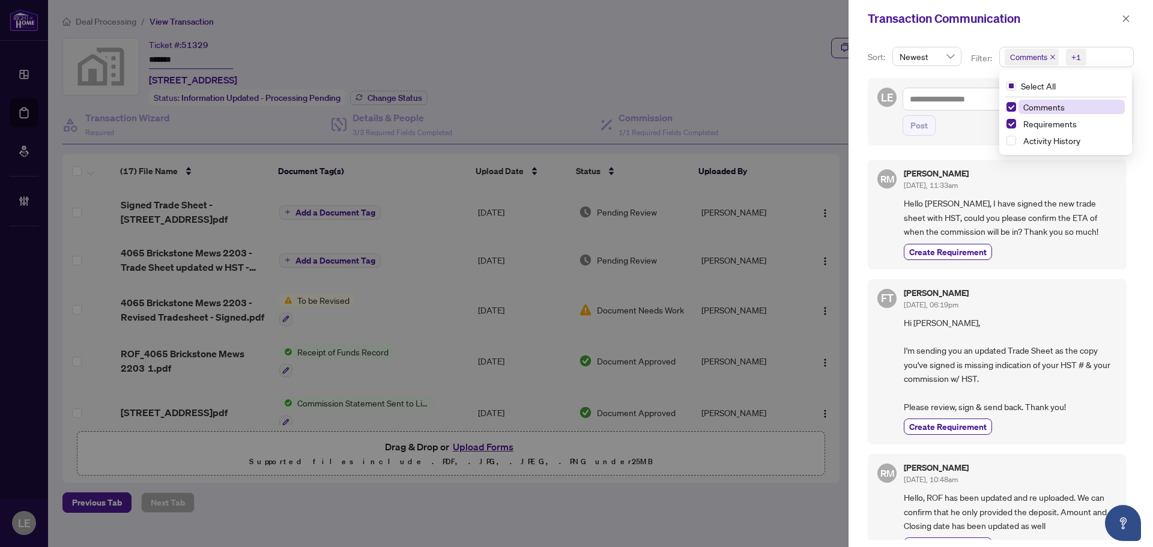
click at [1100, 57] on span "Comments +1" at bounding box center [1066, 56] width 133 height 19
click at [1056, 111] on span "Comments" at bounding box center [1044, 107] width 41 height 11
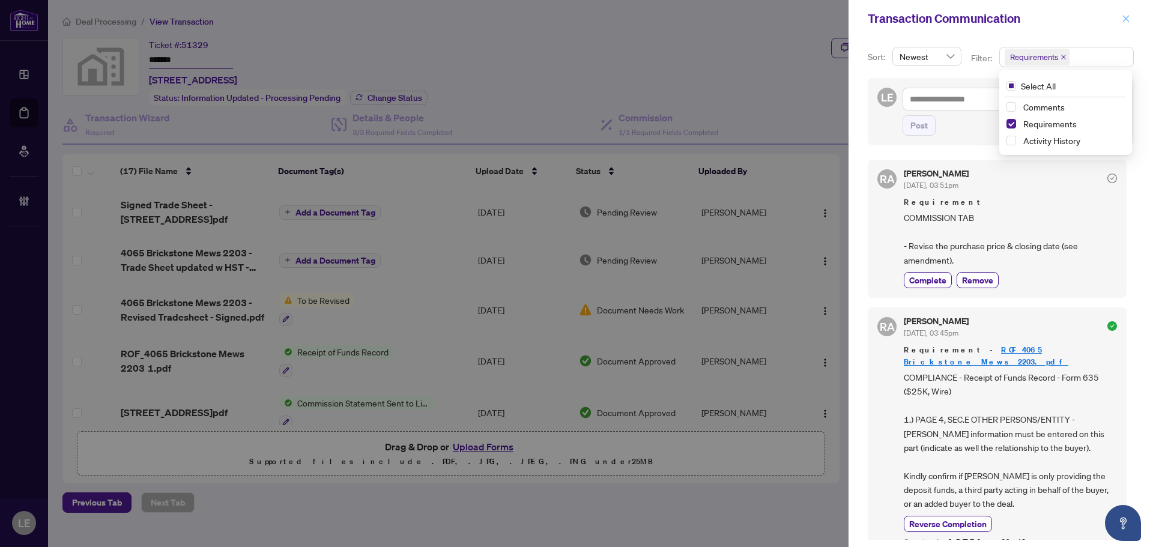
click at [1131, 17] on button "button" at bounding box center [1126, 18] width 16 height 14
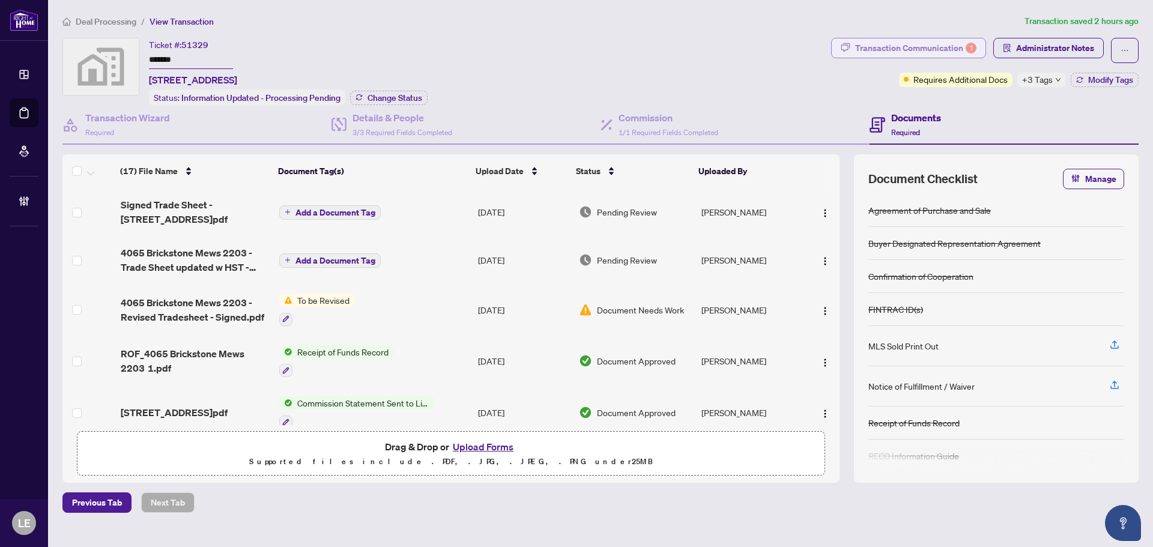
click at [929, 44] on div "Transaction Communication 1" at bounding box center [915, 47] width 121 height 19
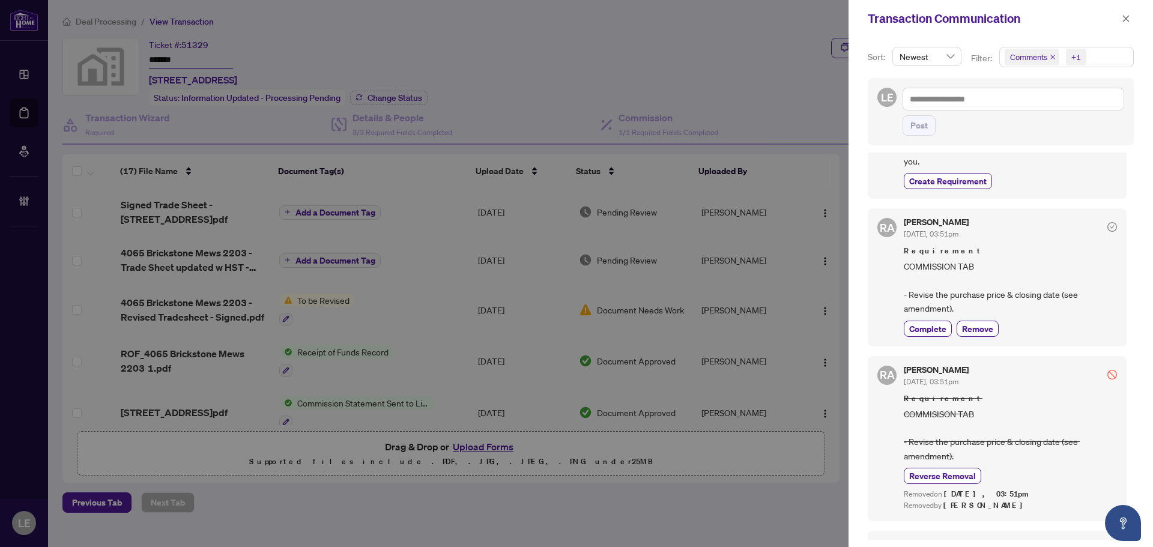
scroll to position [601, 0]
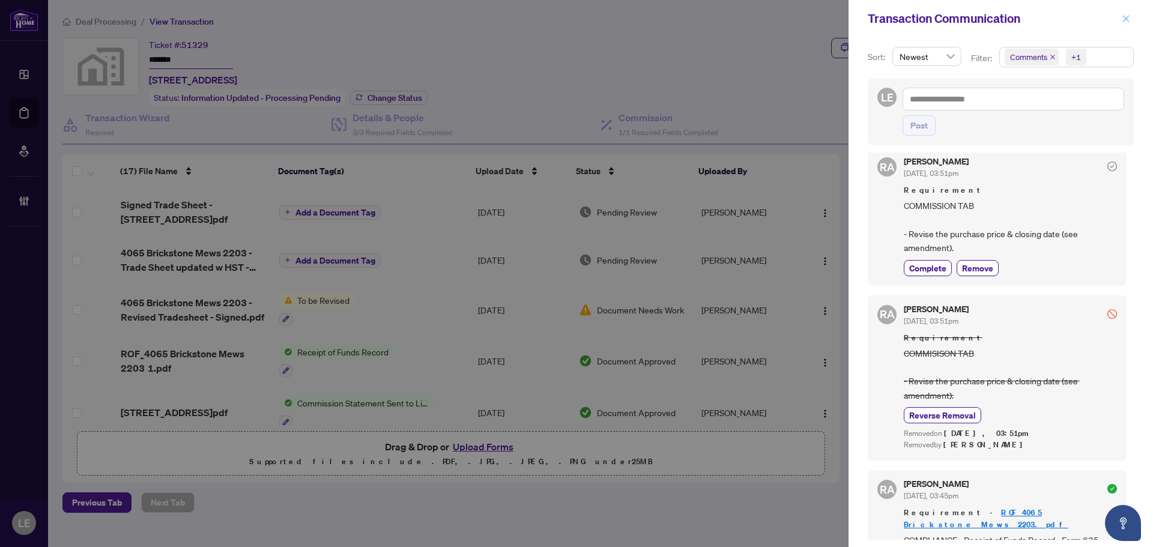
click at [1118, 14] on button "button" at bounding box center [1126, 18] width 16 height 14
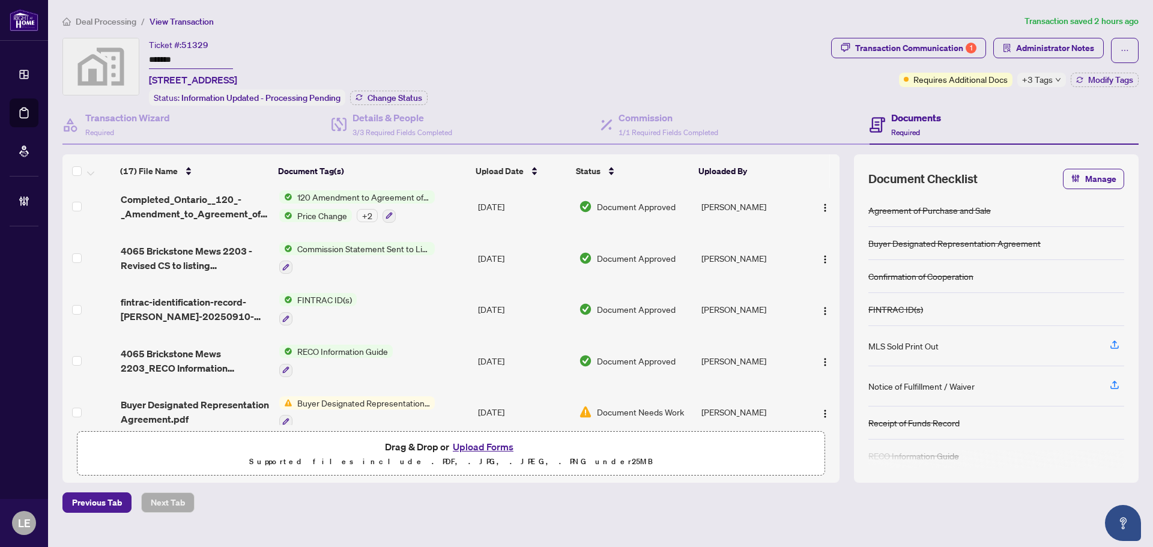
scroll to position [300, 0]
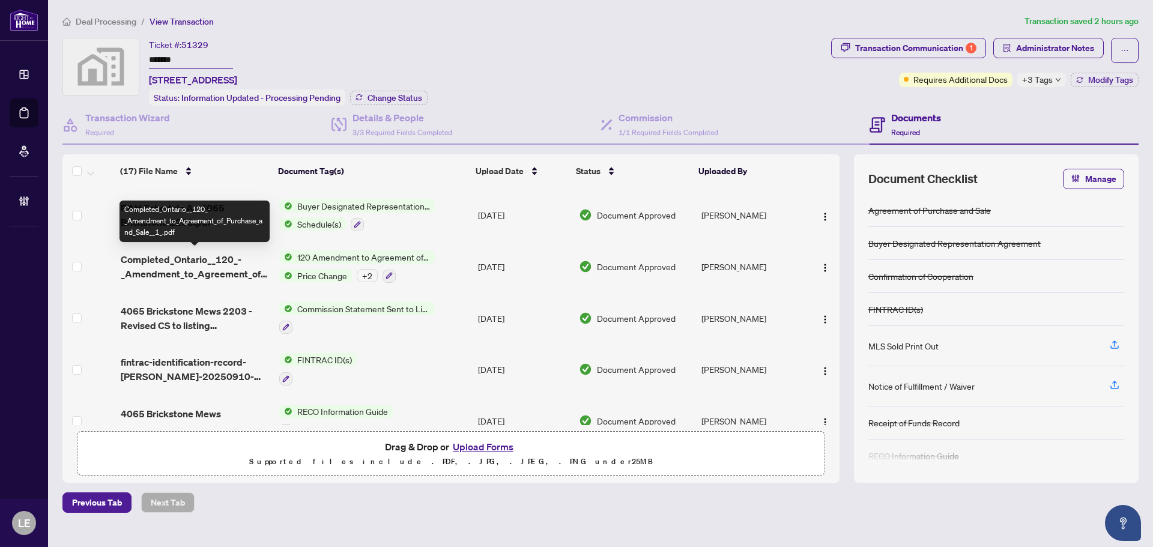
click at [187, 265] on span "Completed_Ontario__120_-_Amendment_to_Agreement_of_Purchase_and_Sale__1_.pdf" at bounding box center [195, 266] width 149 height 29
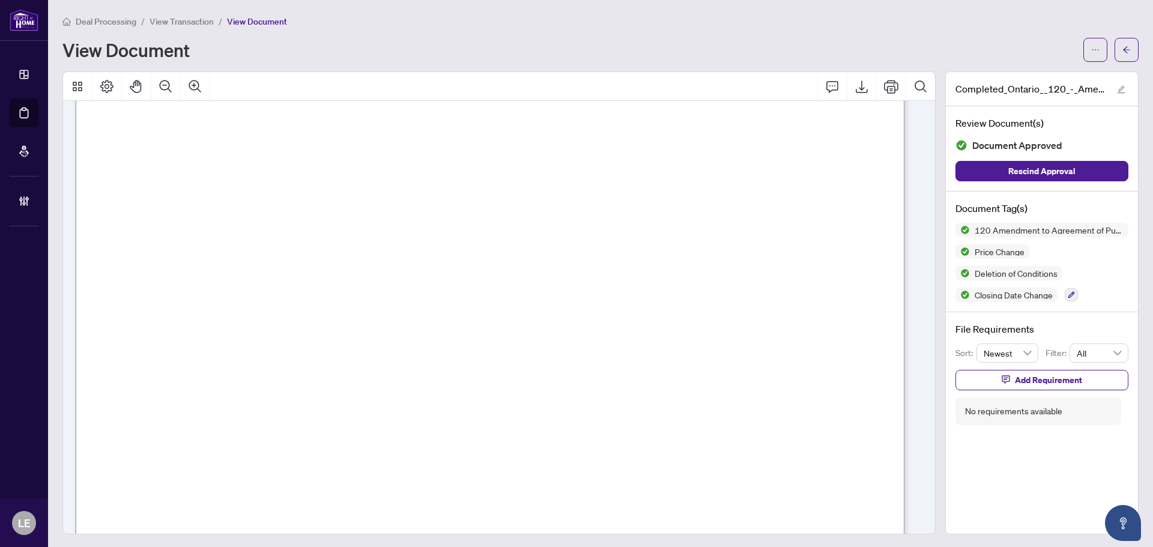
scroll to position [300, 0]
click at [1091, 48] on button "button" at bounding box center [1096, 50] width 24 height 24
click at [1021, 78] on span "Download" at bounding box center [1043, 75] width 91 height 13
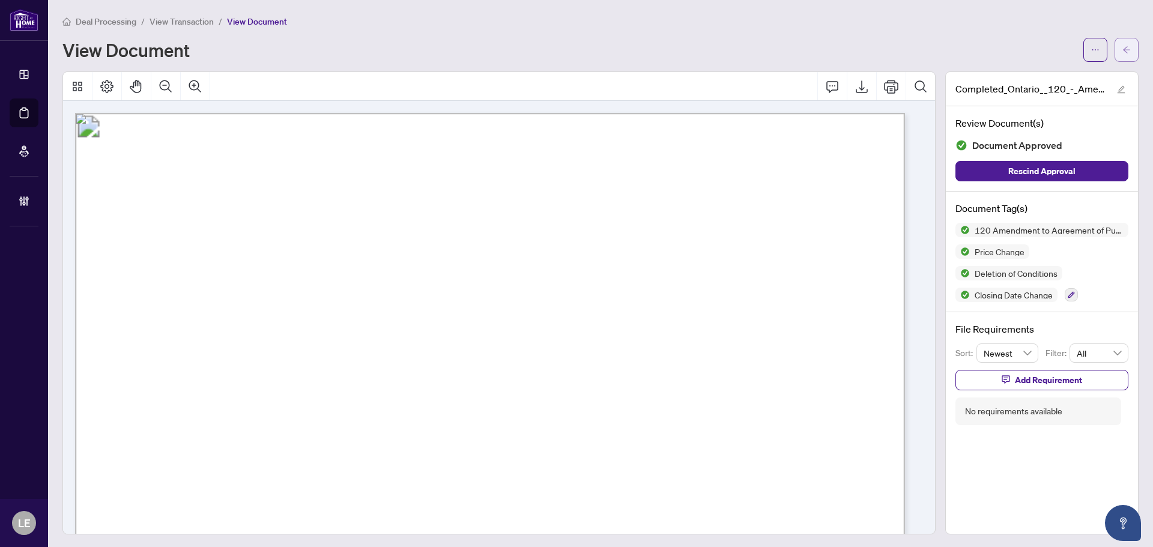
click at [1124, 39] on button "button" at bounding box center [1127, 50] width 24 height 24
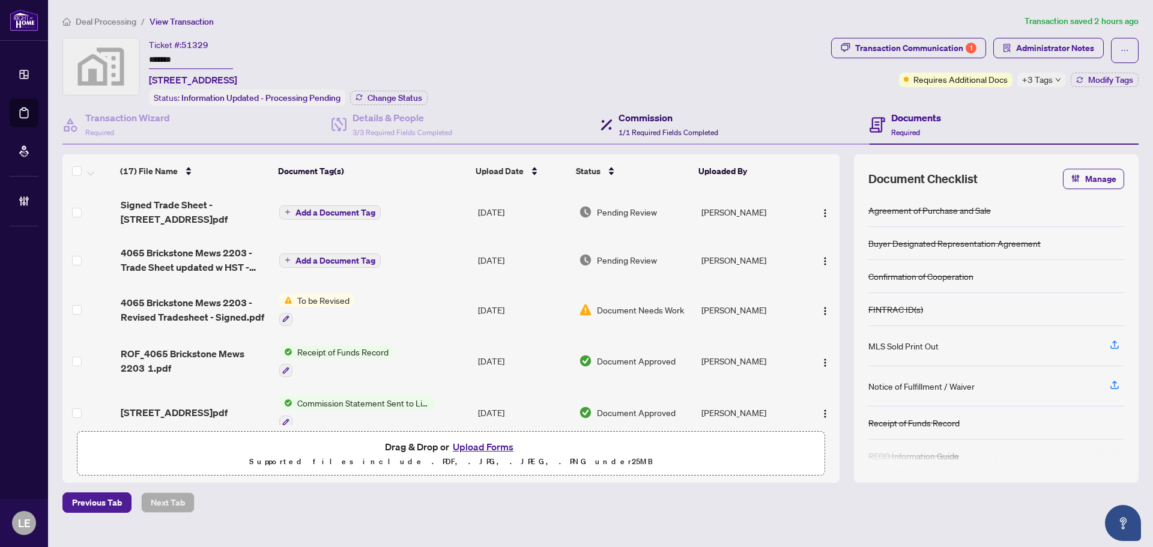
click at [649, 128] on span "1/1 Required Fields Completed" at bounding box center [669, 132] width 100 height 9
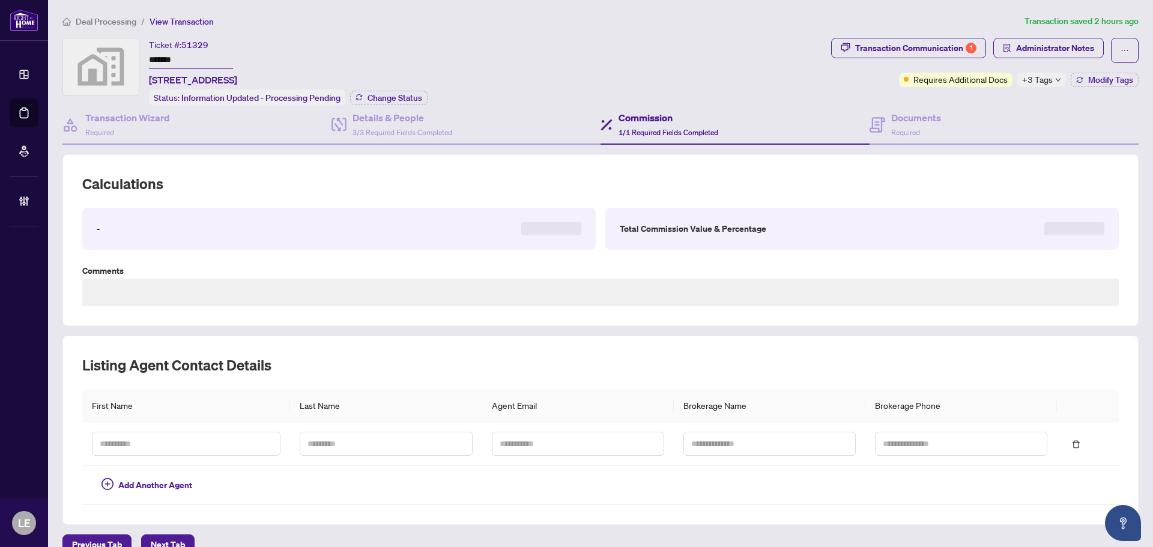
type textarea "**********"
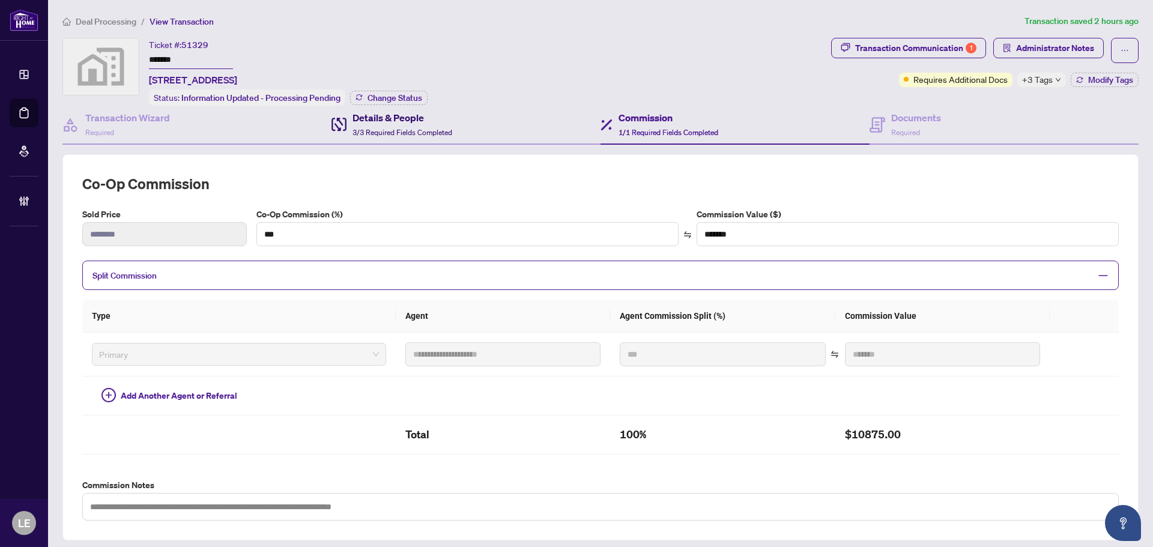
click at [398, 111] on h4 "Details & People" at bounding box center [403, 118] width 100 height 14
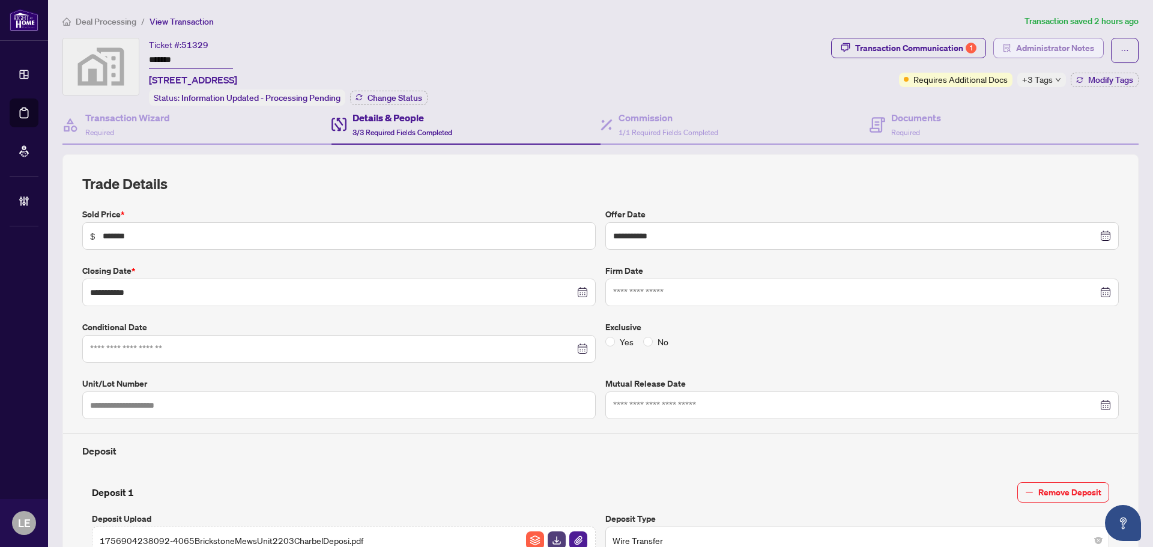
click at [1030, 49] on span "Administrator Notes" at bounding box center [1055, 47] width 78 height 19
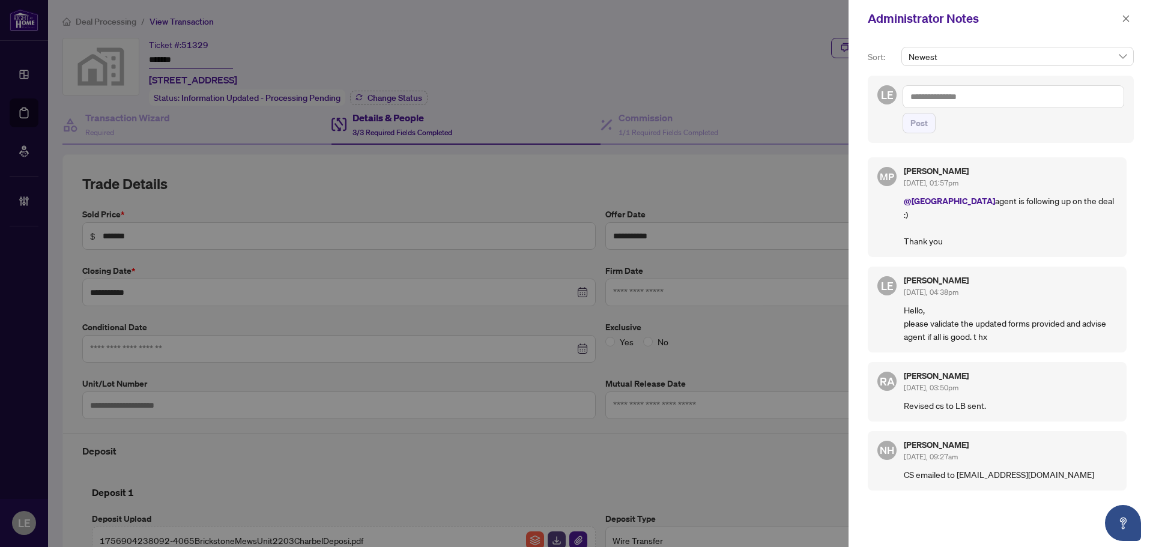
drag, startPoint x: 1127, startPoint y: 18, endPoint x: 1117, endPoint y: 19, distance: 10.8
click at [1127, 18] on icon "close" at bounding box center [1126, 18] width 7 height 7
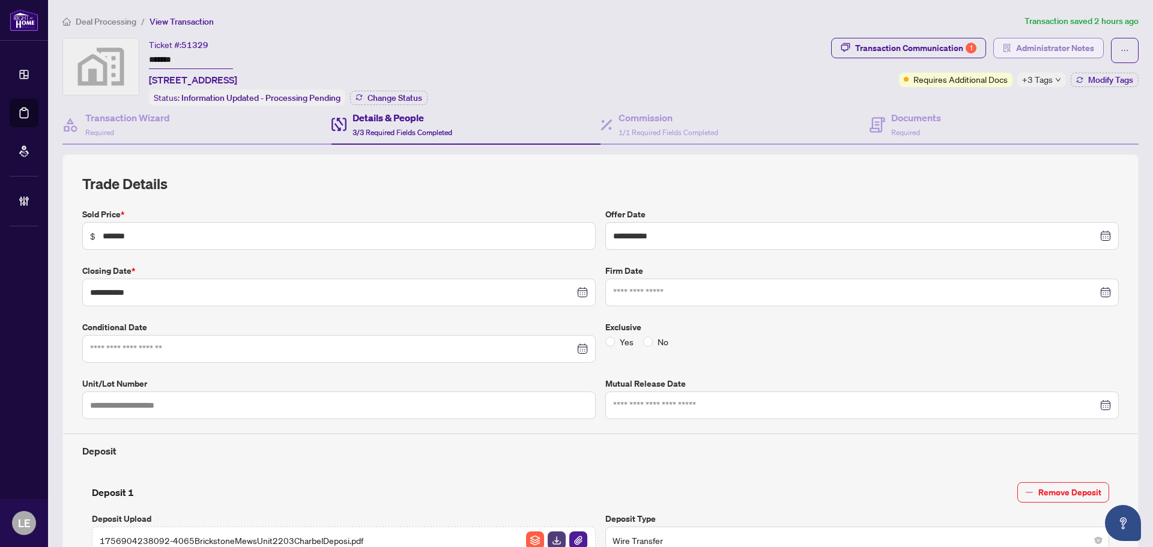
click at [1043, 46] on span "Administrator Notes" at bounding box center [1055, 47] width 78 height 19
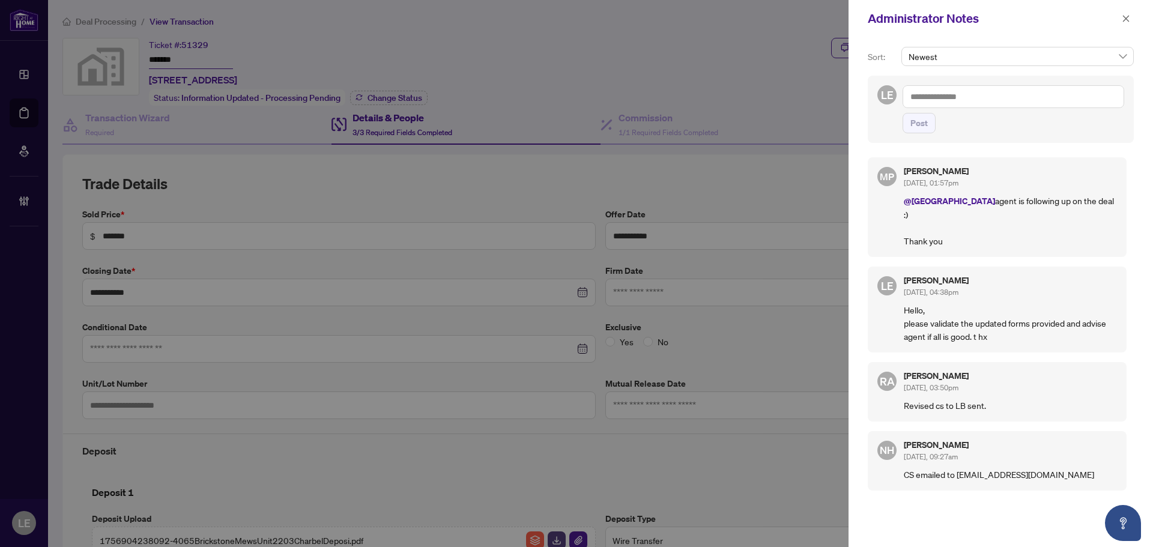
click at [927, 94] on textarea at bounding box center [1014, 96] width 222 height 23
click at [975, 160] on li "Deals West" at bounding box center [991, 166] width 120 height 20
click at [986, 102] on textarea "**********" at bounding box center [1014, 96] width 222 height 23
click at [1017, 105] on span "RAHR Account ing" at bounding box center [1053, 105] width 108 height 11
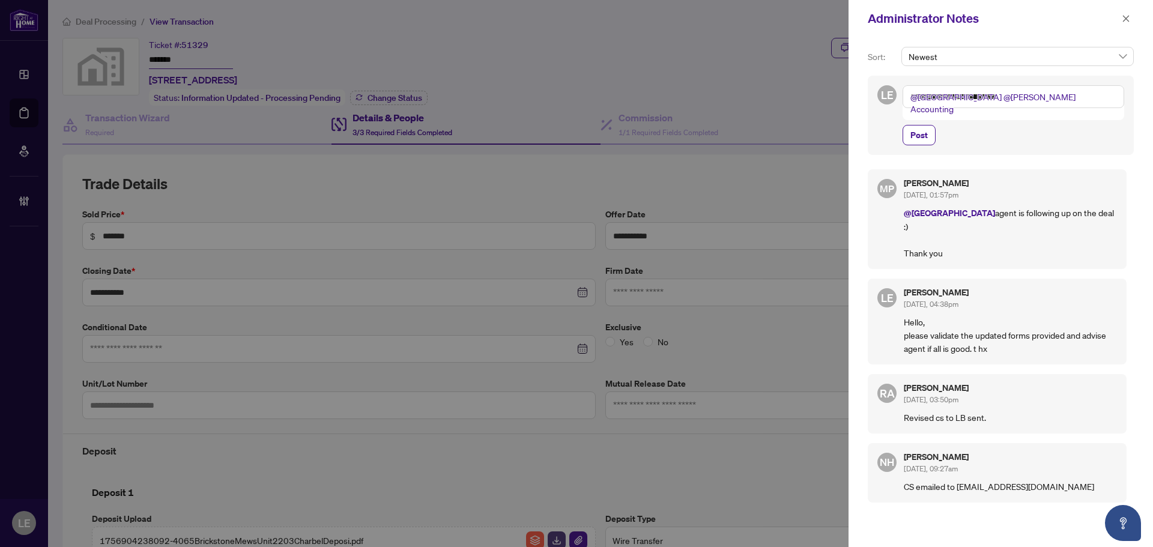
click at [1048, 97] on textarea "**********" at bounding box center [1014, 96] width 222 height 23
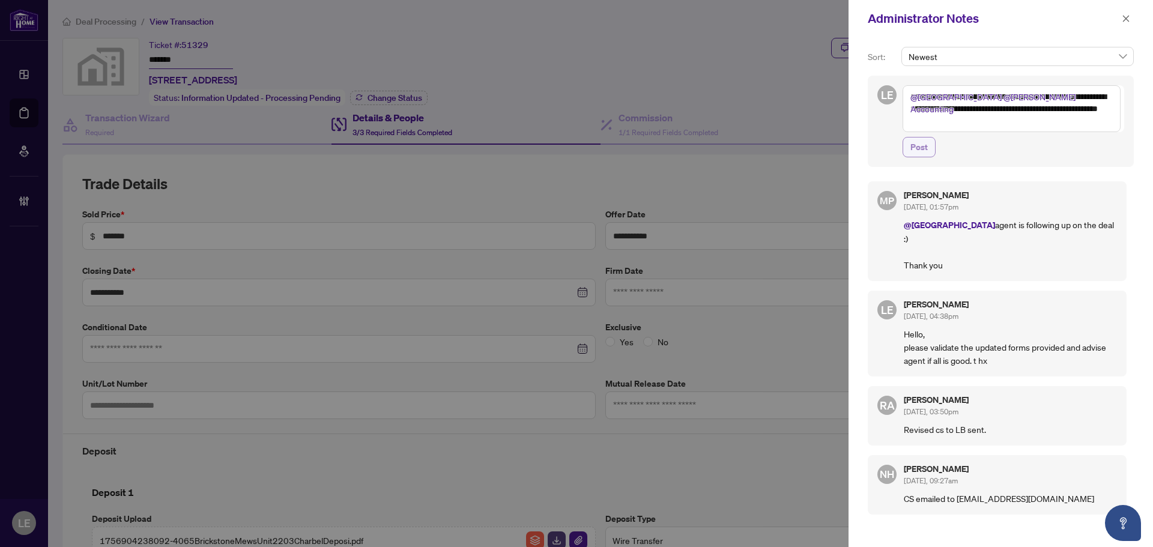
type textarea "**********"
click at [920, 148] on span "Post" at bounding box center [919, 147] width 17 height 19
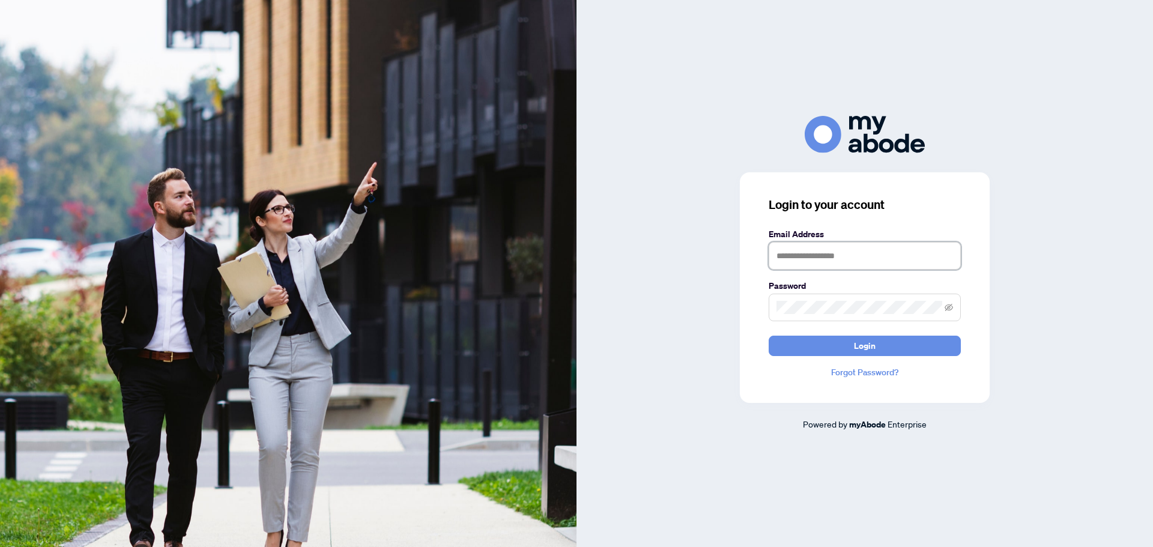
type input "**********"
click at [852, 346] on button "Login" at bounding box center [865, 346] width 192 height 20
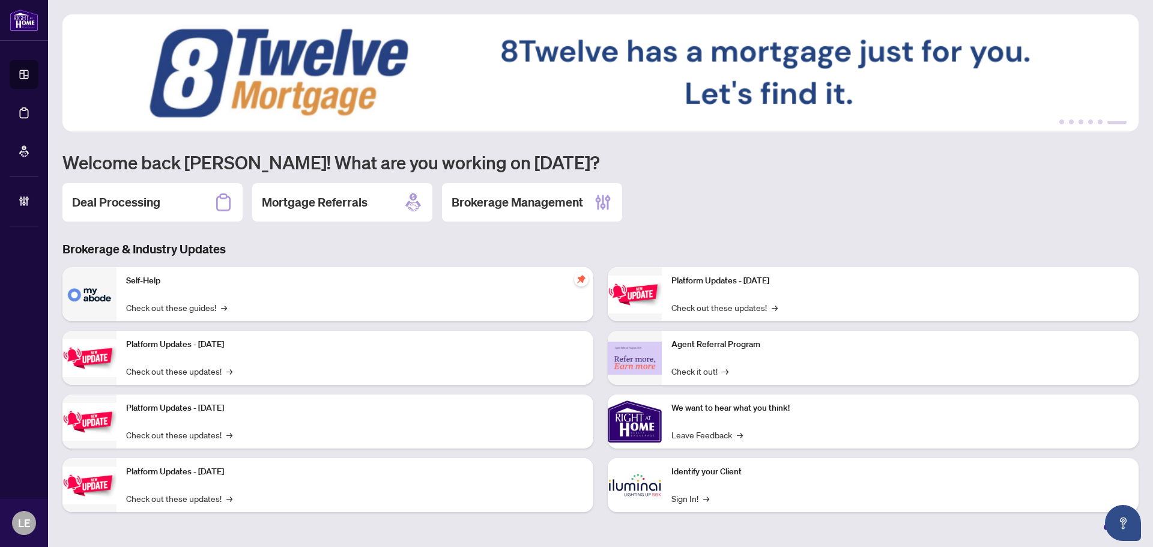
click at [133, 202] on h2 "Deal Processing" at bounding box center [116, 202] width 88 height 17
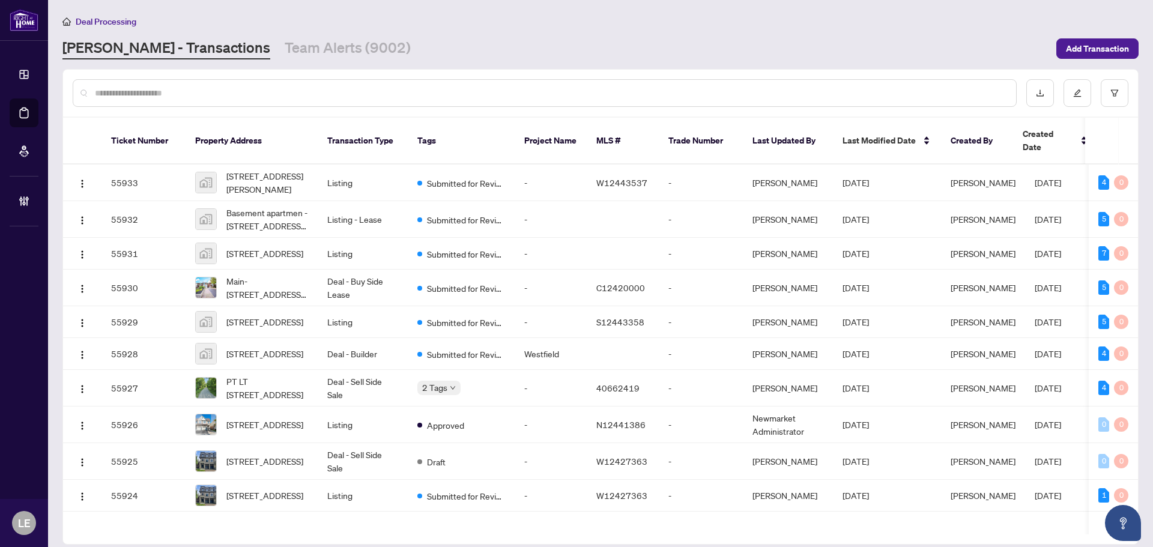
click at [147, 93] on input "text" at bounding box center [551, 92] width 912 height 13
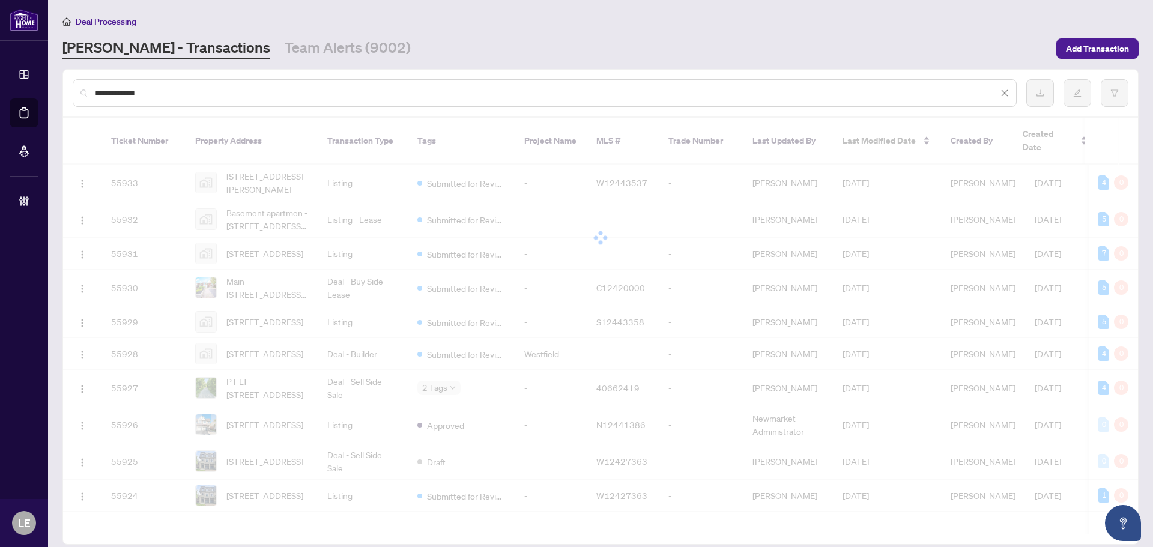
type input "**********"
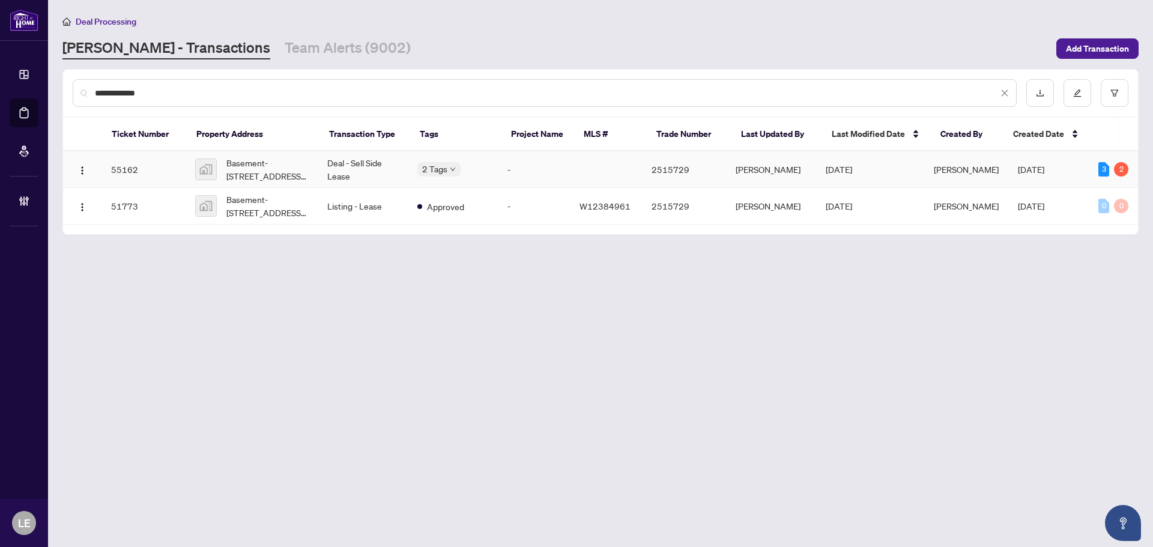
click at [334, 163] on td "Deal - Sell Side Lease" at bounding box center [363, 169] width 90 height 37
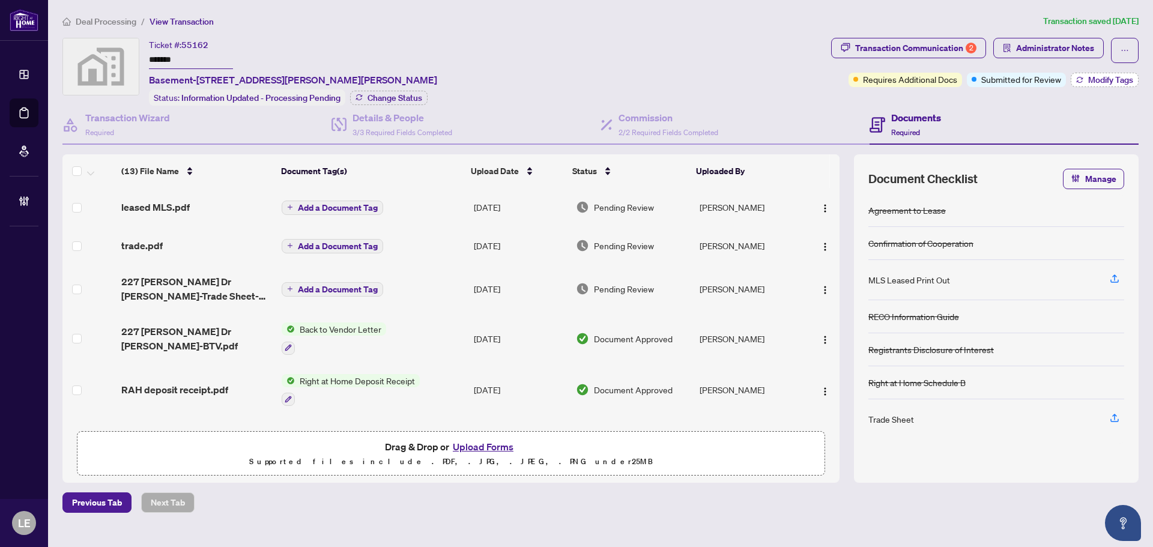
click at [1093, 77] on span "Modify Tags" at bounding box center [1110, 80] width 45 height 8
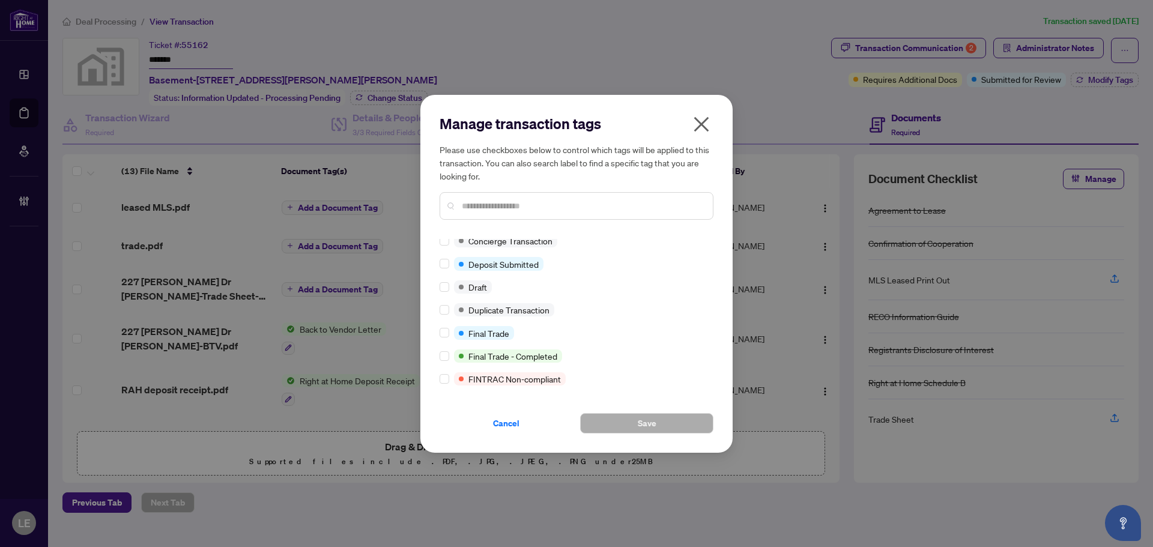
scroll to position [120, 0]
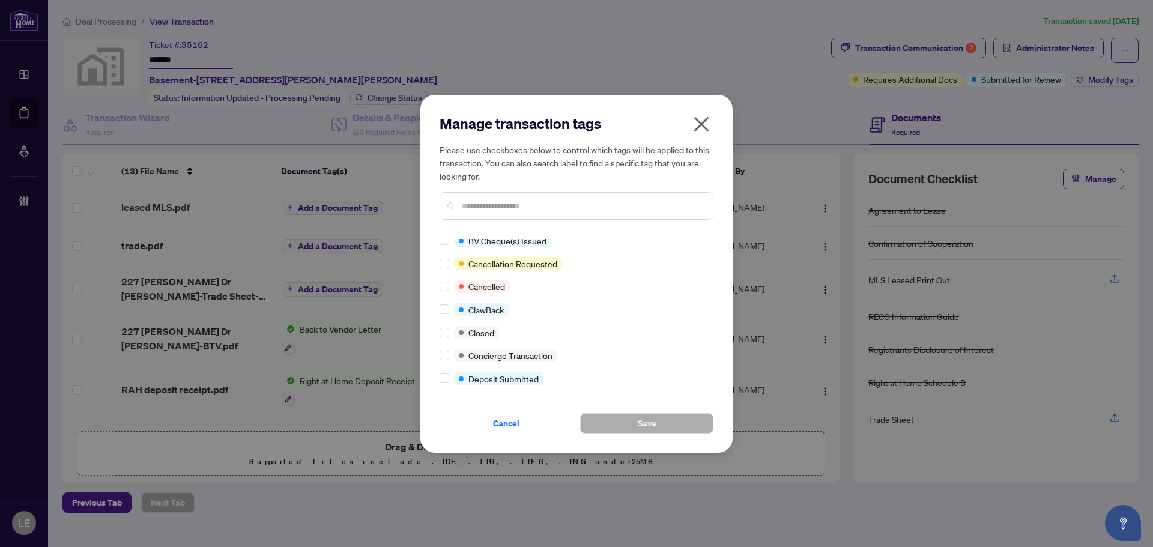
click at [699, 123] on icon "close" at bounding box center [701, 124] width 15 height 15
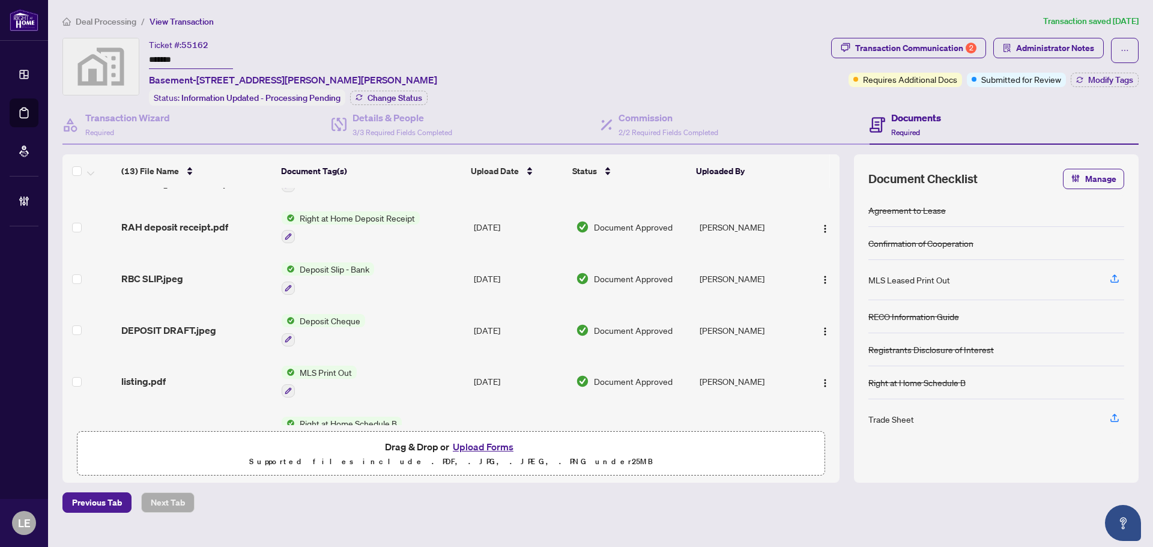
scroll to position [180, 0]
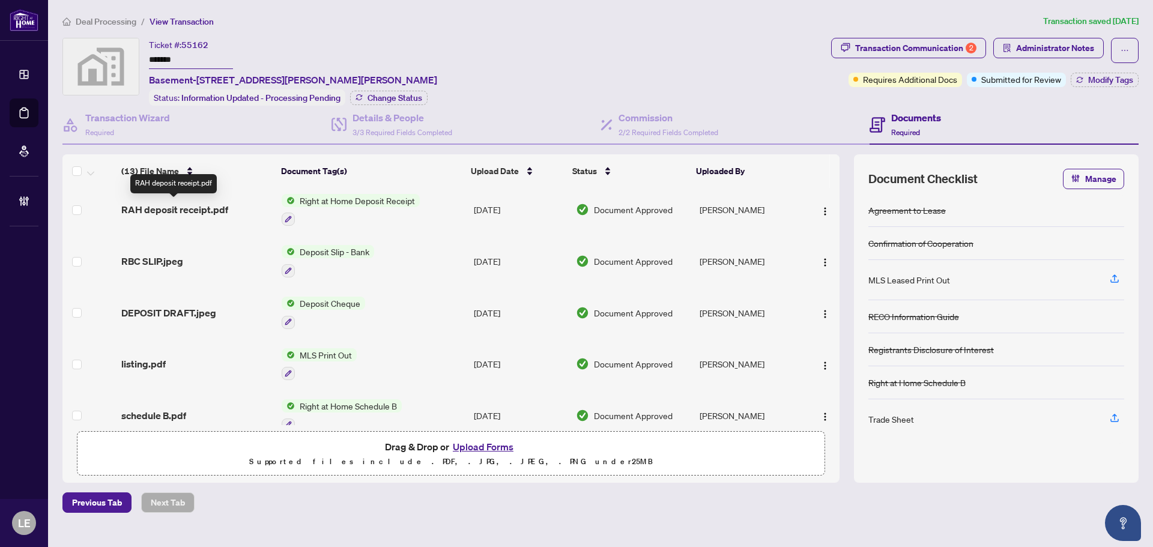
click at [174, 209] on span "RAH deposit receipt.pdf" at bounding box center [174, 209] width 107 height 14
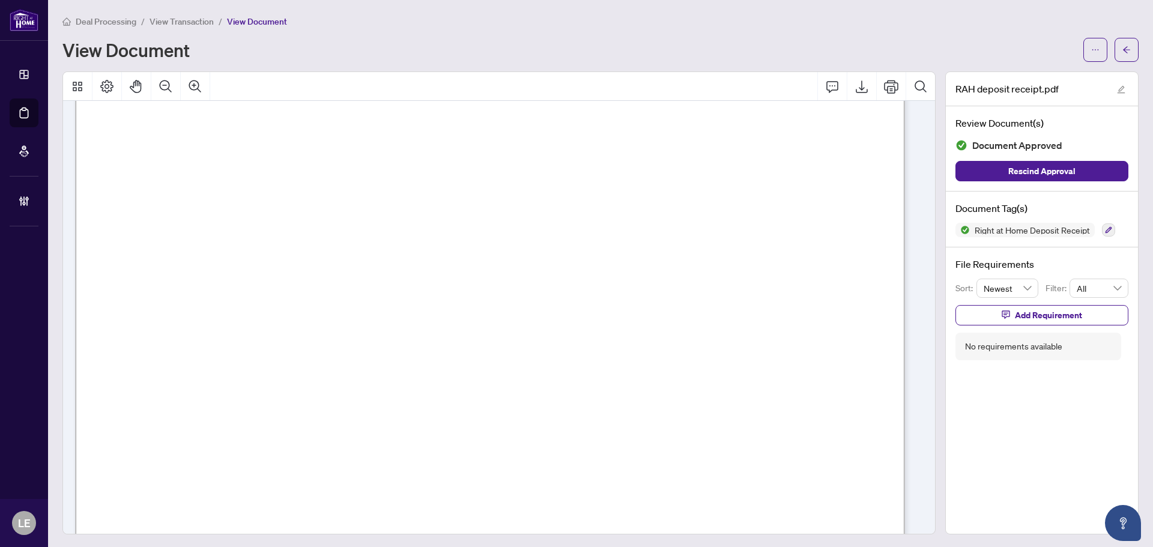
scroll to position [60, 0]
click at [1123, 56] on span "button" at bounding box center [1127, 49] width 8 height 19
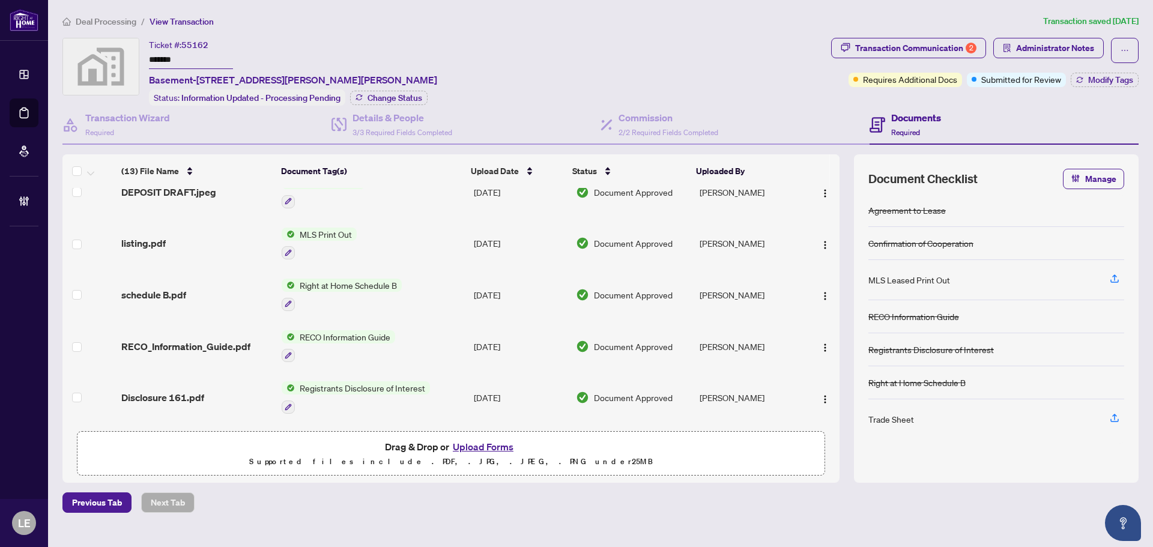
scroll to position [404, 0]
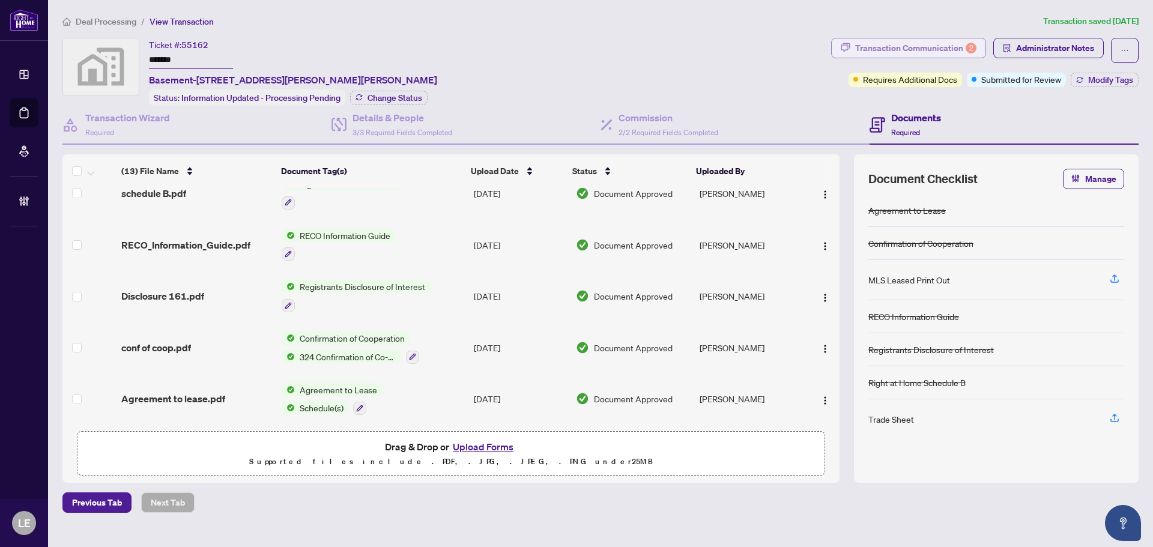
click at [936, 49] on div "Transaction Communication 2" at bounding box center [915, 47] width 121 height 19
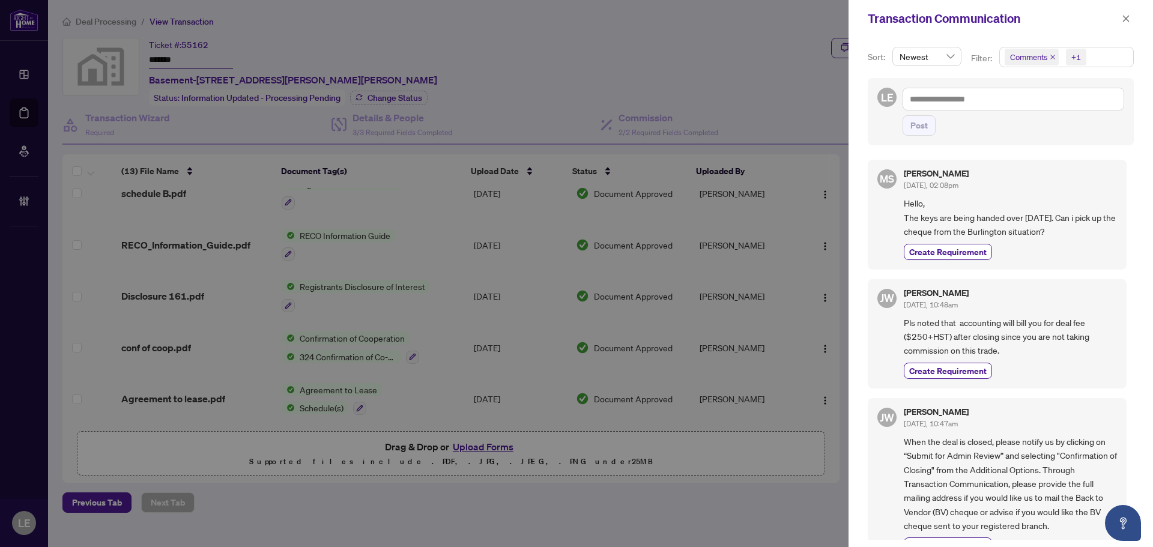
click at [1109, 61] on span "Comments +1" at bounding box center [1066, 56] width 133 height 19
click at [1008, 106] on span "Select Comments" at bounding box center [1012, 107] width 10 height 10
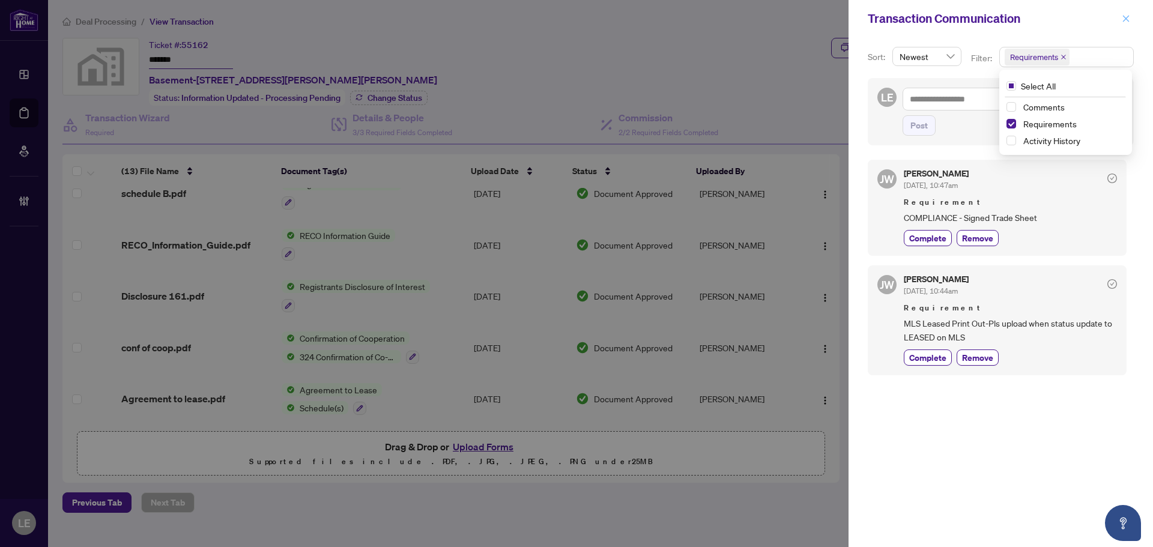
click at [1130, 20] on icon "close" at bounding box center [1126, 18] width 8 height 8
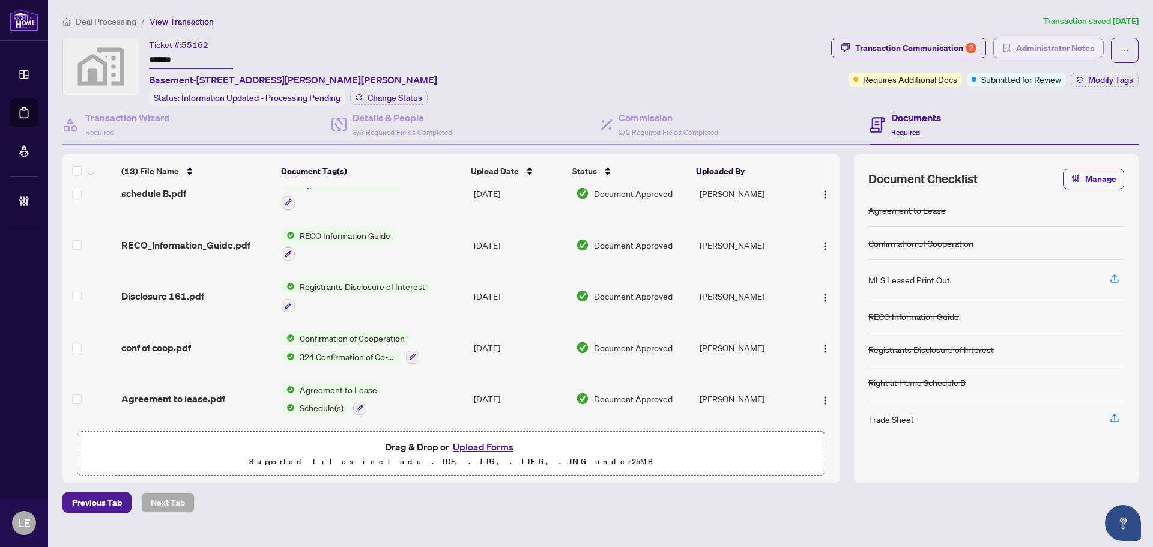
click at [1064, 45] on span "Administrator Notes" at bounding box center [1055, 47] width 78 height 19
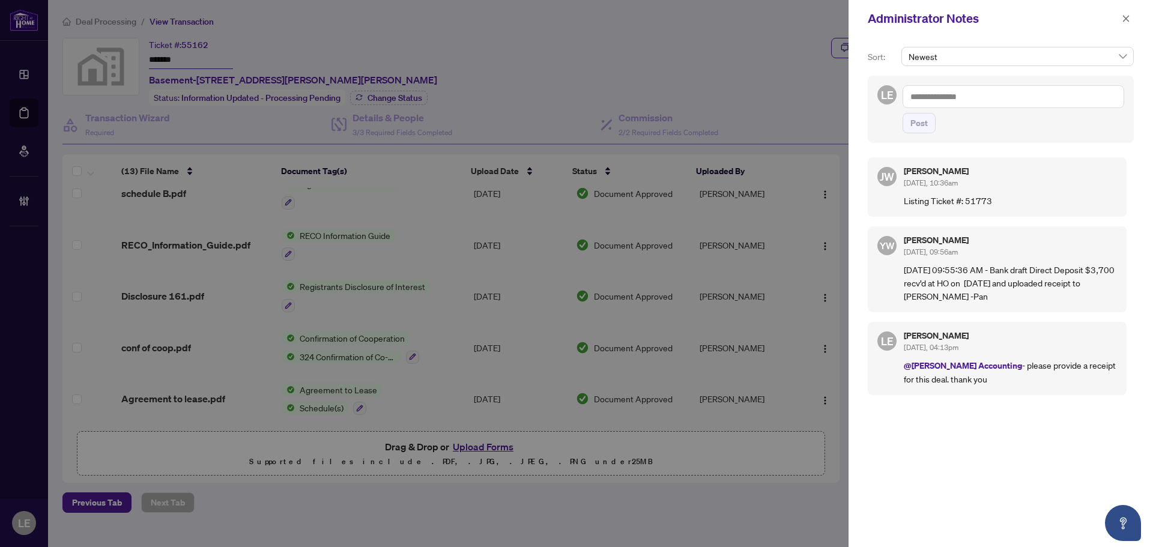
click at [918, 100] on textarea at bounding box center [1014, 96] width 222 height 23
click at [968, 108] on span "[PERSON_NAME]" at bounding box center [1004, 105] width 130 height 11
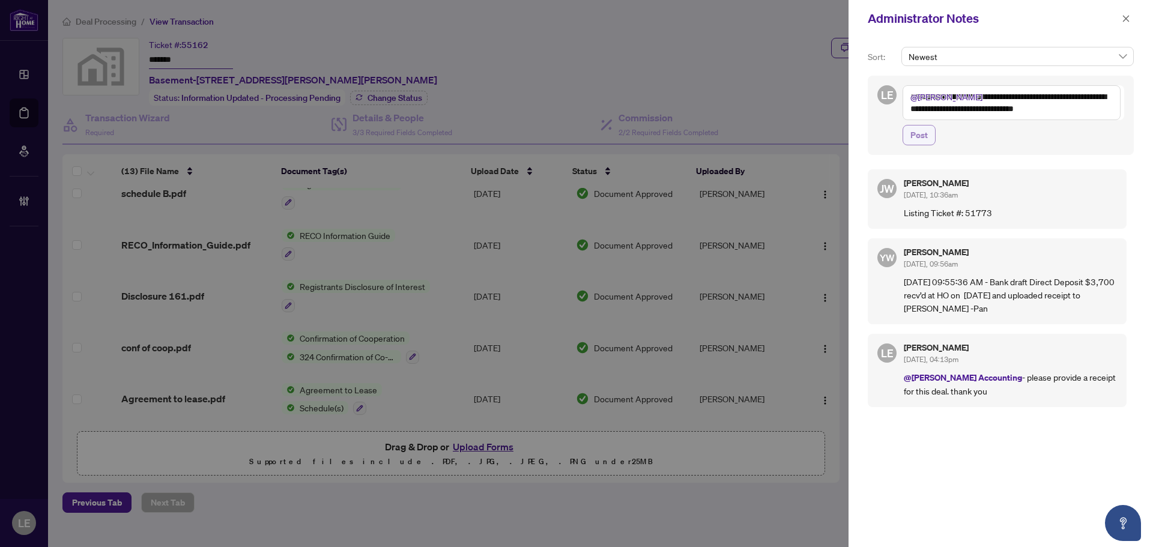
type textarea "**********"
click at [918, 131] on span "Post" at bounding box center [919, 135] width 17 height 19
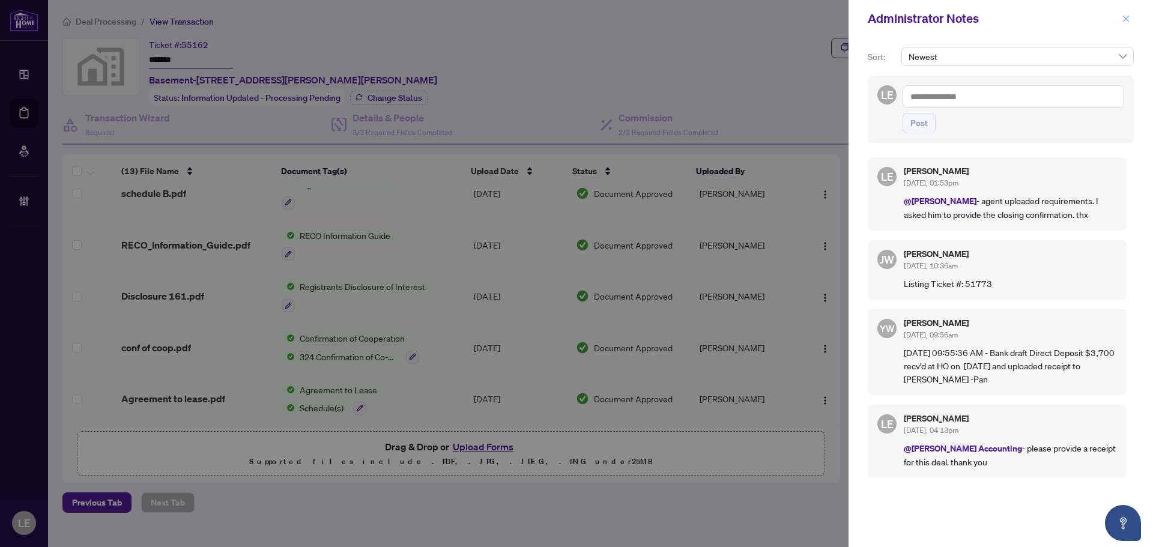
click at [1125, 23] on span "button" at bounding box center [1126, 18] width 8 height 19
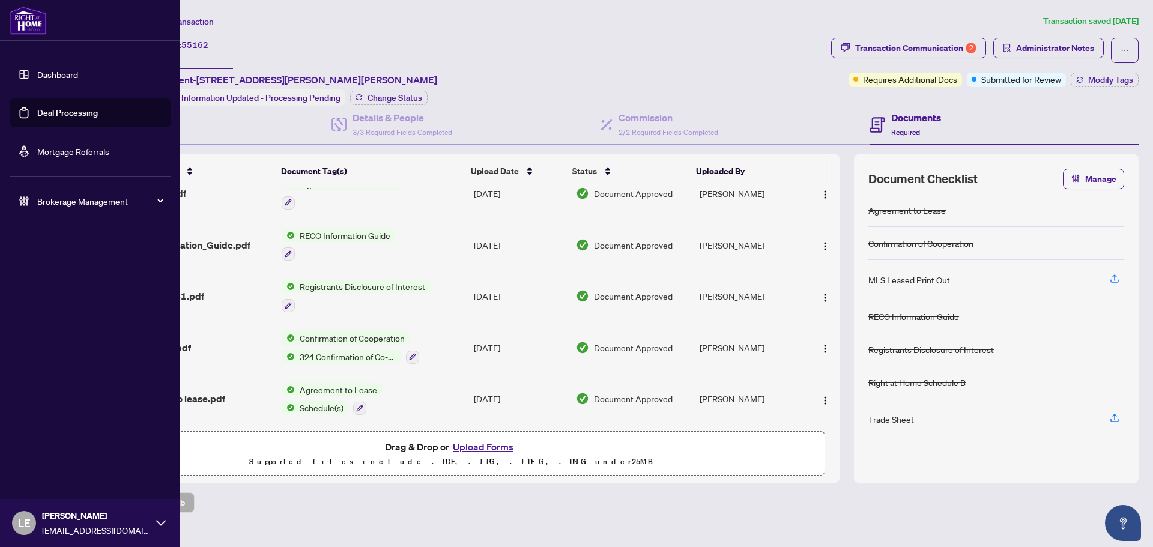
click at [73, 71] on link "Dashboard" at bounding box center [57, 74] width 41 height 11
